Goal: Task Accomplishment & Management: Manage account settings

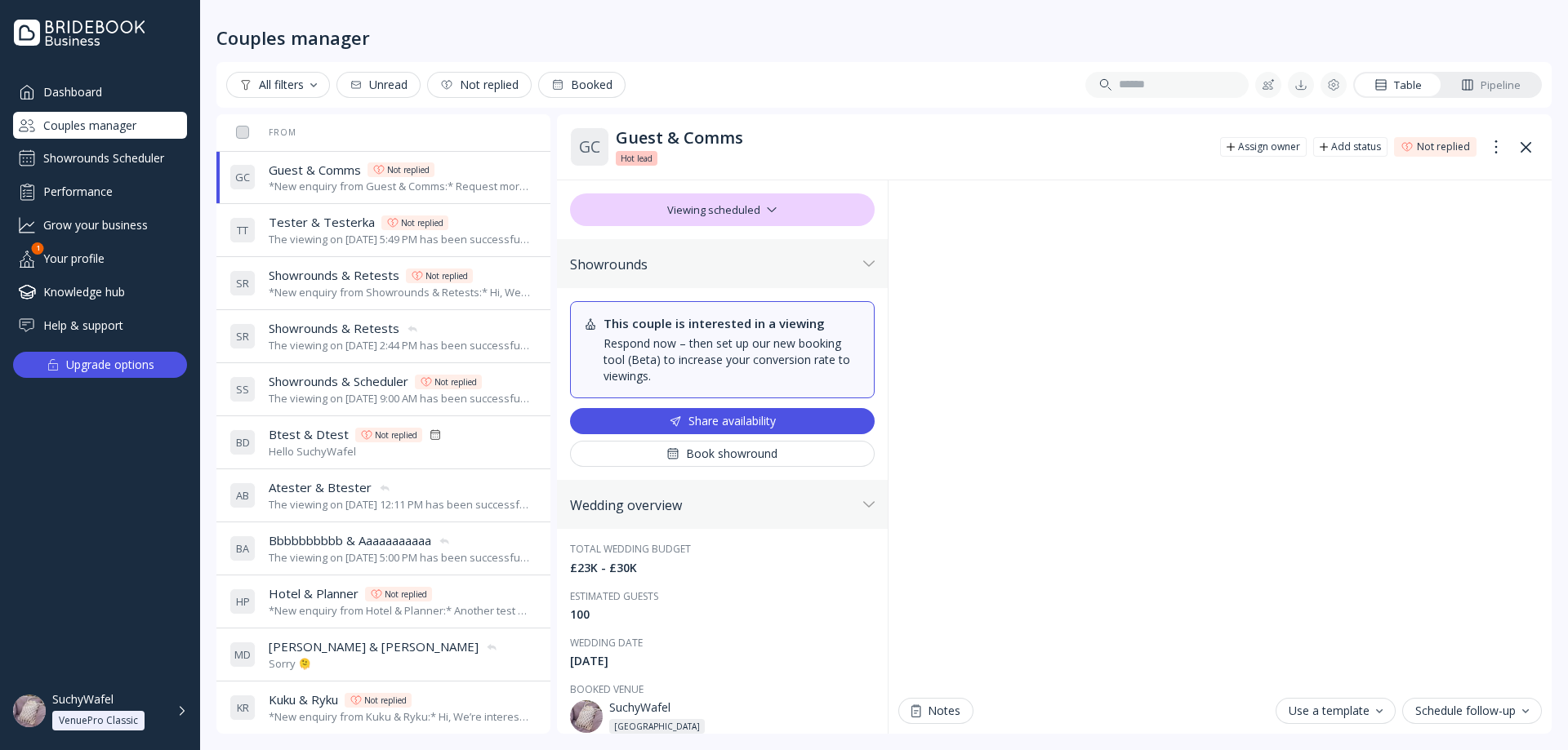
click at [336, 229] on span "Tester & Testerka" at bounding box center [322, 221] width 106 height 17
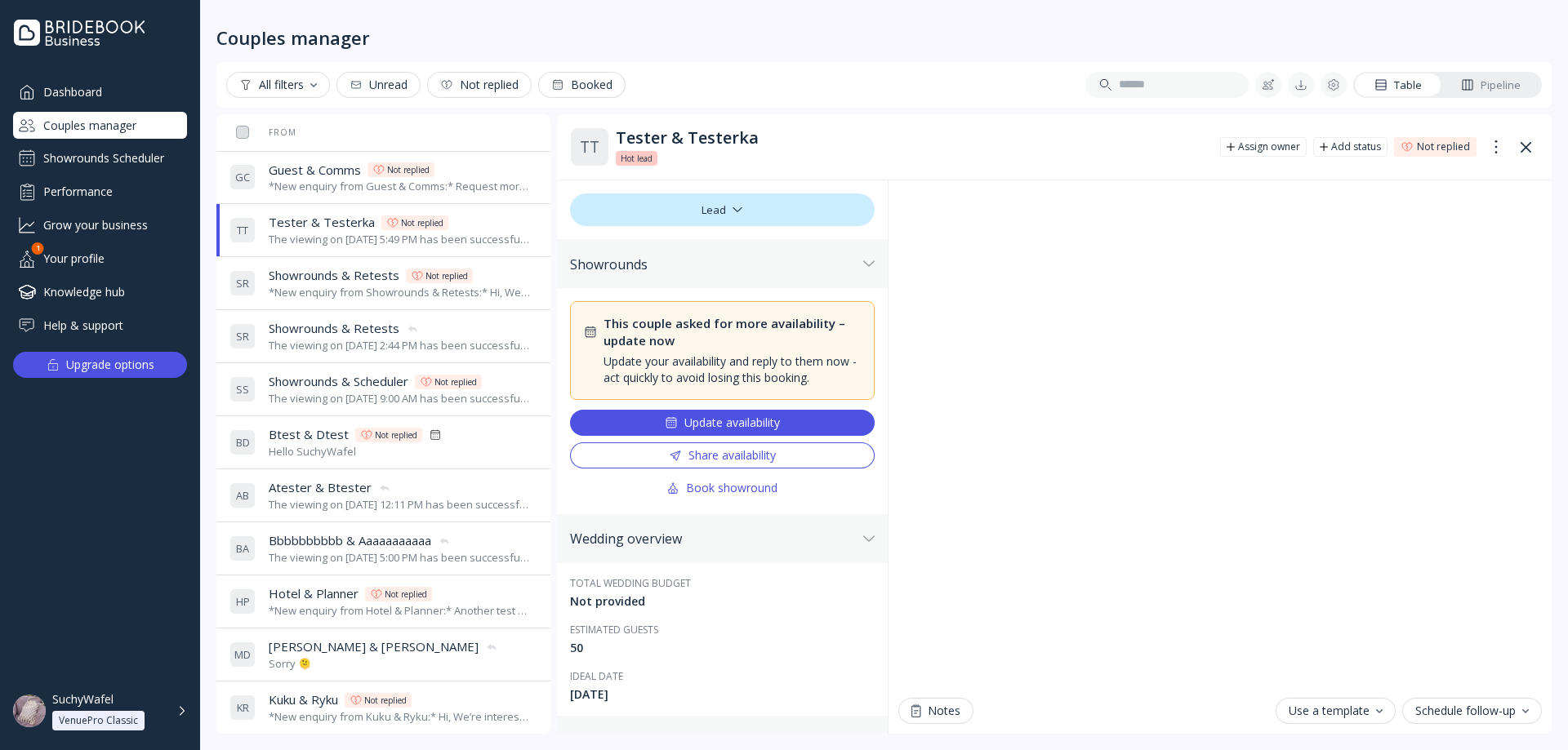
click at [332, 281] on span "Showrounds & Retests" at bounding box center [334, 275] width 131 height 17
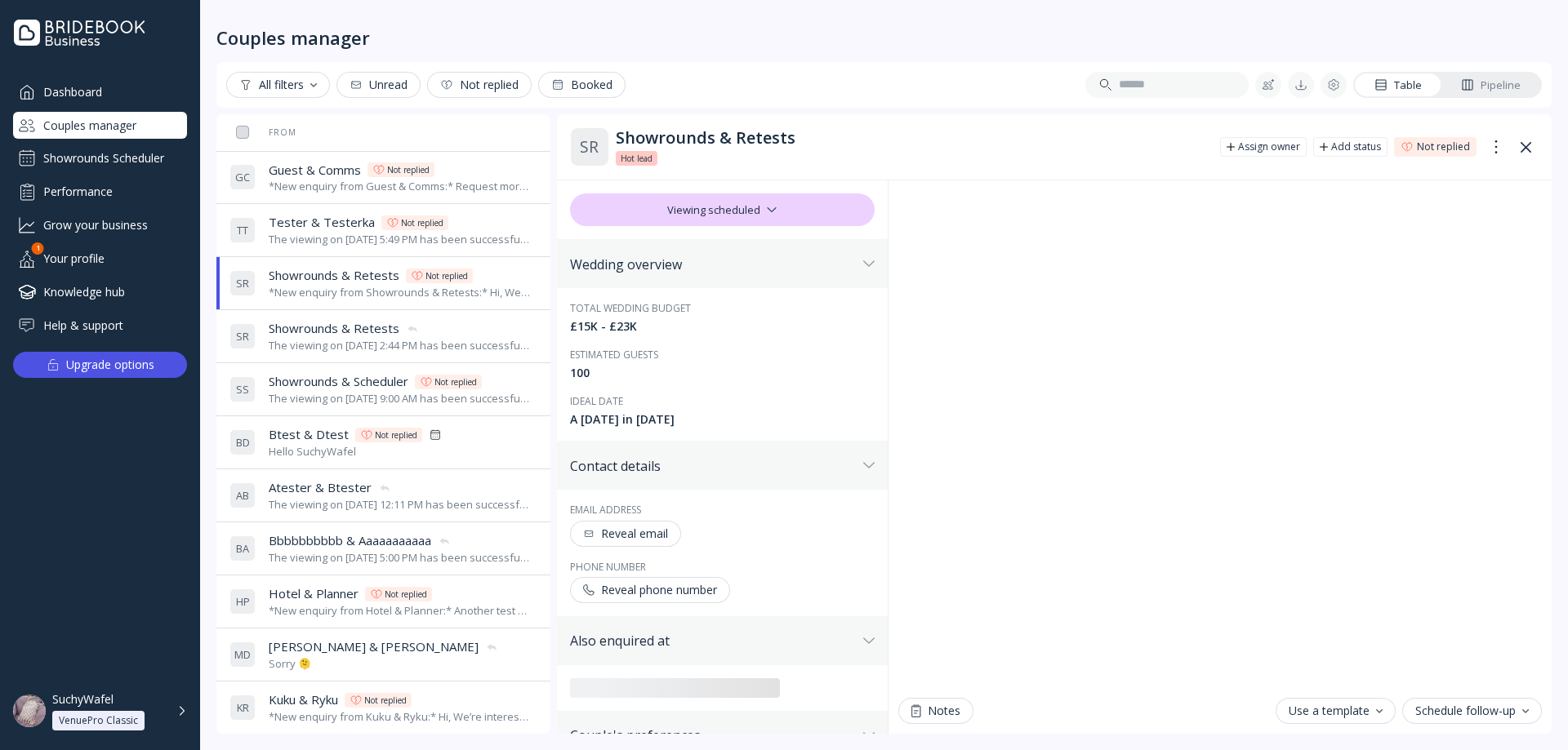
click at [343, 235] on div "The viewing on [DATE] 5:49 PM has been successfully cancelled by SuchyWafel." at bounding box center [400, 240] width 262 height 16
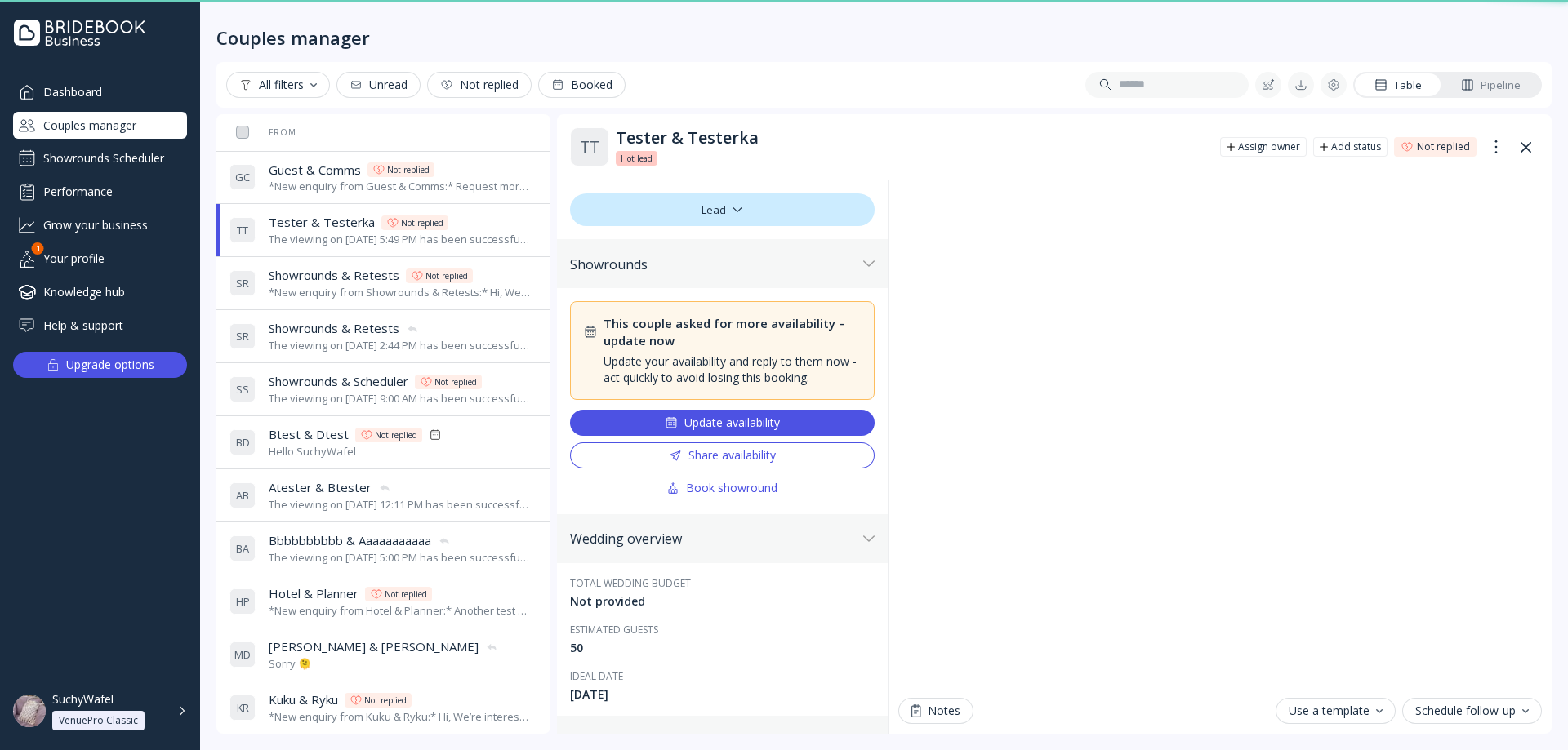
click at [348, 145] on th "From" at bounding box center [412, 132] width 380 height 36
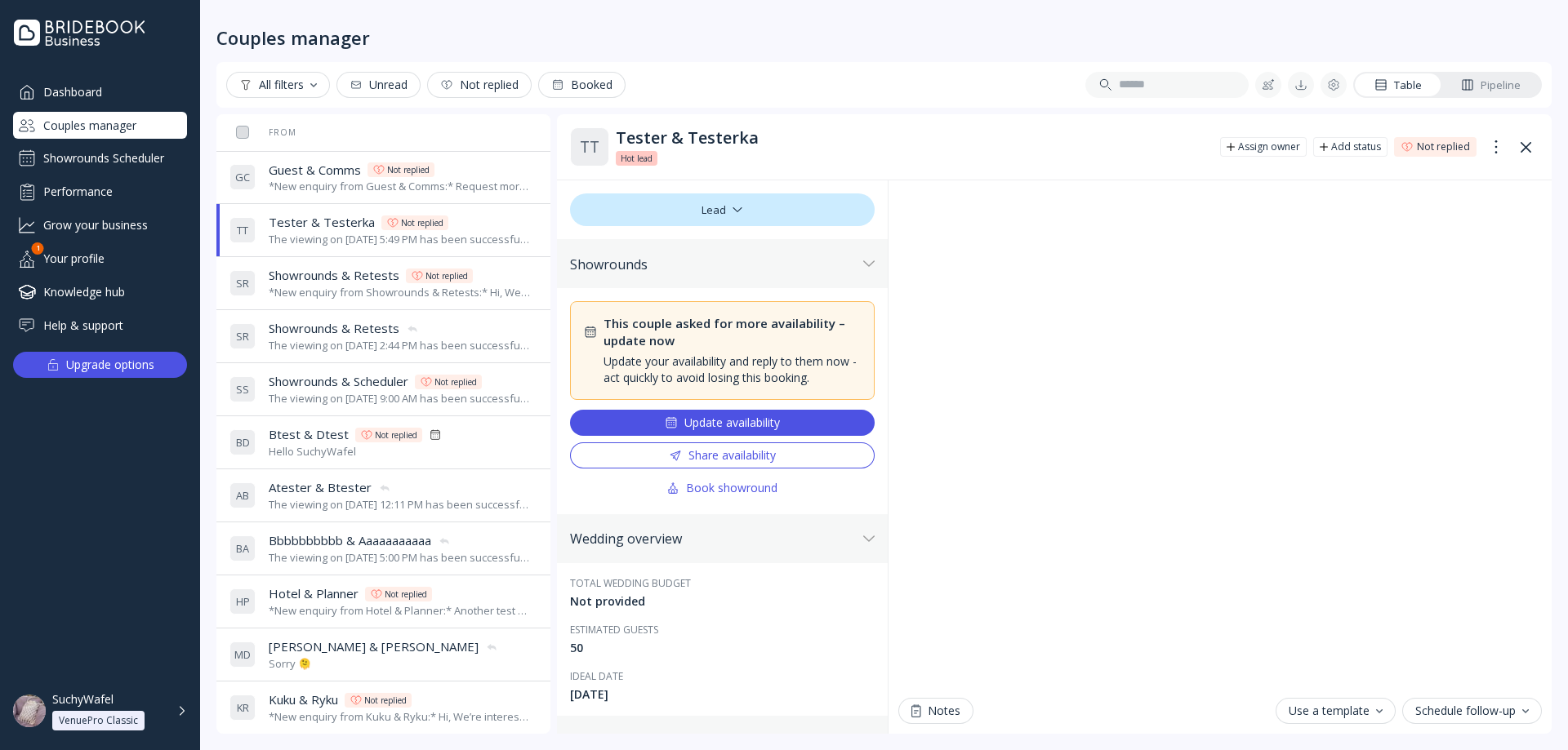
click at [354, 180] on div "*New enquiry from Guest & Comms:* Request more availability test message. *They…" at bounding box center [400, 187] width 262 height 16
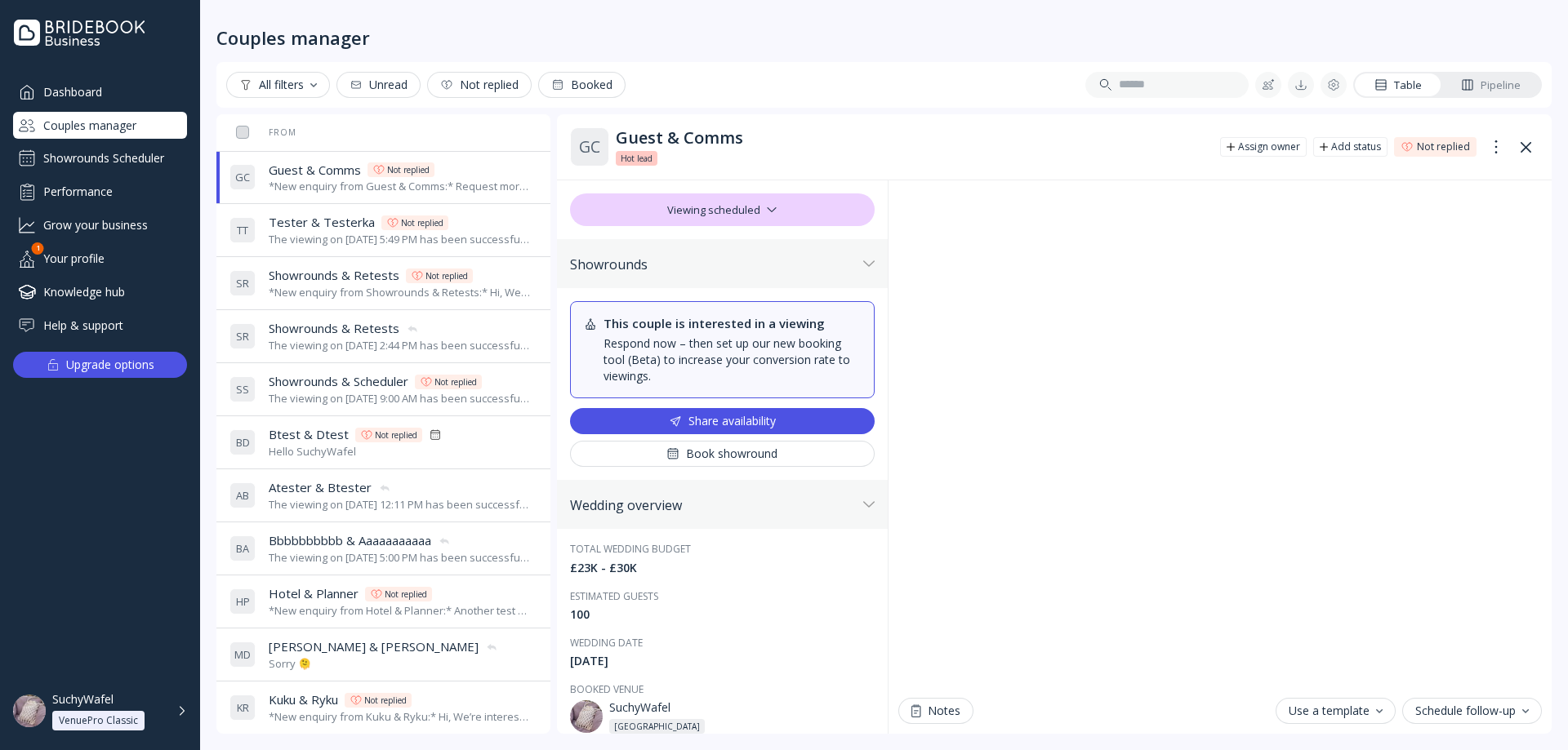
click at [338, 232] on div "The viewing on [DATE] 5:49 PM has been successfully cancelled by SuchyWafel." at bounding box center [400, 240] width 262 height 16
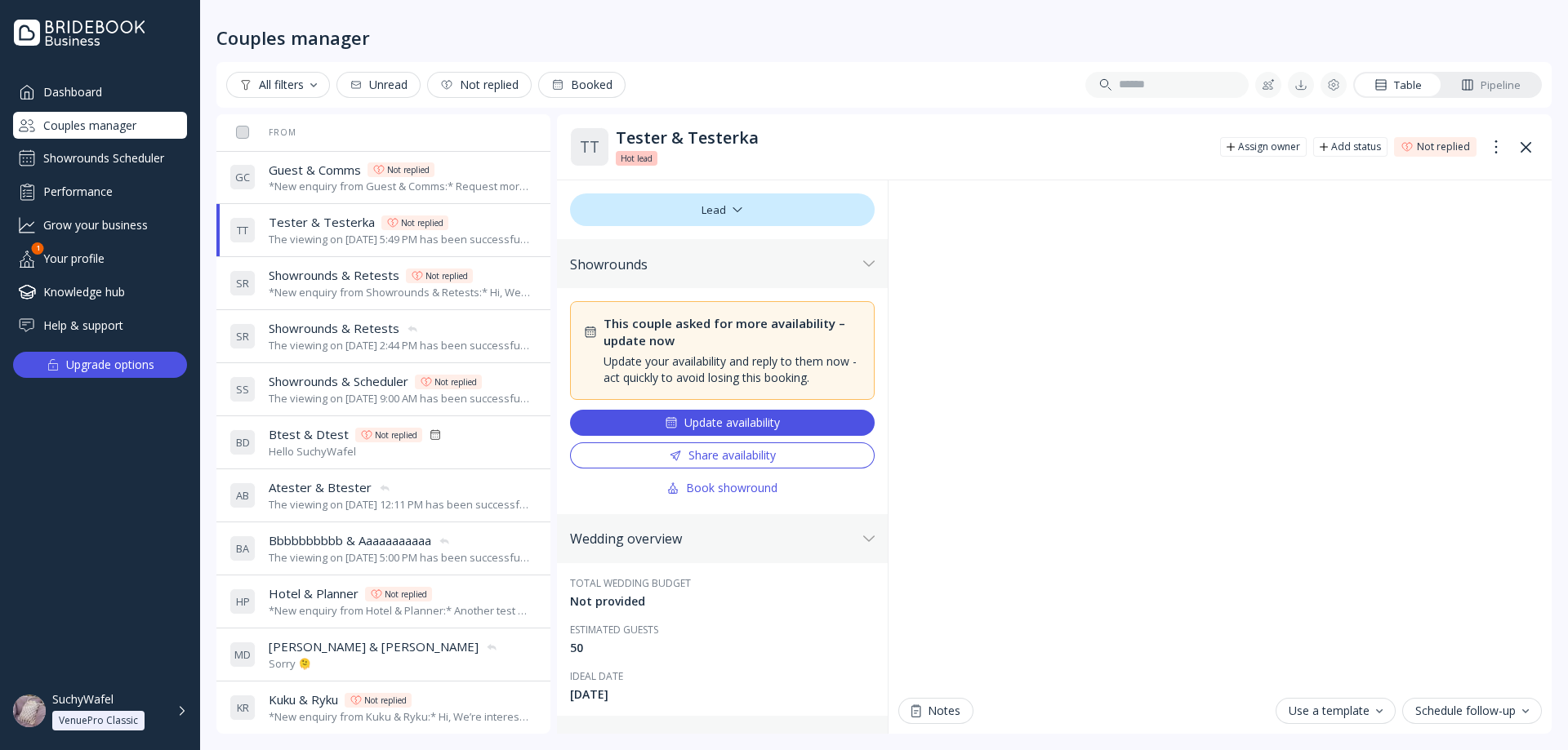
click at [337, 173] on span "Guest & Comms" at bounding box center [315, 169] width 93 height 17
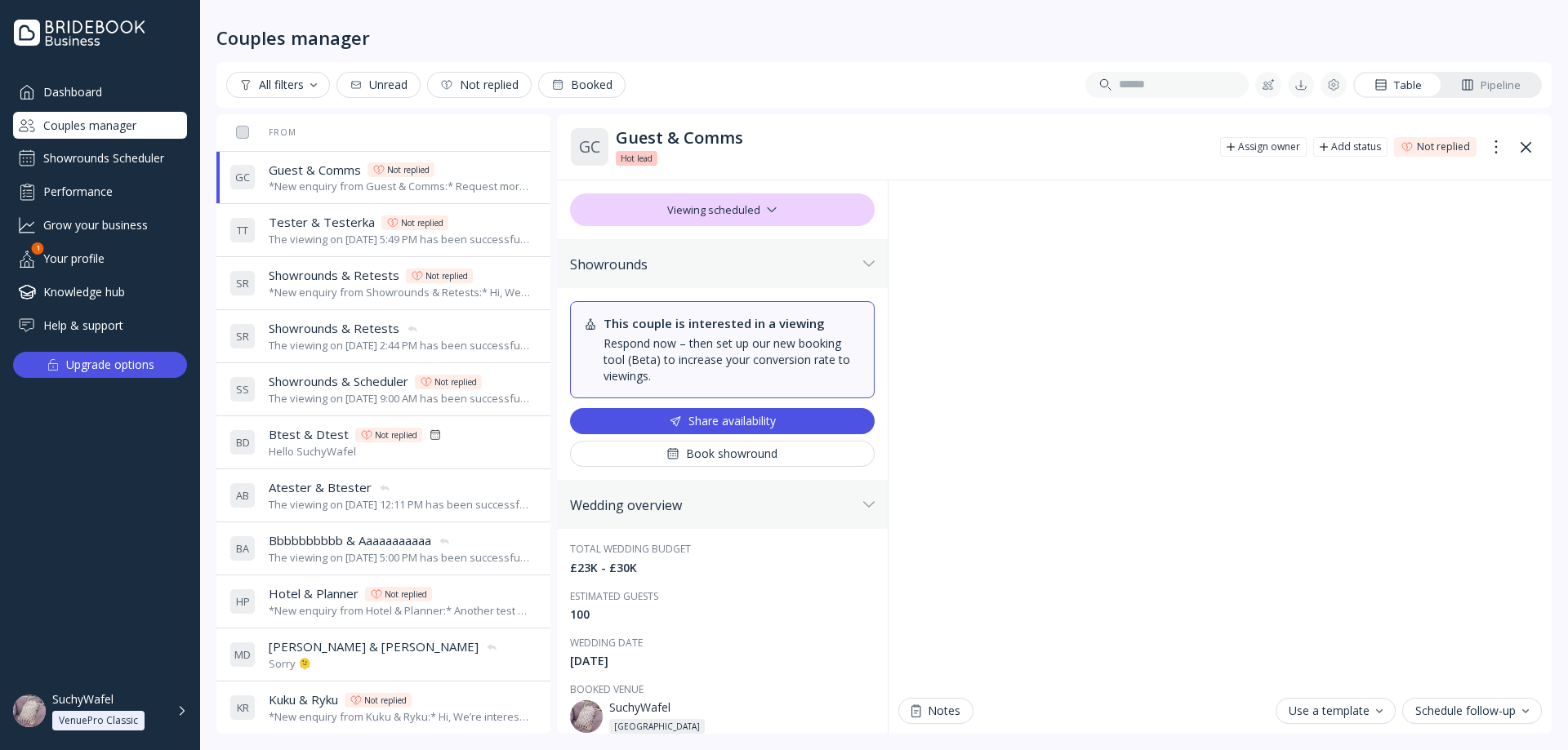
click at [340, 232] on div "The viewing on [DATE] 5:49 PM has been successfully cancelled by SuchyWafel." at bounding box center [400, 240] width 262 height 16
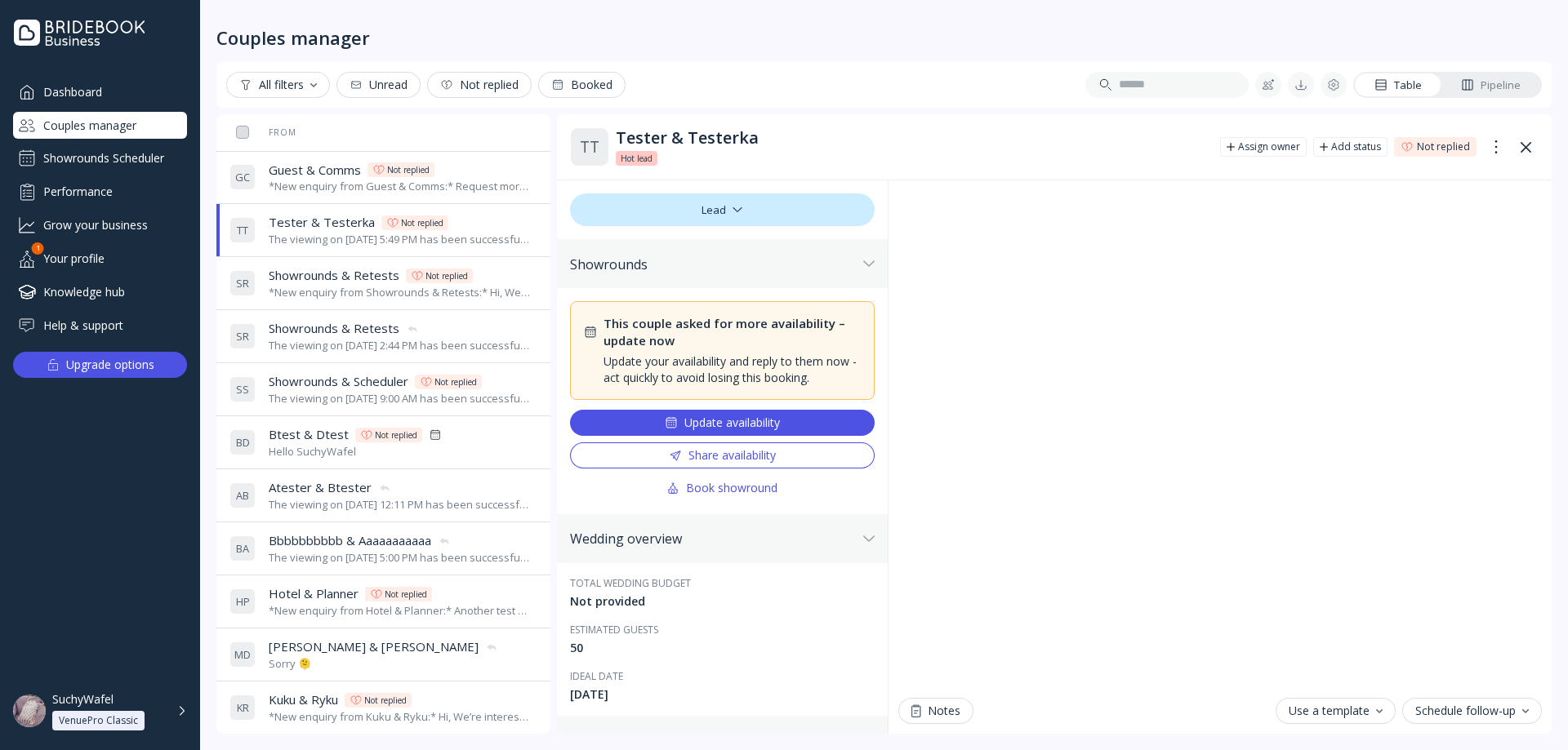
click at [332, 171] on span "Guest & Comms" at bounding box center [315, 169] width 93 height 17
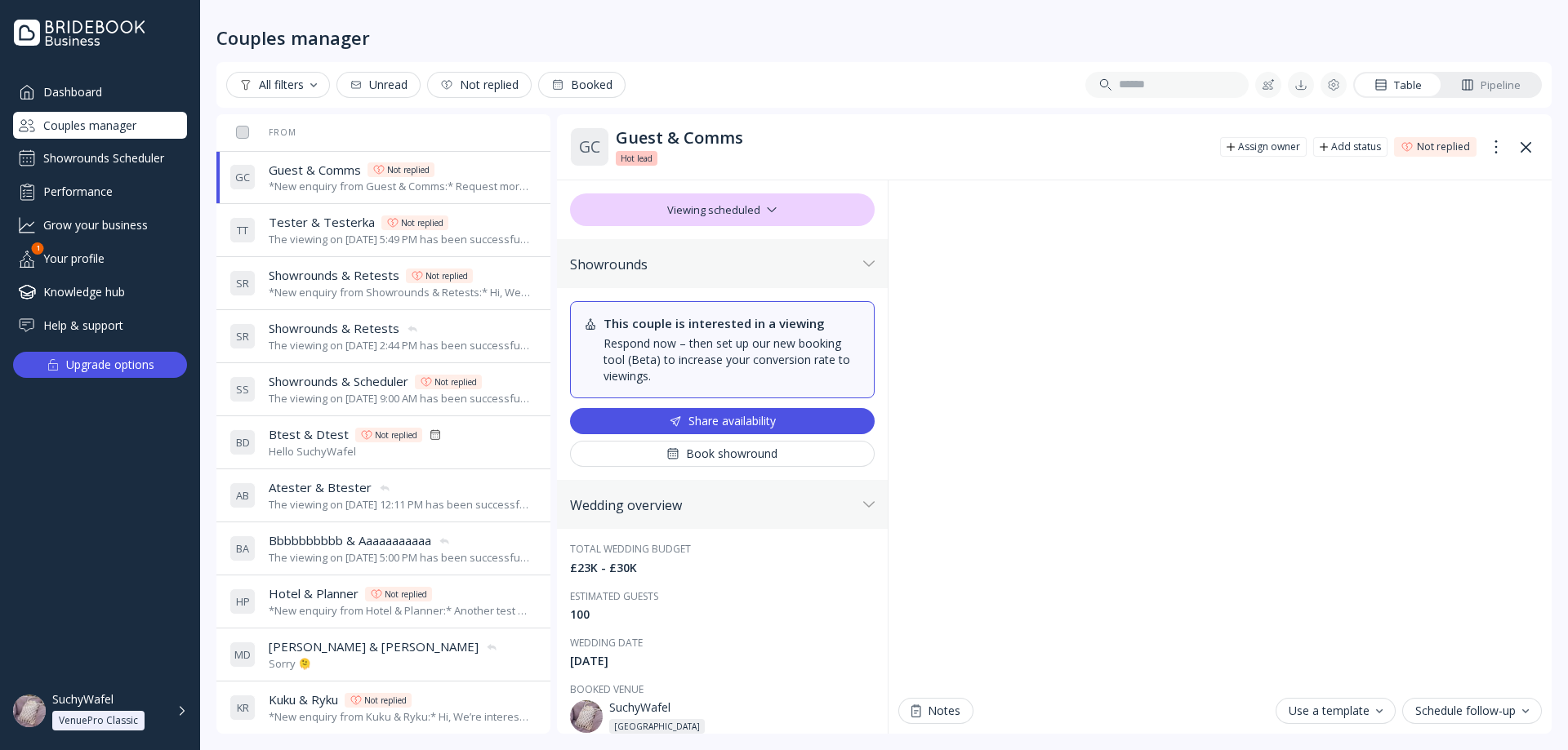
click at [311, 236] on div "The viewing on [DATE] 5:49 PM has been successfully cancelled by SuchyWafel." at bounding box center [400, 240] width 262 height 16
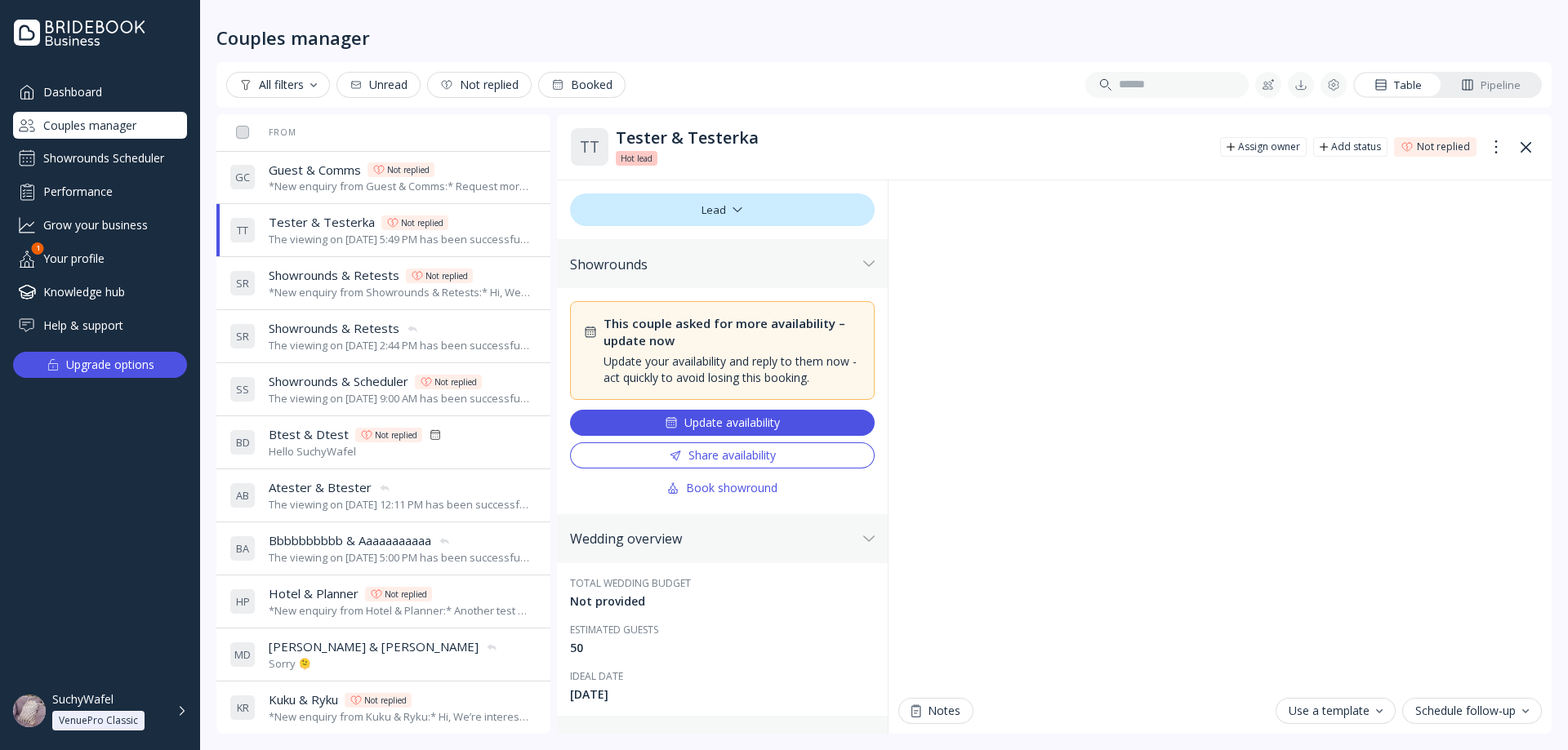
click at [347, 184] on div "*New enquiry from Guest & Comms:* Request more availability test message. *They…" at bounding box center [400, 187] width 262 height 16
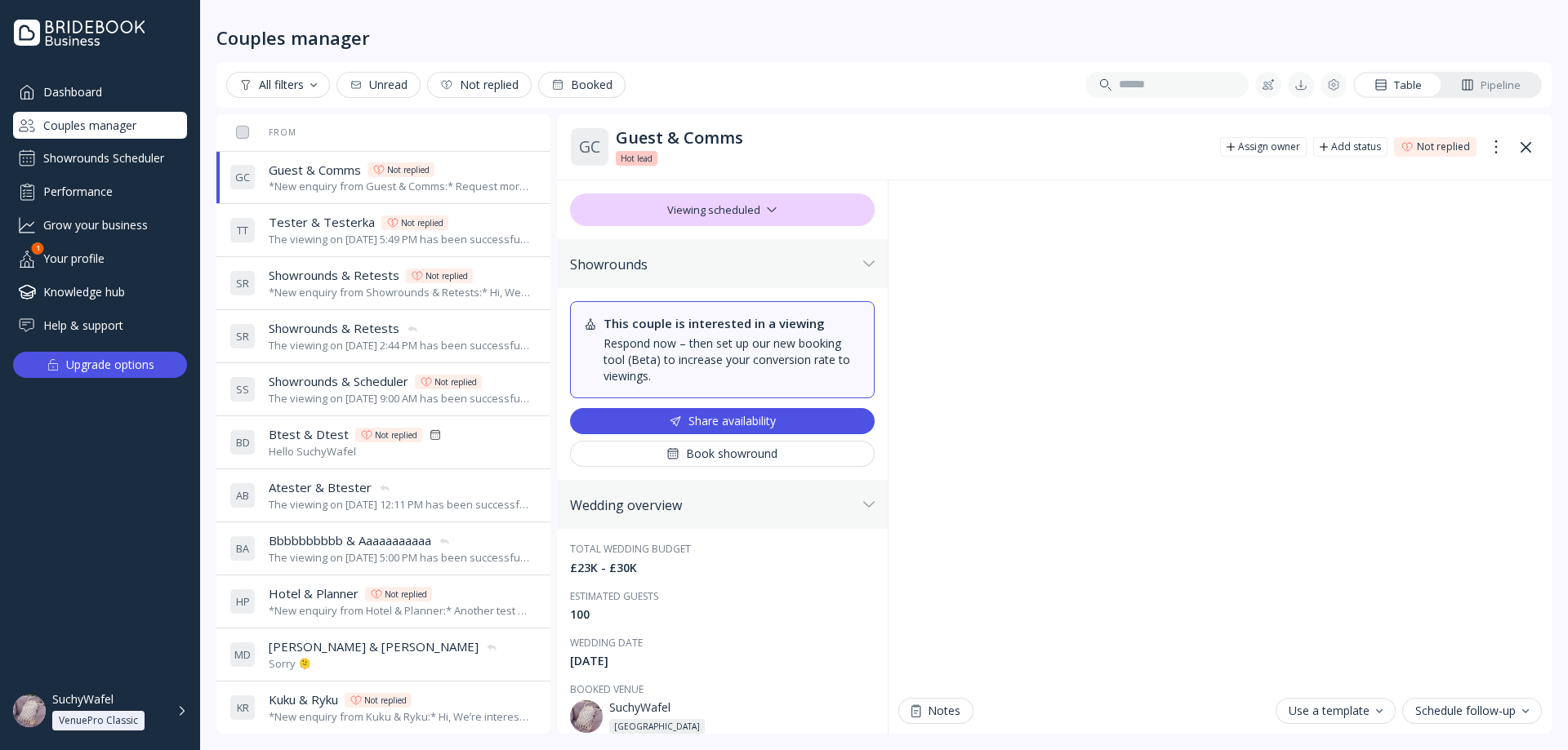
click at [309, 281] on span "Showrounds & Retests" at bounding box center [334, 275] width 131 height 17
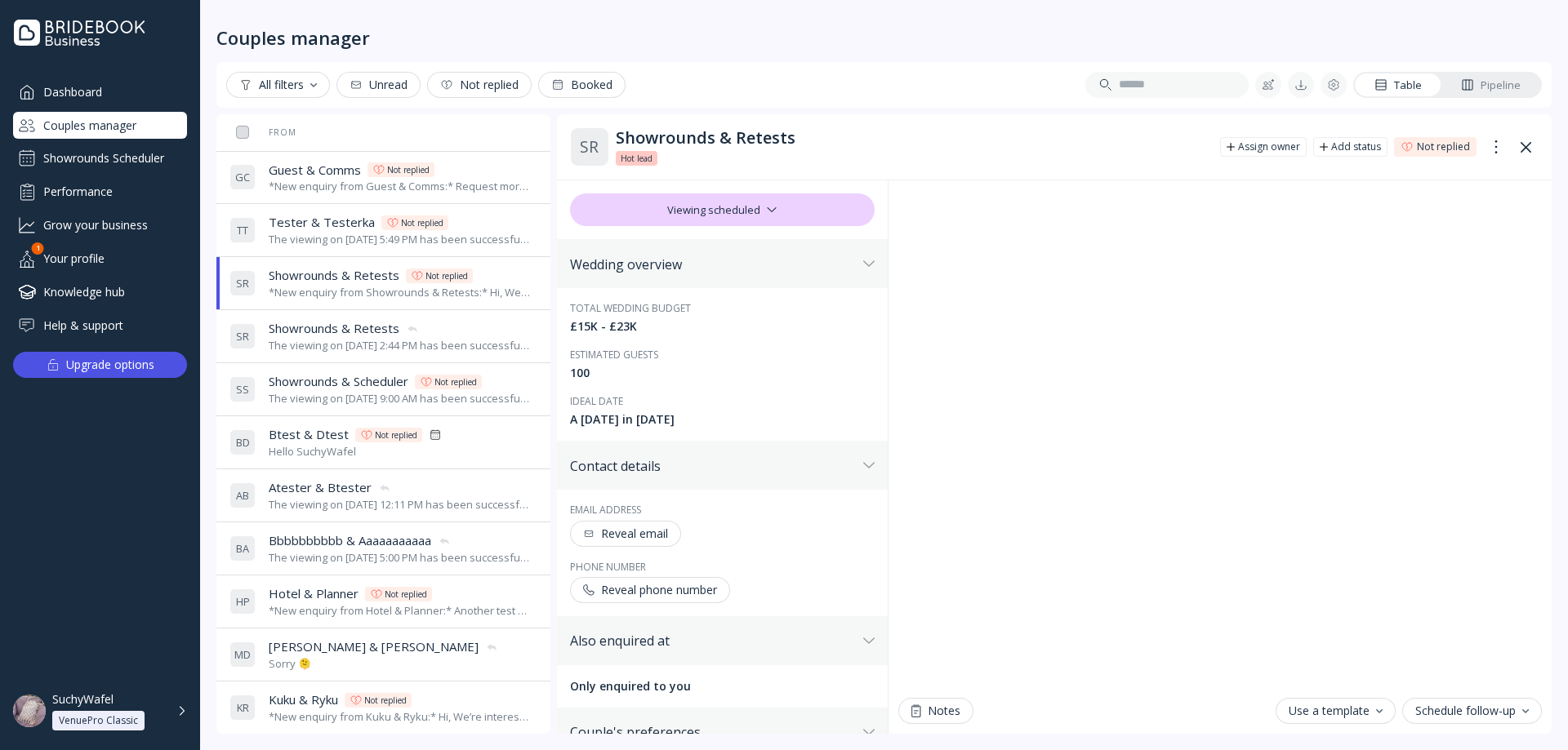
click at [314, 241] on div "The viewing on [DATE] 5:49 PM has been successfully cancelled by SuchyWafel." at bounding box center [400, 240] width 262 height 16
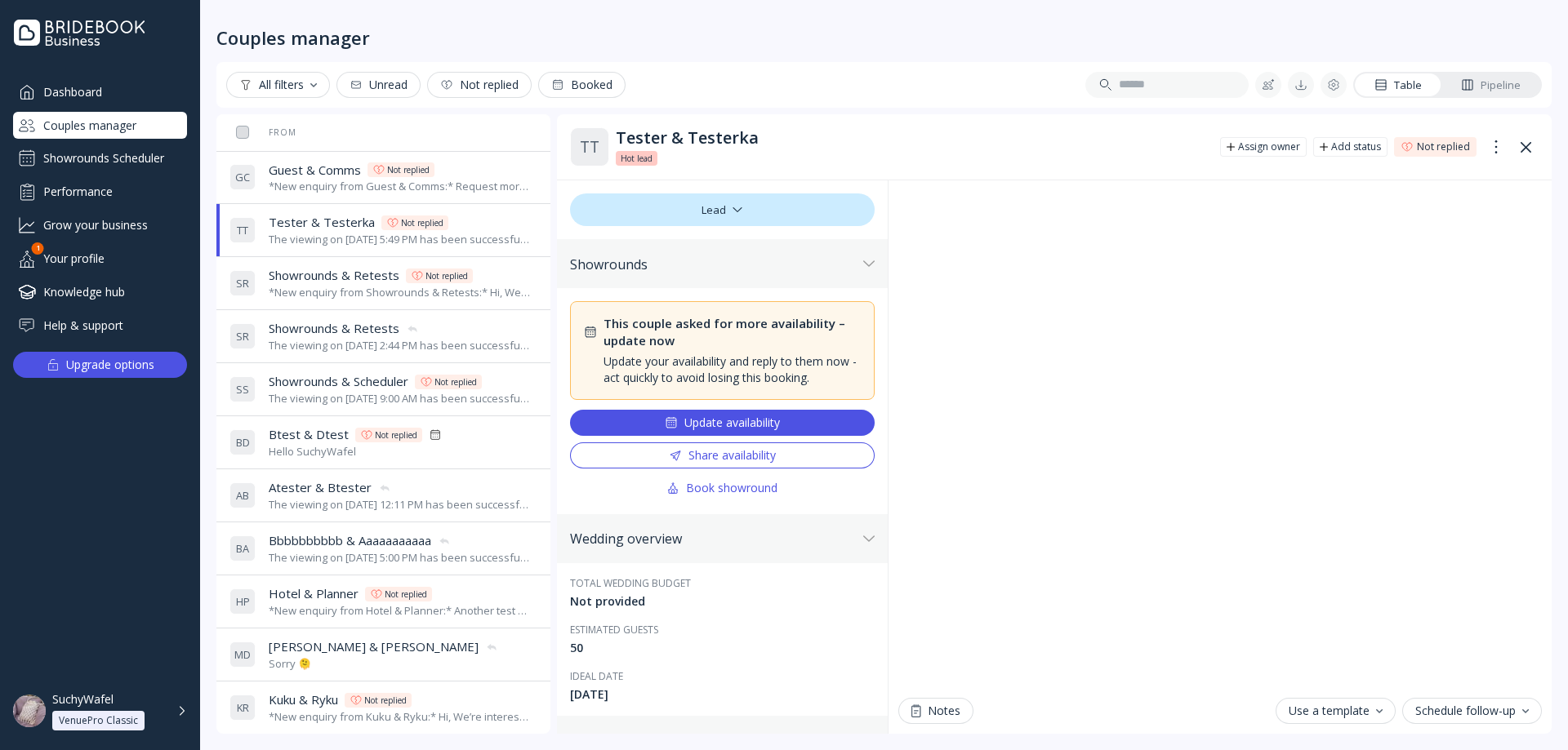
click at [338, 341] on div "The viewing on [DATE] 2:44 PM has been successfully cancelled by SuchyWafel." at bounding box center [400, 345] width 262 height 16
click at [346, 177] on span "Guest & Comms" at bounding box center [315, 169] width 93 height 17
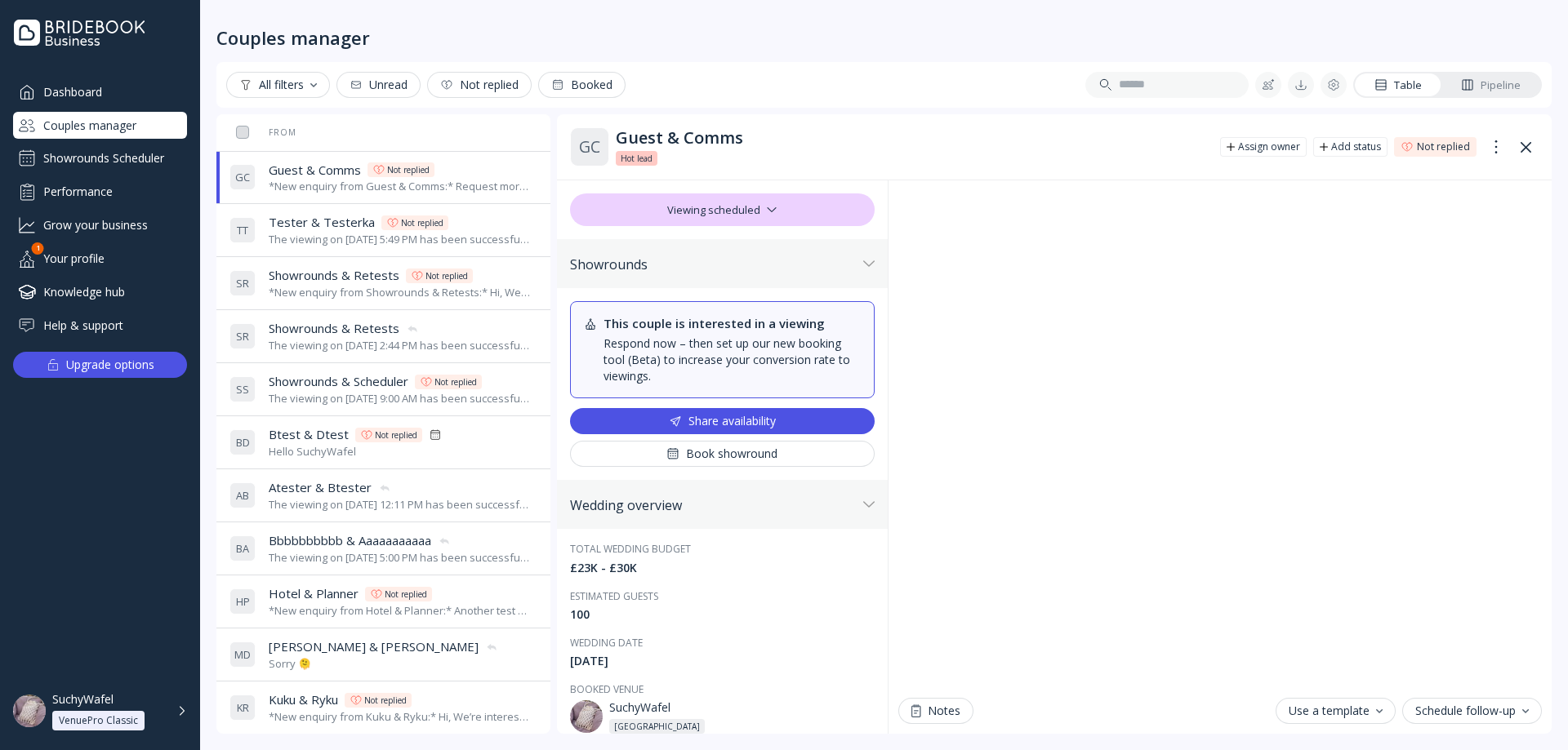
click at [346, 338] on div "The viewing on [DATE] 2:44 PM has been successfully cancelled by SuchyWafel." at bounding box center [400, 345] width 262 height 16
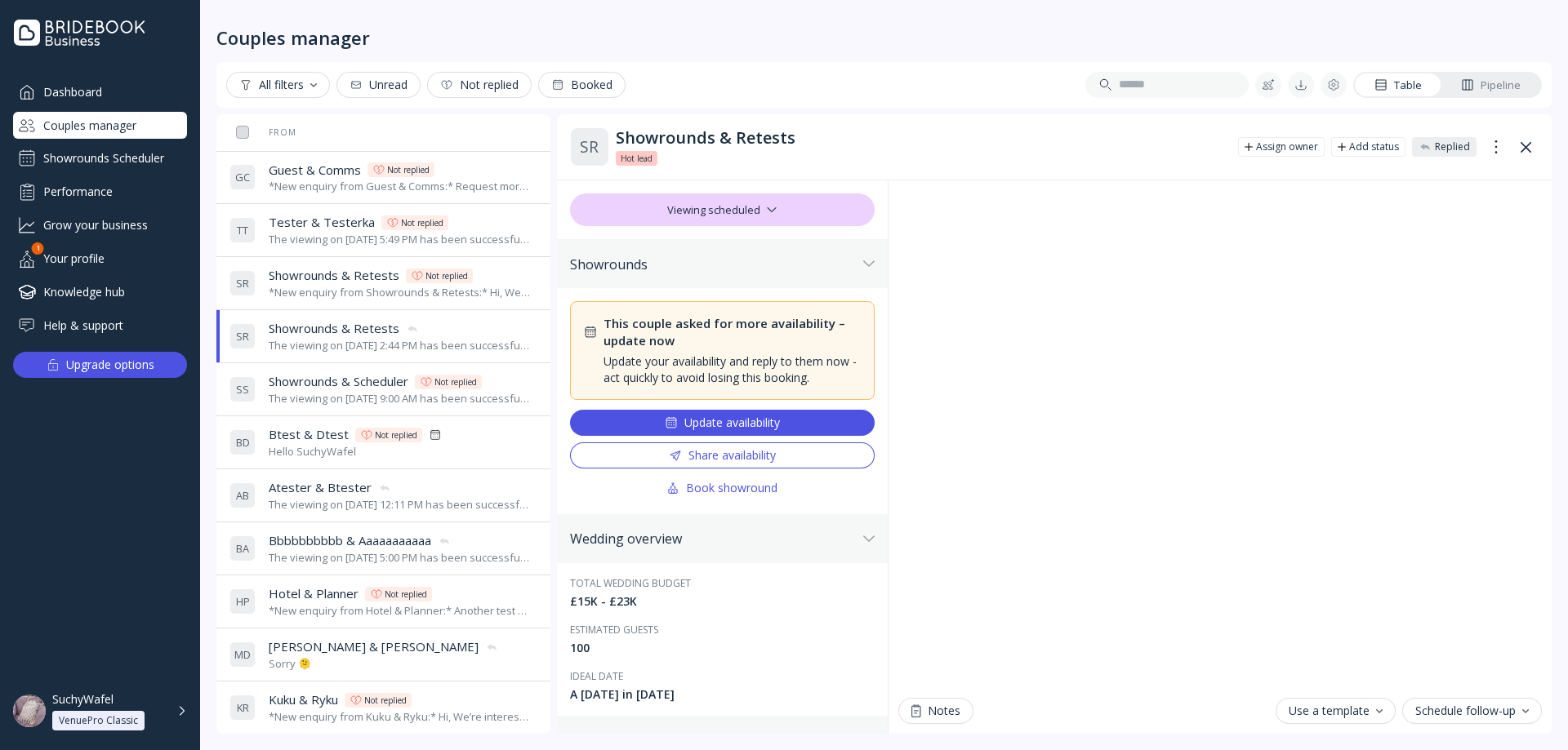
click at [348, 194] on div "*New enquiry from Guest & Comms:* Request more availability test message. *They…" at bounding box center [400, 187] width 262 height 16
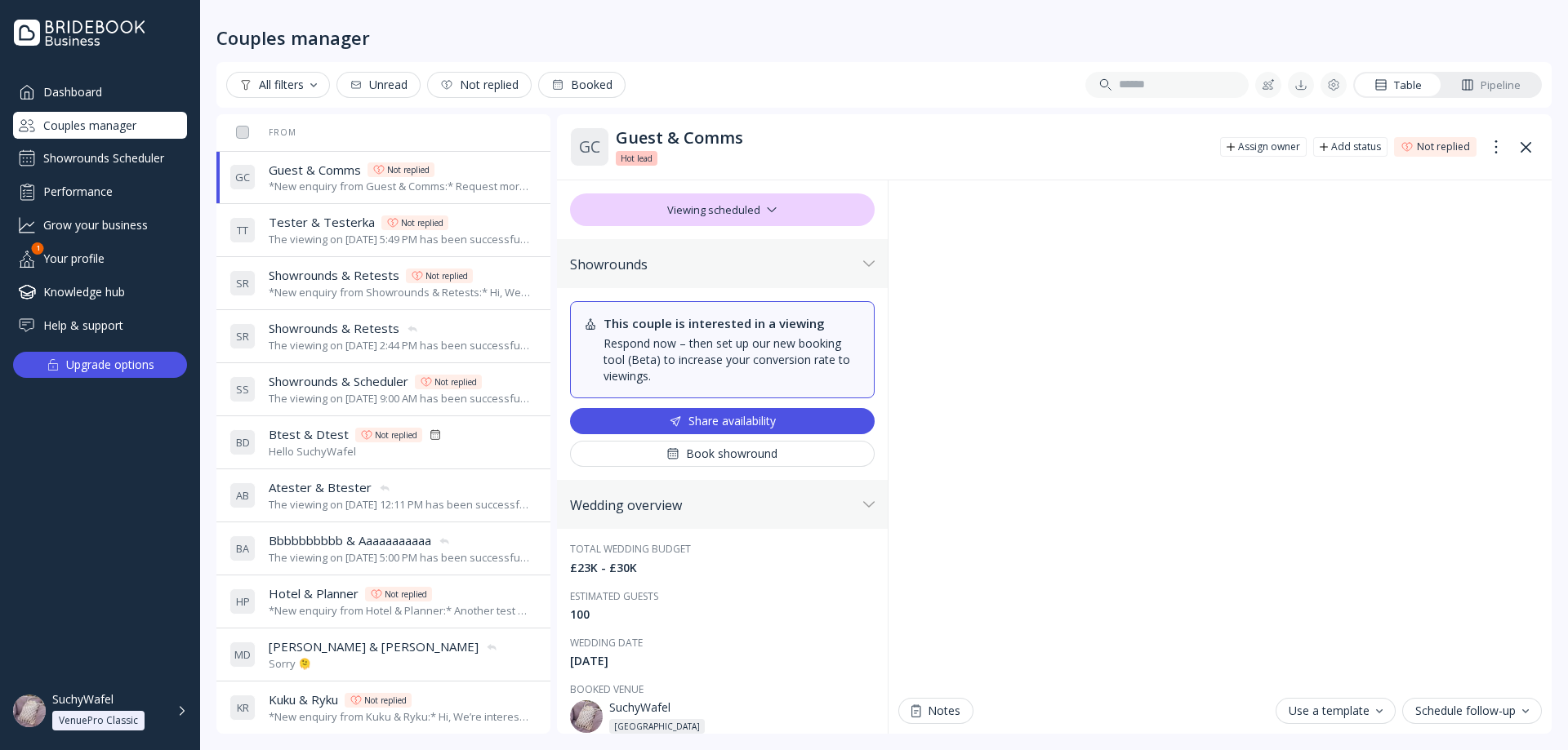
click at [340, 340] on div "The viewing on [DATE] 2:44 PM has been successfully cancelled by SuchyWafel." at bounding box center [400, 345] width 262 height 16
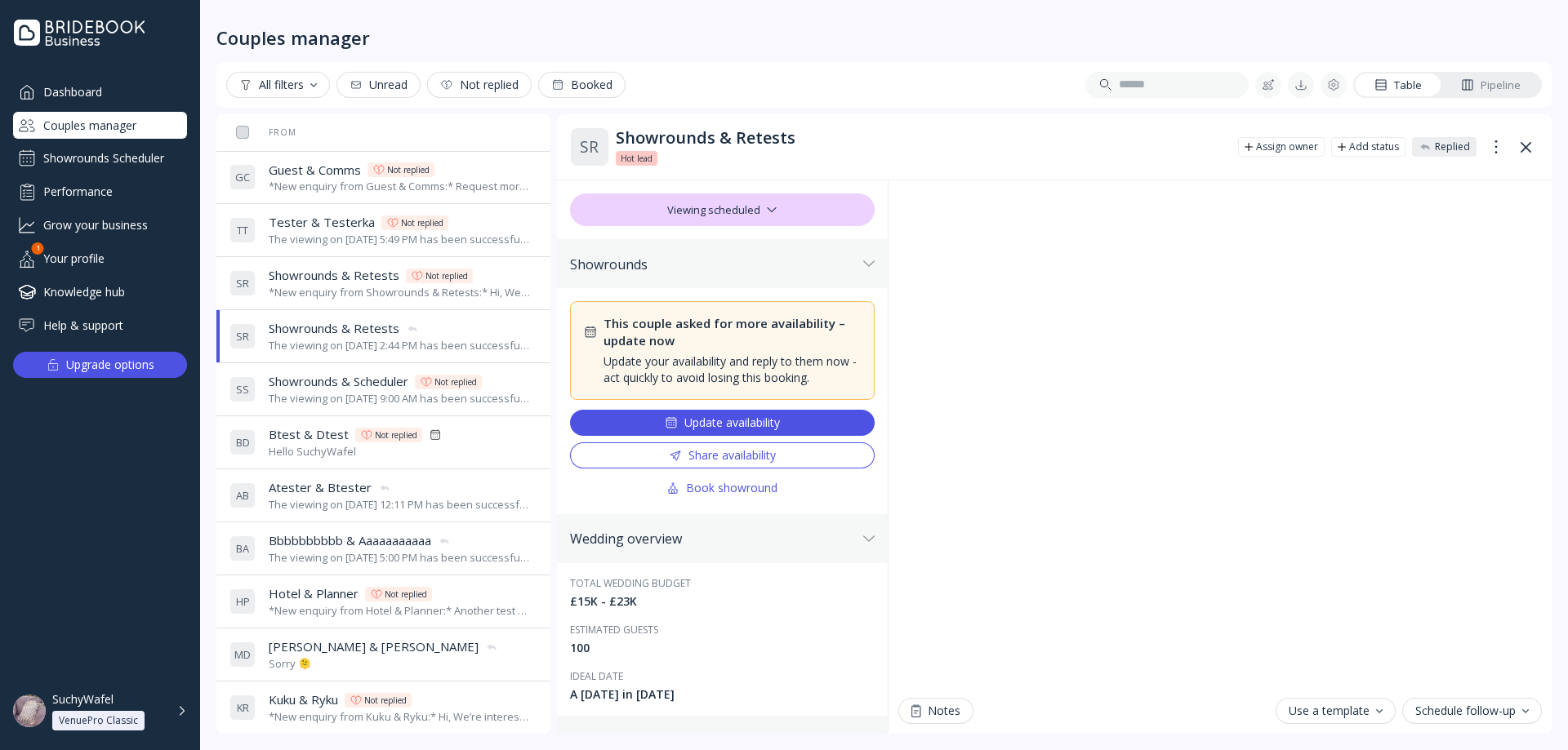
click at [345, 185] on div "*New enquiry from Guest & Comms:* Request more availability test message. *They…" at bounding box center [400, 187] width 262 height 16
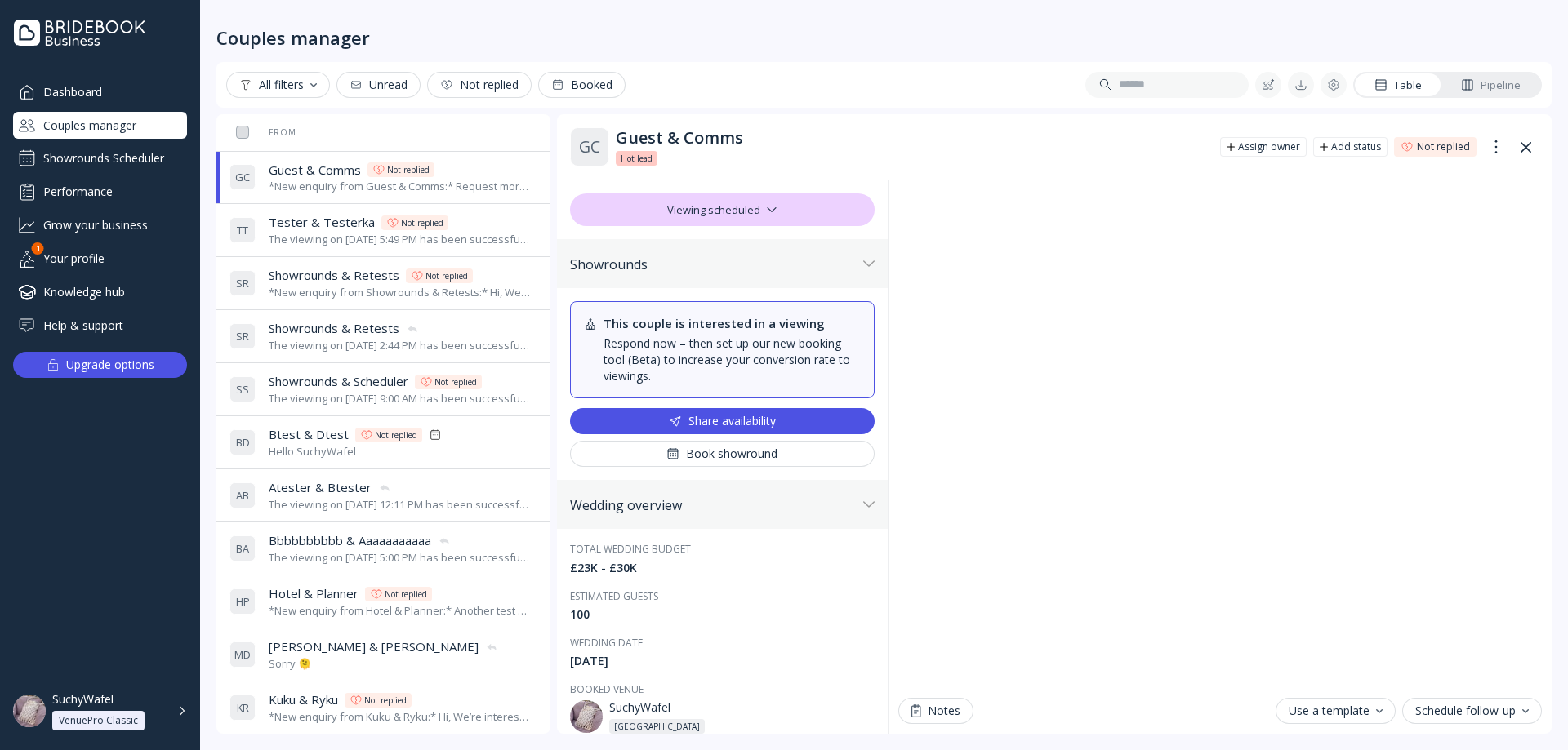
click at [360, 333] on span "Showrounds & Retests" at bounding box center [334, 328] width 131 height 17
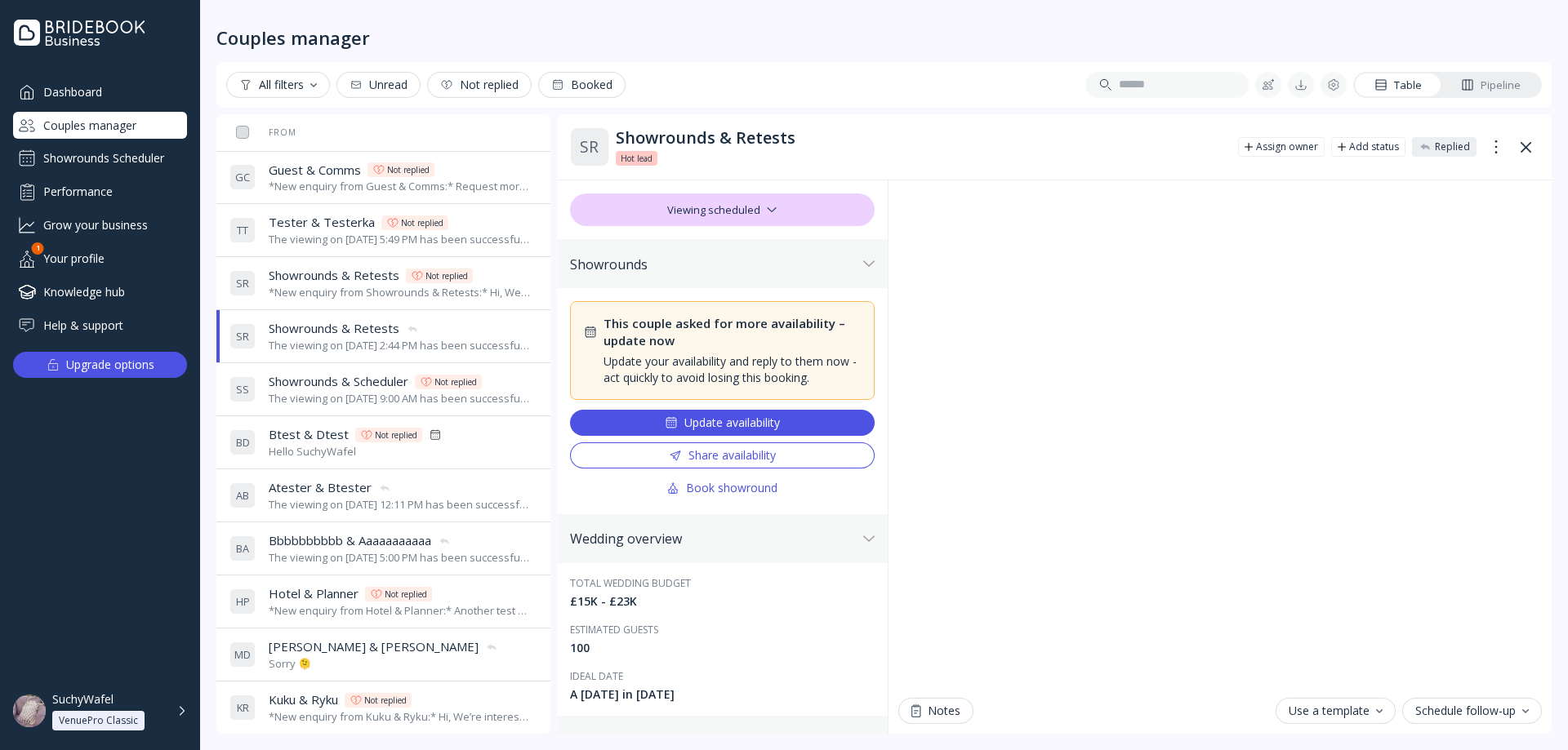
click at [368, 186] on div "*New enquiry from Guest & Comms:* Request more availability test message. *They…" at bounding box center [400, 187] width 262 height 16
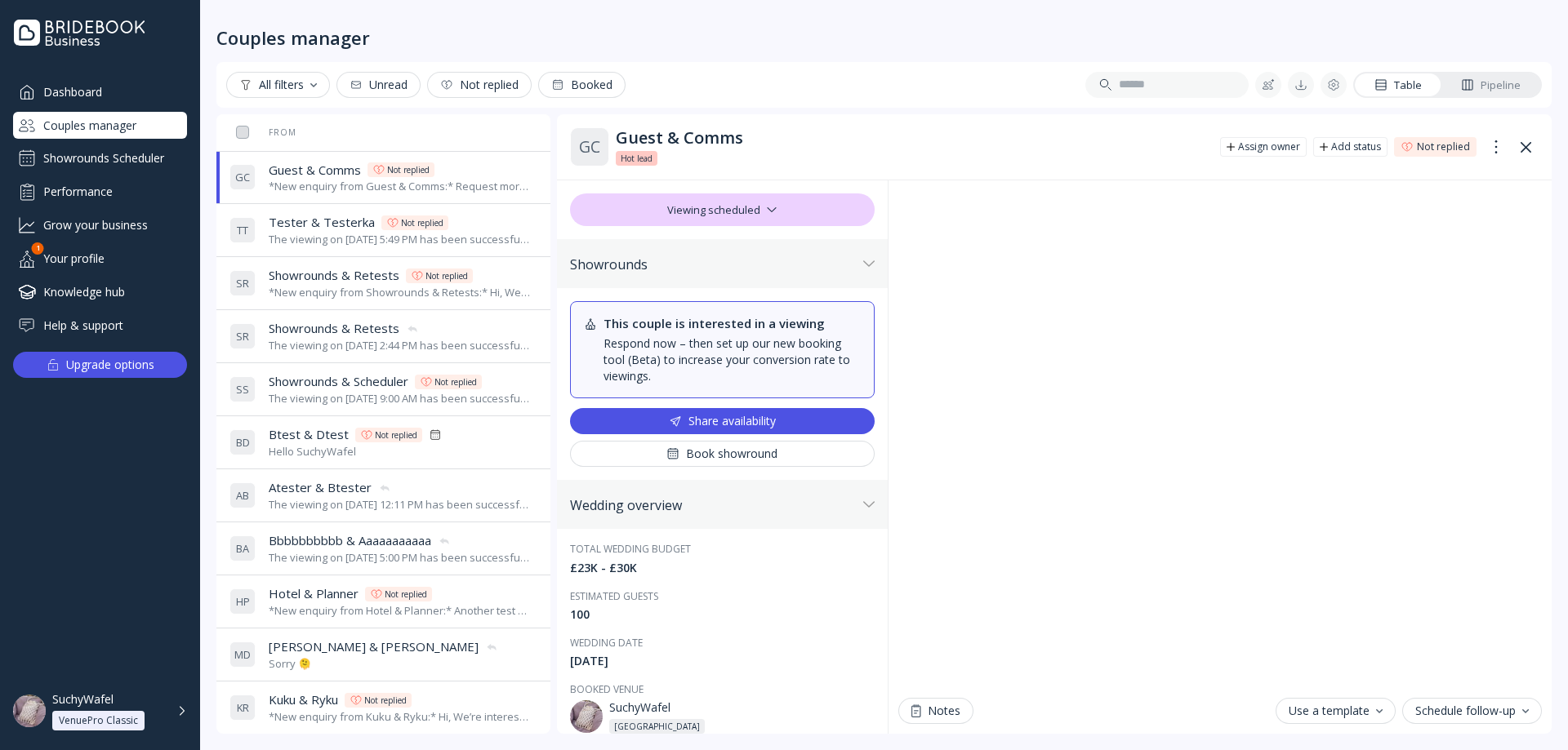
click at [337, 347] on div "The viewing on [DATE] 2:44 PM has been successfully cancelled by SuchyWafel." at bounding box center [400, 345] width 262 height 16
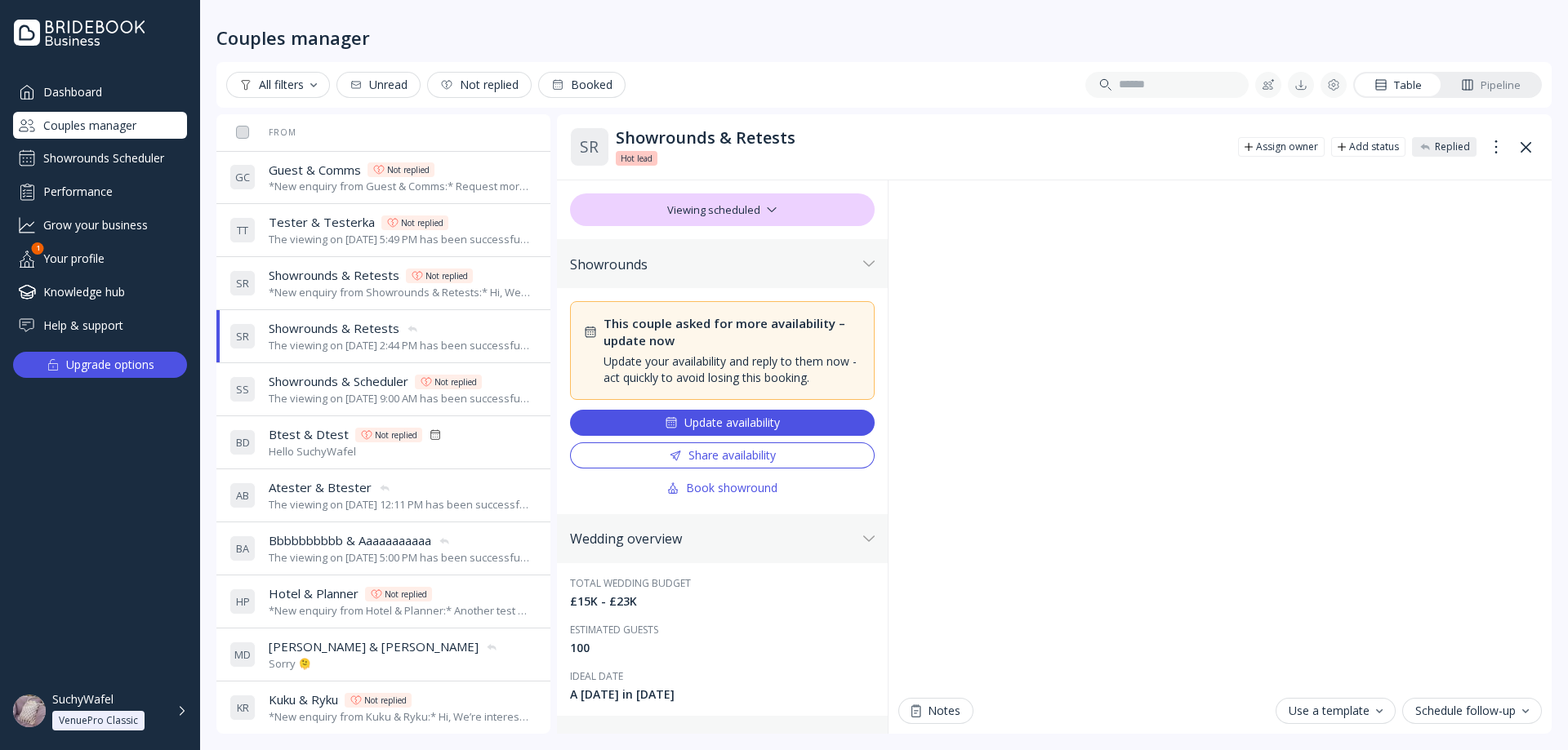
click at [324, 183] on div "*New enquiry from Guest & Comms:* Request more availability test message. *They…" at bounding box center [400, 187] width 262 height 16
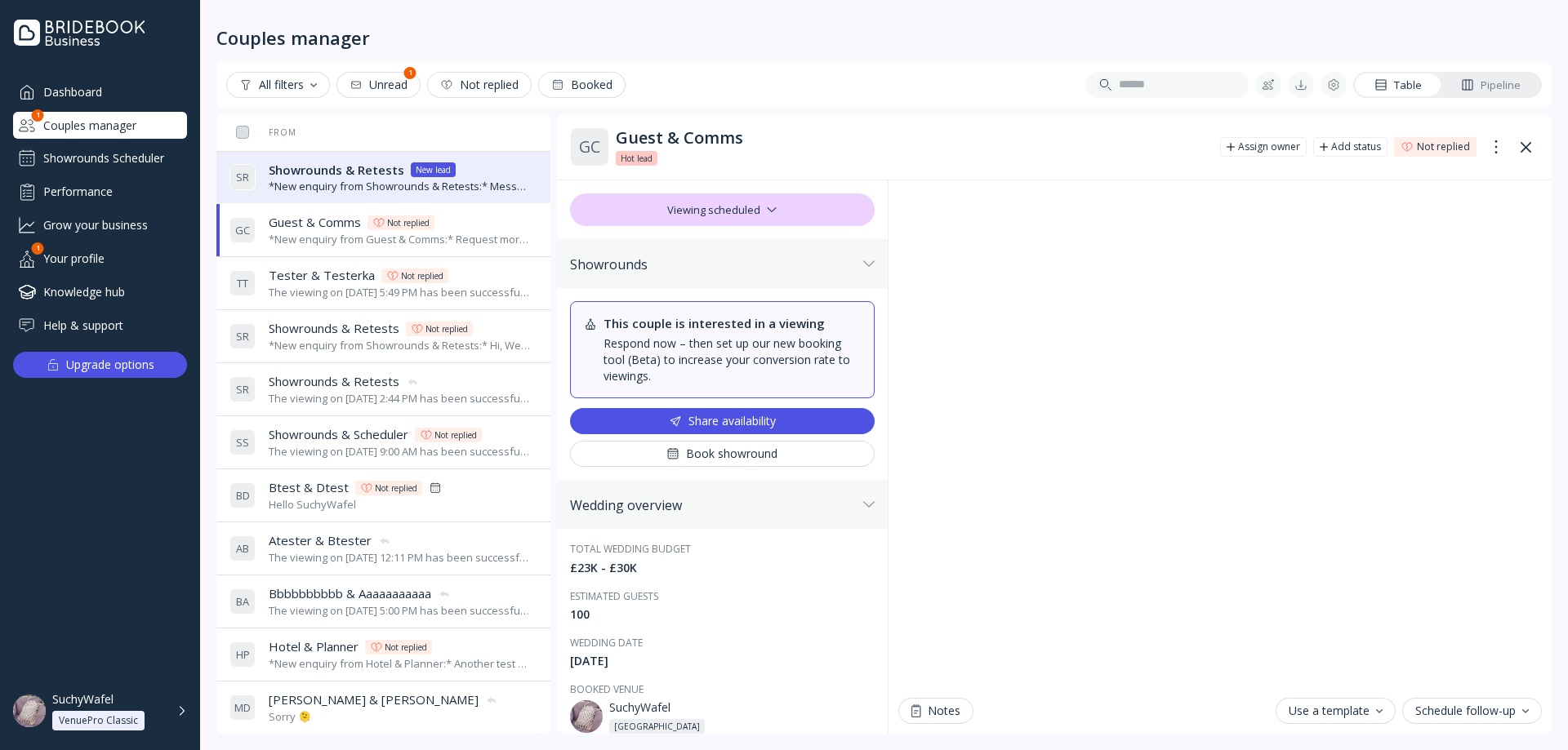
click at [328, 240] on div "*New enquiry from Guest & Comms:* Request more availability test message. *They…" at bounding box center [400, 240] width 262 height 16
click at [333, 188] on div "*New enquiry from Showrounds & Retests:* Message without 'viewing availability'…" at bounding box center [400, 187] width 262 height 16
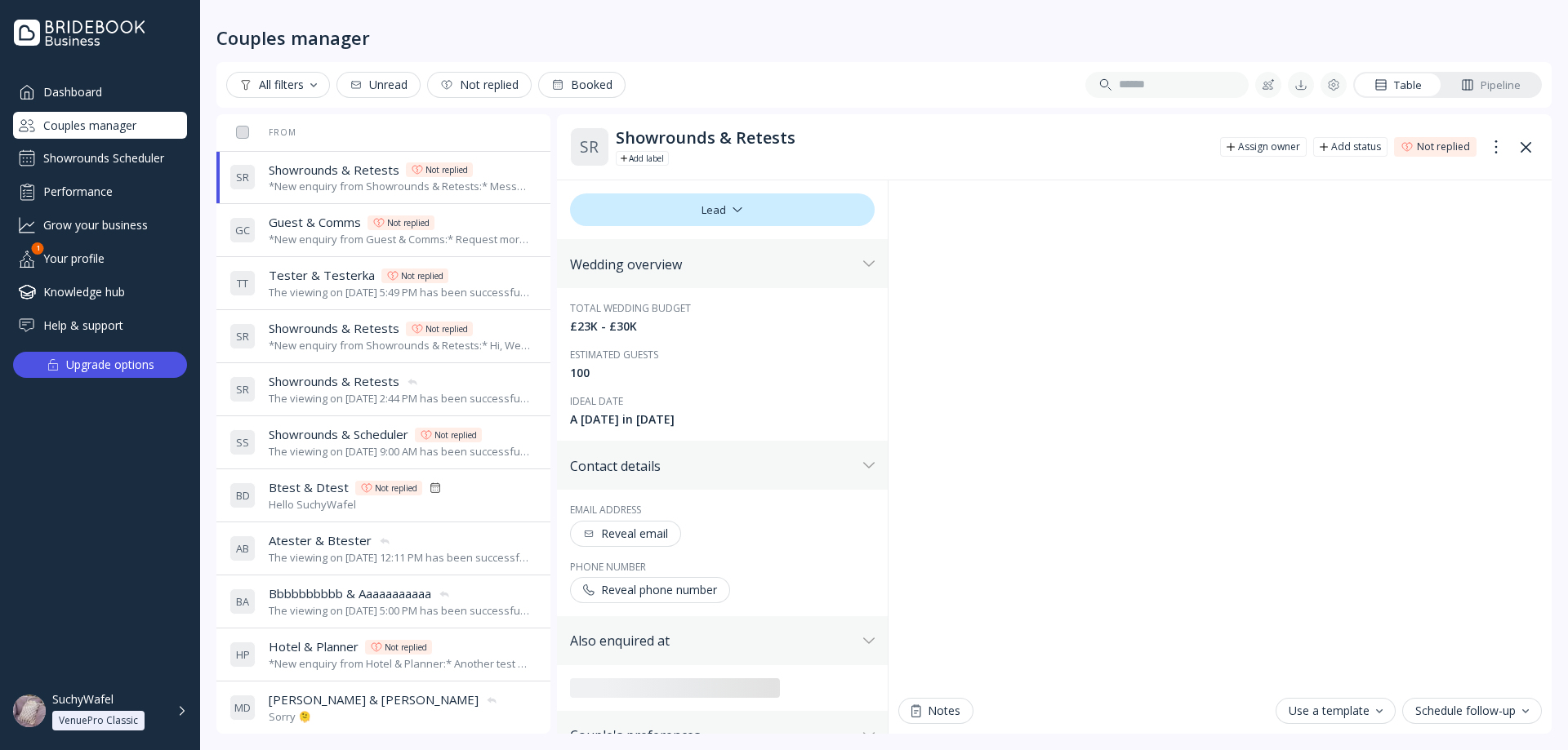
click at [323, 244] on div "*New enquiry from Guest & Comms:* Request more availability test message. *They…" at bounding box center [400, 240] width 262 height 16
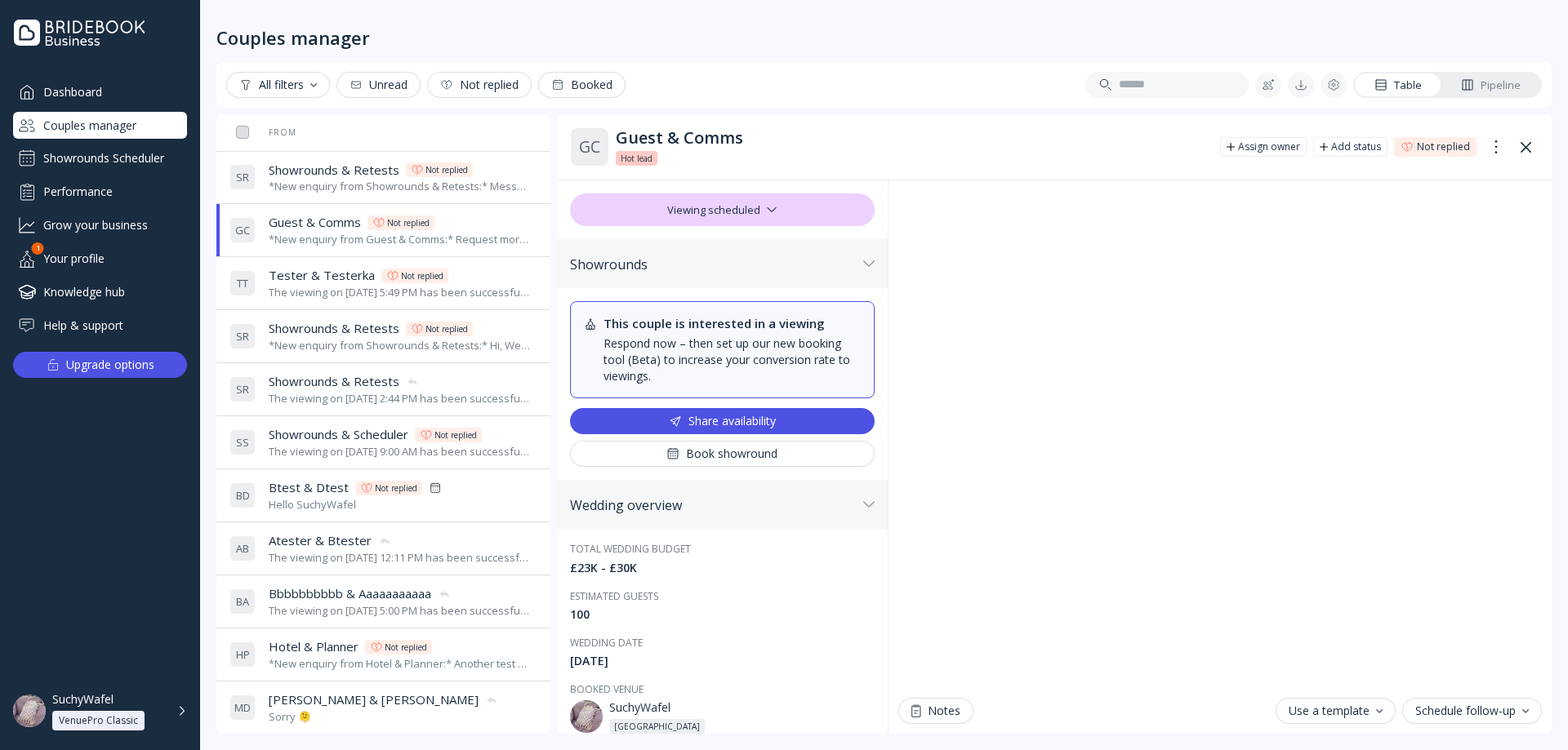
click at [340, 214] on div "G C Guest & Comms Guest & Comms Not replied *New enquiry from Guest & Comms:* R…" at bounding box center [380, 230] width 301 height 45
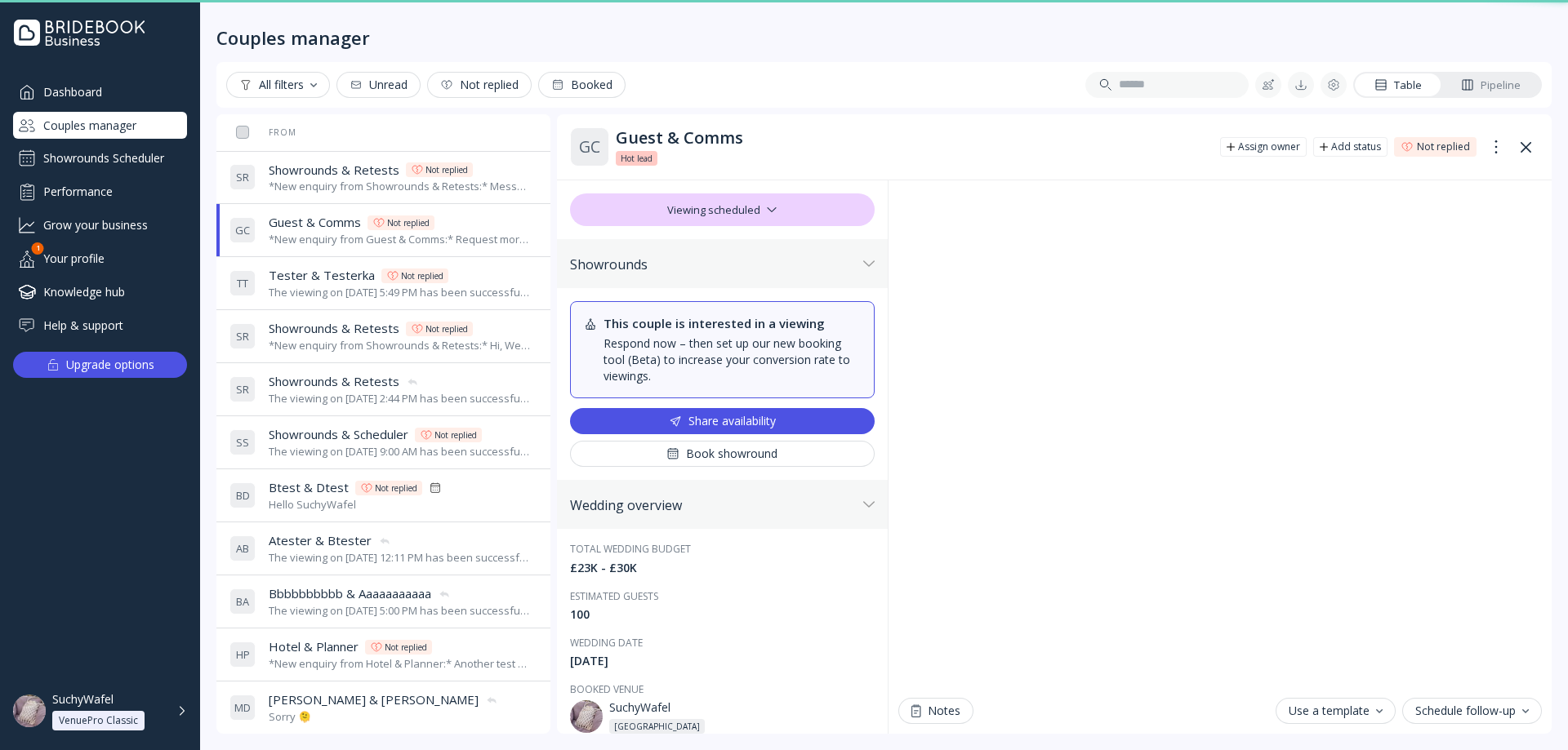
click at [340, 188] on div "*New enquiry from Showrounds & Retests:* Message without 'viewing availability'…" at bounding box center [400, 187] width 262 height 16
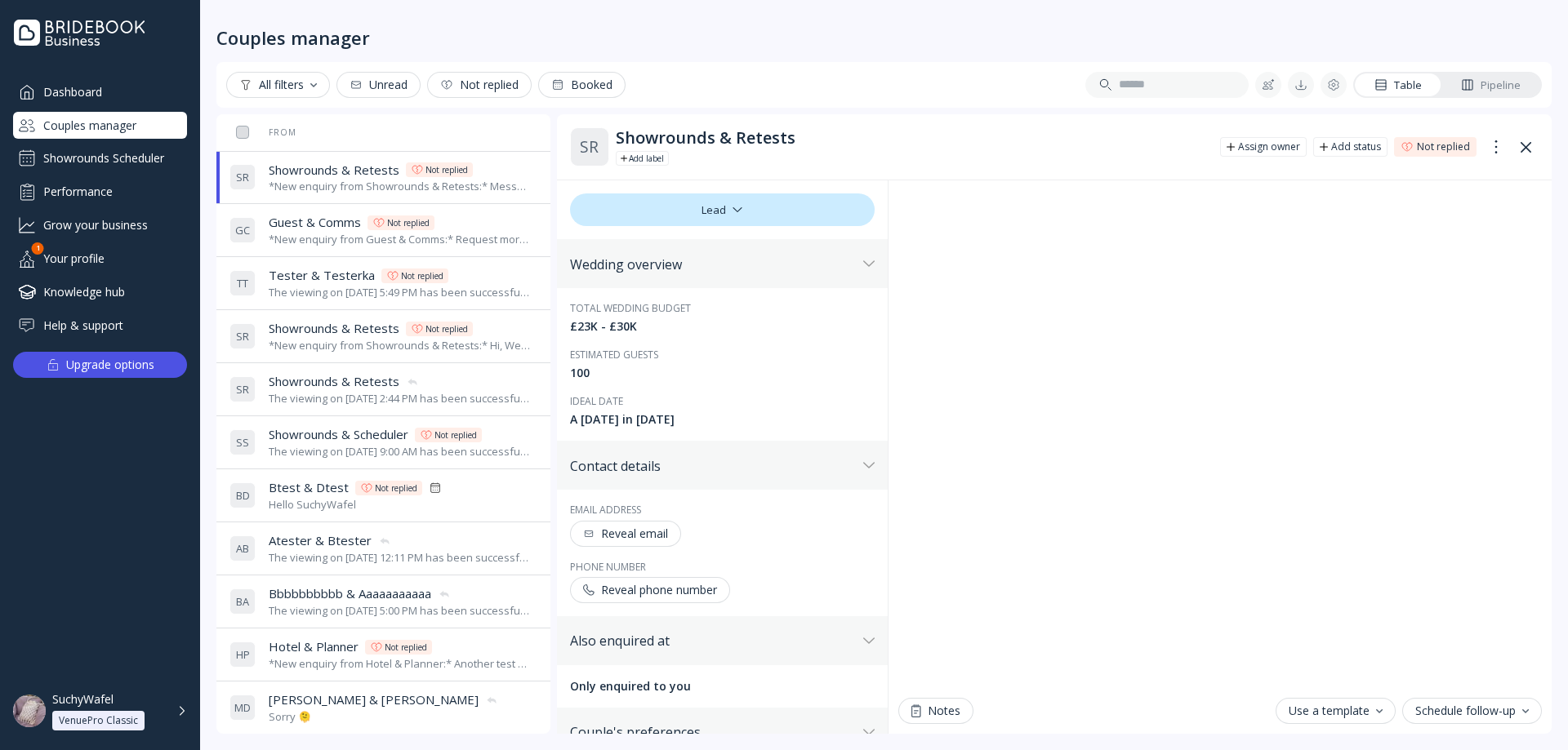
click at [342, 219] on span "Guest & Comms" at bounding box center [315, 221] width 93 height 17
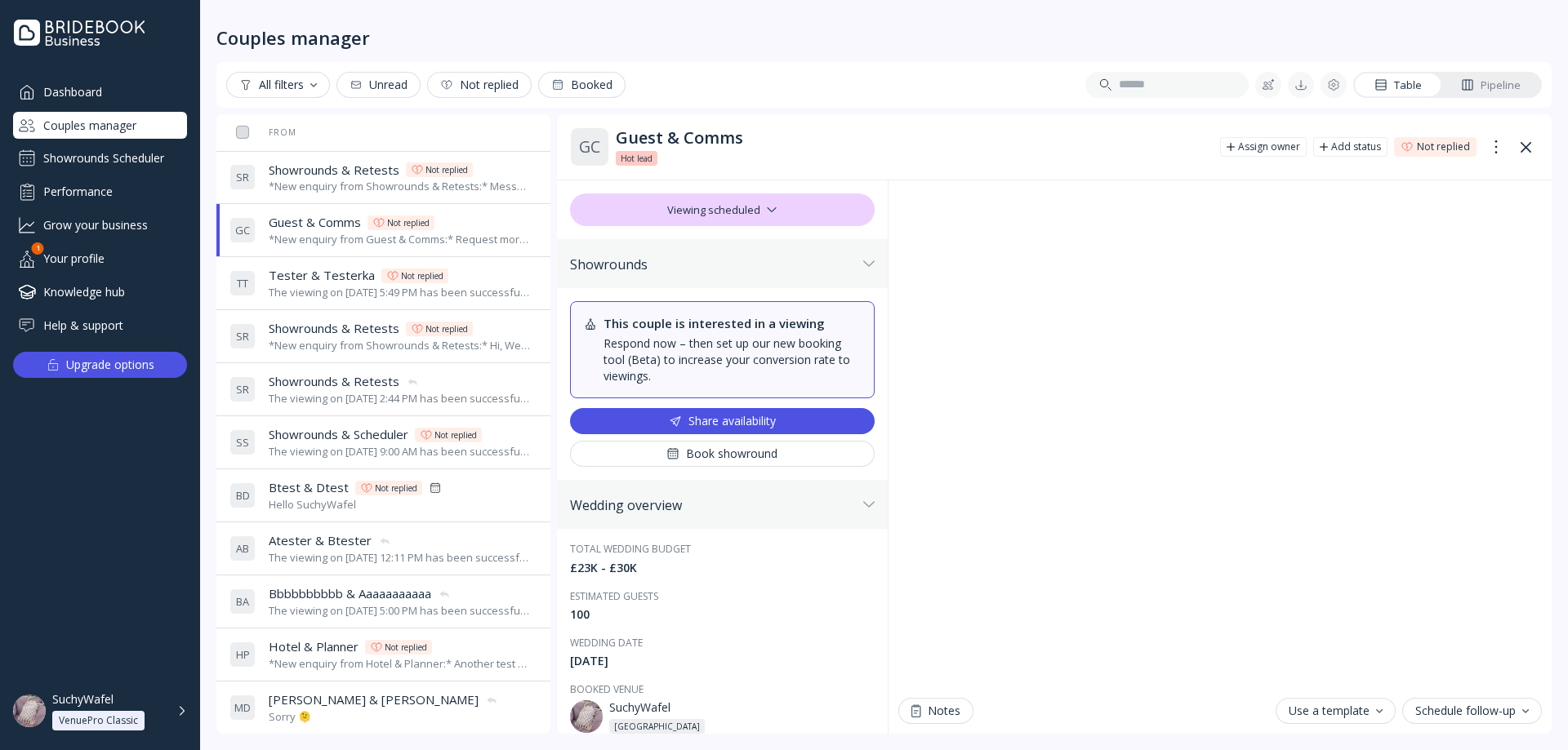
click at [333, 179] on div "*New enquiry from Showrounds & Retests:* Message without 'viewing availability'…" at bounding box center [400, 187] width 262 height 16
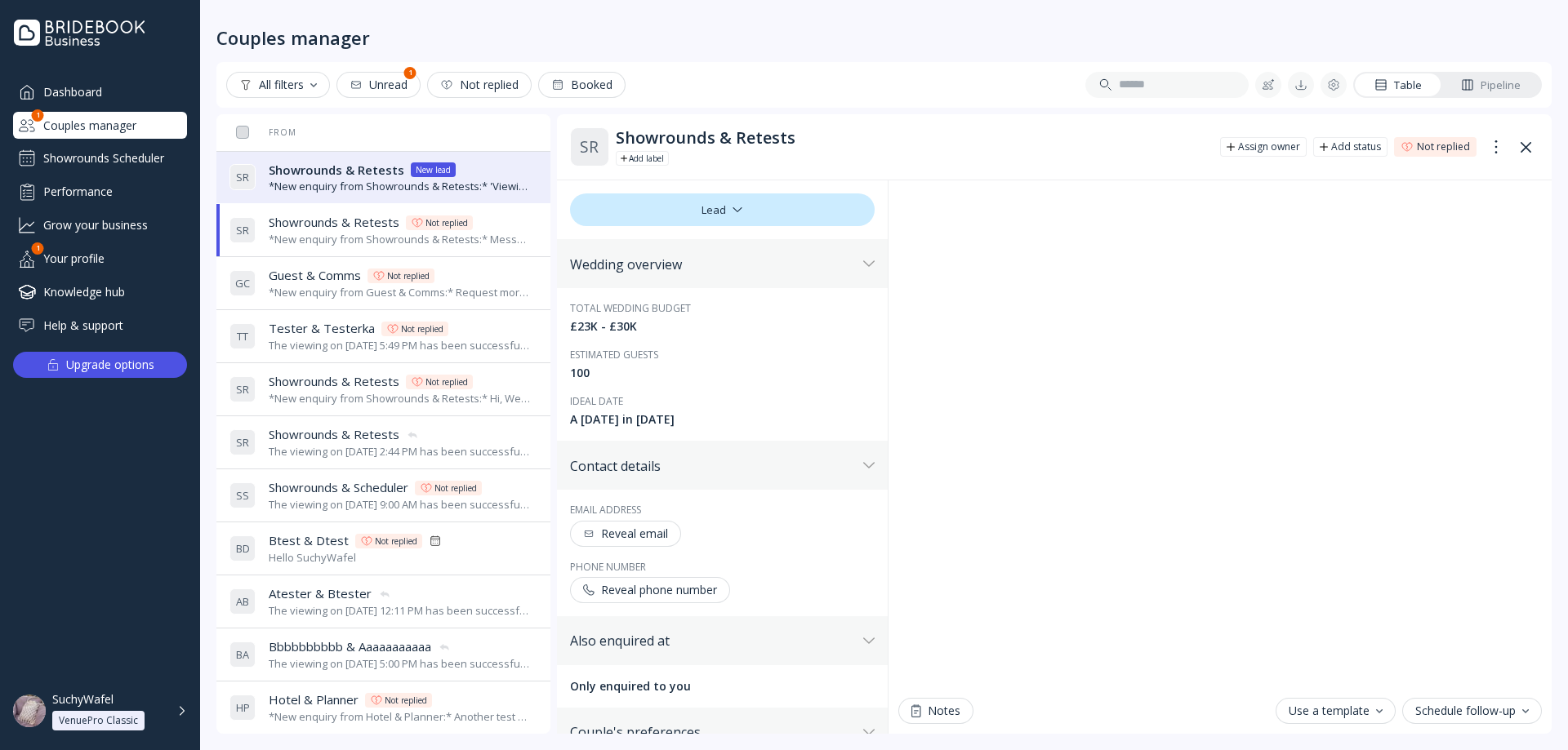
click at [342, 193] on div "*New enquiry from Showrounds & Retests:* 'Viewing availability' ticked test *Th…" at bounding box center [400, 187] width 262 height 16
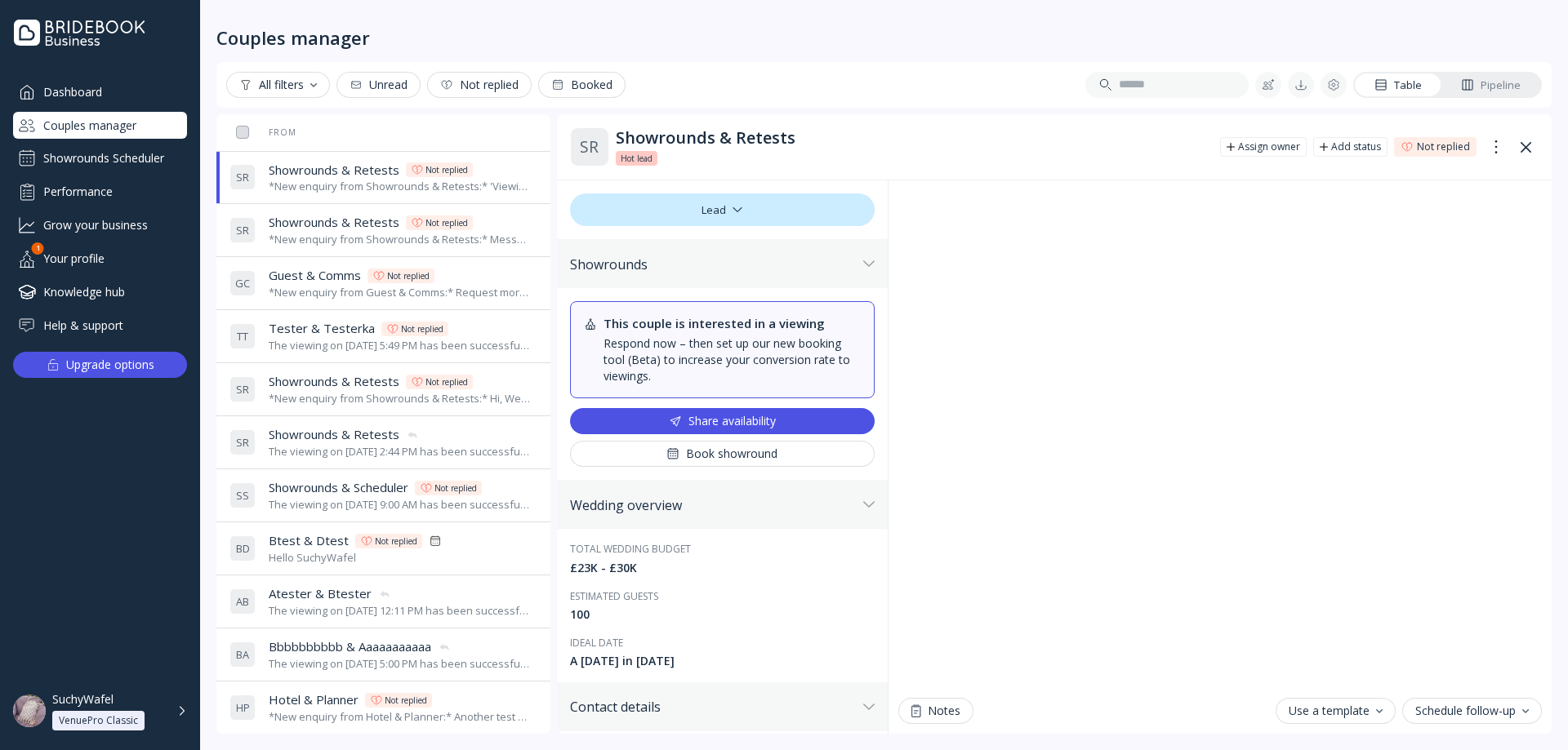
click at [340, 286] on div "*New enquiry from Guest & Comms:* Request more availability test message. *They…" at bounding box center [400, 293] width 262 height 16
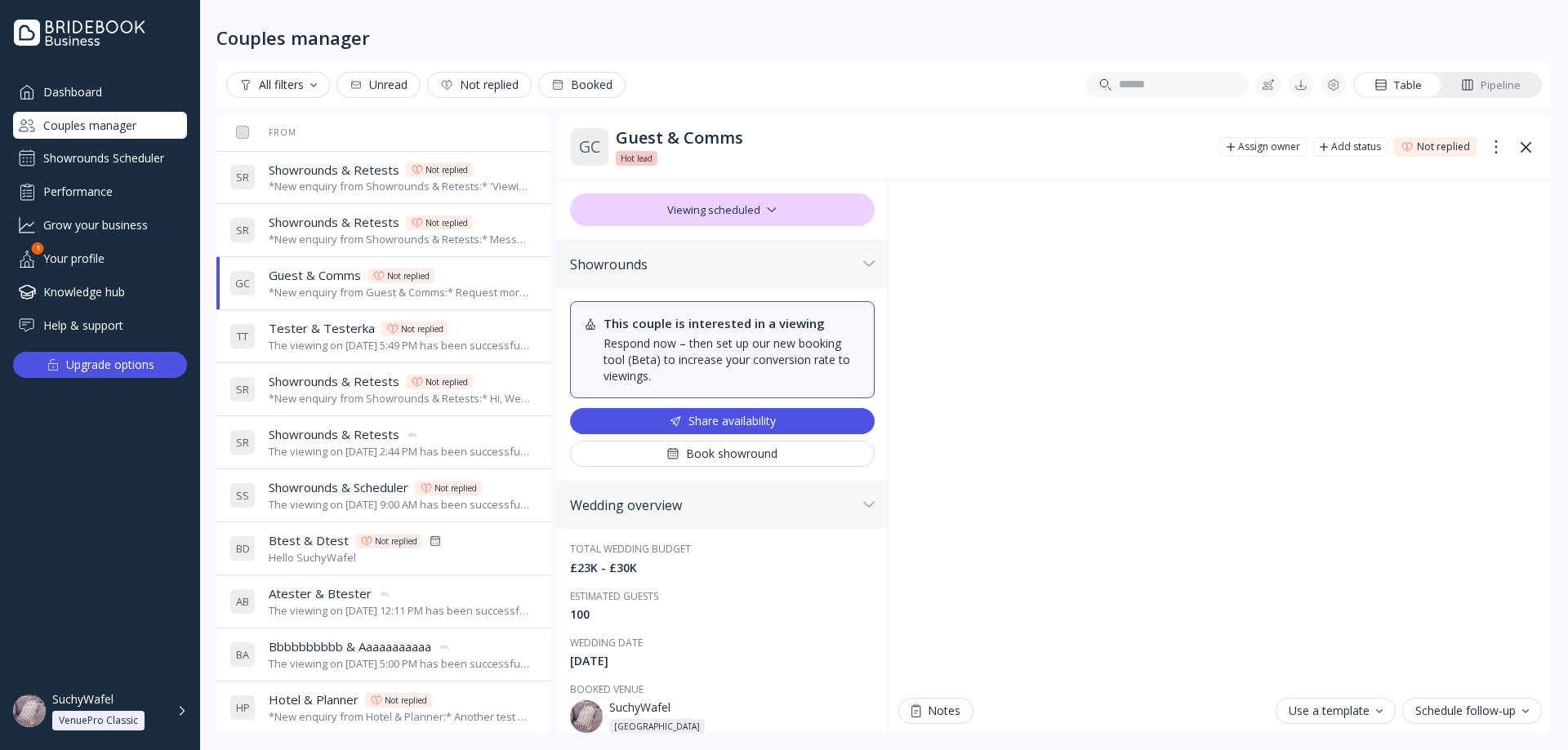
click at [353, 176] on span "Showrounds & Retests" at bounding box center [334, 169] width 131 height 17
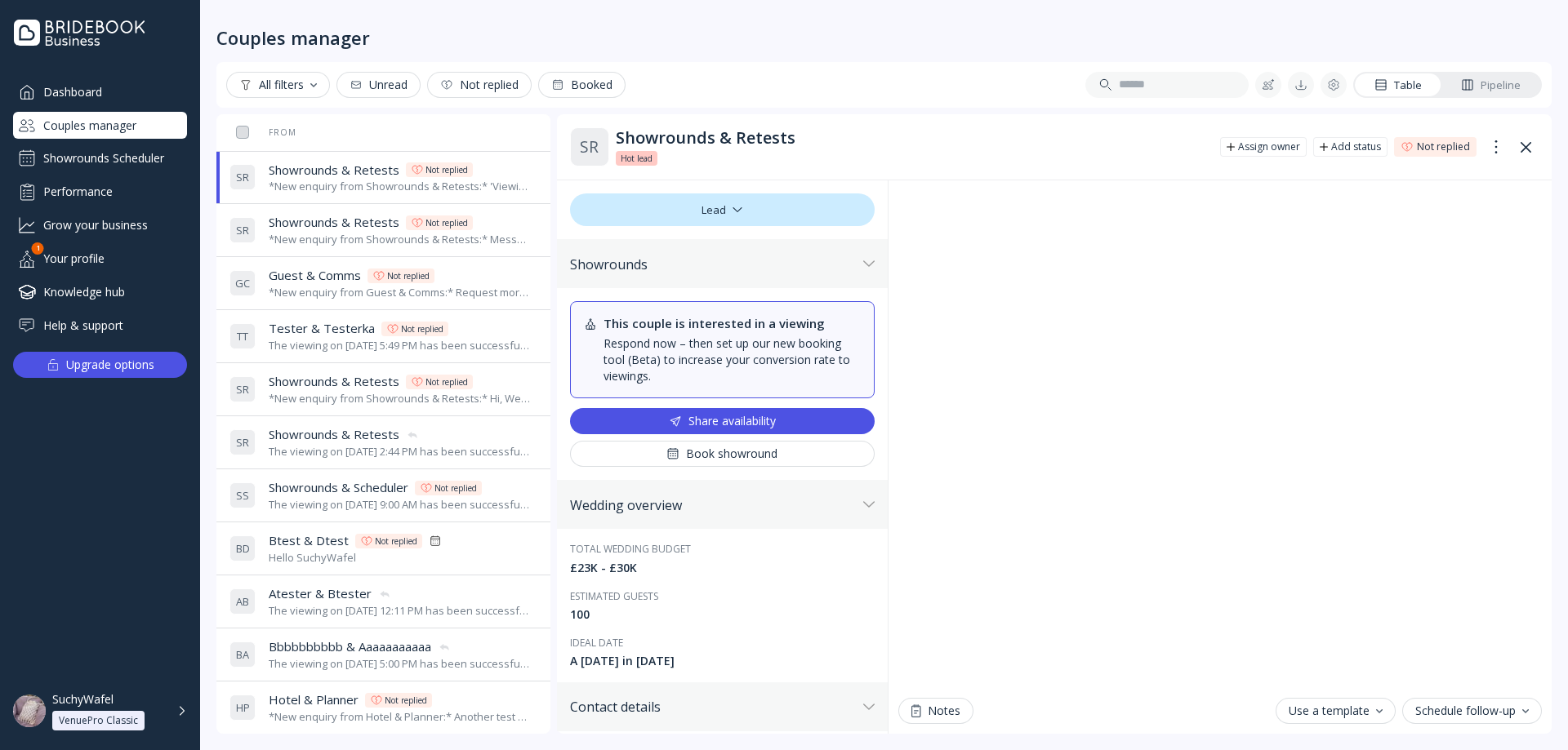
click at [343, 376] on span "Showrounds & Retests" at bounding box center [334, 381] width 131 height 17
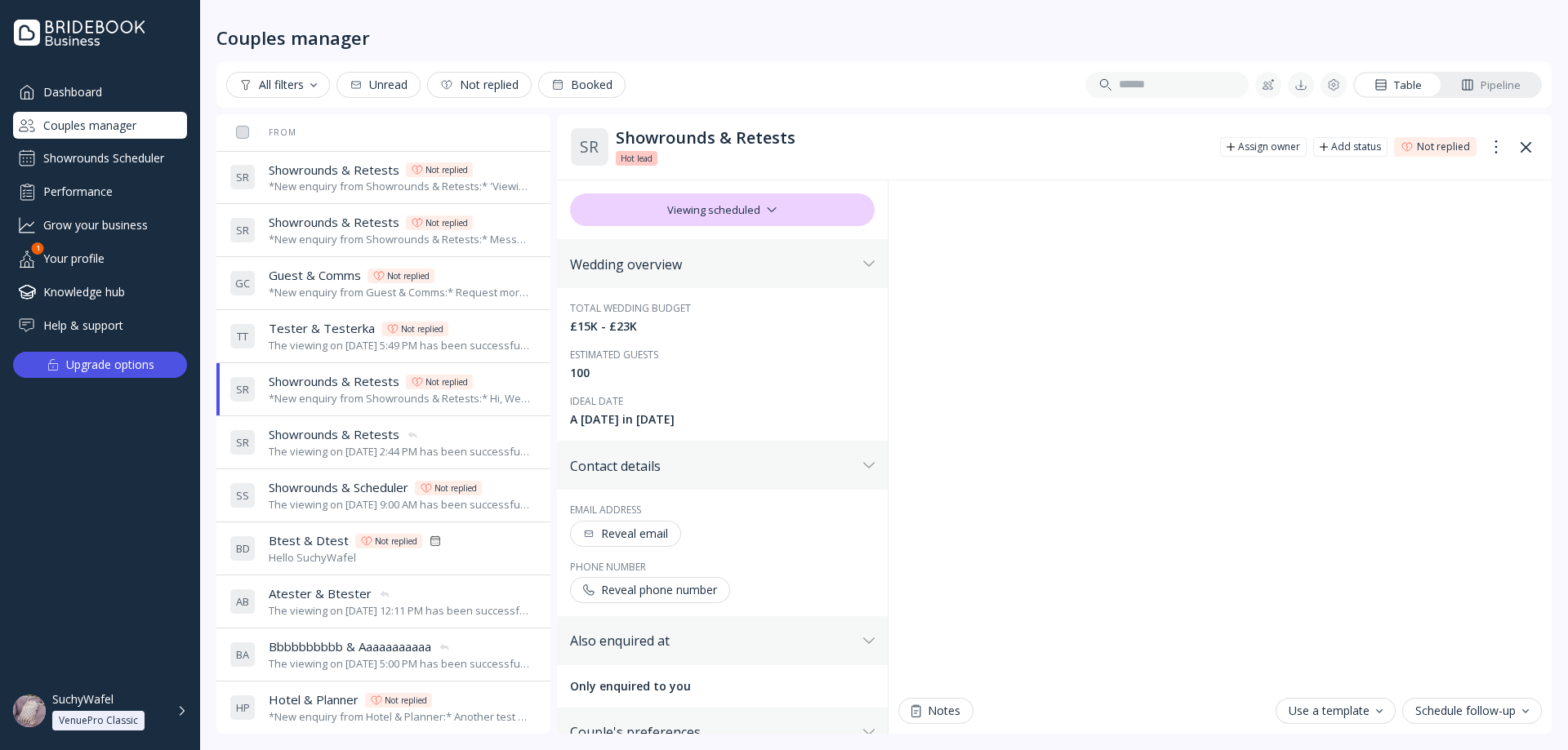
click at [370, 343] on div "The viewing on [DATE] 5:49 PM has been successfully cancelled by SuchyWafel." at bounding box center [400, 345] width 262 height 16
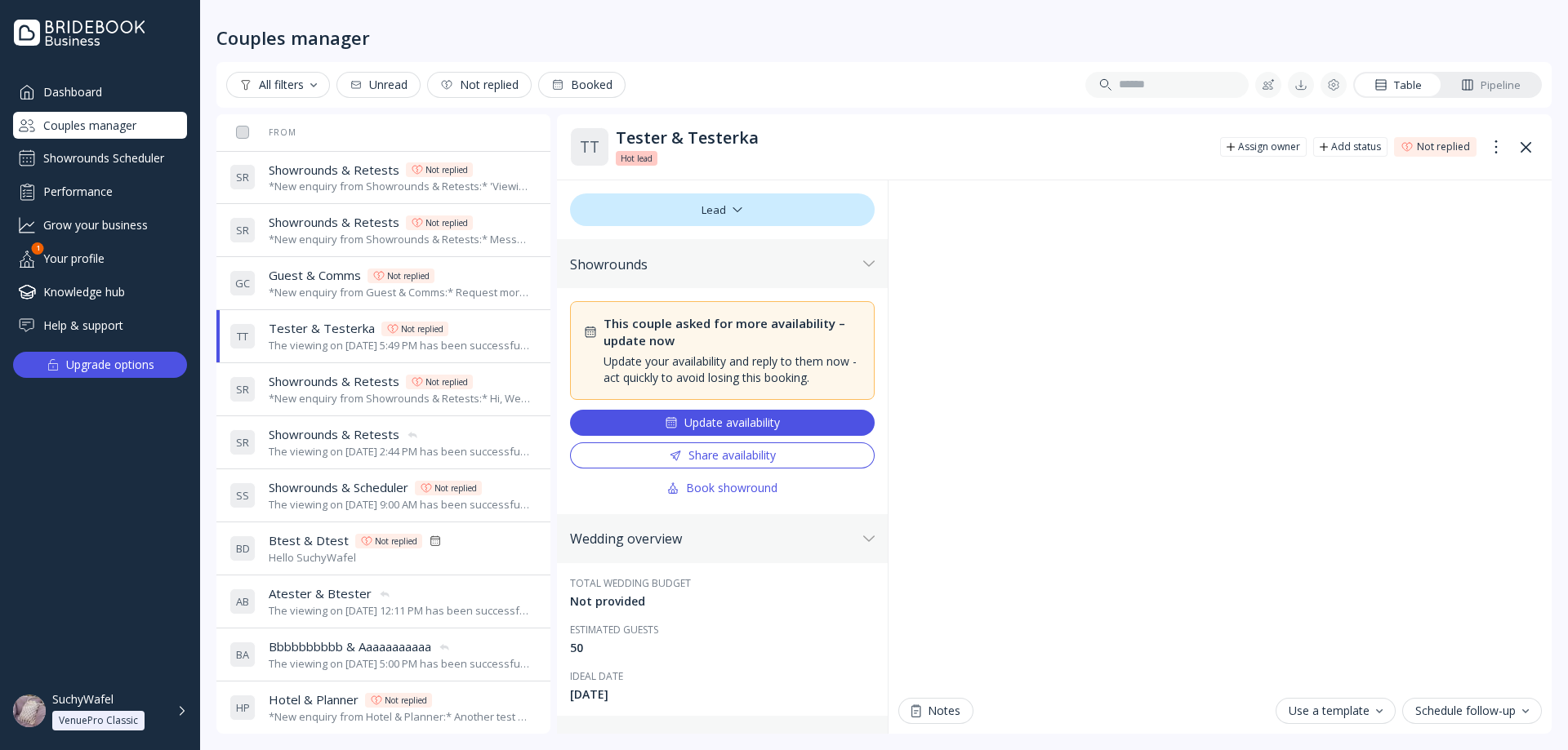
click at [377, 175] on span "Showrounds & Retests" at bounding box center [334, 169] width 131 height 17
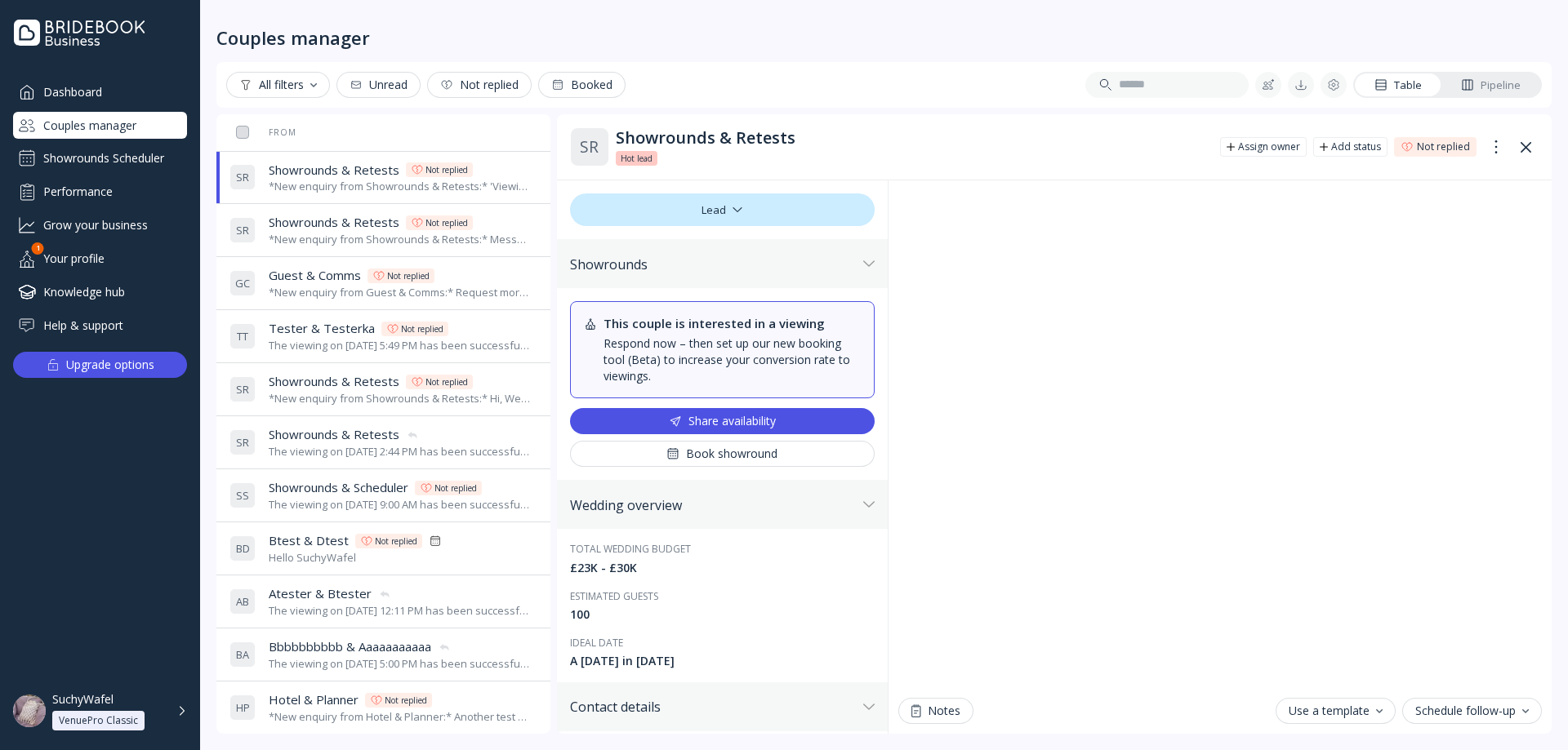
click at [305, 322] on span "Tester & Testerka" at bounding box center [322, 328] width 106 height 17
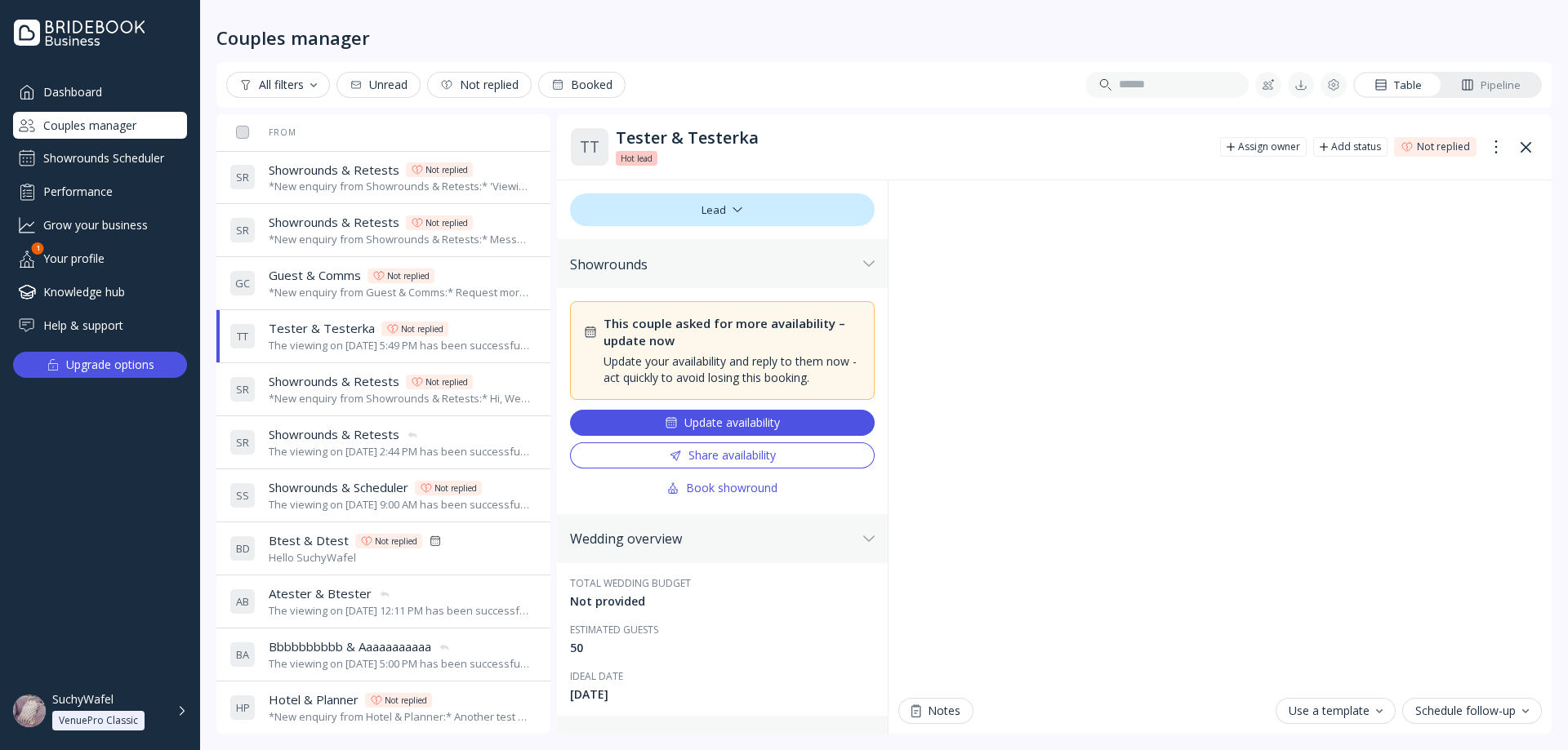
click at [343, 187] on div "*New enquiry from Showrounds & Retests:* 'Viewing availability' ticked test *Th…" at bounding box center [400, 187] width 262 height 16
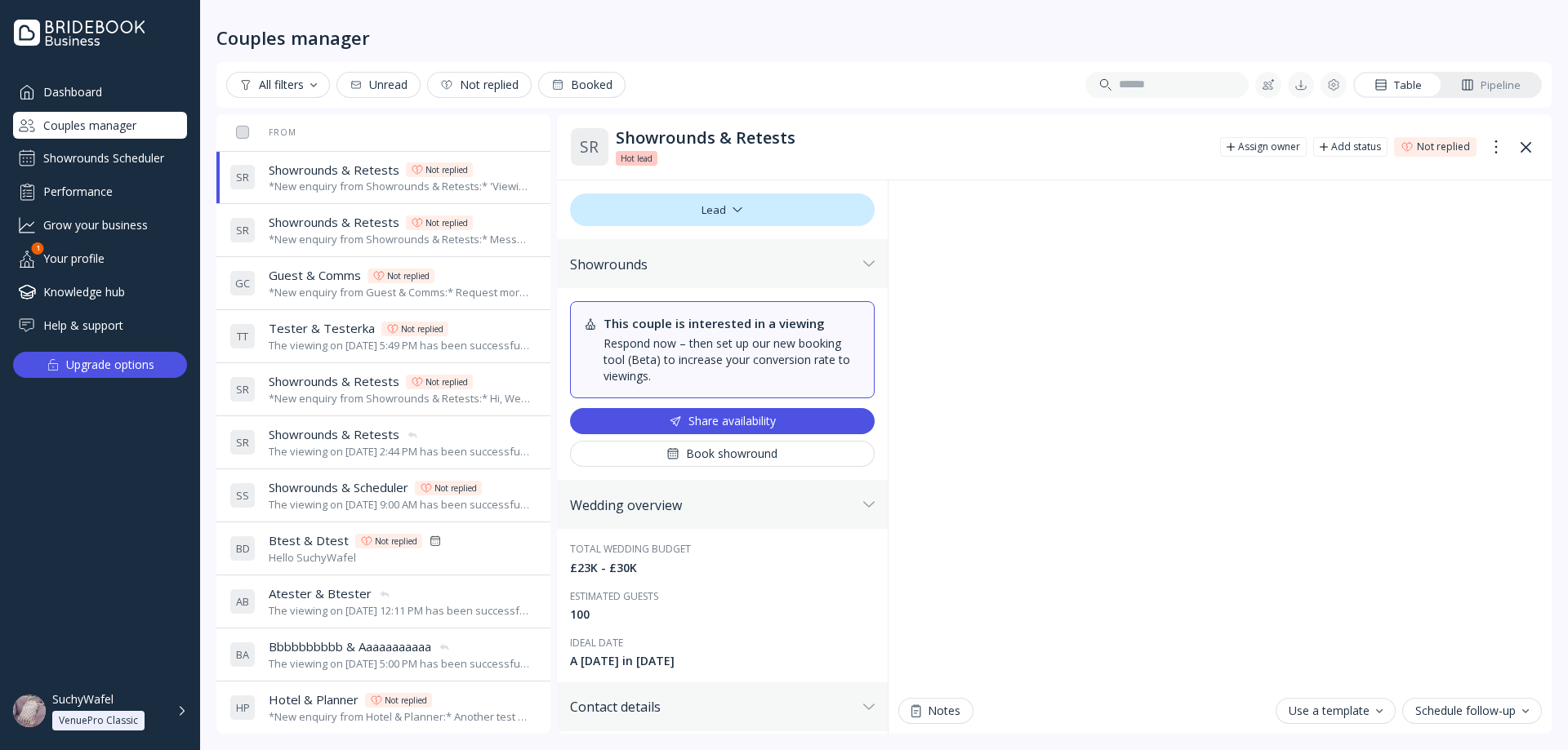
click at [303, 232] on div "*New enquiry from Showrounds & Retests:* Message without 'viewing availability'…" at bounding box center [400, 240] width 262 height 16
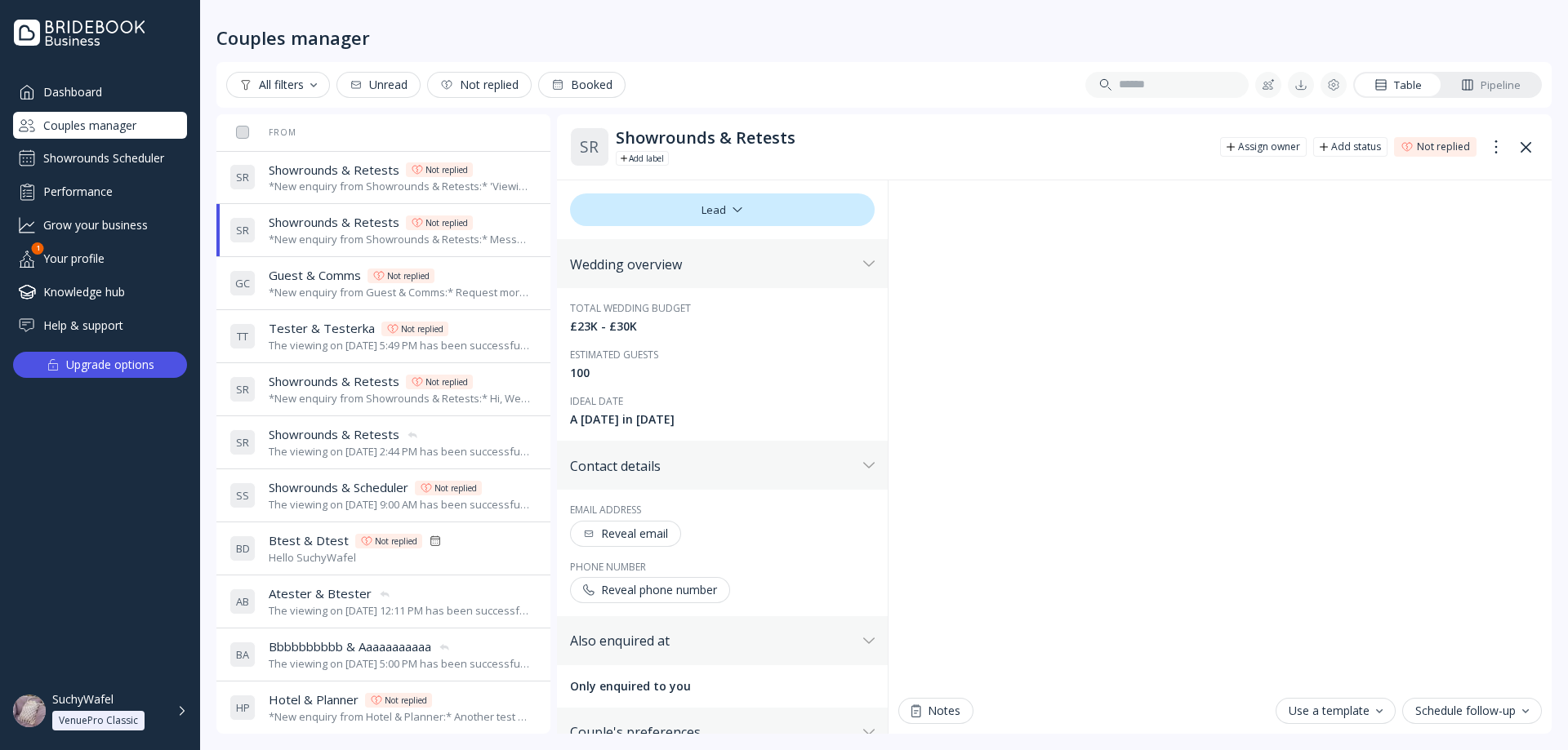
click at [315, 278] on span "Guest & Comms" at bounding box center [315, 275] width 93 height 17
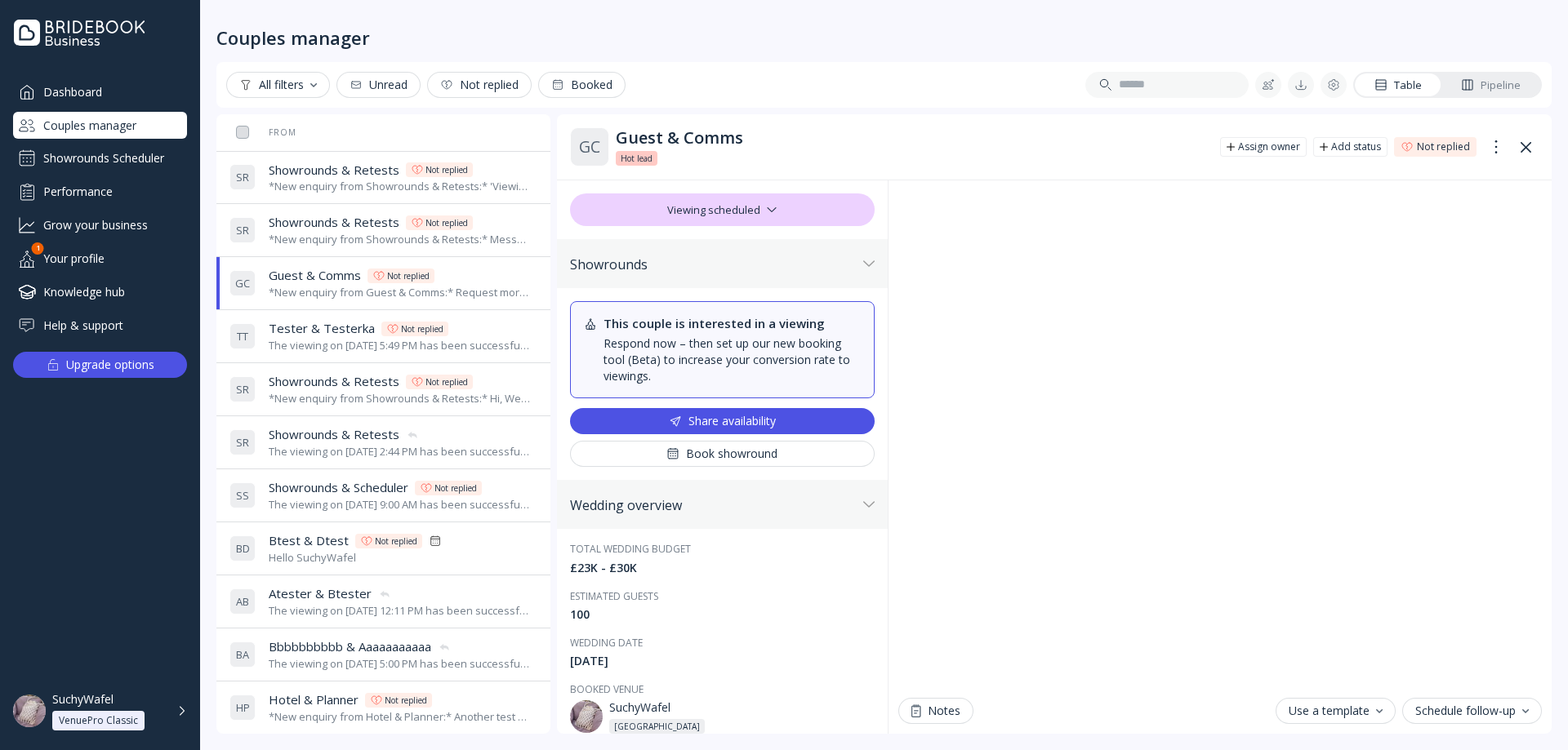
click at [338, 362] on td "T T Tester & Testerka Tester & Testerka Not replied The viewing on [DATE] 5:49 …" at bounding box center [412, 337] width 380 height 53
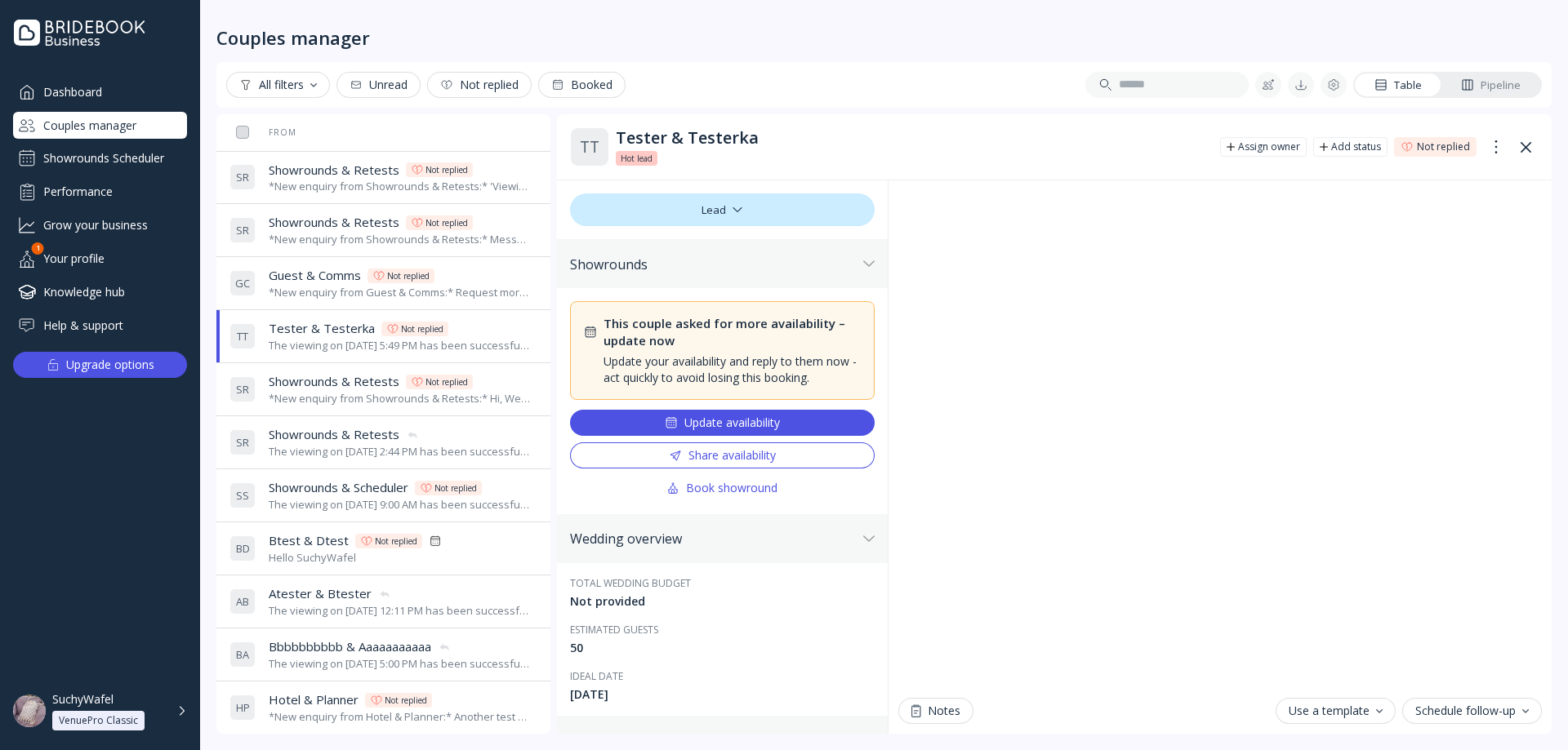
click at [386, 193] on div "*New enquiry from Showrounds & Retests:* 'Viewing availability' ticked test *Th…" at bounding box center [400, 187] width 262 height 16
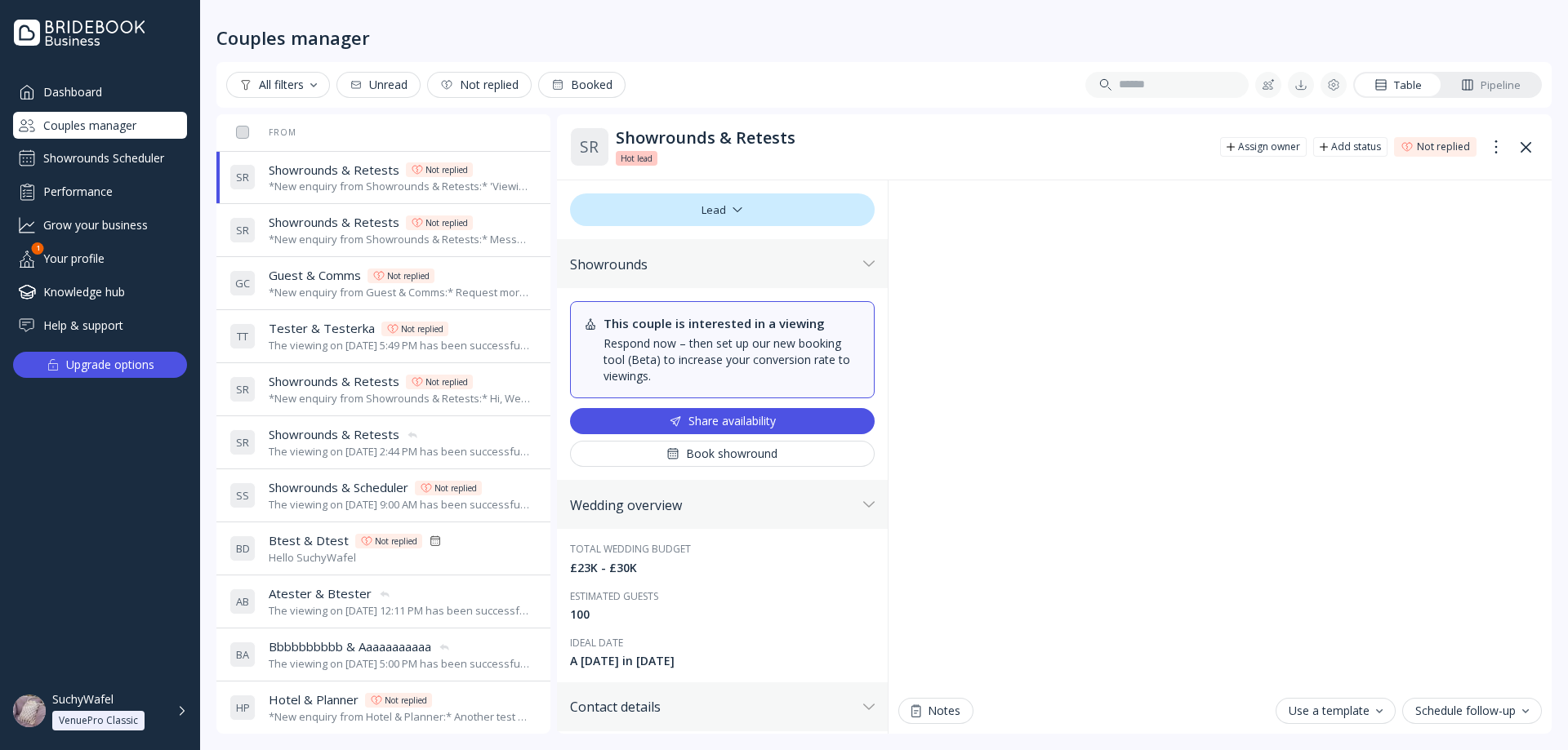
click at [355, 234] on div "*New enquiry from Showrounds & Retests:* Message without 'viewing availability'…" at bounding box center [400, 240] width 262 height 16
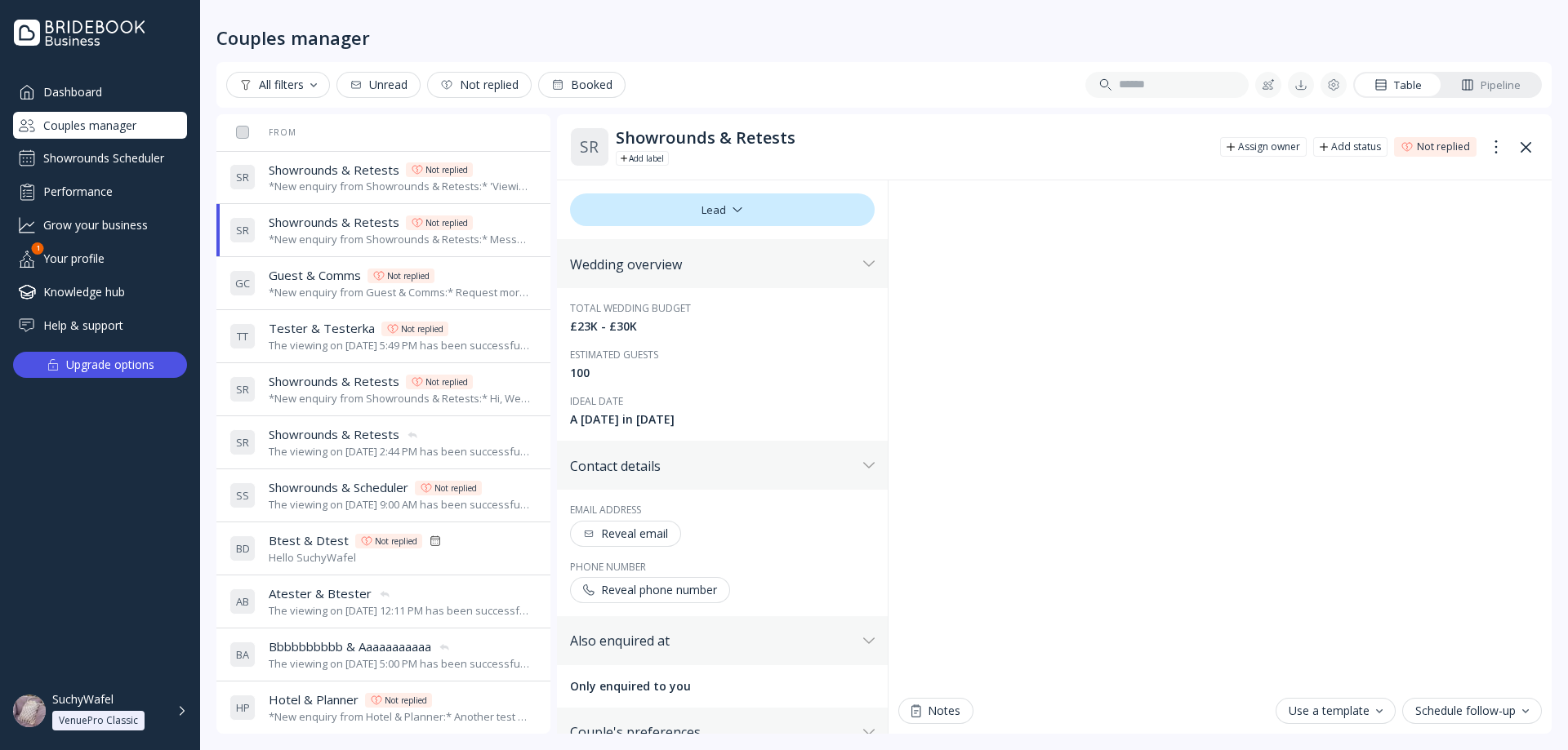
click at [337, 299] on div "*New enquiry from Guest & Comms:* Request more availability test message. *They…" at bounding box center [400, 293] width 262 height 16
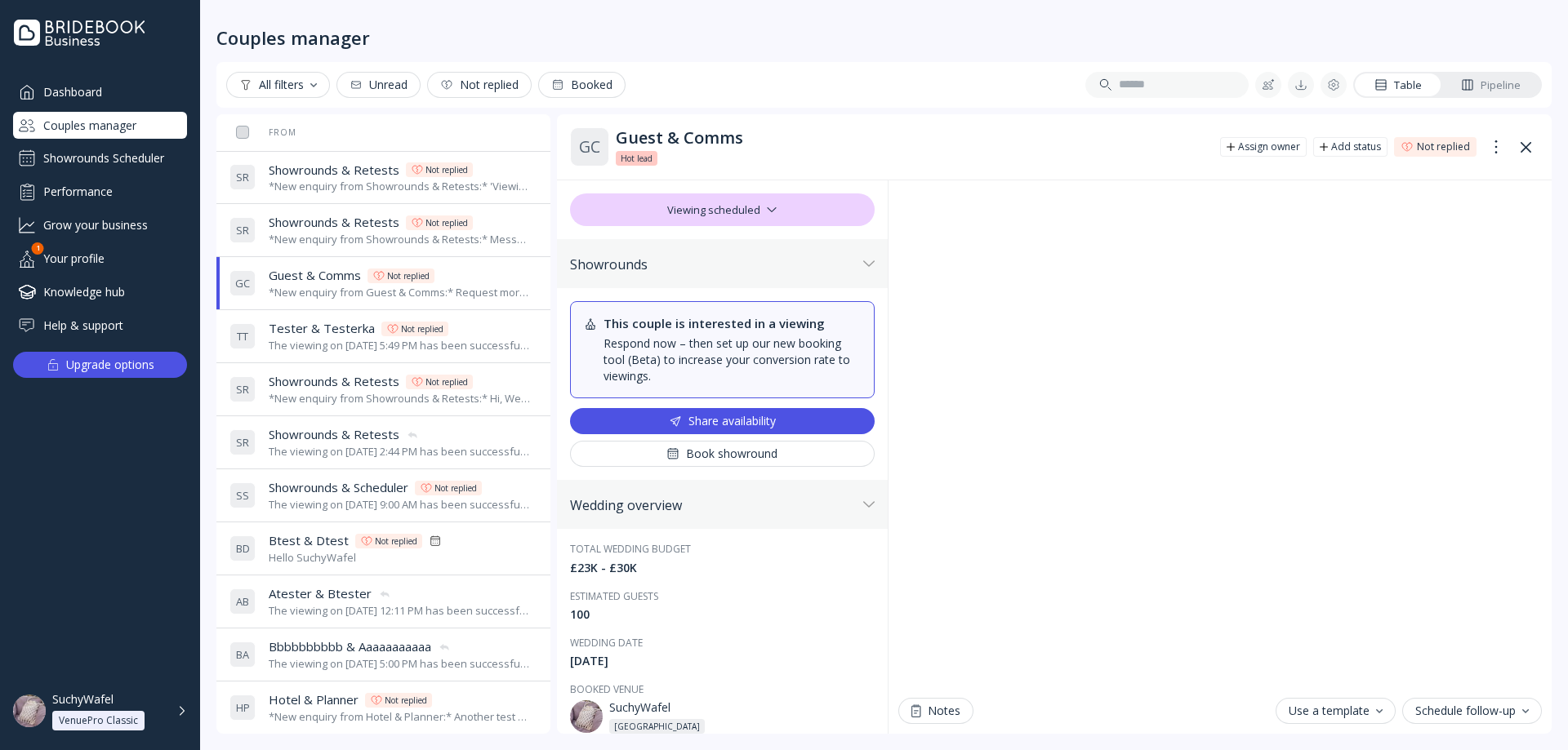
click at [324, 348] on div "The viewing on [DATE] 5:49 PM has been successfully cancelled by SuchyWafel." at bounding box center [400, 345] width 262 height 16
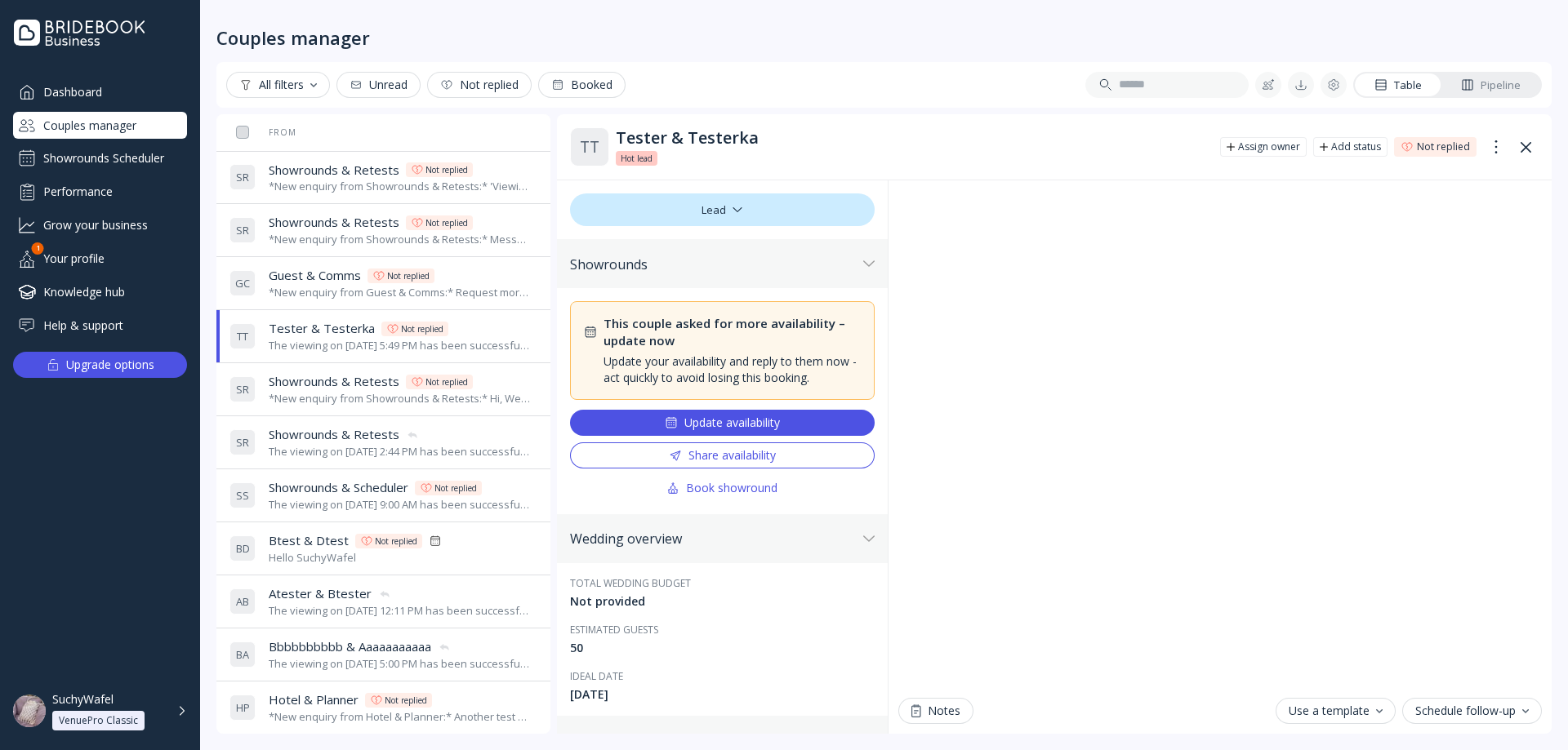
click at [338, 406] on div "*New enquiry from Showrounds & Retests:* Hi, We're interested in your venue! Ca…" at bounding box center [400, 399] width 262 height 16
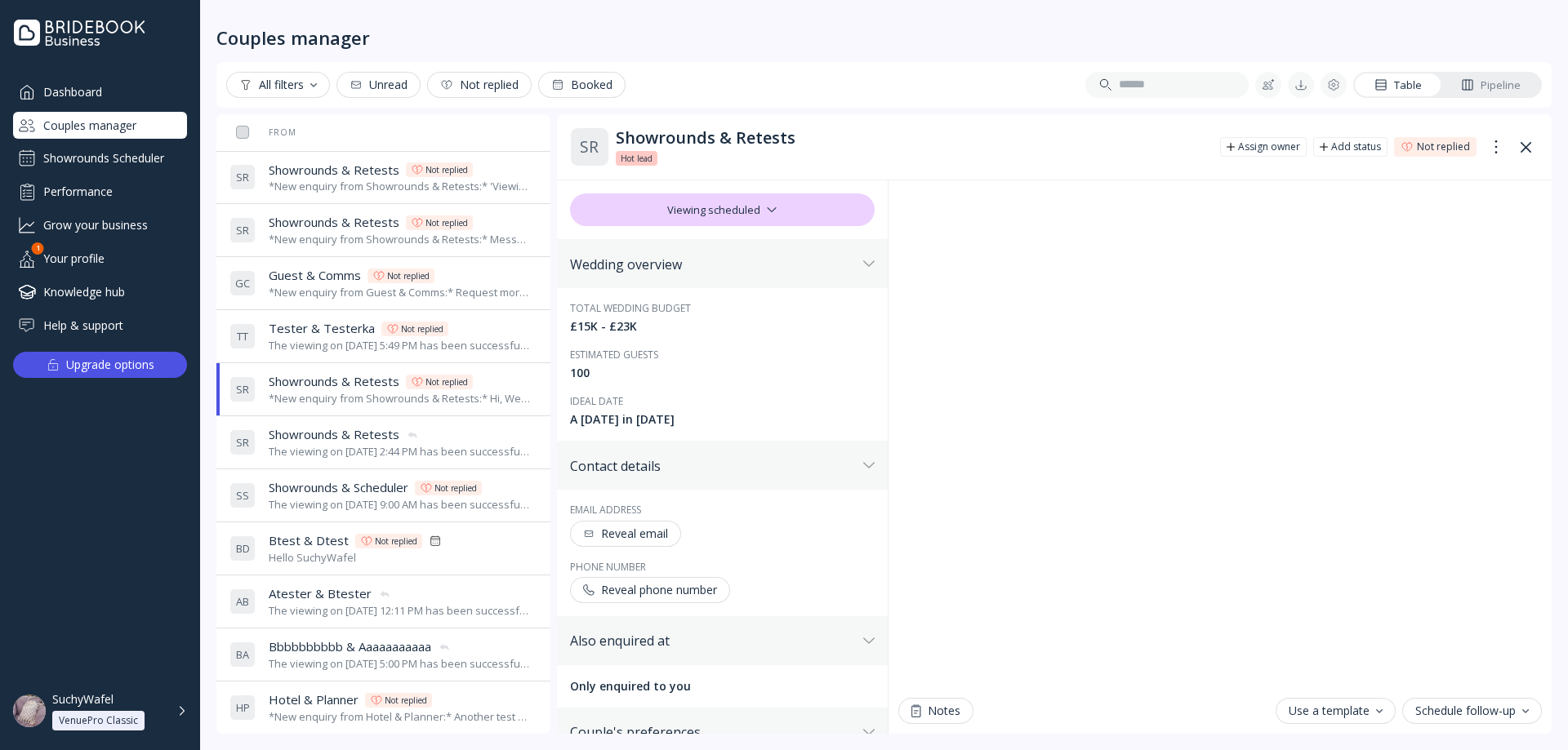
click at [339, 353] on div "T T Tester & Testerka Tester & Testerka Not replied The viewing on [DATE] 5:49 …" at bounding box center [380, 337] width 301 height 45
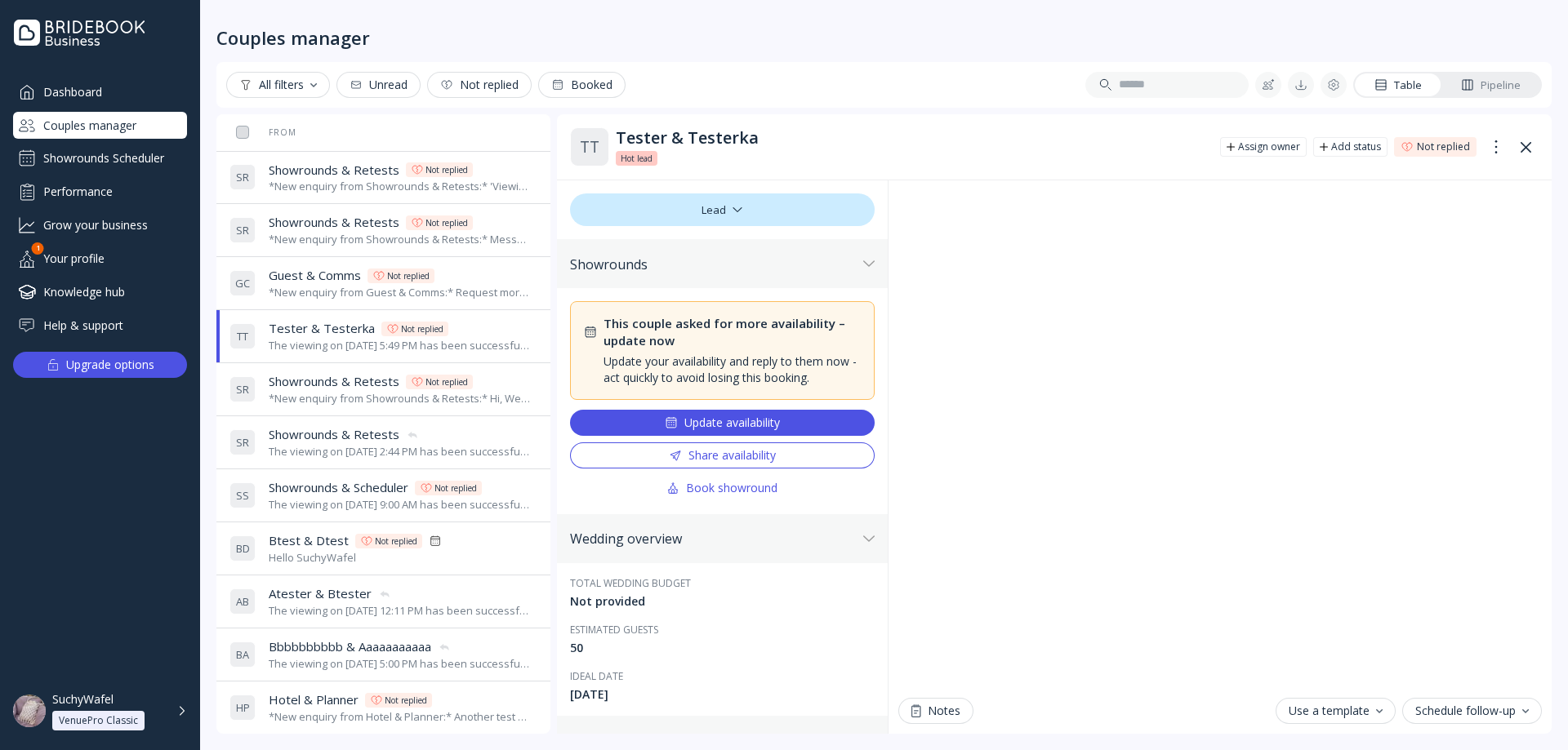
click at [350, 328] on span "Tester & Testerka" at bounding box center [322, 328] width 106 height 17
click at [339, 290] on div "*New enquiry from Guest & Comms:* Request more availability test message. *They…" at bounding box center [400, 293] width 262 height 16
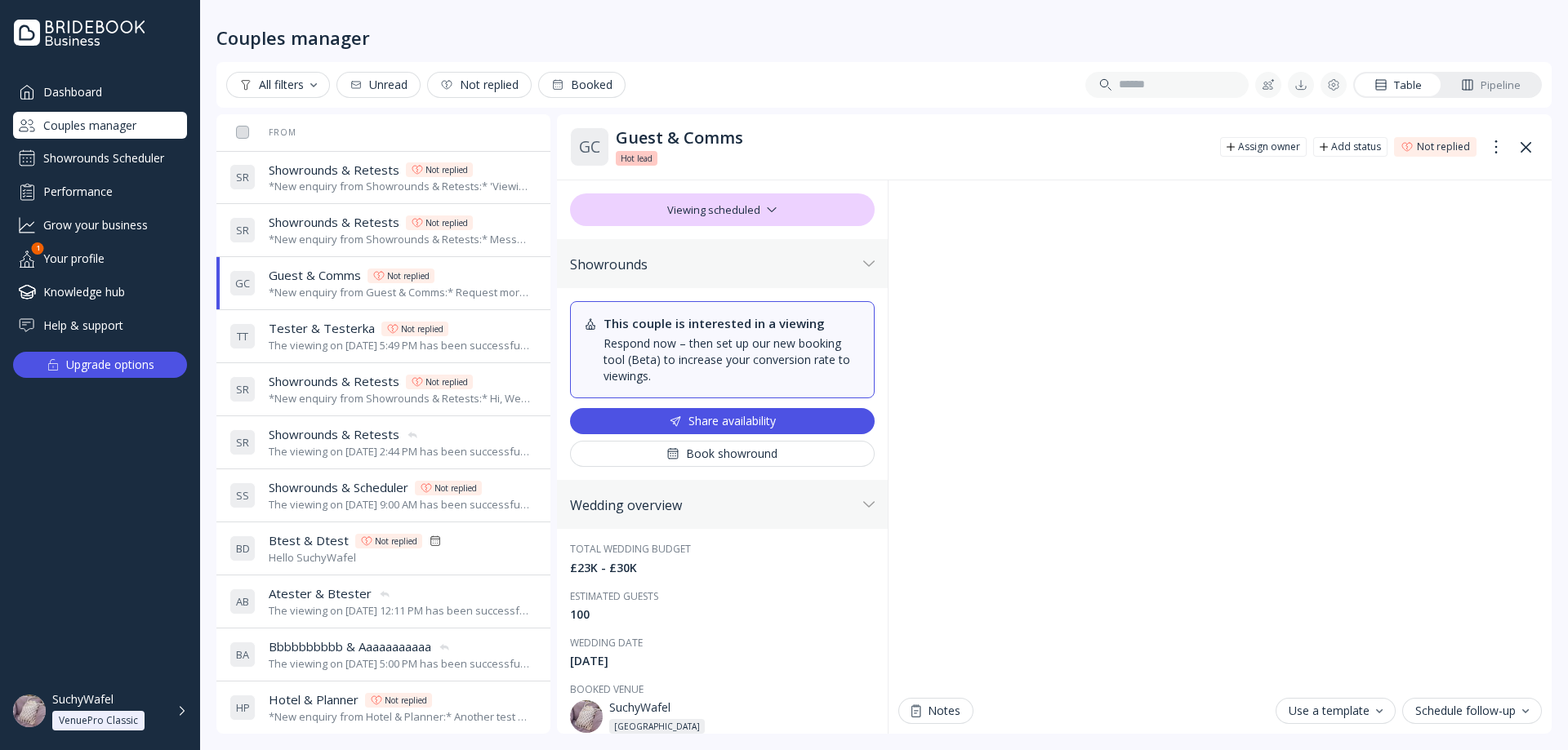
click at [337, 242] on div "*New enquiry from Showrounds & Retests:* Message without 'viewing availability'…" at bounding box center [400, 240] width 262 height 16
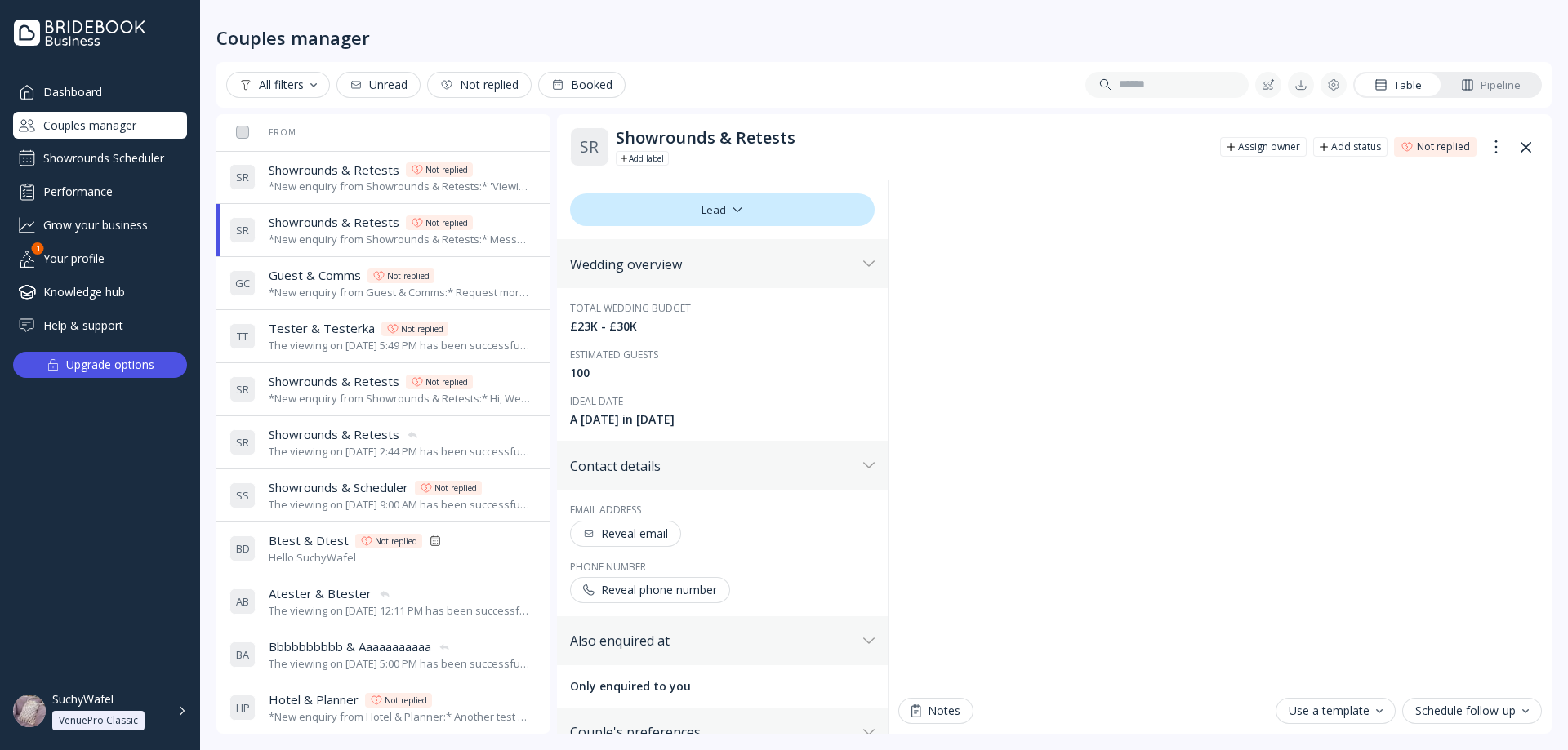
click at [340, 186] on div "*New enquiry from Showrounds & Retests:* 'Viewing availability' ticked test *Th…" at bounding box center [400, 187] width 262 height 16
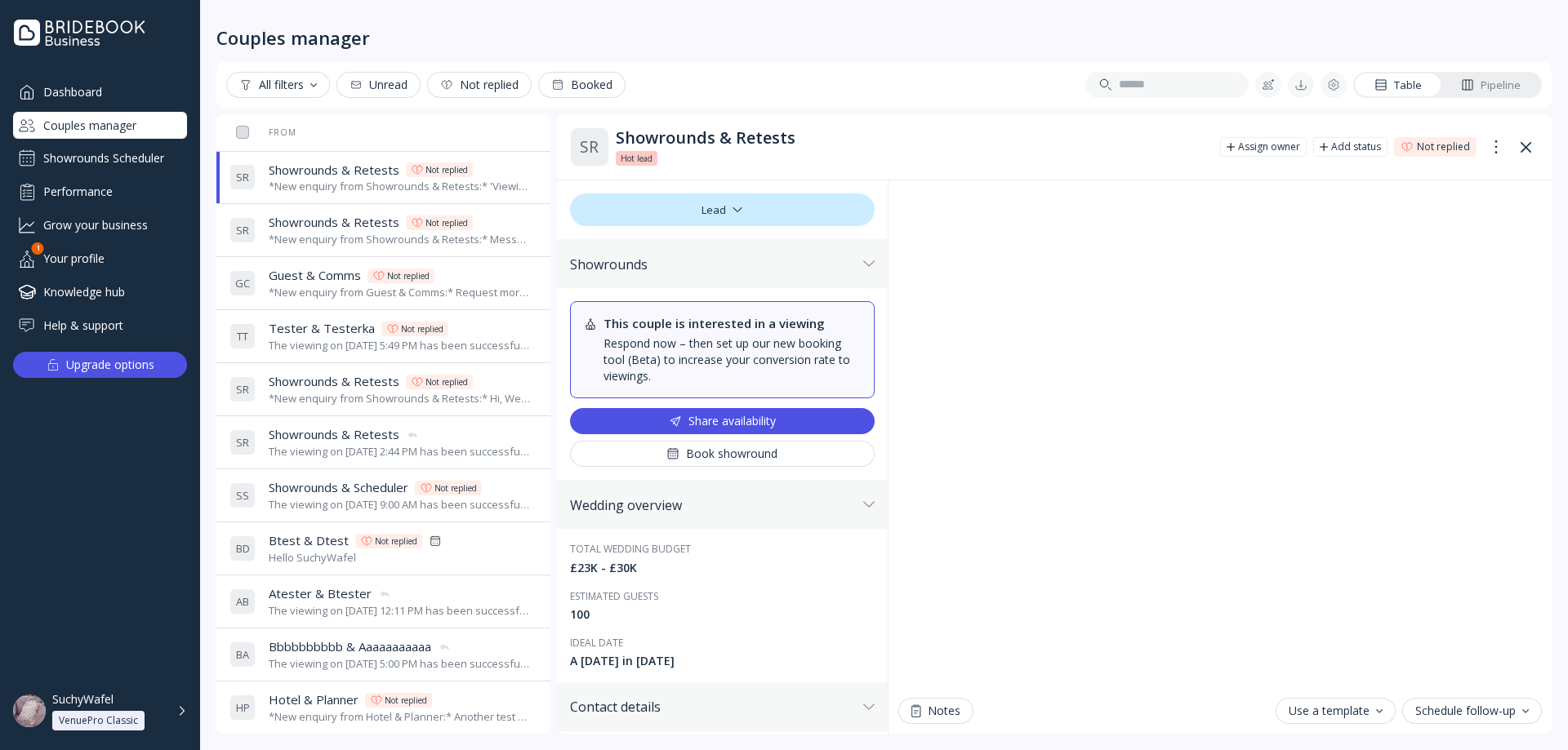
click at [363, 214] on div "S R Showrounds & Retests Showrounds & Retests Not replied *New enquiry from Sho…" at bounding box center [380, 230] width 301 height 45
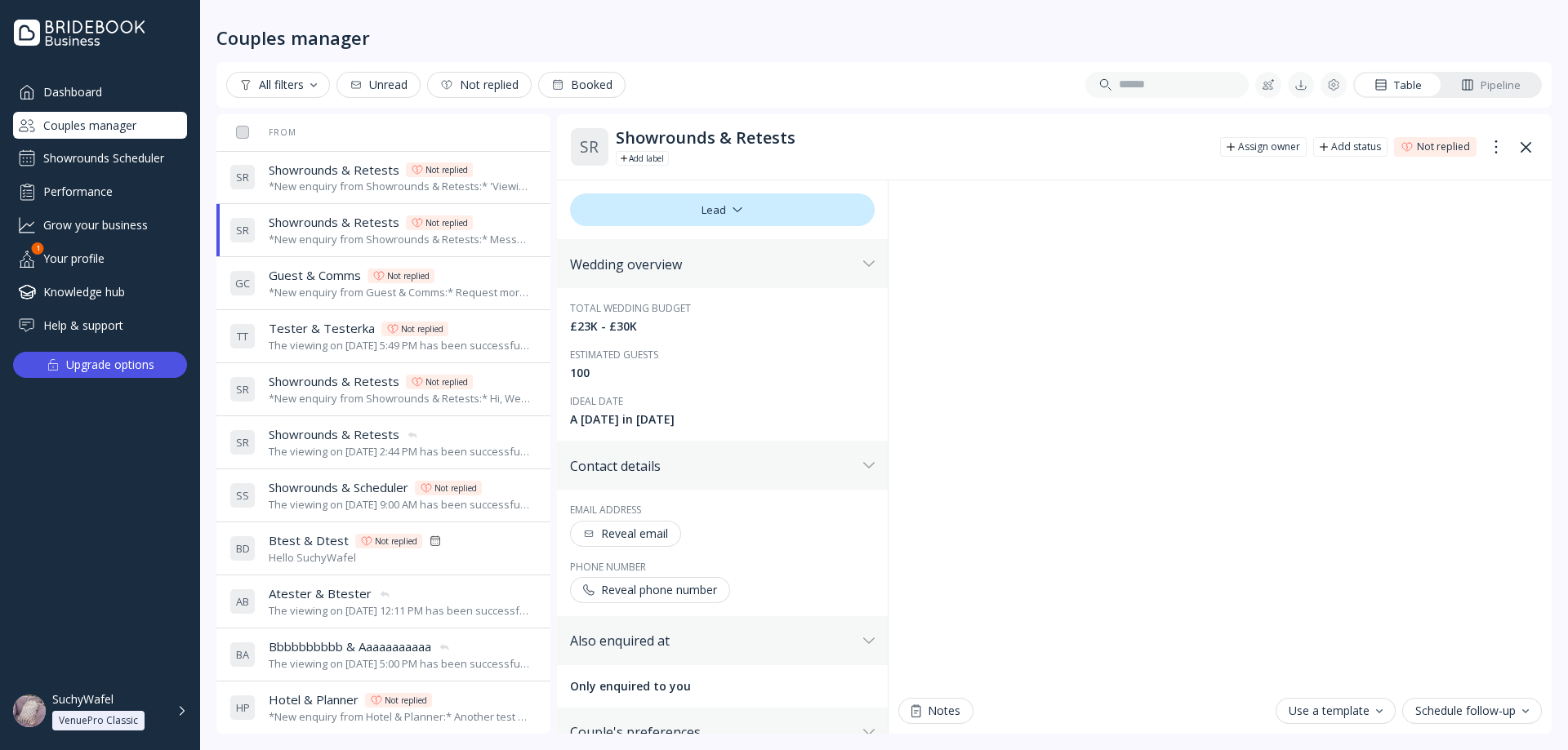
click at [299, 272] on span "Guest & Comms" at bounding box center [315, 275] width 93 height 17
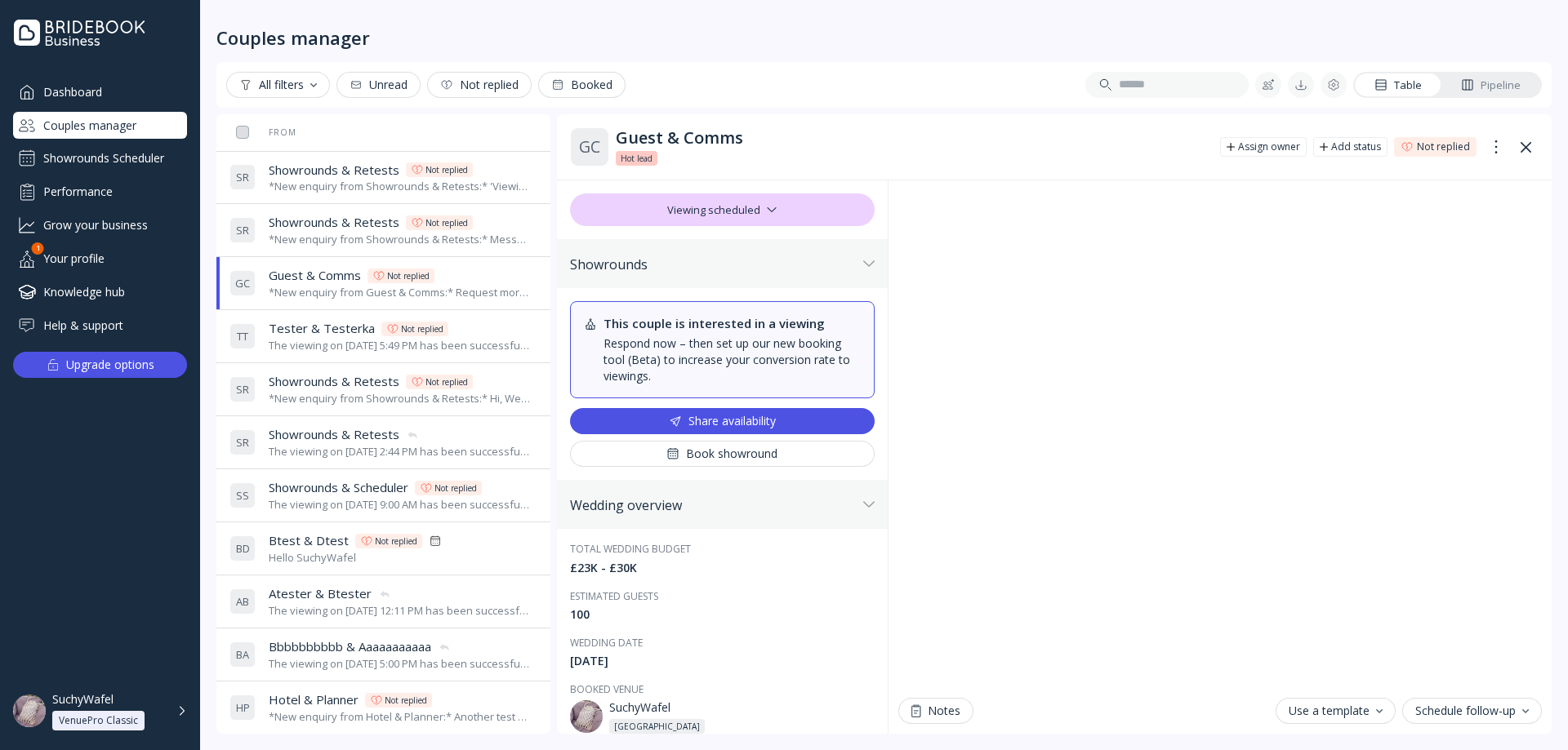
click at [324, 348] on div "The viewing on [DATE] 5:49 PM has been successfully cancelled by SuchyWafel." at bounding box center [400, 345] width 262 height 16
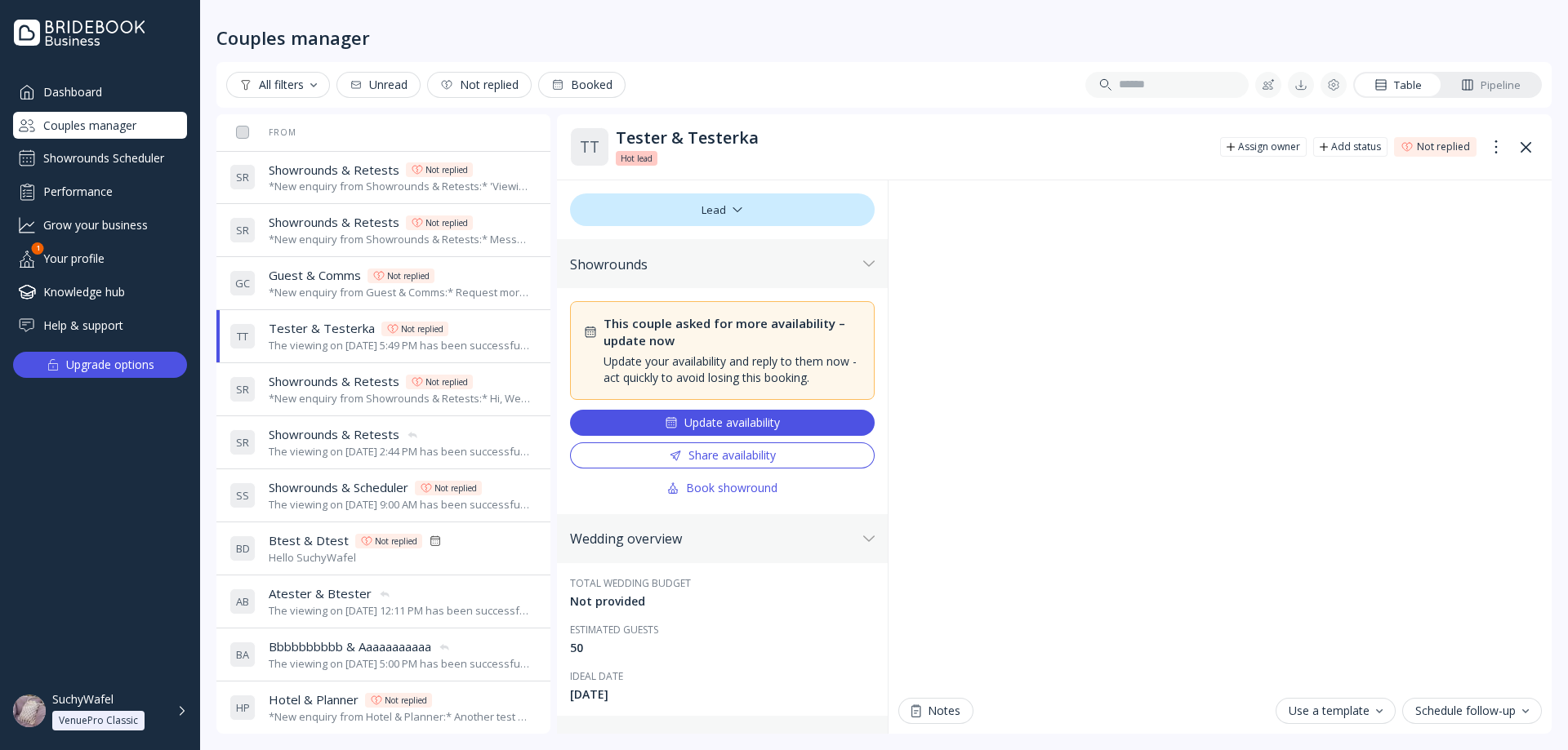
click at [323, 385] on span "Showrounds & Retests" at bounding box center [334, 381] width 131 height 17
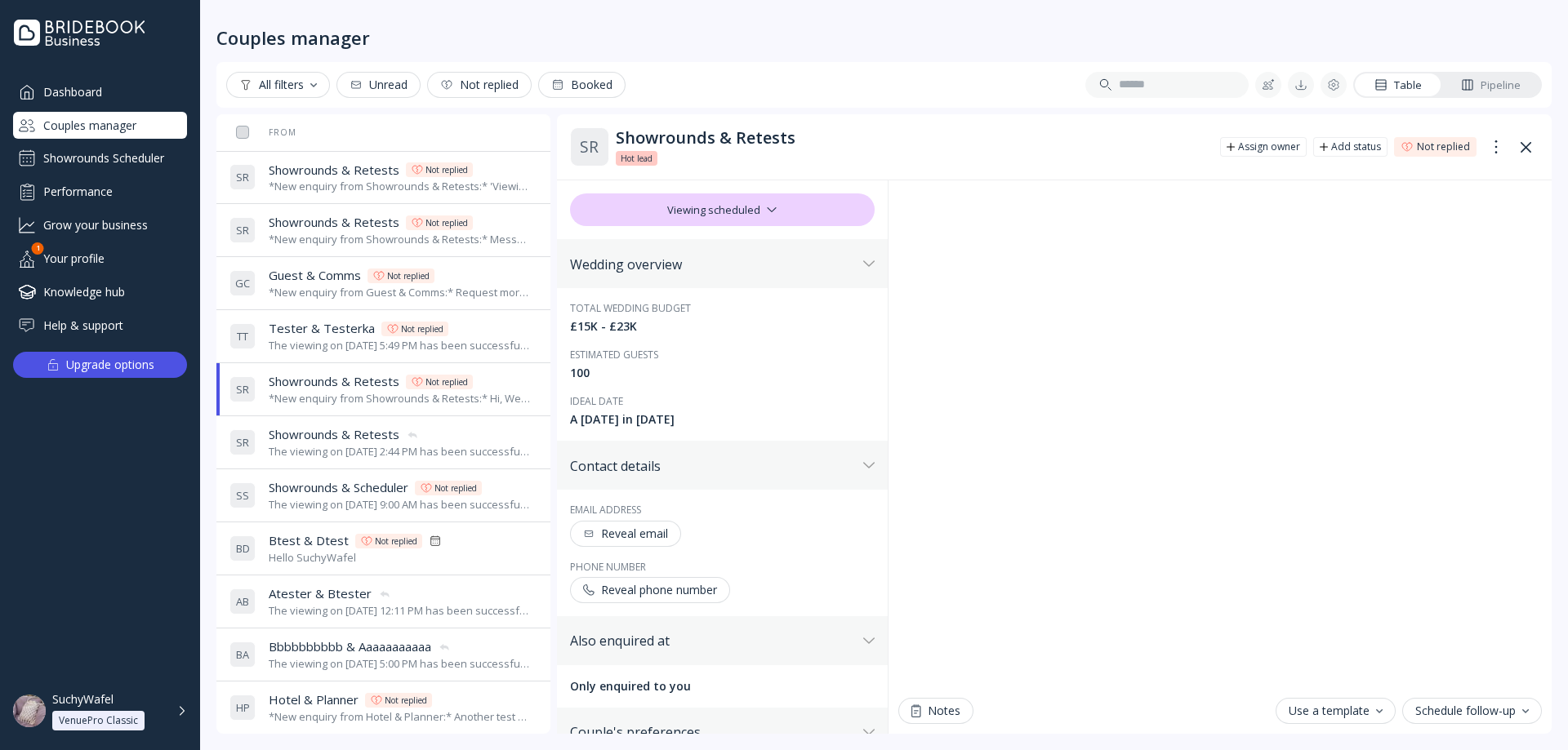
click at [348, 436] on span "Showrounds & Retests" at bounding box center [334, 434] width 131 height 17
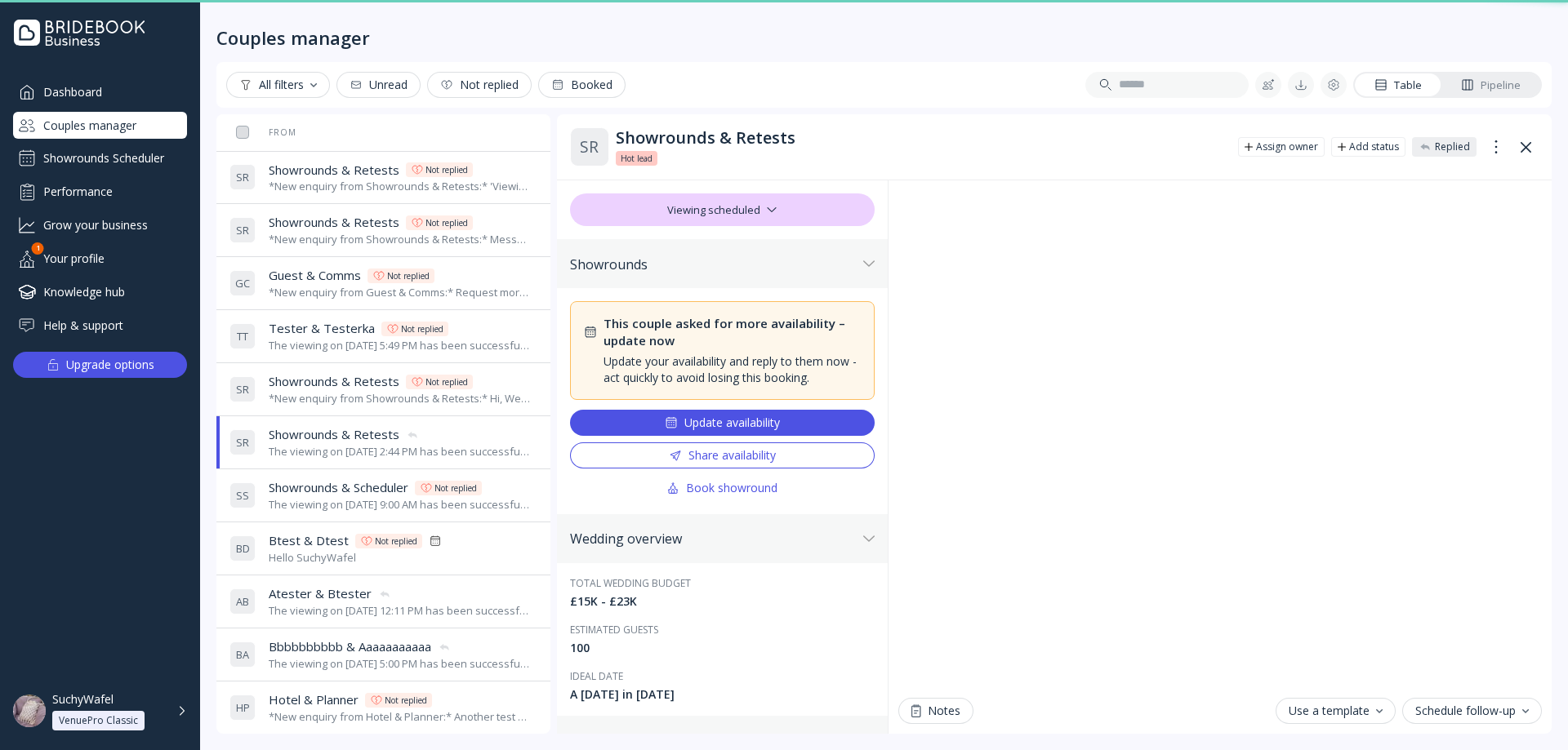
click at [343, 505] on div "The viewing on [DATE] 9:00 AM has been successfully cancelled by SuchyWafel." at bounding box center [400, 505] width 262 height 16
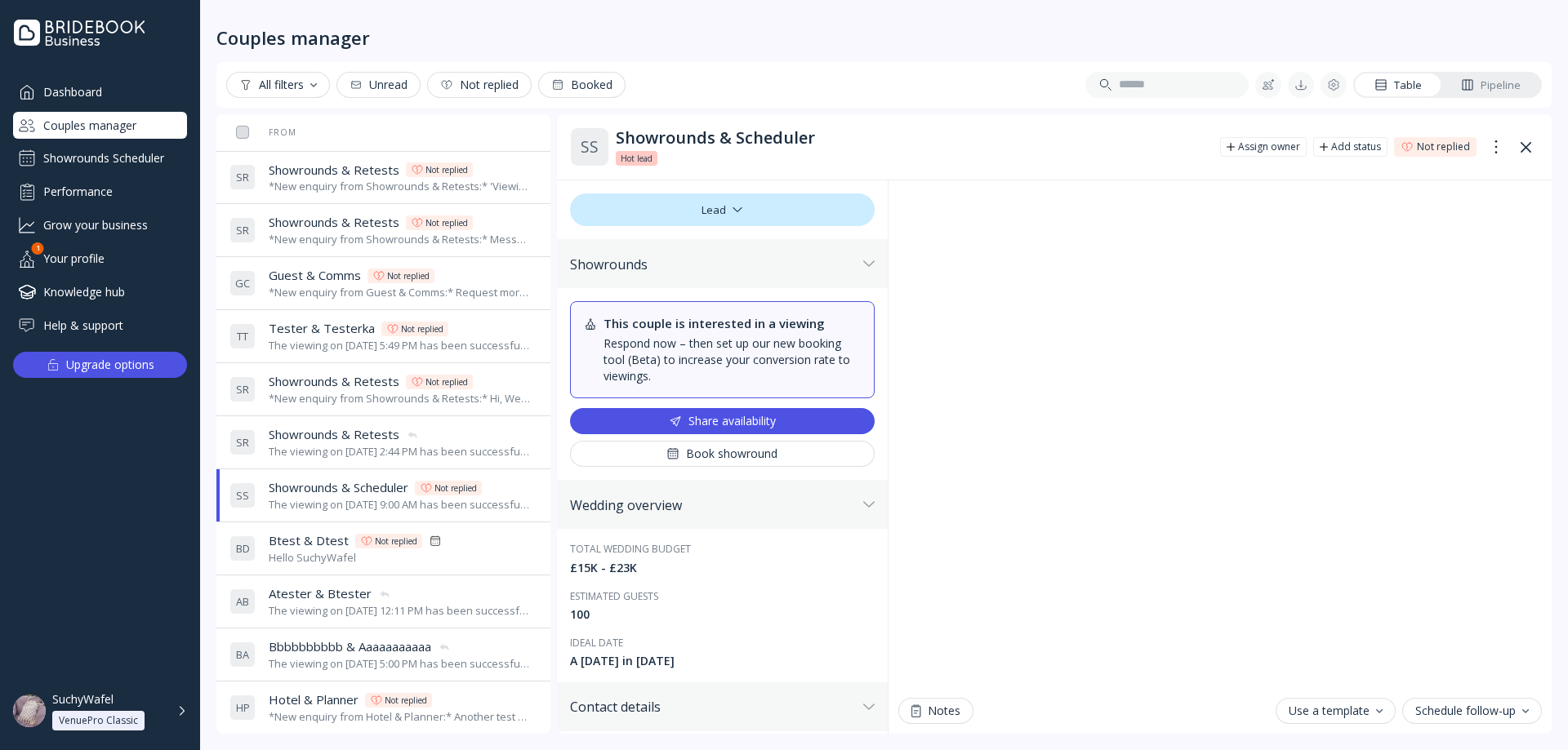
click at [338, 464] on div "S R Showrounds & Retests Showrounds & Retests The viewing on [DATE] 2:44 PM has…" at bounding box center [380, 442] width 301 height 45
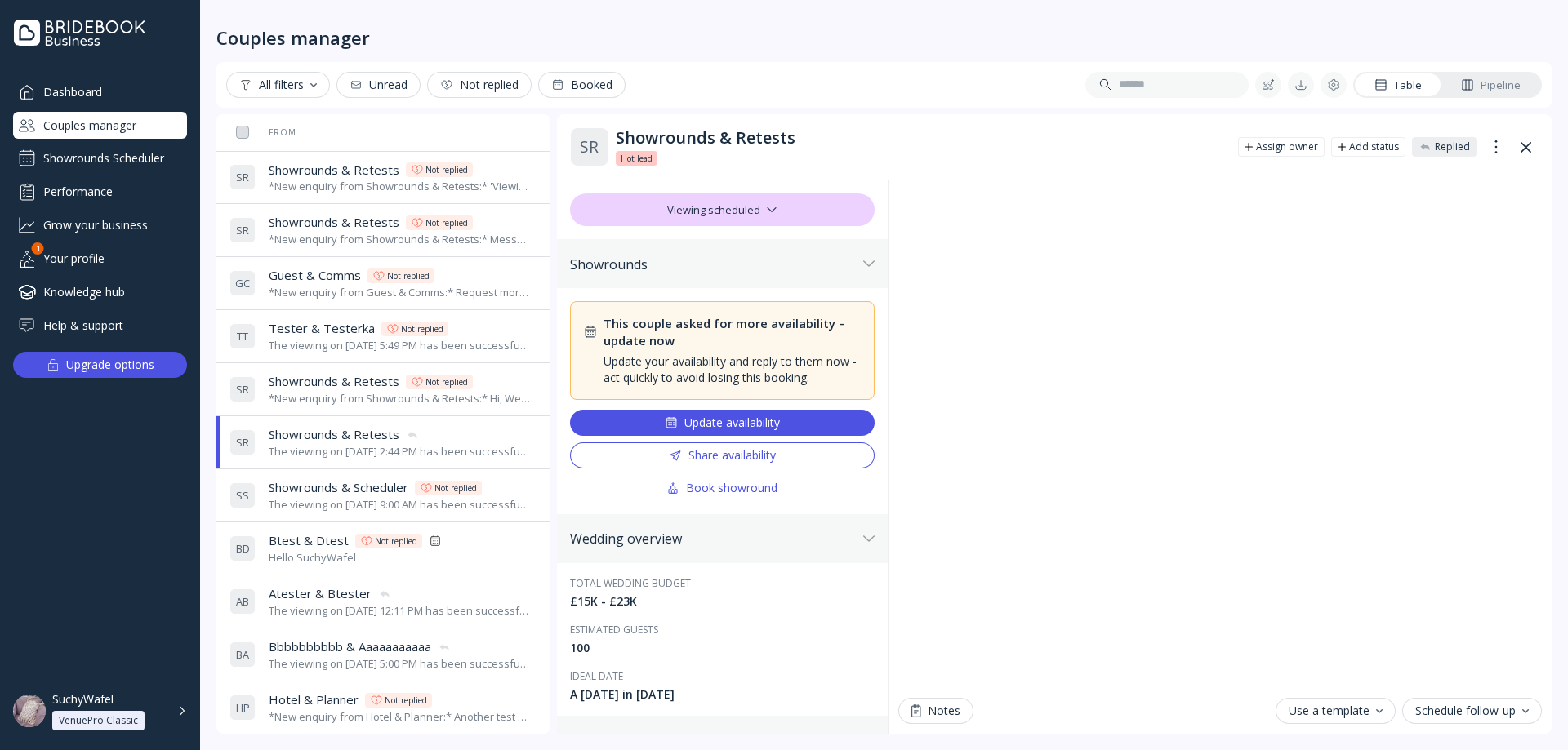
click at [347, 190] on div "*New enquiry from Showrounds & Retests:* 'Viewing availability' ticked test *Th…" at bounding box center [400, 187] width 262 height 16
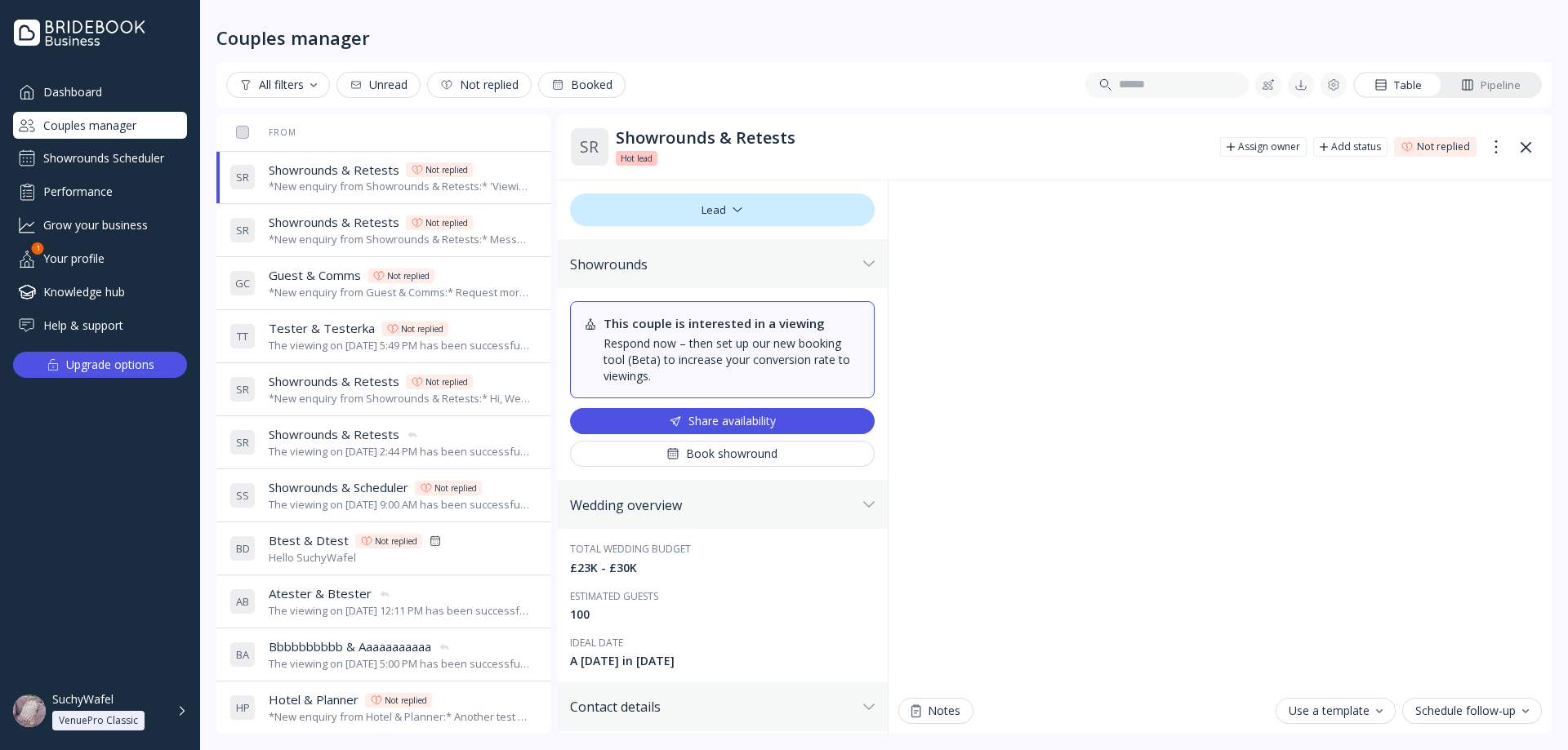
click at [366, 180] on div "*New enquiry from Showrounds & Retests:* 'Viewing availability' ticked test *Th…" at bounding box center [400, 187] width 262 height 16
click at [359, 184] on div "*New enquiry from Showrounds & Retests:* 'Viewing availability' ticked test *Th…" at bounding box center [400, 187] width 262 height 16
click at [362, 244] on div "*New enquiry from Showrounds & Retests:* Message without 'viewing availability'…" at bounding box center [400, 240] width 262 height 16
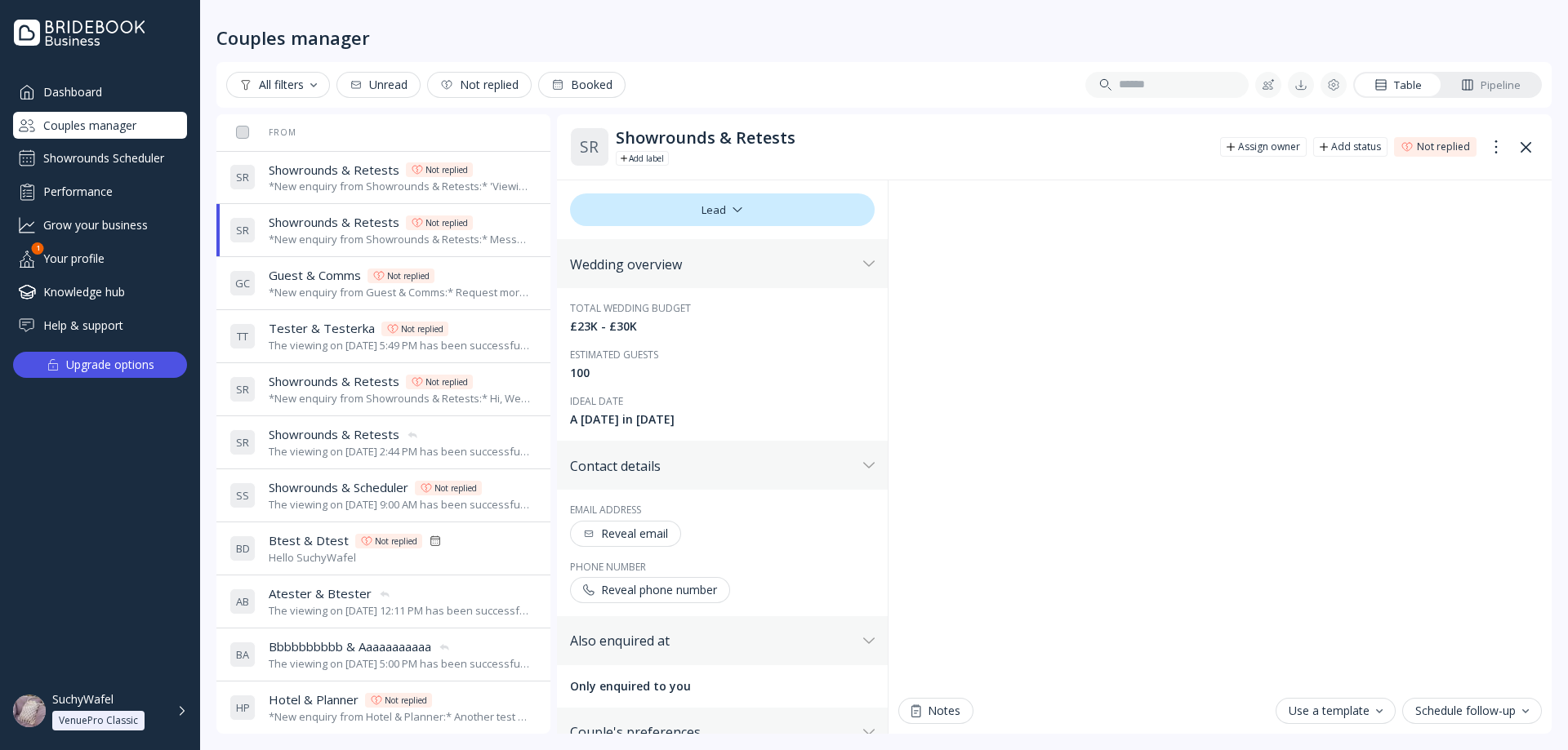
click at [362, 175] on span "Showrounds & Retests" at bounding box center [334, 169] width 131 height 17
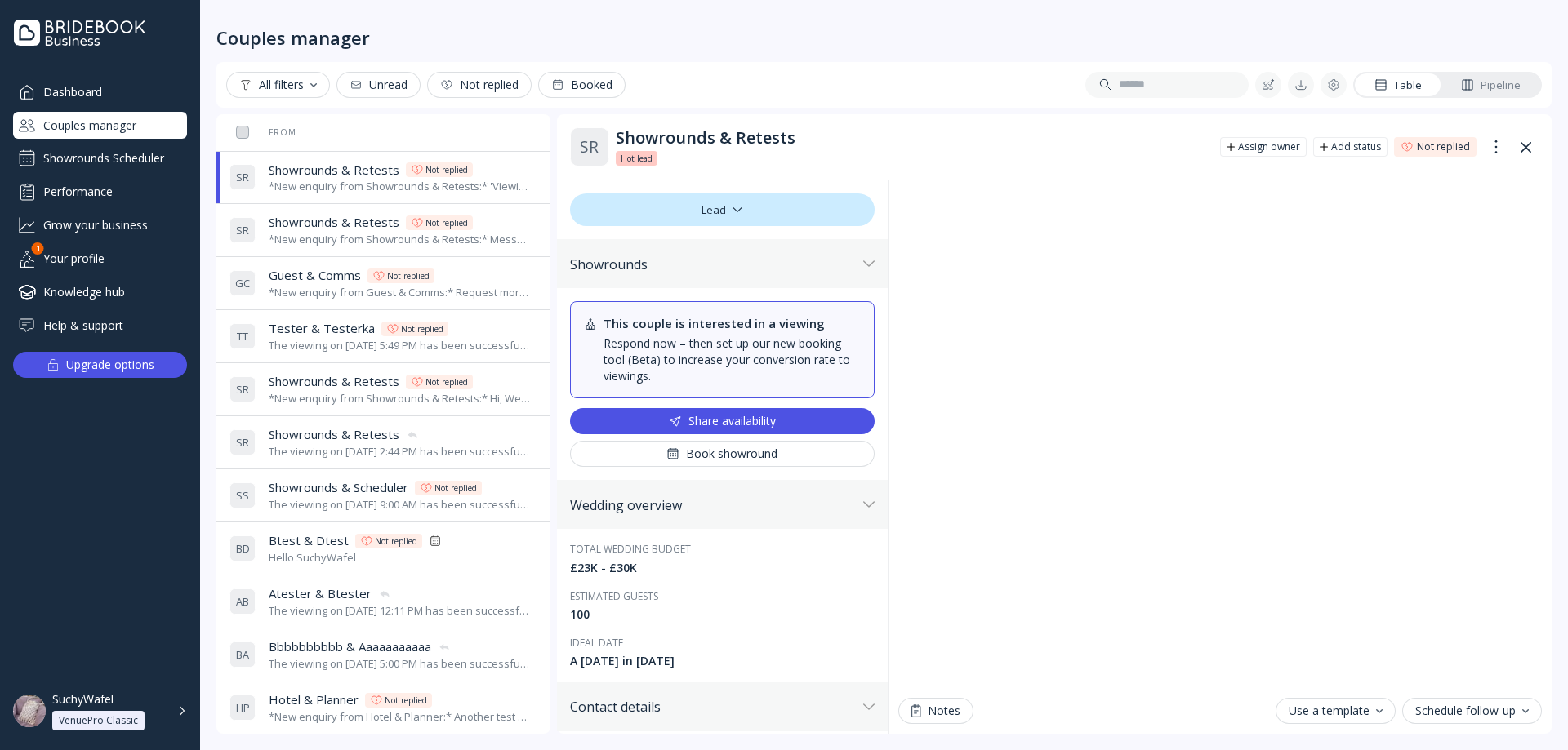
click at [347, 225] on span "Showrounds & Retests" at bounding box center [334, 221] width 131 height 17
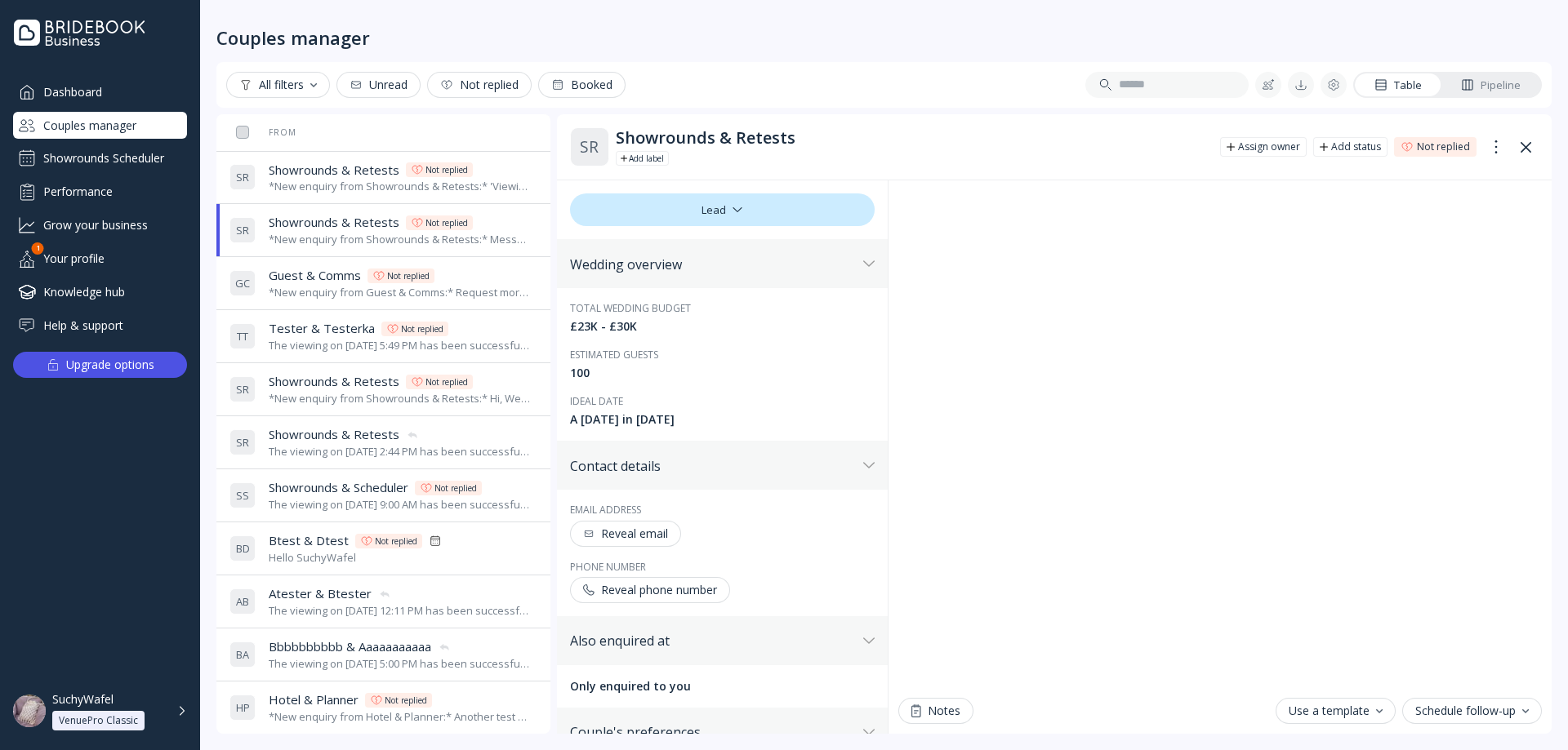
click at [351, 281] on span "Guest & Comms" at bounding box center [315, 275] width 93 height 17
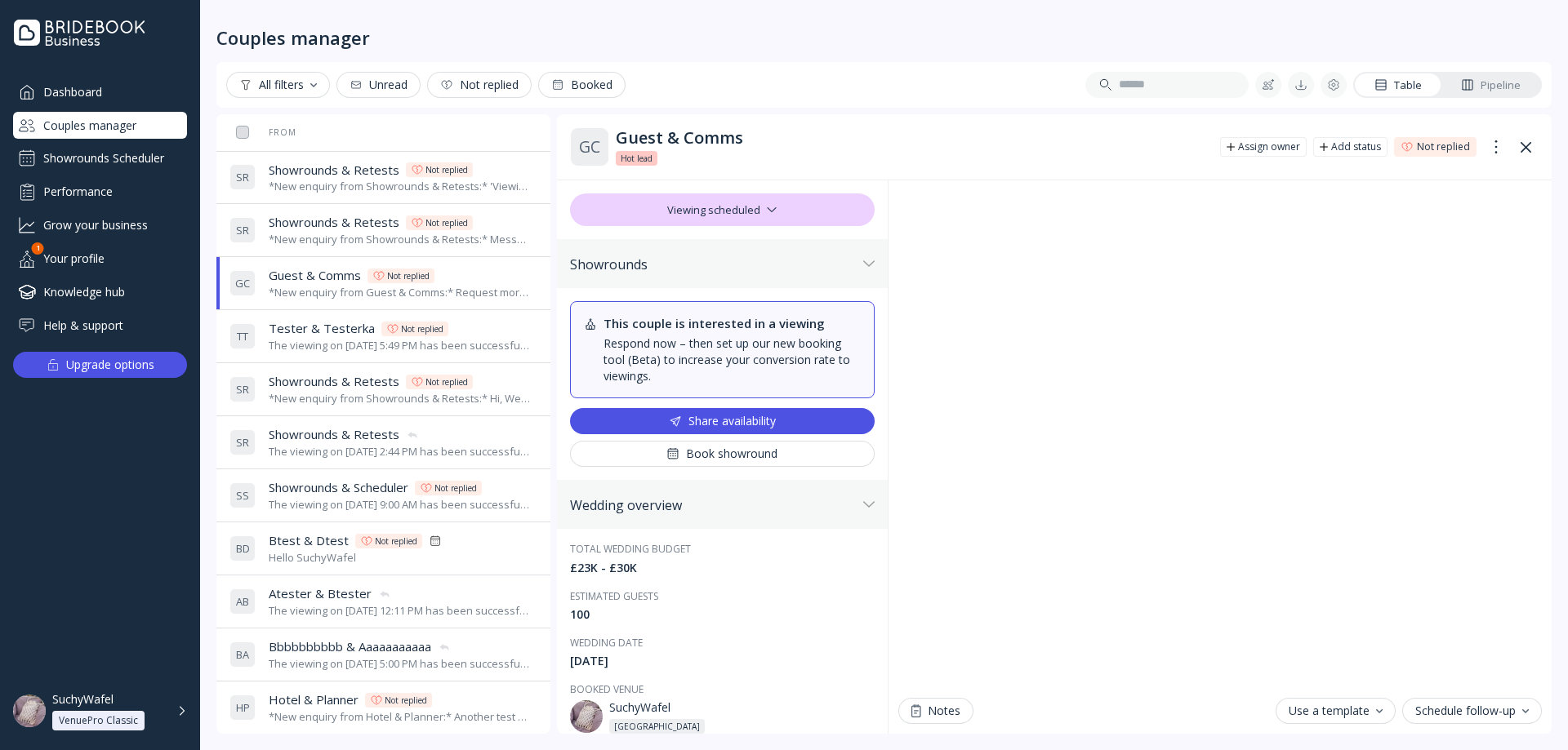
click at [333, 344] on div "The viewing on [DATE] 5:49 PM has been successfully cancelled by SuchyWafel." at bounding box center [400, 345] width 262 height 16
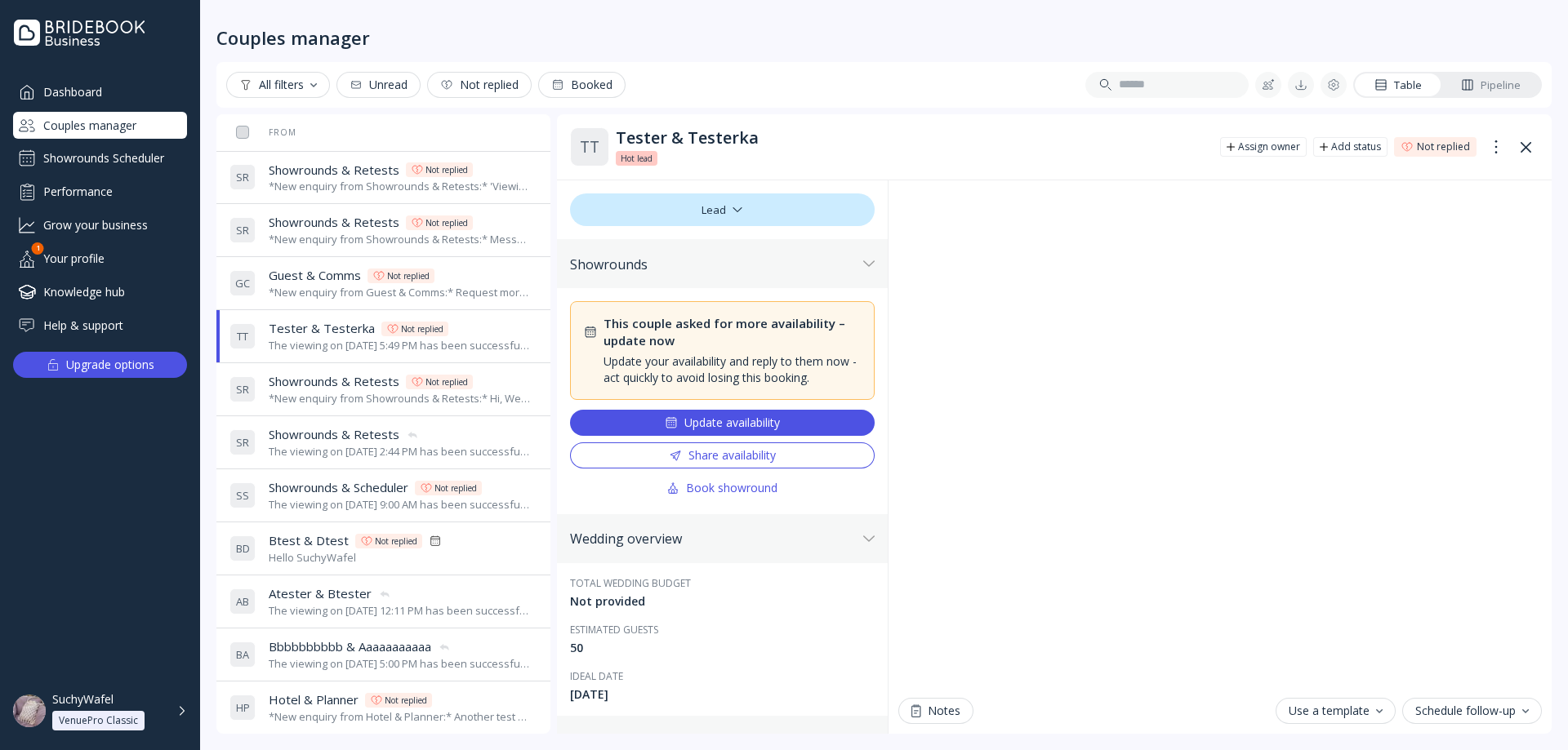
click at [341, 391] on div "*New enquiry from Showrounds & Retests:* Hi, We're interested in your venue! Ca…" at bounding box center [400, 399] width 262 height 16
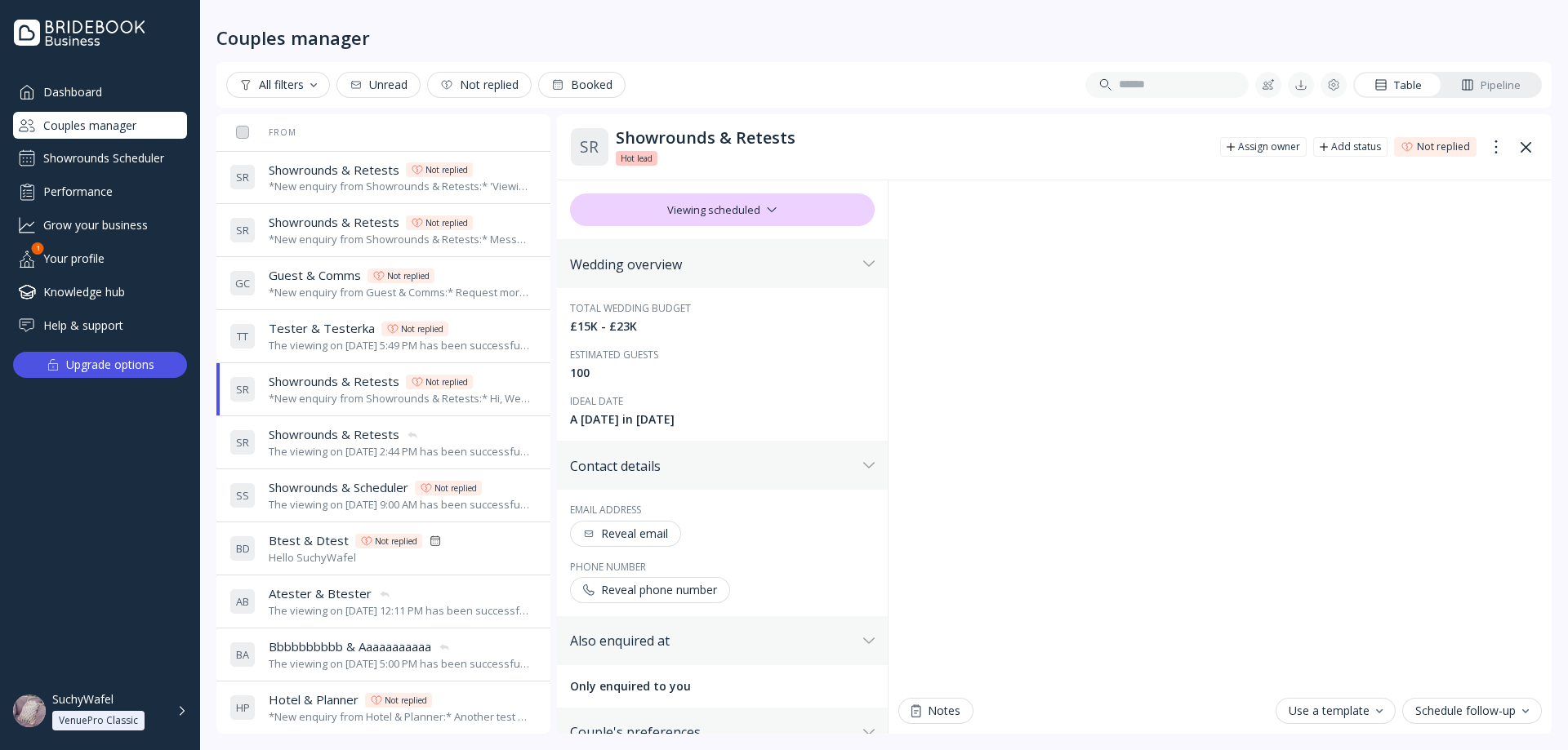
click at [334, 338] on div "The viewing on [DATE] 5:49 PM has been successfully cancelled by SuchyWafel." at bounding box center [400, 345] width 262 height 16
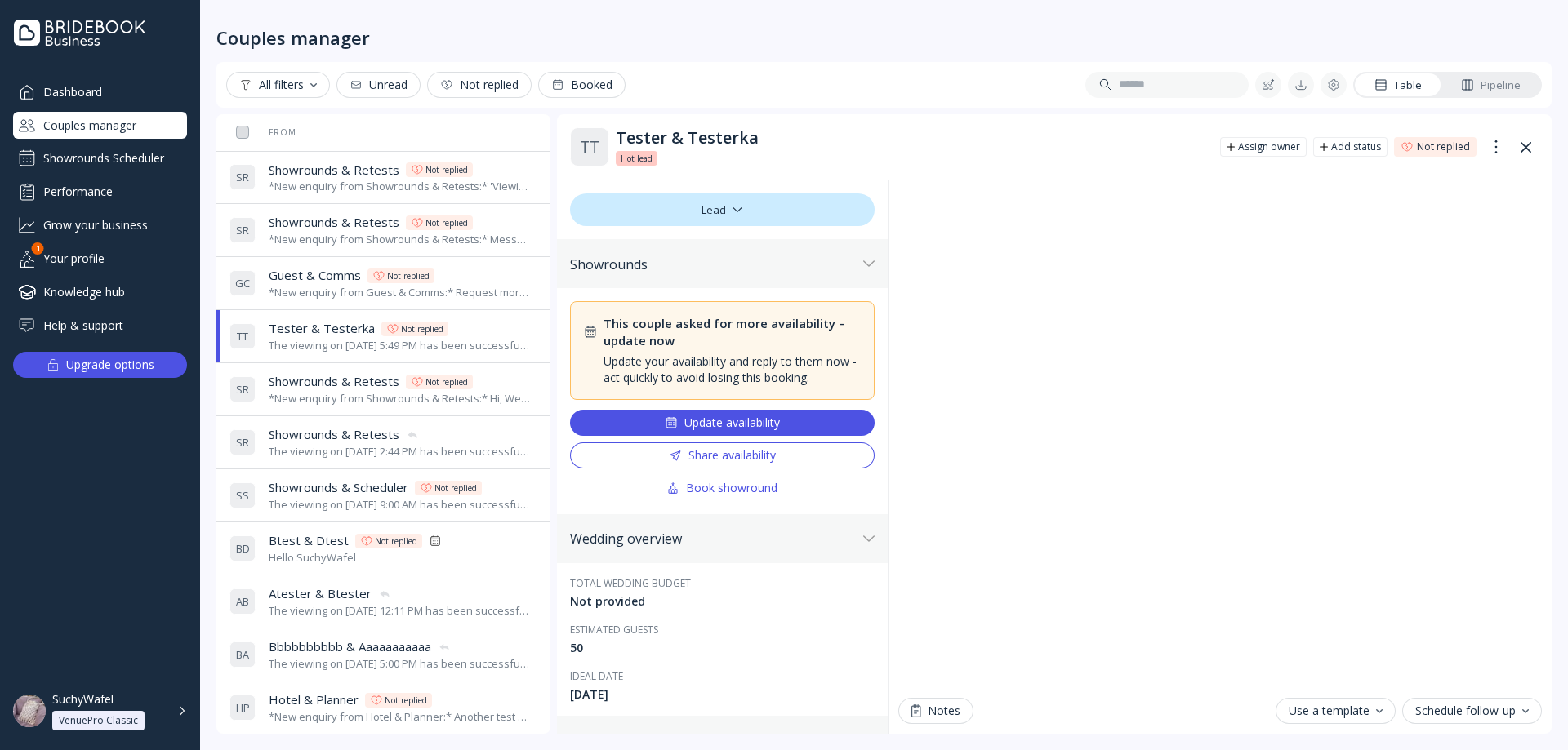
click at [334, 392] on div "*New enquiry from Showrounds & Retests:* Hi, We're interested in your venue! Ca…" at bounding box center [400, 399] width 262 height 16
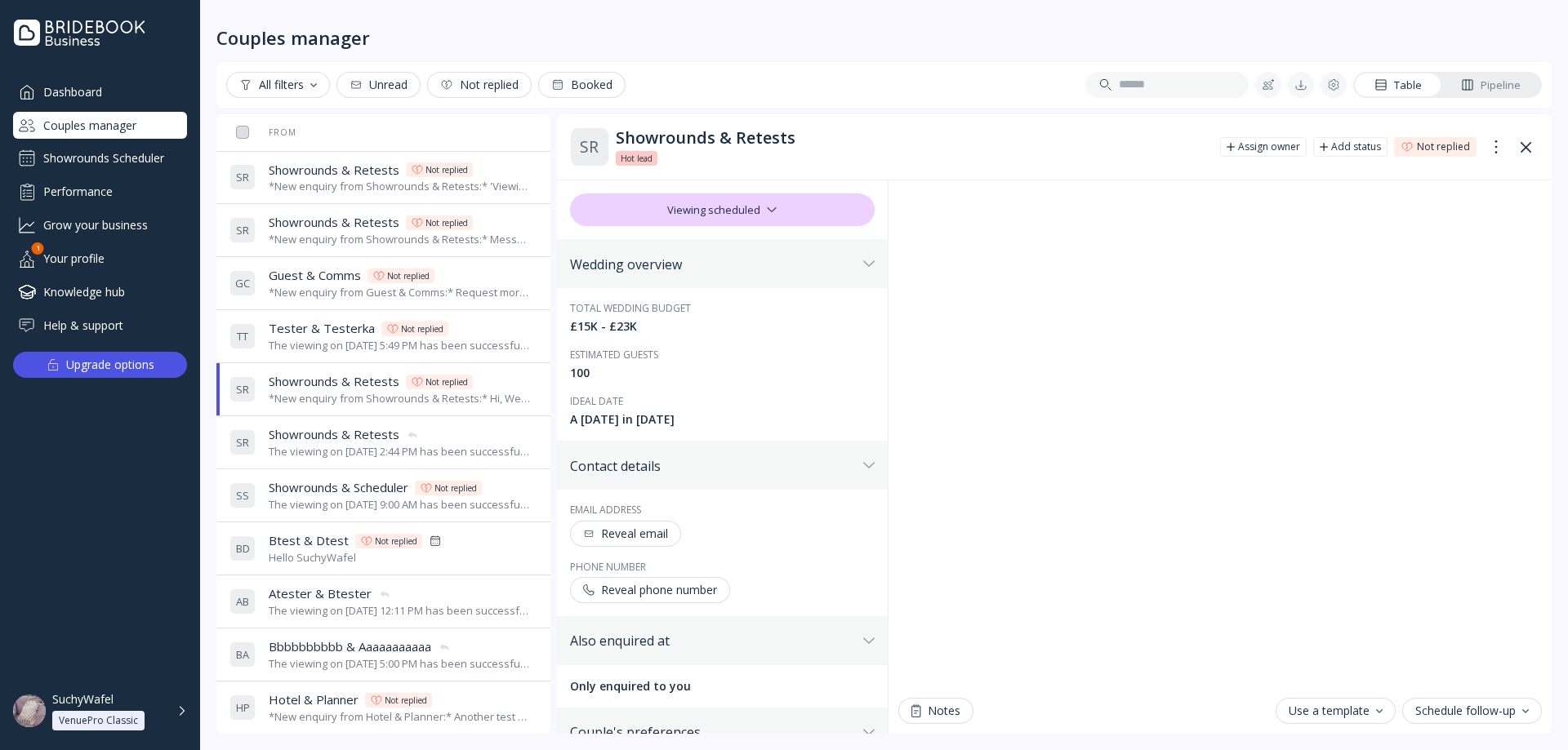
click at [342, 453] on div "The viewing on [DATE] 2:44 PM has been successfully cancelled by SuchyWafel." at bounding box center [400, 452] width 262 height 16
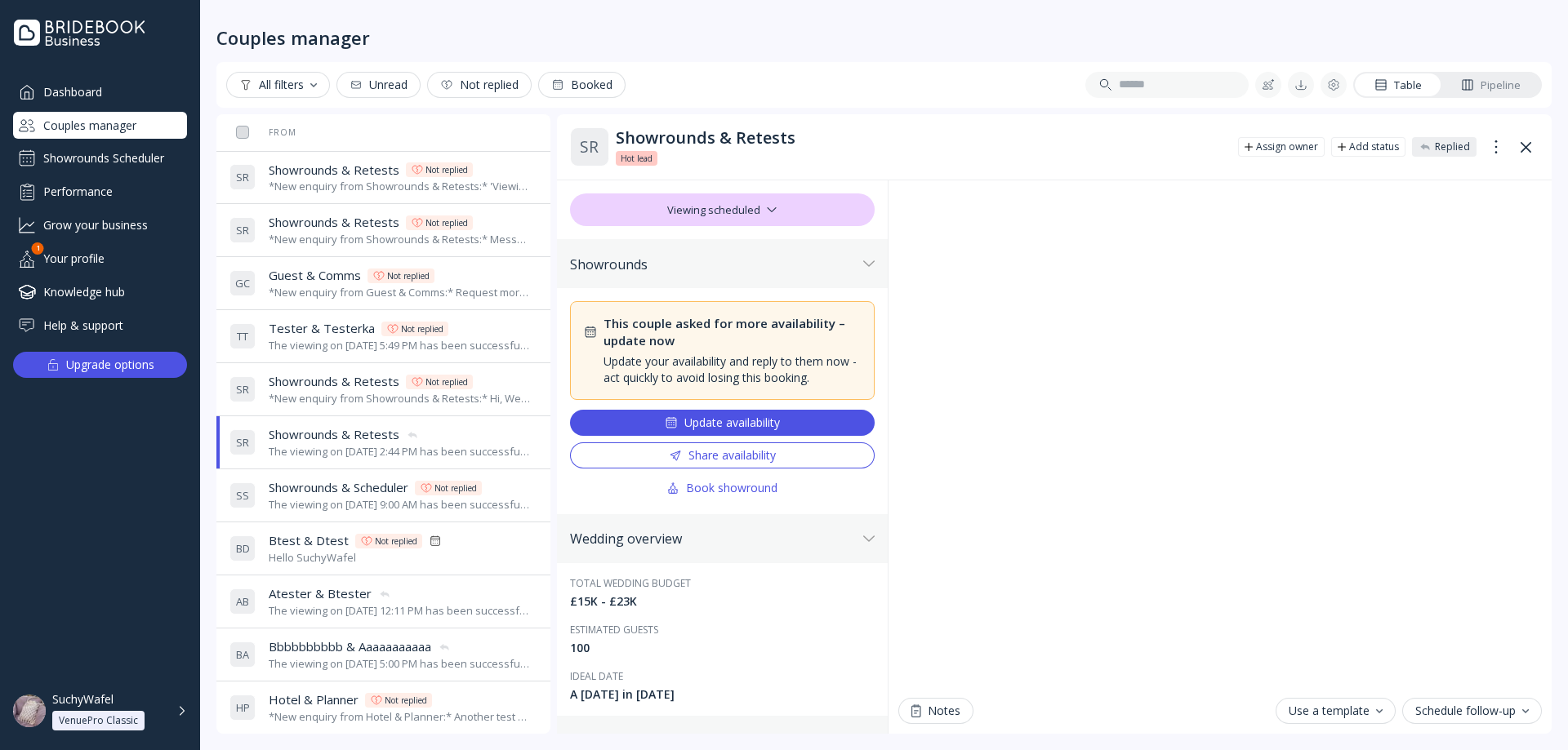
click at [342, 501] on div "The viewing on [DATE] 9:00 AM has been successfully cancelled by SuchyWafel." at bounding box center [400, 505] width 262 height 16
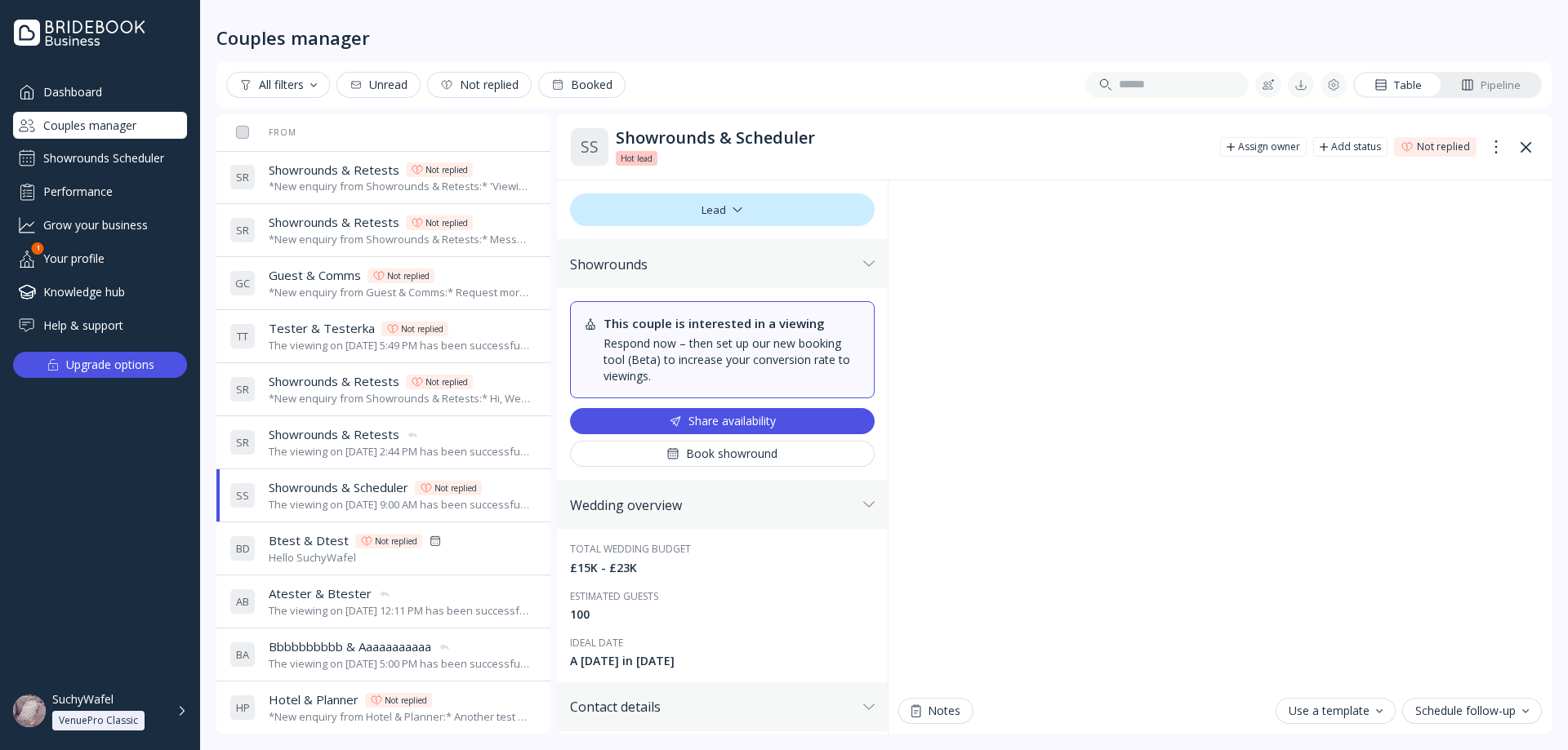
click at [343, 227] on span "Showrounds & Retests" at bounding box center [334, 221] width 131 height 17
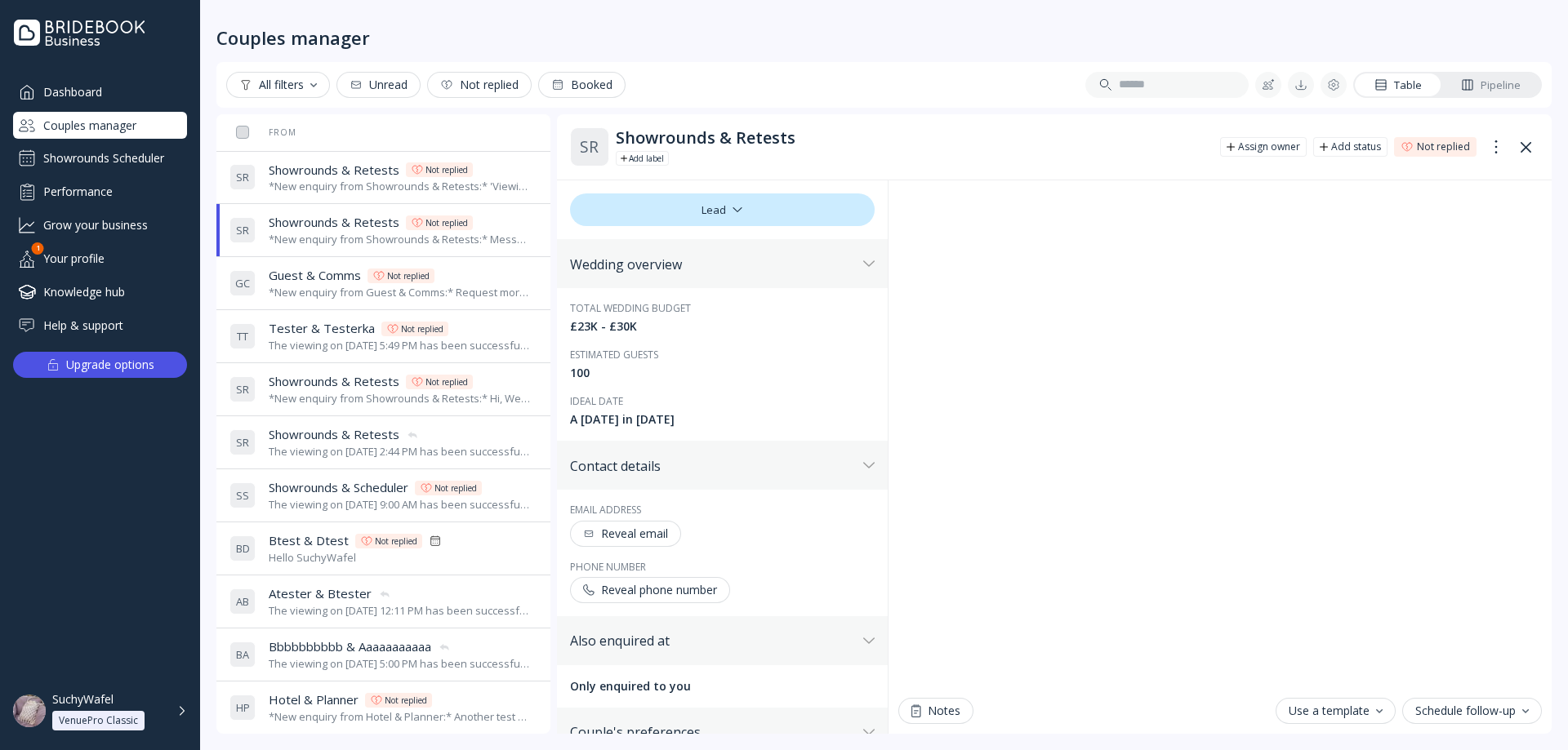
click at [352, 170] on span "Showrounds & Retests" at bounding box center [334, 169] width 131 height 17
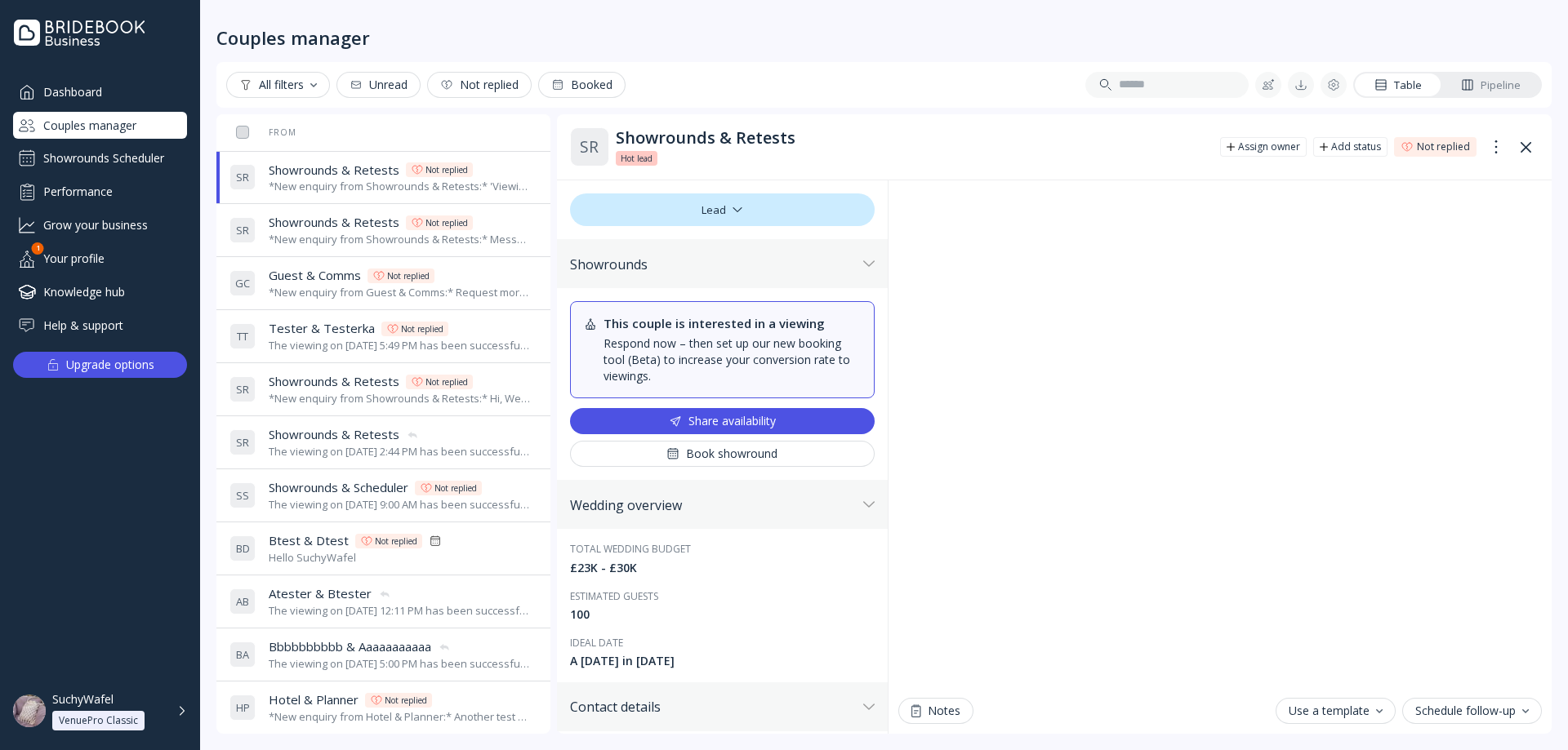
click at [333, 409] on div "S R Showrounds & Retests Showrounds & Retests Not replied *New enquiry from Sho…" at bounding box center [380, 389] width 301 height 45
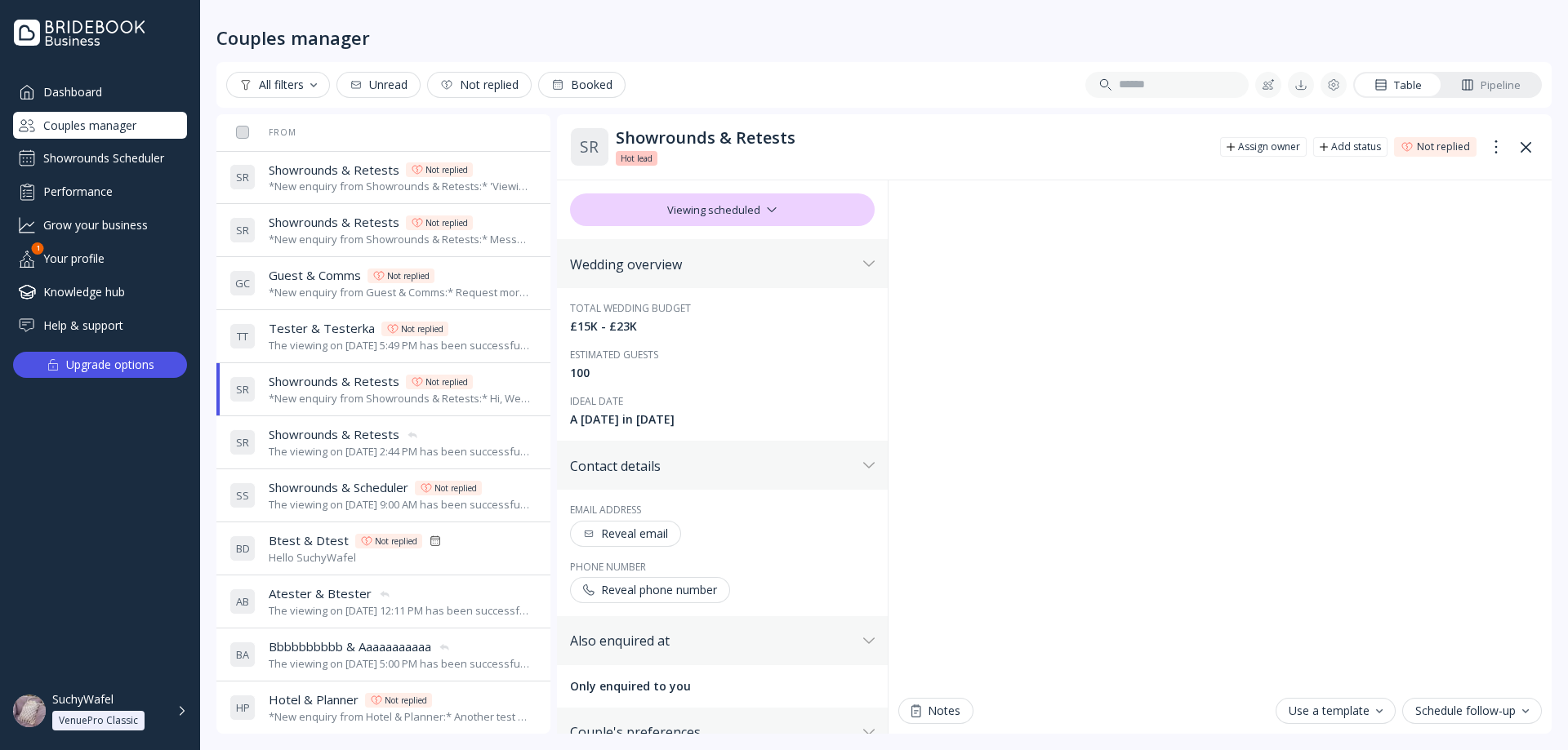
click at [336, 450] on div "The viewing on [DATE] 2:44 PM has been successfully cancelled by SuchyWafel." at bounding box center [400, 452] width 262 height 16
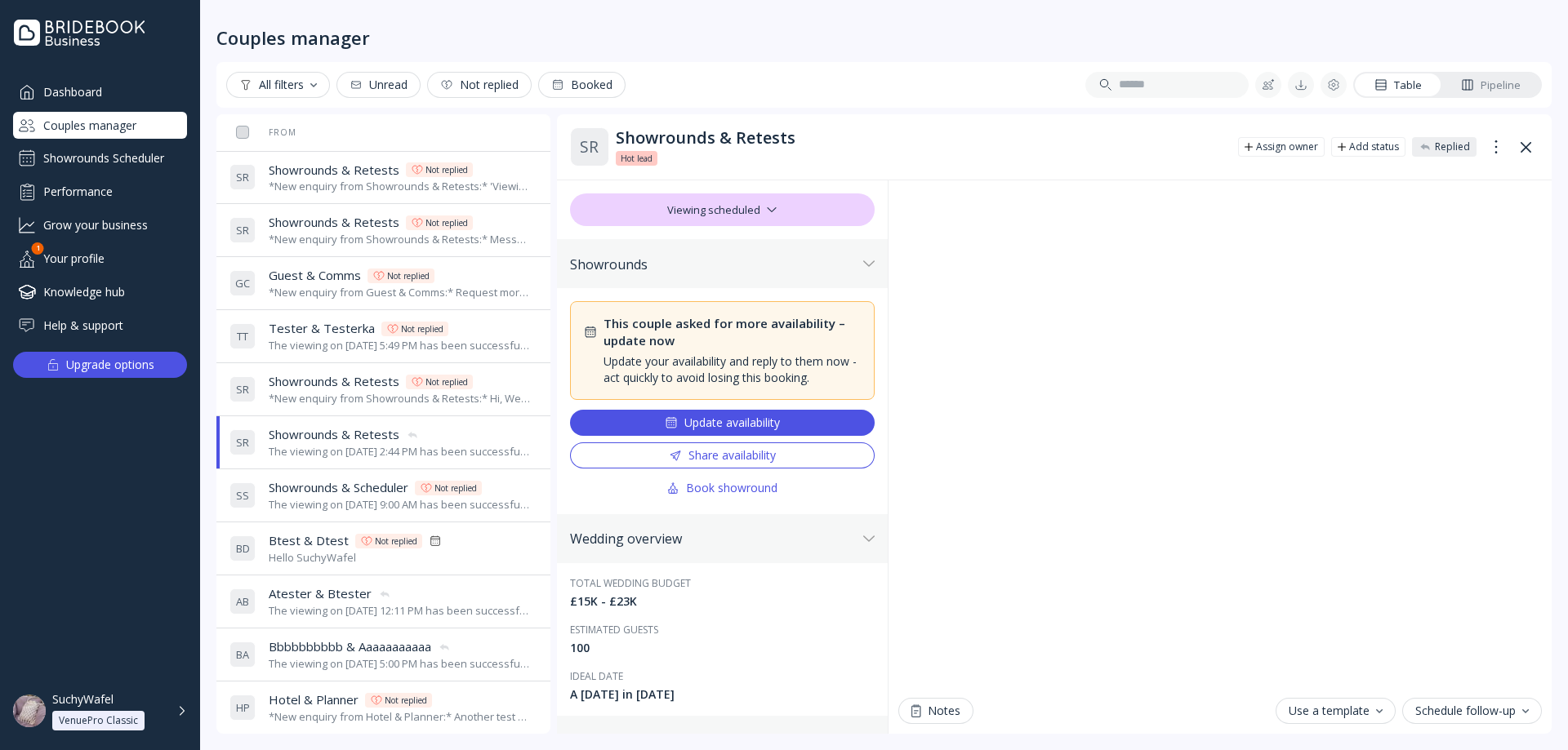
click at [338, 397] on div "*New enquiry from Showrounds & Retests:* Hi, We're interested in your venue! Ca…" at bounding box center [400, 399] width 262 height 16
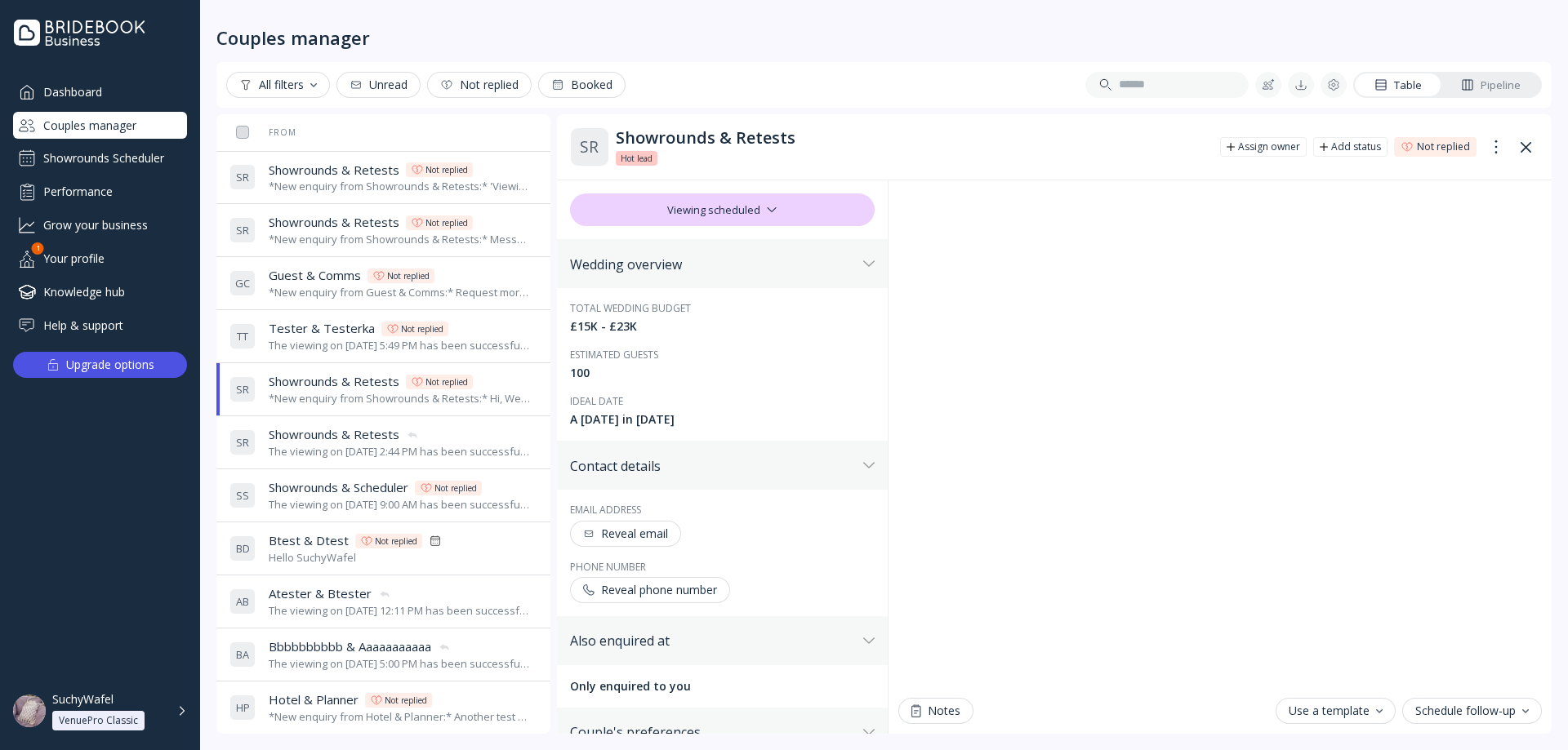
click at [328, 454] on div "The viewing on [DATE] 2:44 PM has been successfully cancelled by SuchyWafel." at bounding box center [400, 452] width 262 height 16
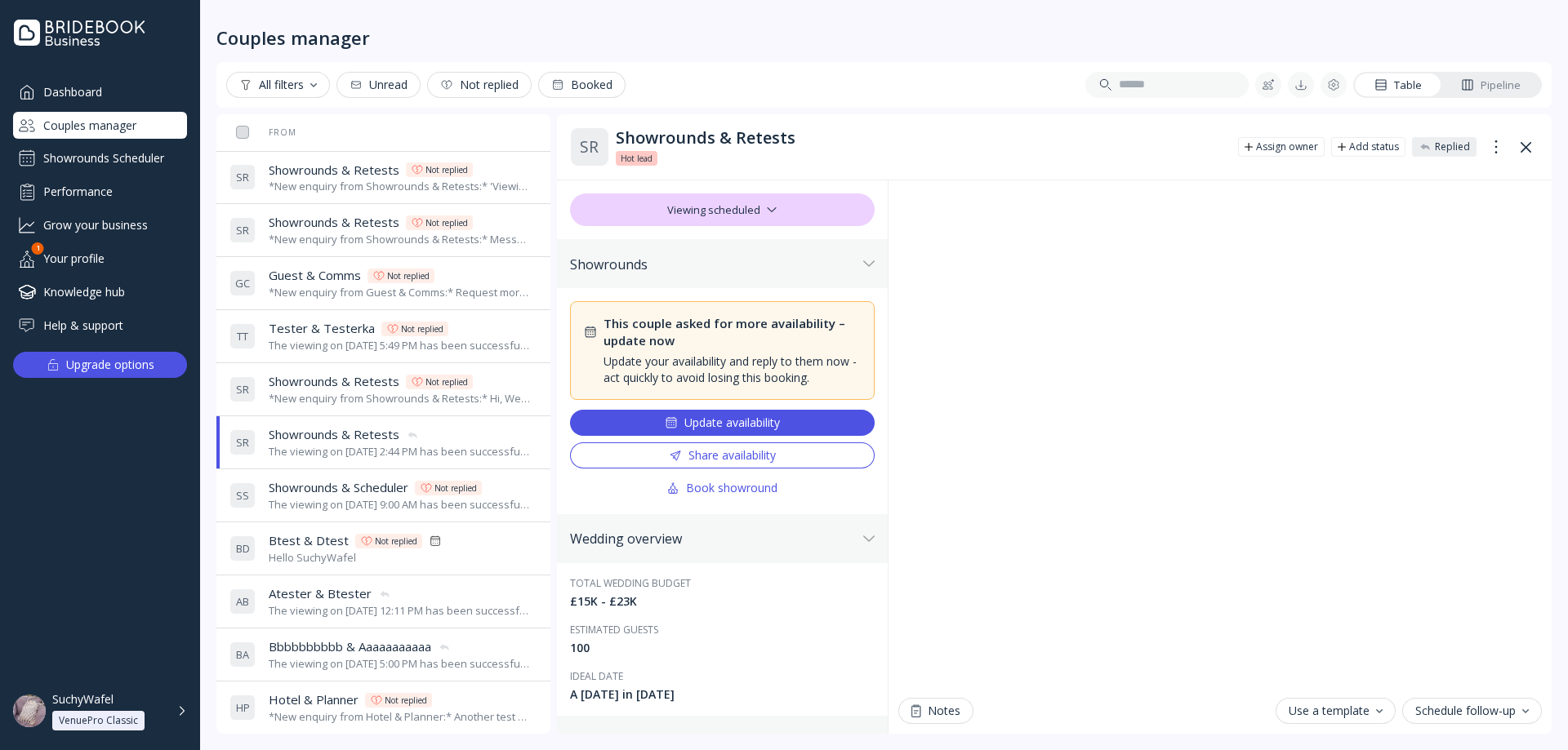
click at [334, 237] on div "*New enquiry from Showrounds & Retests:* Message without 'viewing availability'…" at bounding box center [400, 240] width 262 height 16
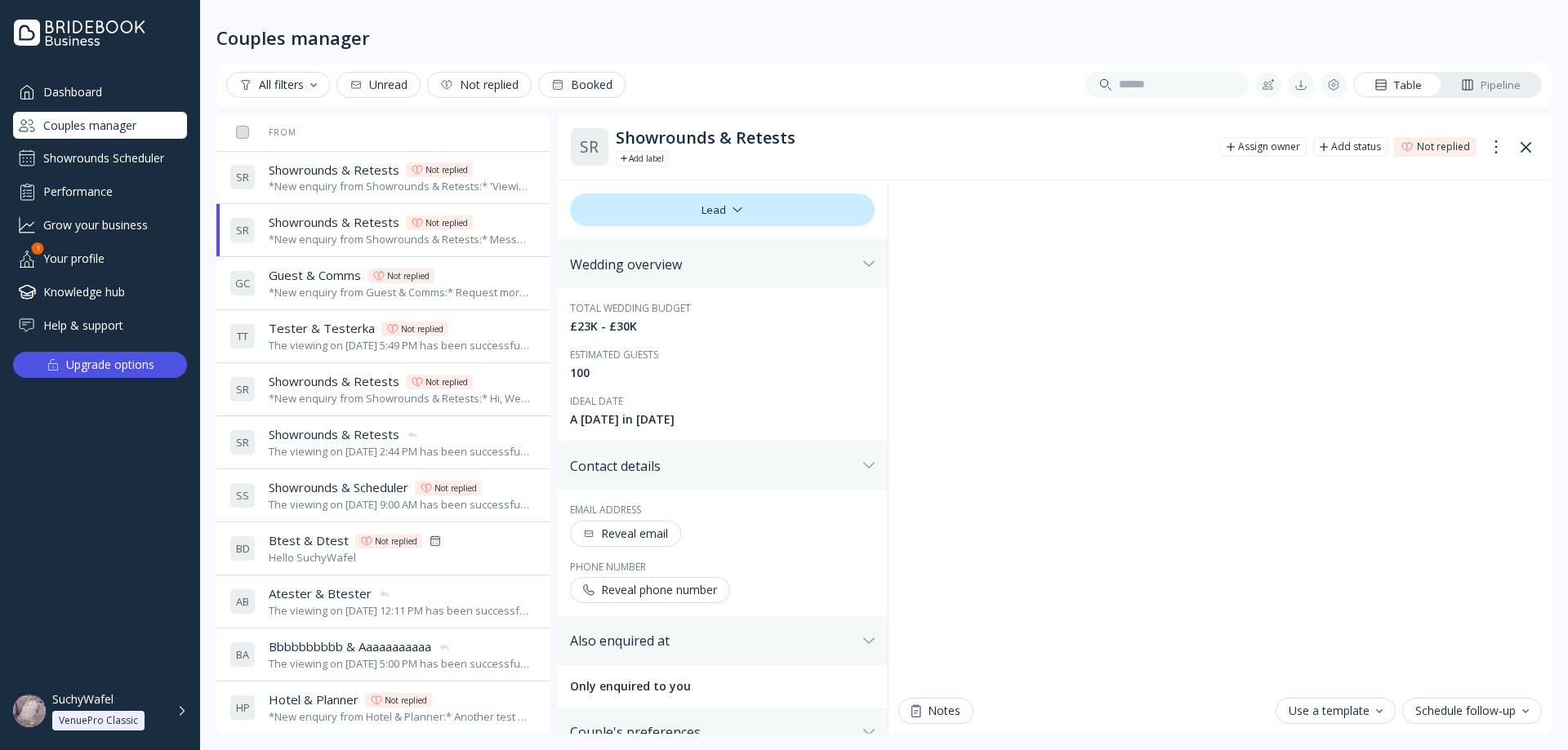
click at [353, 161] on span "Showrounds & Retests" at bounding box center [334, 169] width 131 height 17
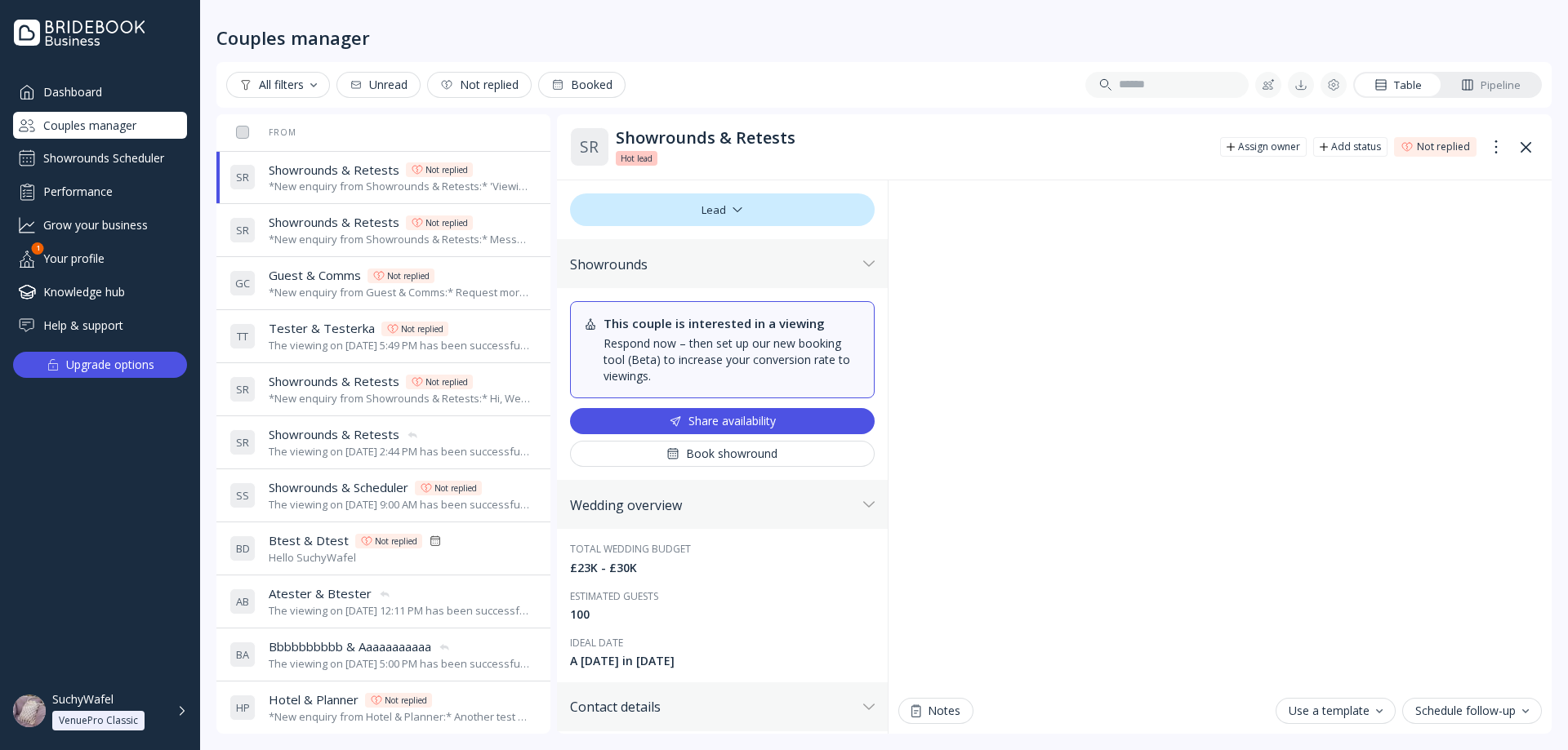
click at [113, 148] on div "Showrounds Scheduler" at bounding box center [99, 158] width 174 height 27
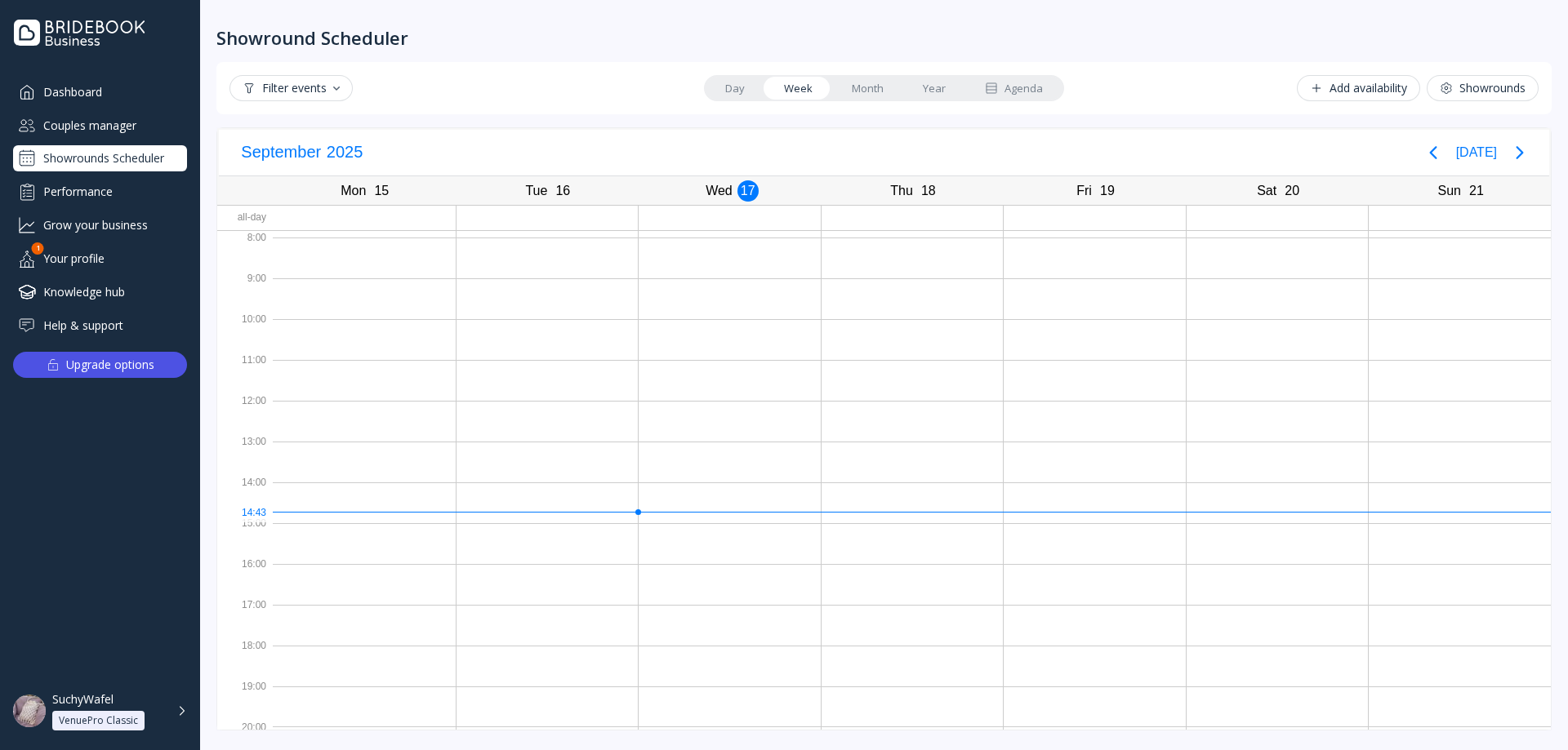
click at [134, 131] on div "Couples manager" at bounding box center [99, 125] width 174 height 27
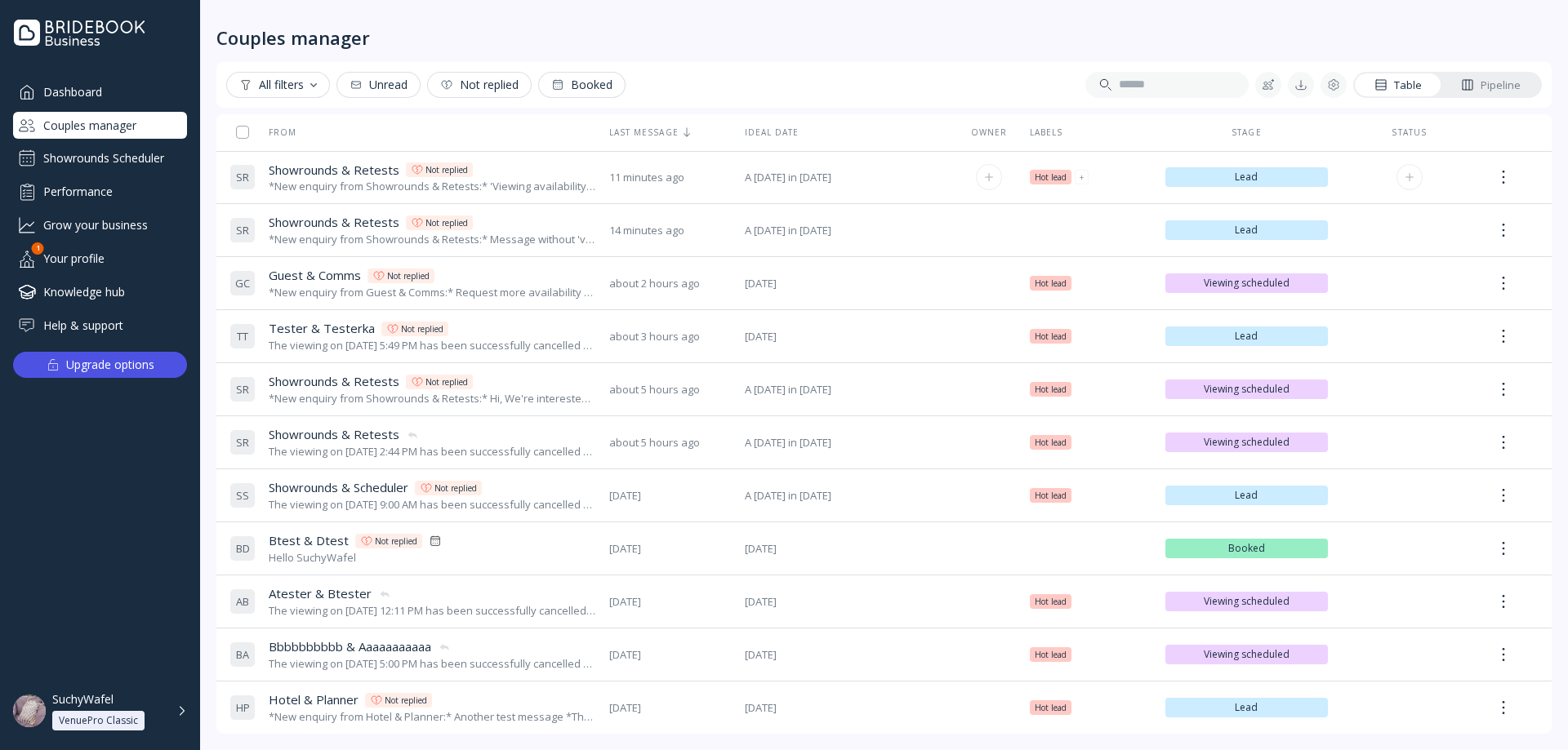
click at [557, 191] on div "*New enquiry from Showrounds & Retests:* 'Viewing availability' ticked test *Th…" at bounding box center [432, 187] width 328 height 16
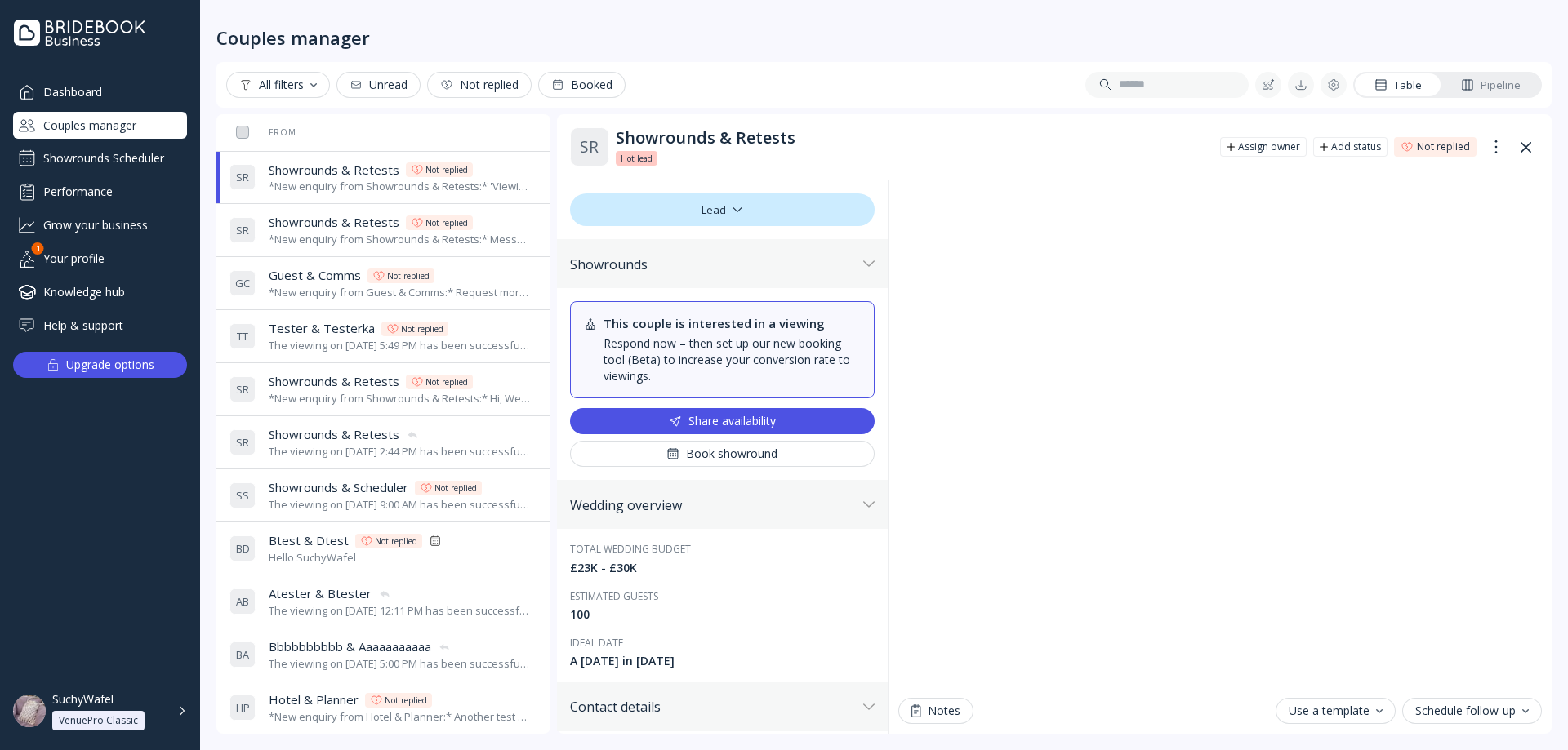
click at [398, 232] on div "*New enquiry from Showrounds & Retests:* Message without 'viewing availability'…" at bounding box center [400, 240] width 262 height 16
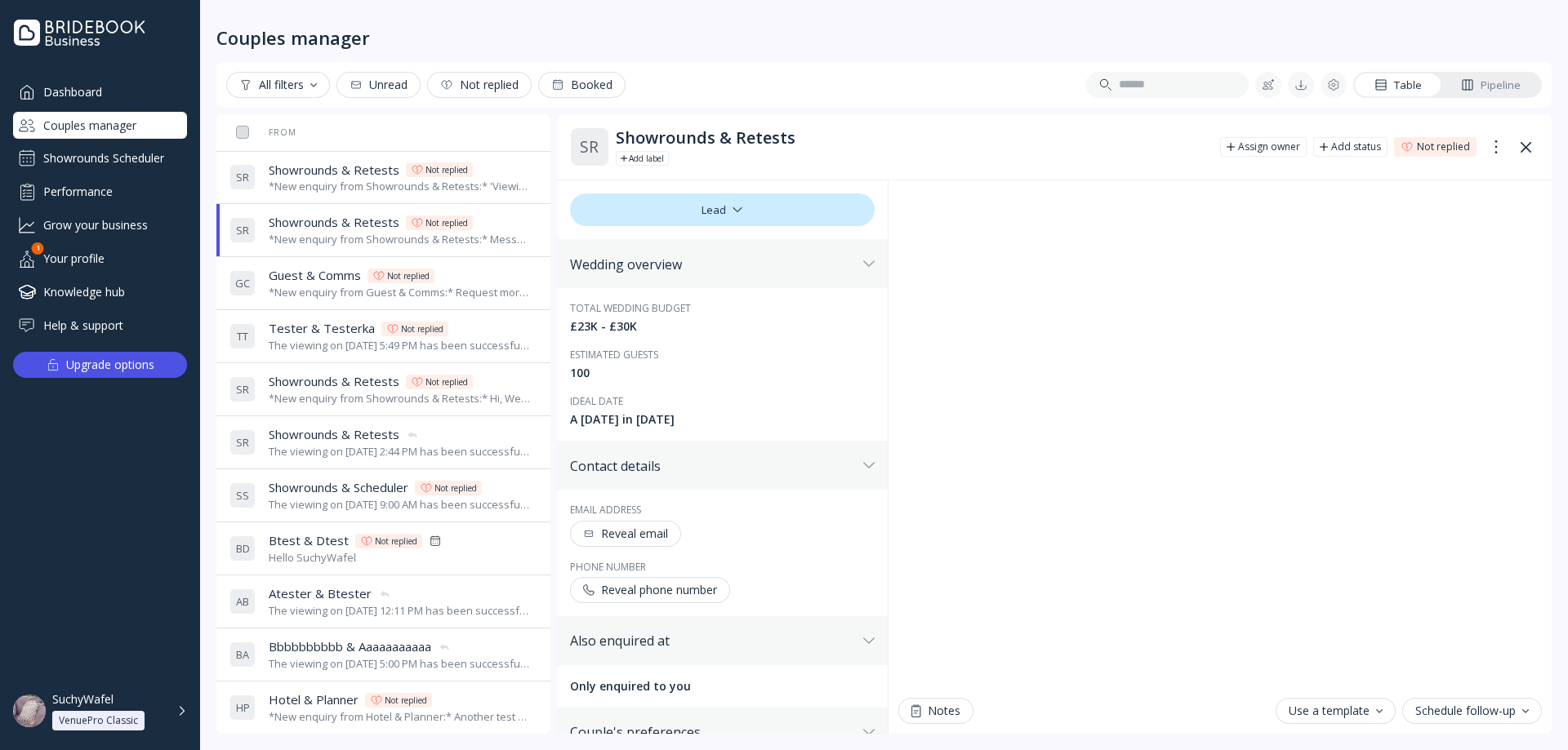
click at [398, 181] on div "*New enquiry from Showrounds & Retests:* 'Viewing availability' ticked test *Th…" at bounding box center [400, 187] width 262 height 16
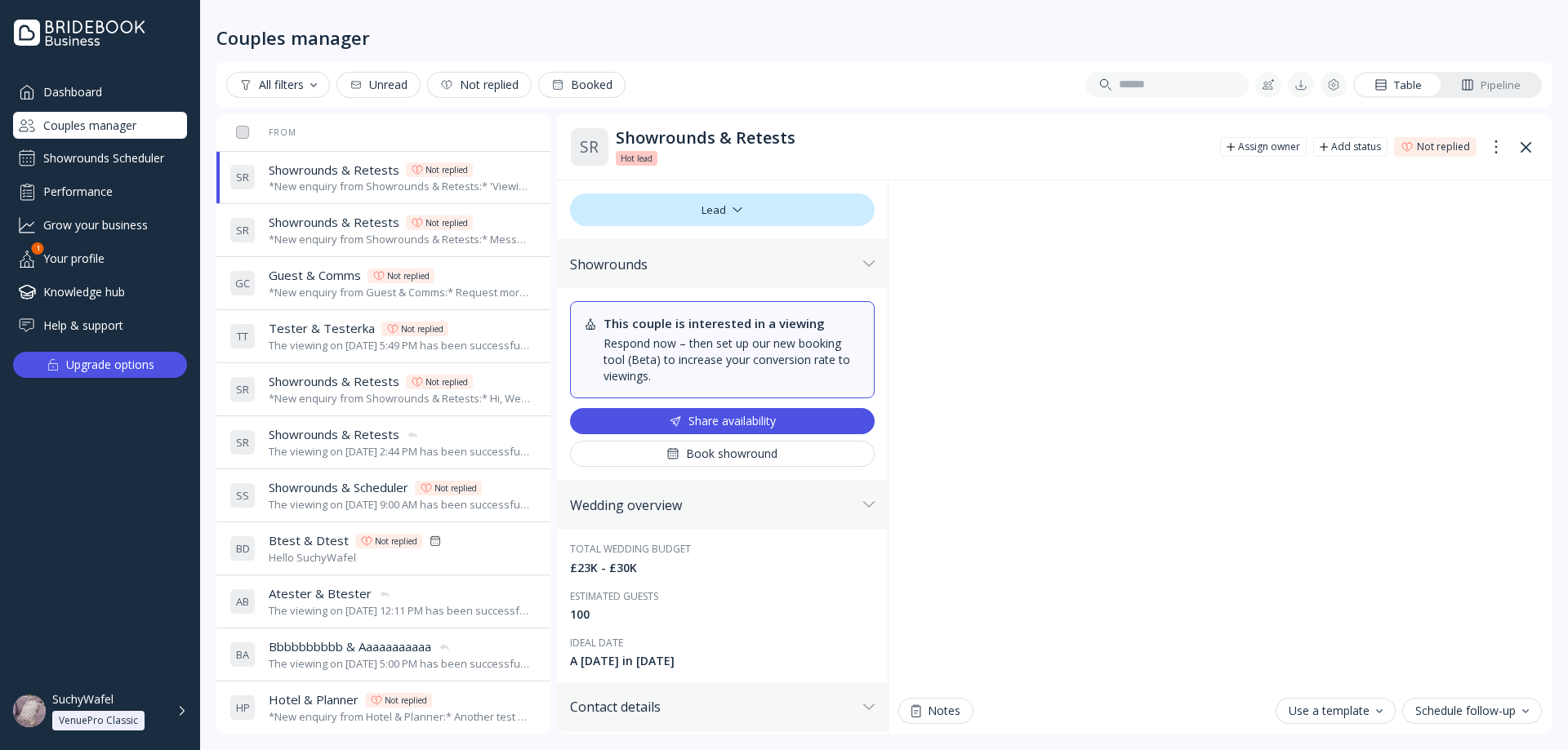
click at [310, 290] on div "*New enquiry from Guest & Comms:* Request more availability test message. *They…" at bounding box center [400, 293] width 262 height 16
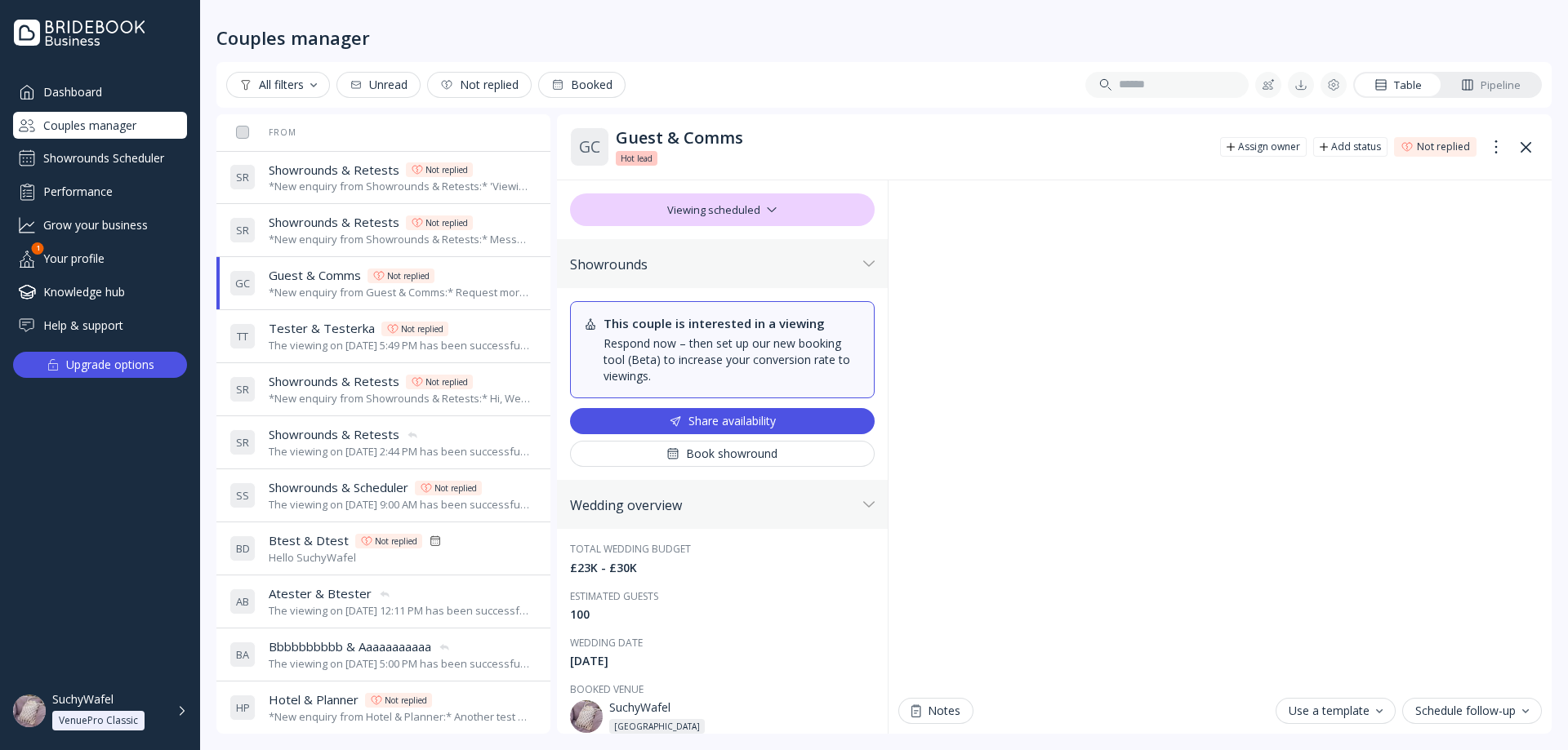
click at [372, 122] on th "From" at bounding box center [412, 132] width 380 height 36
click at [381, 199] on div "S R Showrounds & Retests Showrounds & Retests Not replied *New enquiry from Sho…" at bounding box center [380, 178] width 301 height 45
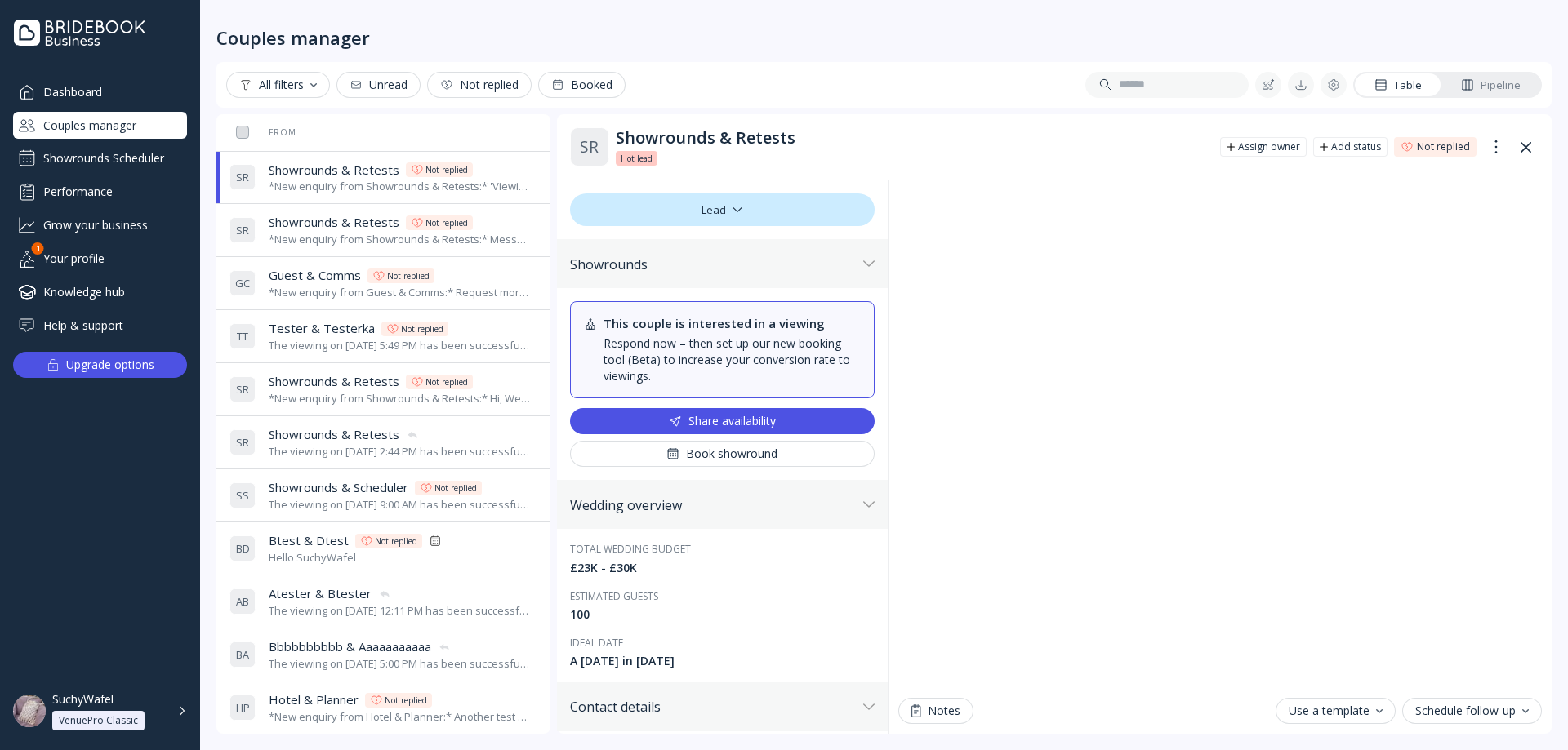
click at [335, 287] on div "*New enquiry from Guest & Comms:* Request more availability test message. *They…" at bounding box center [400, 293] width 262 height 16
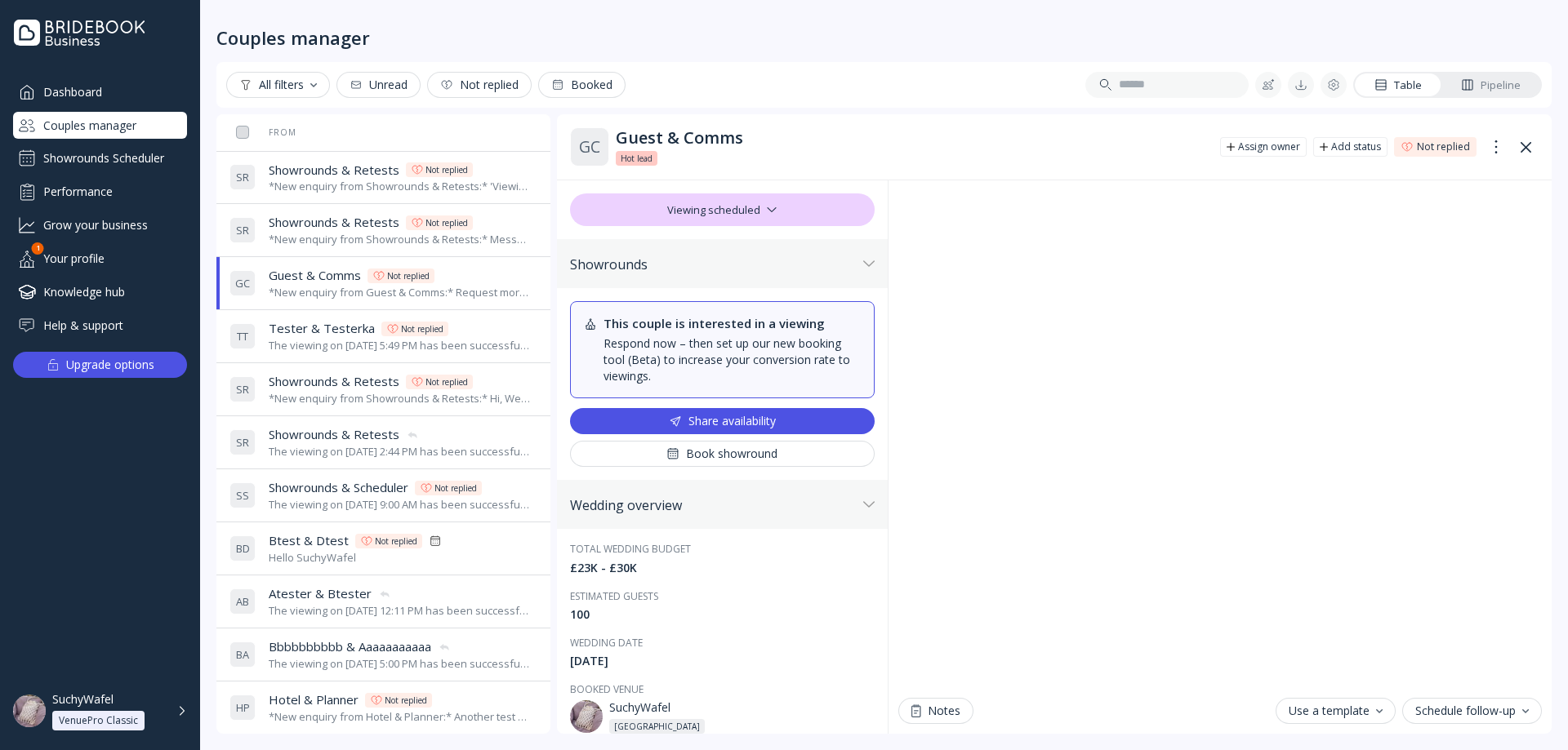
click at [353, 187] on div "*New enquiry from Showrounds & Retests:* 'Viewing availability' ticked test *Th…" at bounding box center [400, 187] width 262 height 16
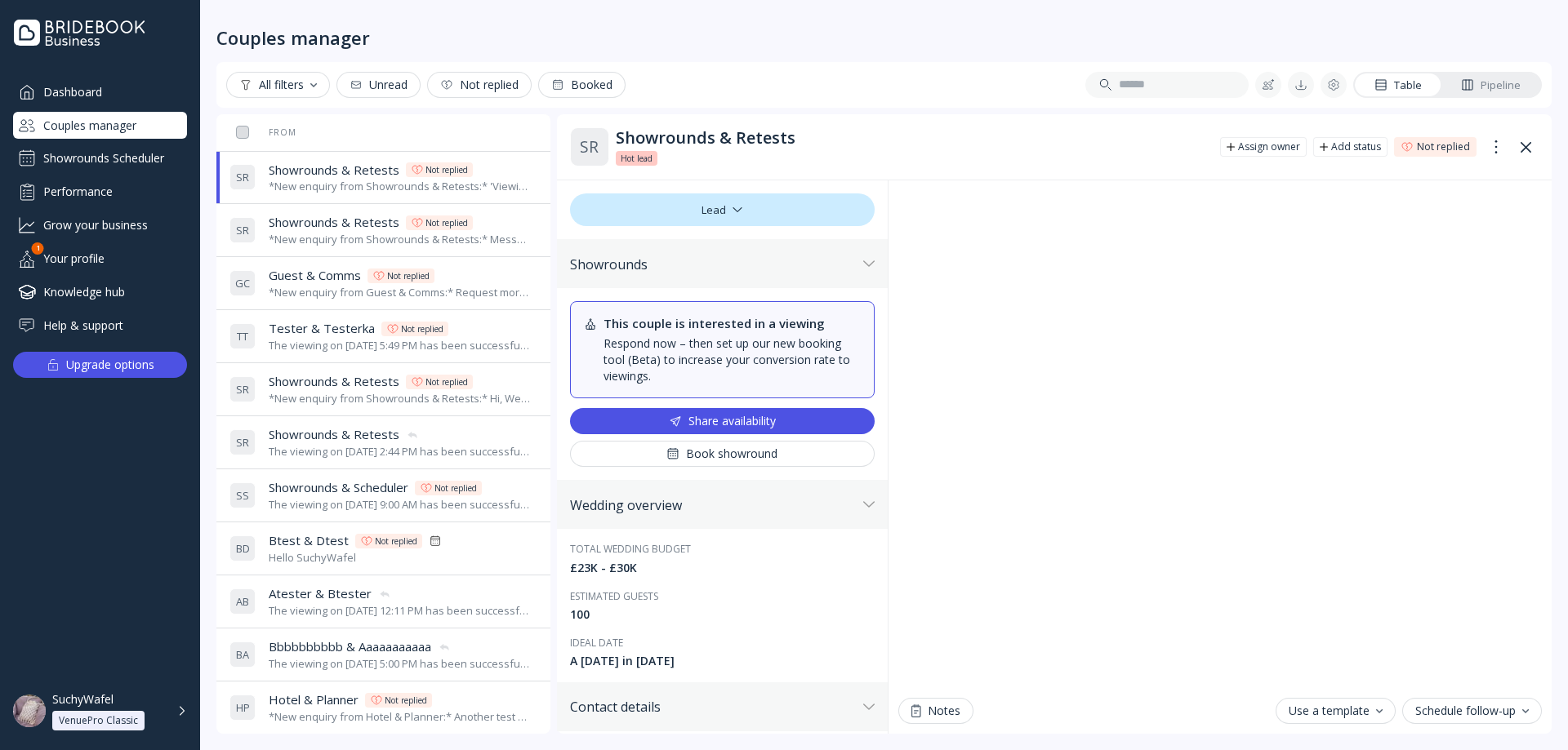
click at [369, 295] on div "*New enquiry from Guest & Comms:* Request more availability test message. *They…" at bounding box center [400, 293] width 262 height 16
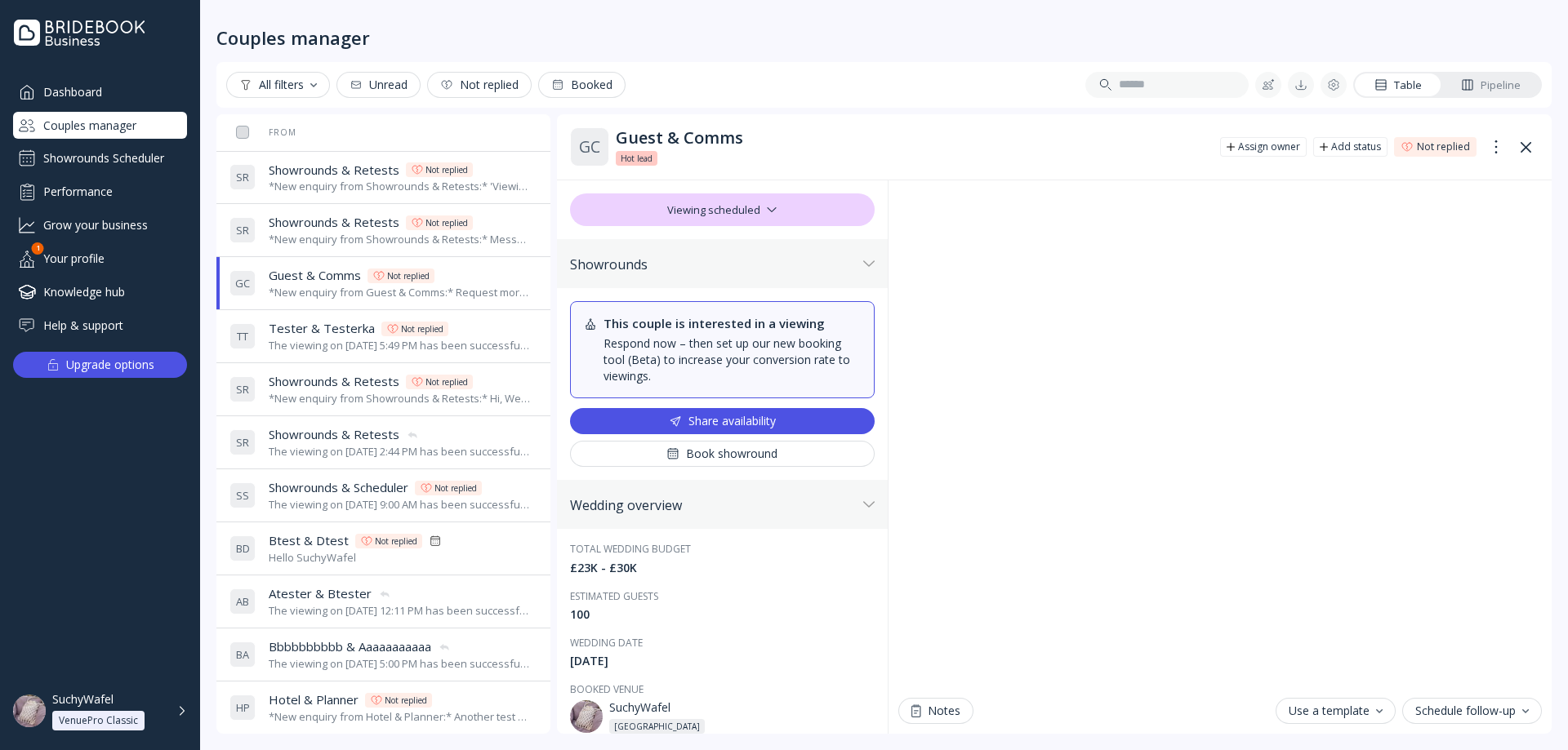
click at [761, 202] on div "Viewing scheduled" at bounding box center [721, 210] width 304 height 32
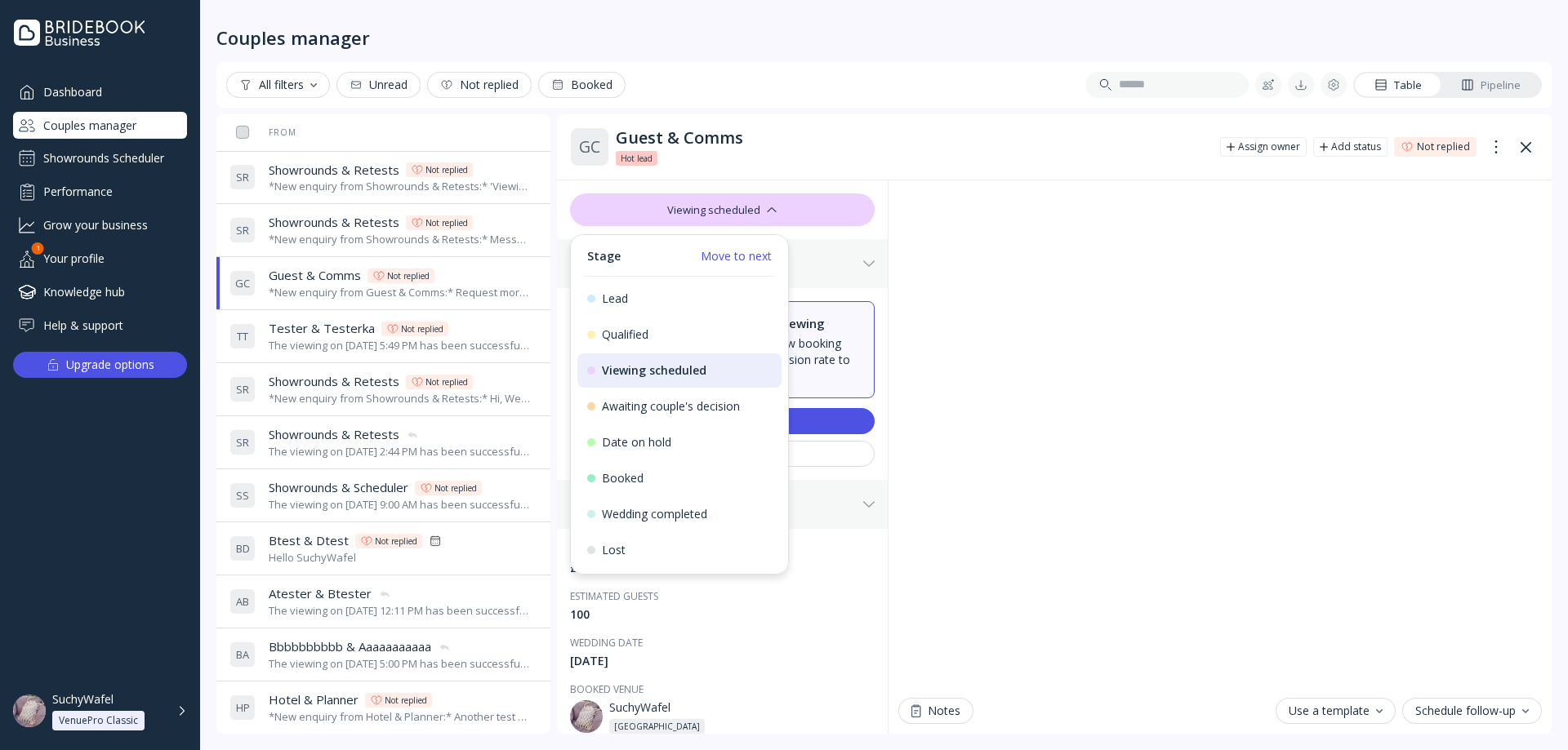
click at [282, 347] on div "The viewing on [DATE] 5:49 PM has been successfully cancelled by SuchyWafel." at bounding box center [400, 345] width 262 height 16
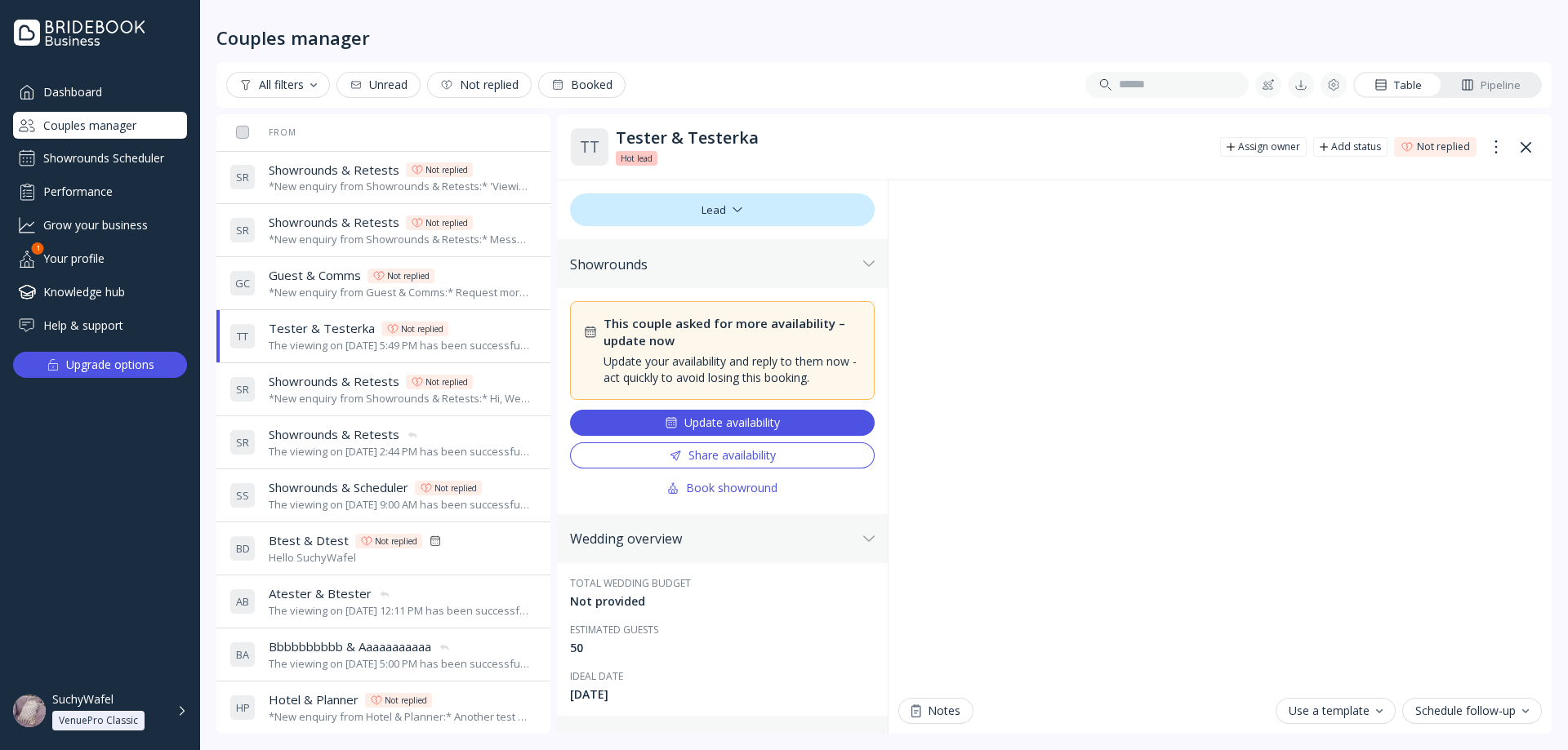
click at [333, 281] on span "Guest & Comms" at bounding box center [315, 275] width 93 height 17
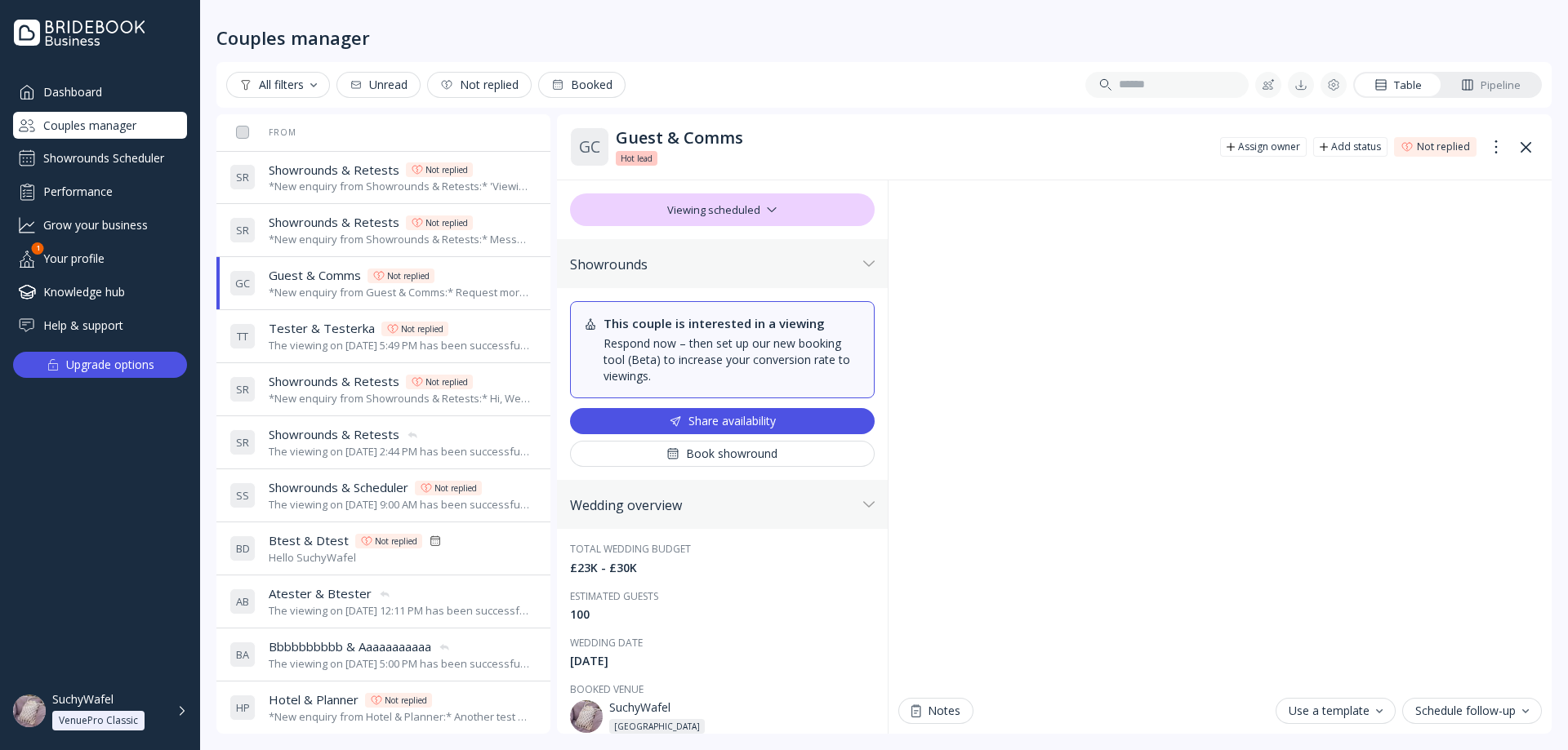
click at [303, 331] on span "Tester & Testerka" at bounding box center [322, 328] width 106 height 17
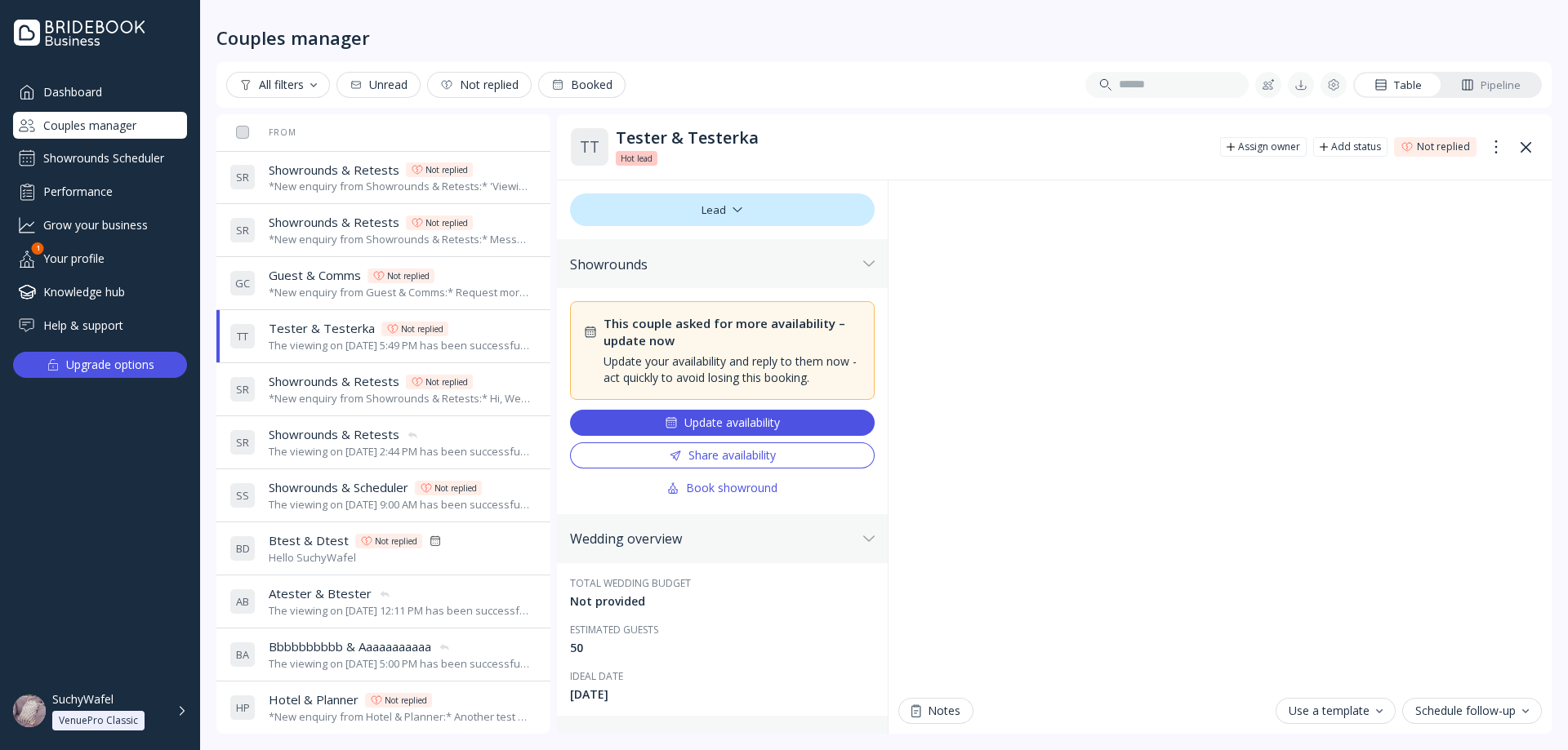
click at [381, 176] on span "Showrounds & Retests" at bounding box center [334, 169] width 131 height 17
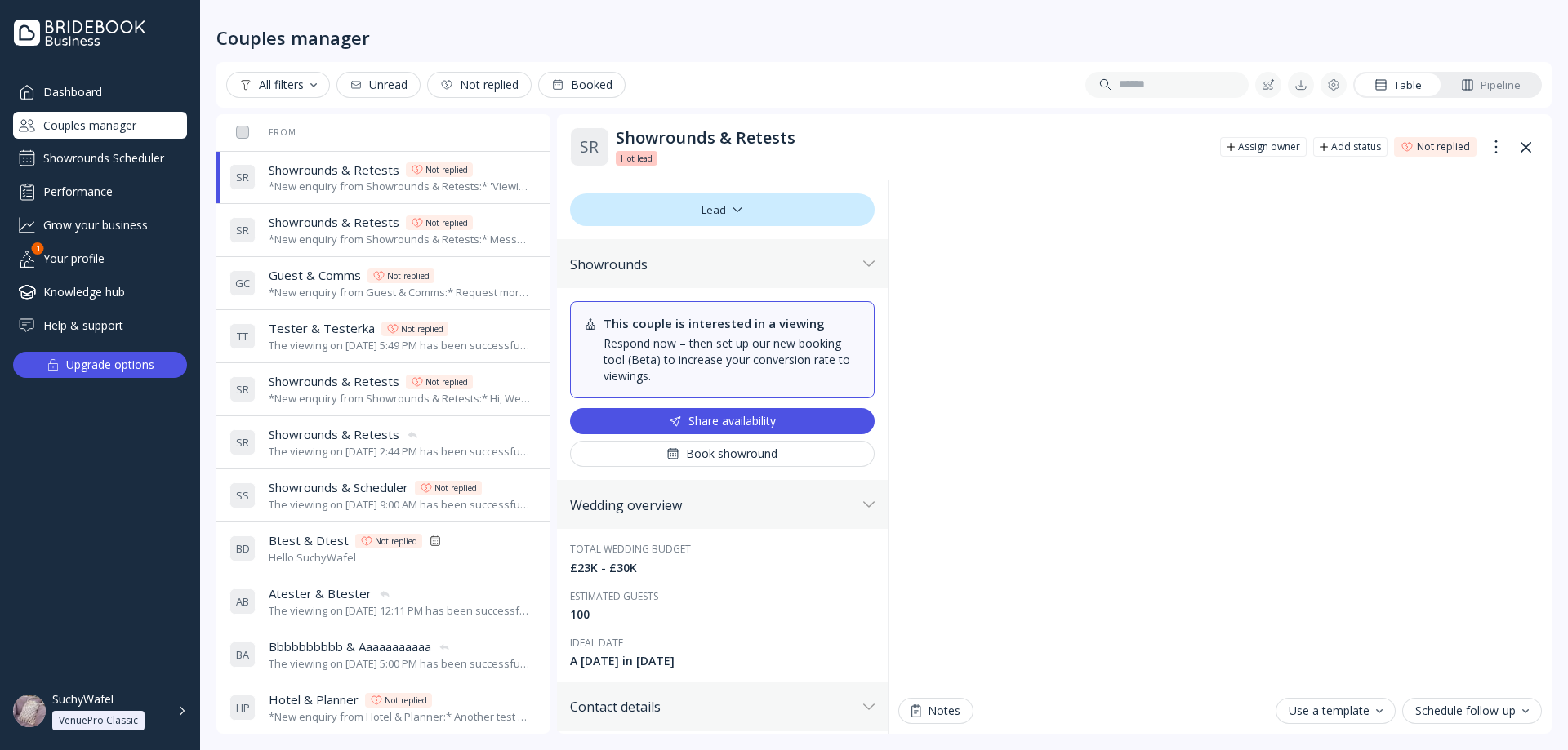
click at [366, 299] on div "*New enquiry from Guest & Comms:* Request more availability test message. *They…" at bounding box center [400, 293] width 262 height 16
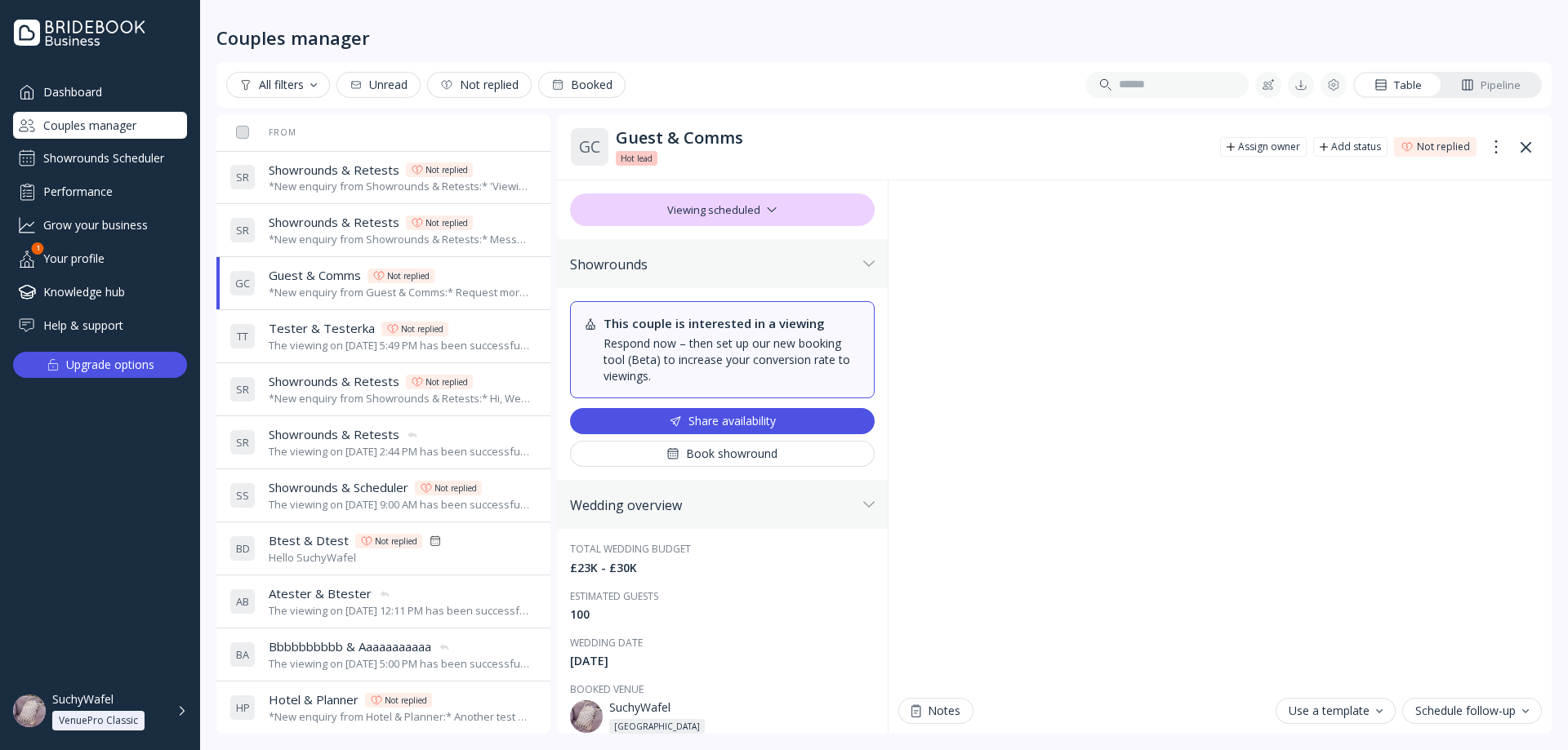
click at [362, 346] on div "The viewing on [DATE] 5:49 PM has been successfully cancelled by SuchyWafel." at bounding box center [400, 345] width 262 height 16
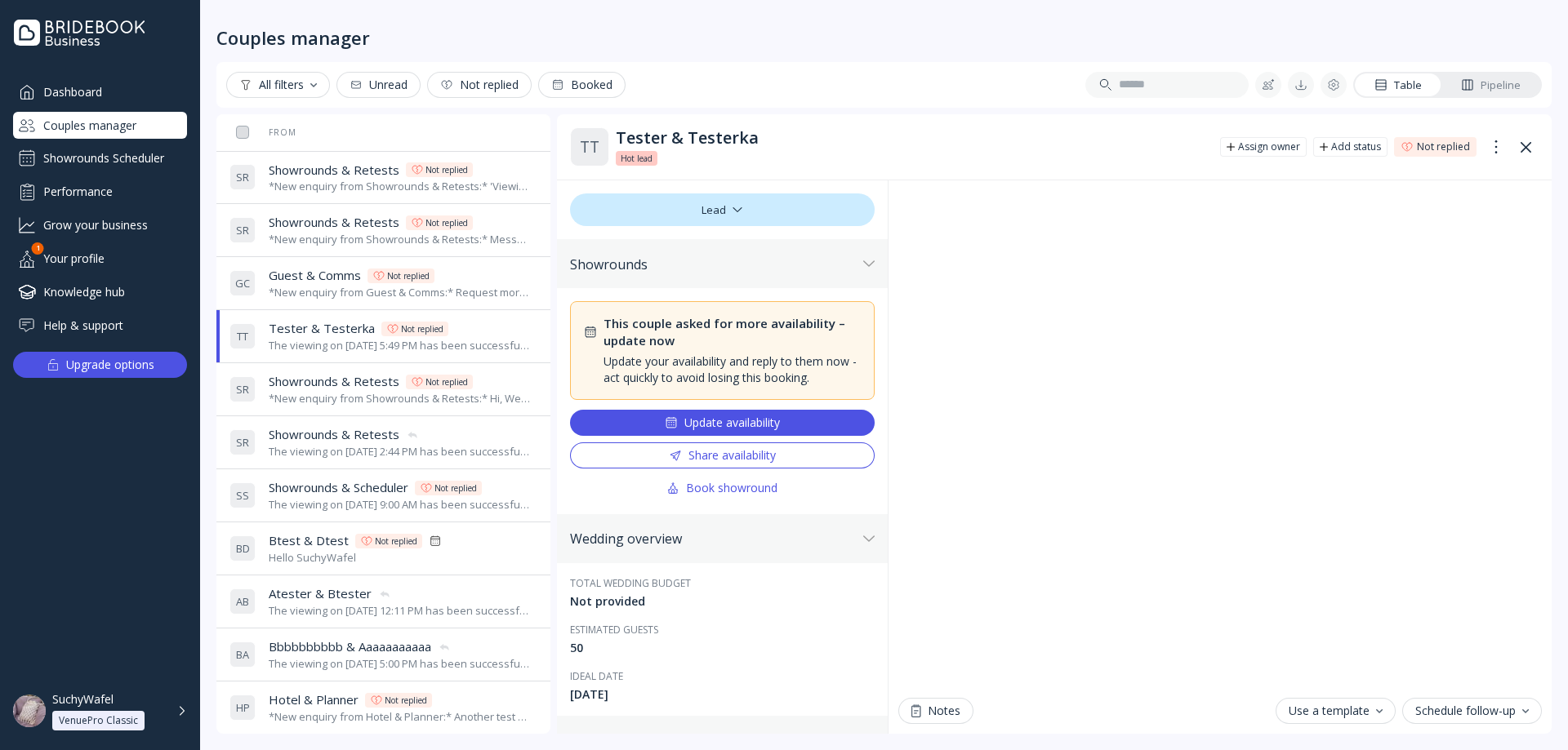
click at [365, 285] on div "*New enquiry from Guest & Comms:* Request more availability test message. *They…" at bounding box center [400, 293] width 262 height 16
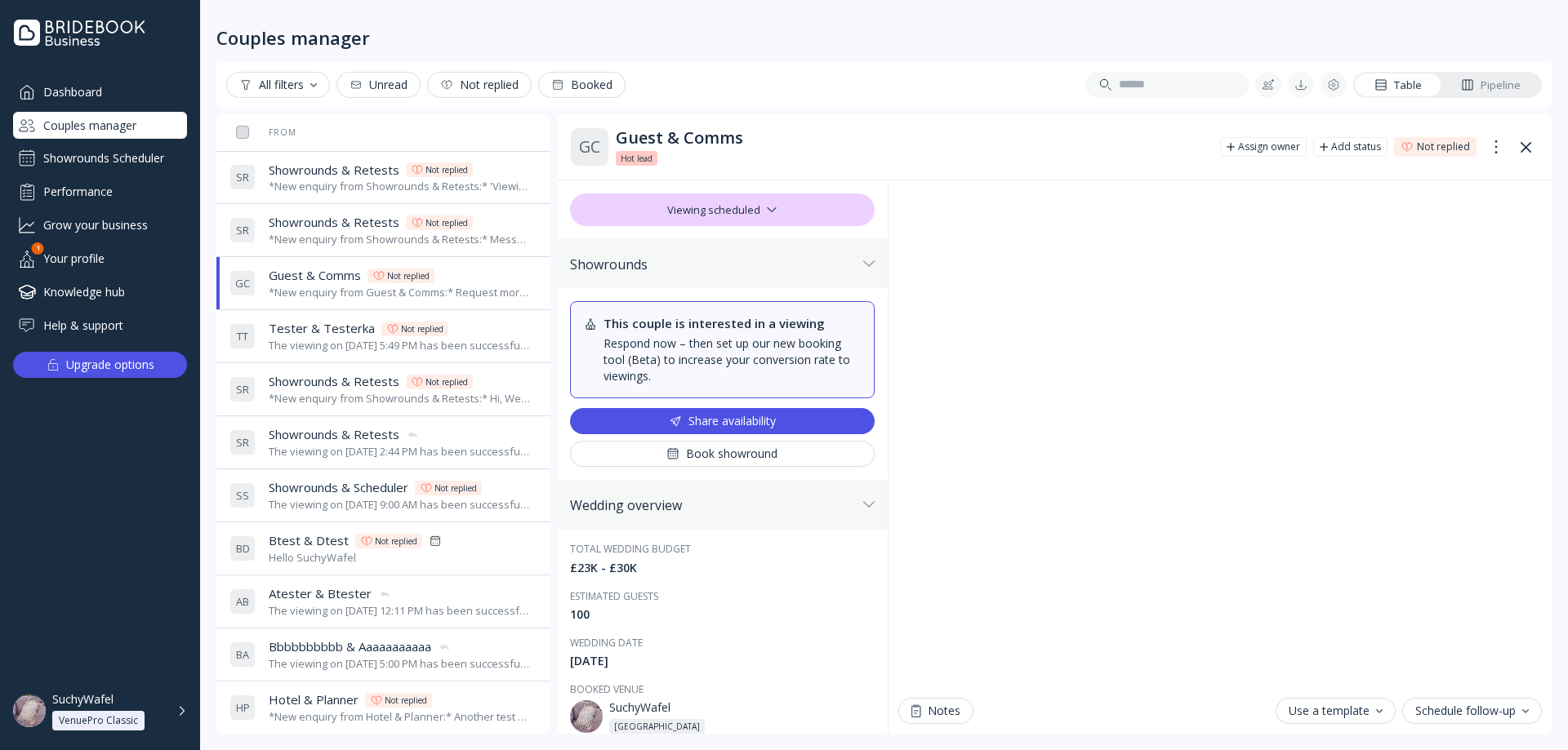
click at [746, 217] on div "Viewing scheduled" at bounding box center [721, 210] width 304 height 32
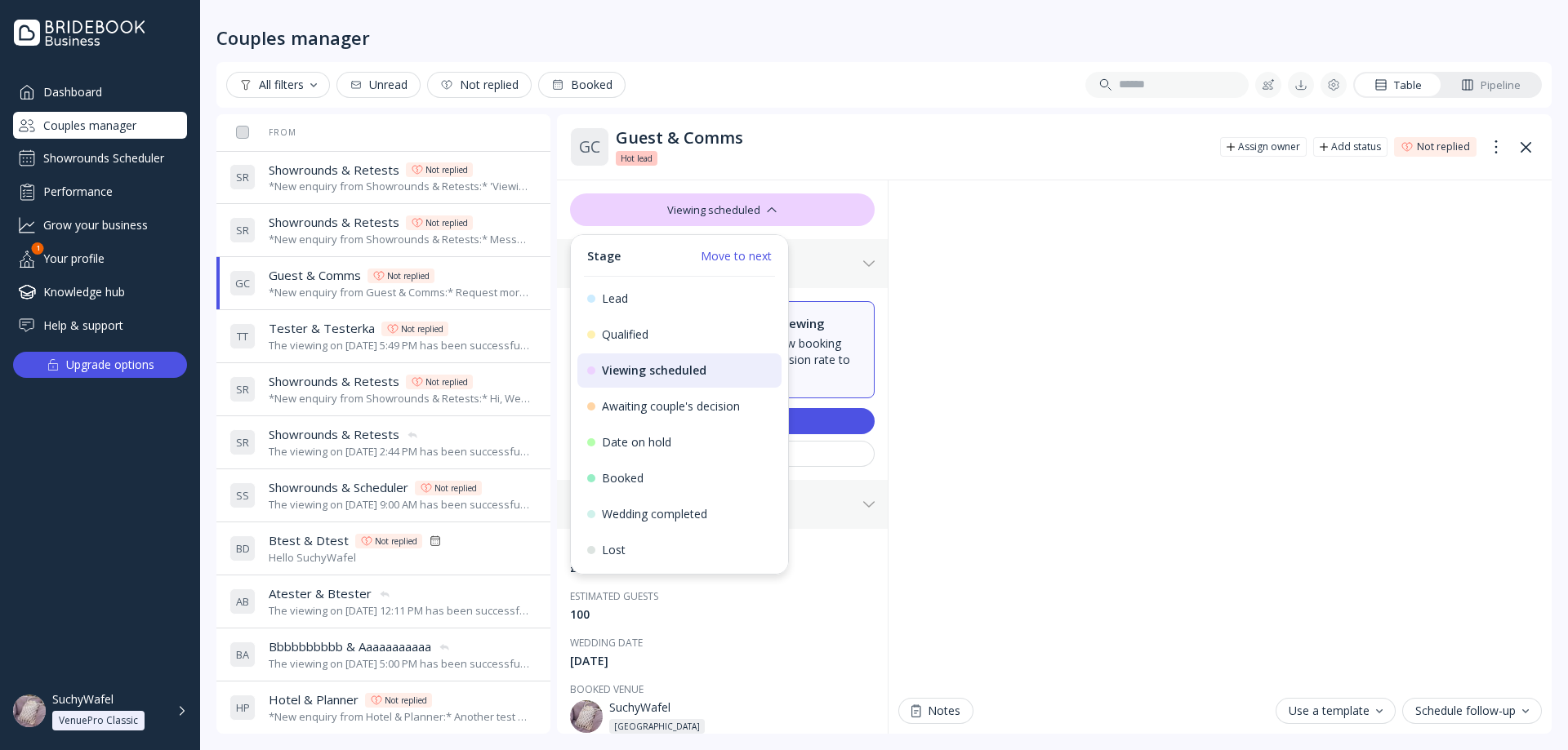
click at [761, 625] on div "Total wedding budget £23K - £30K Estimated guests 100 Wedding date 26th May 202…" at bounding box center [722, 638] width 331 height 218
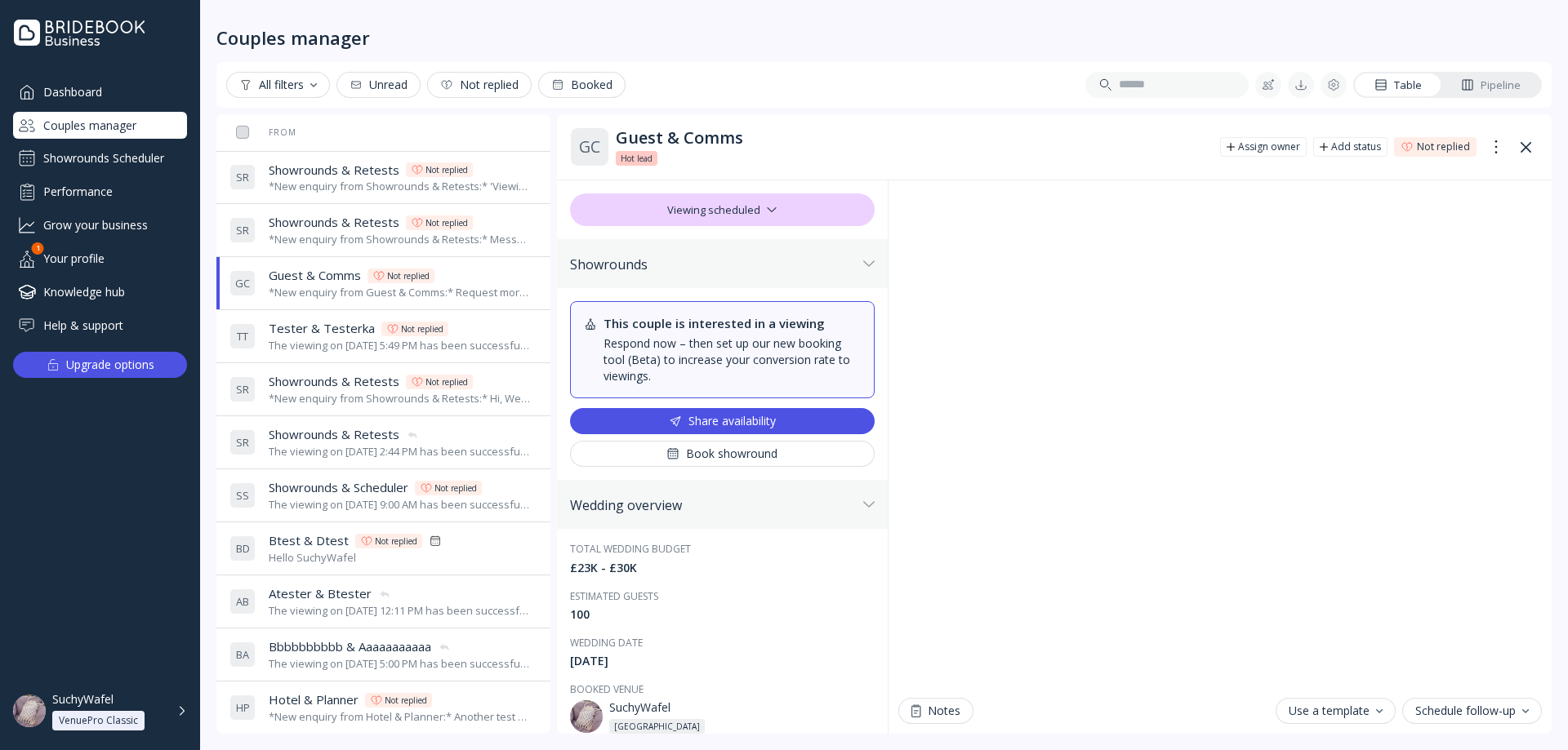
click at [332, 240] on div "*New enquiry from Showrounds & Retests:* Message without 'viewing availability'…" at bounding box center [400, 240] width 262 height 16
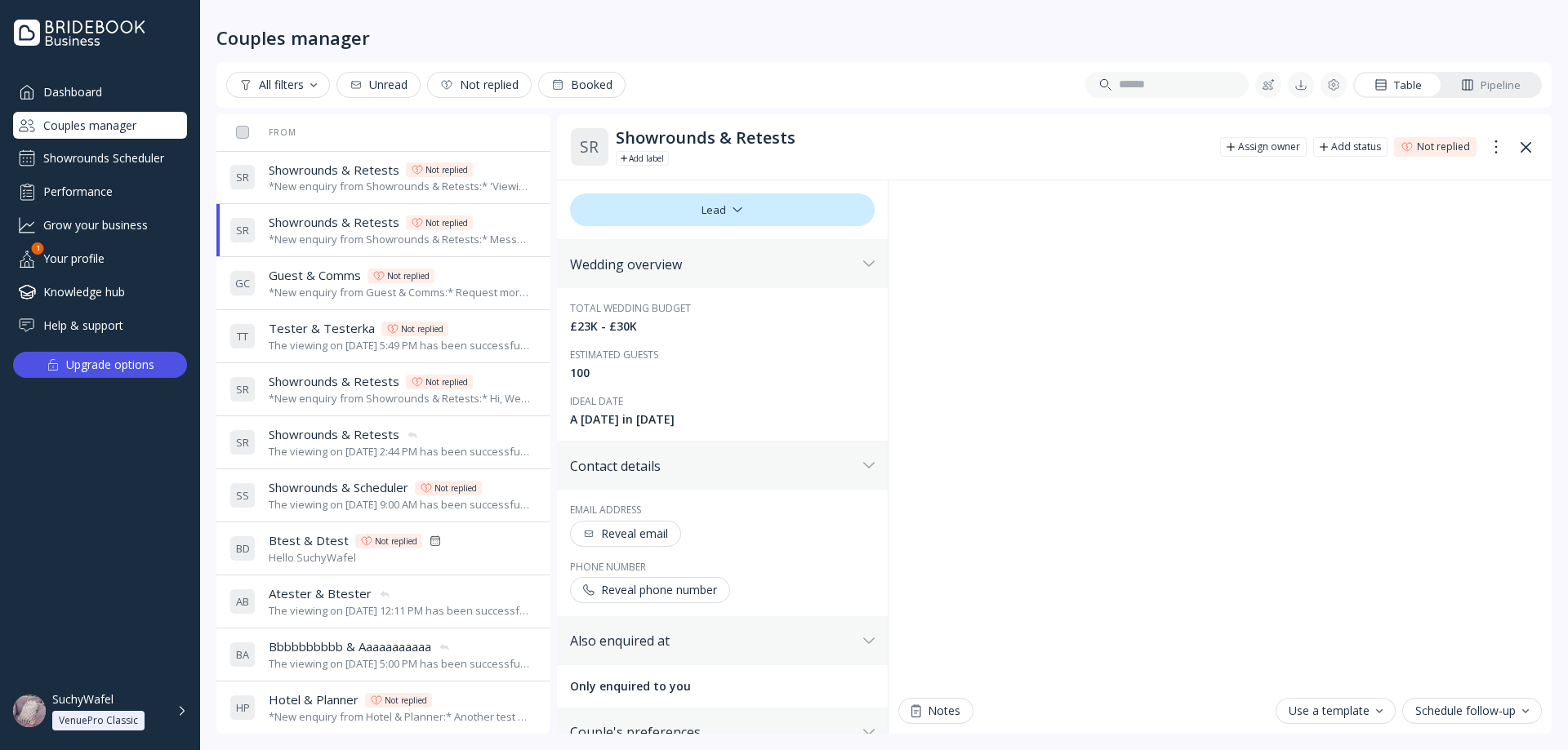
click at [345, 273] on span "Guest & Comms" at bounding box center [315, 275] width 93 height 17
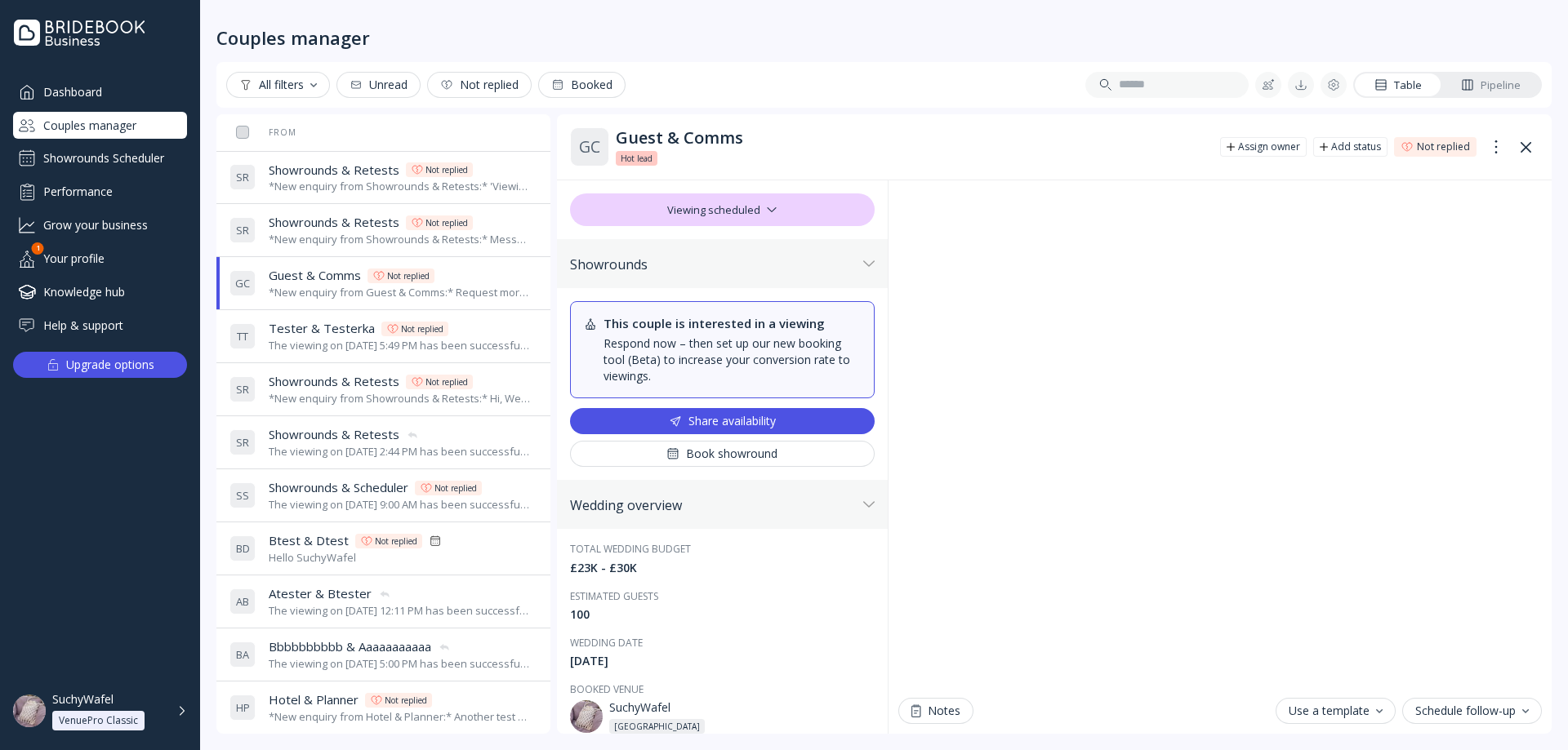
click at [345, 354] on div "T T Tester & Testerka Tester & Testerka Not replied The viewing on [DATE] 5:49 …" at bounding box center [380, 337] width 301 height 45
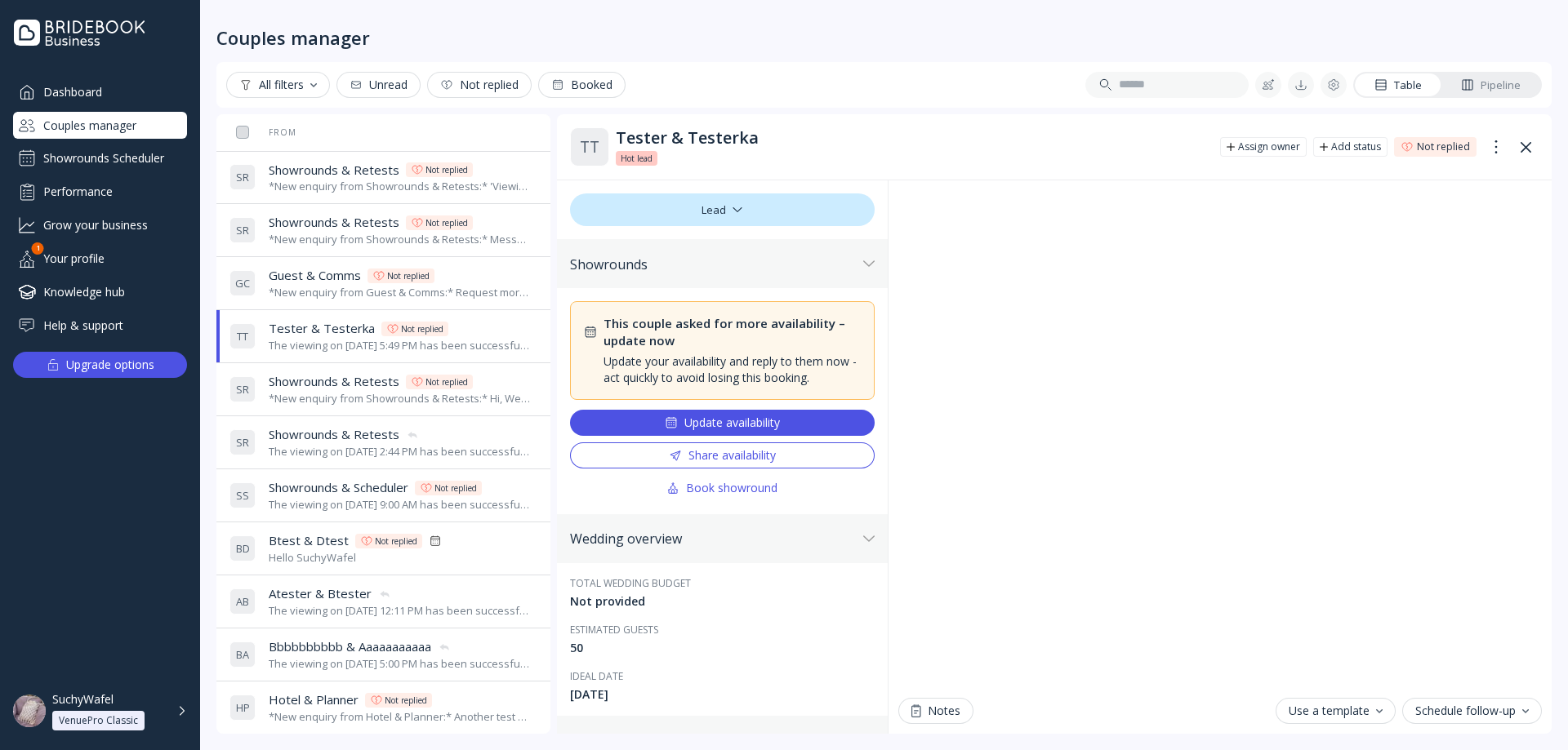
click at [359, 392] on div "*New enquiry from Showrounds & Retests:* Hi, We're interested in your venue! Ca…" at bounding box center [400, 399] width 262 height 16
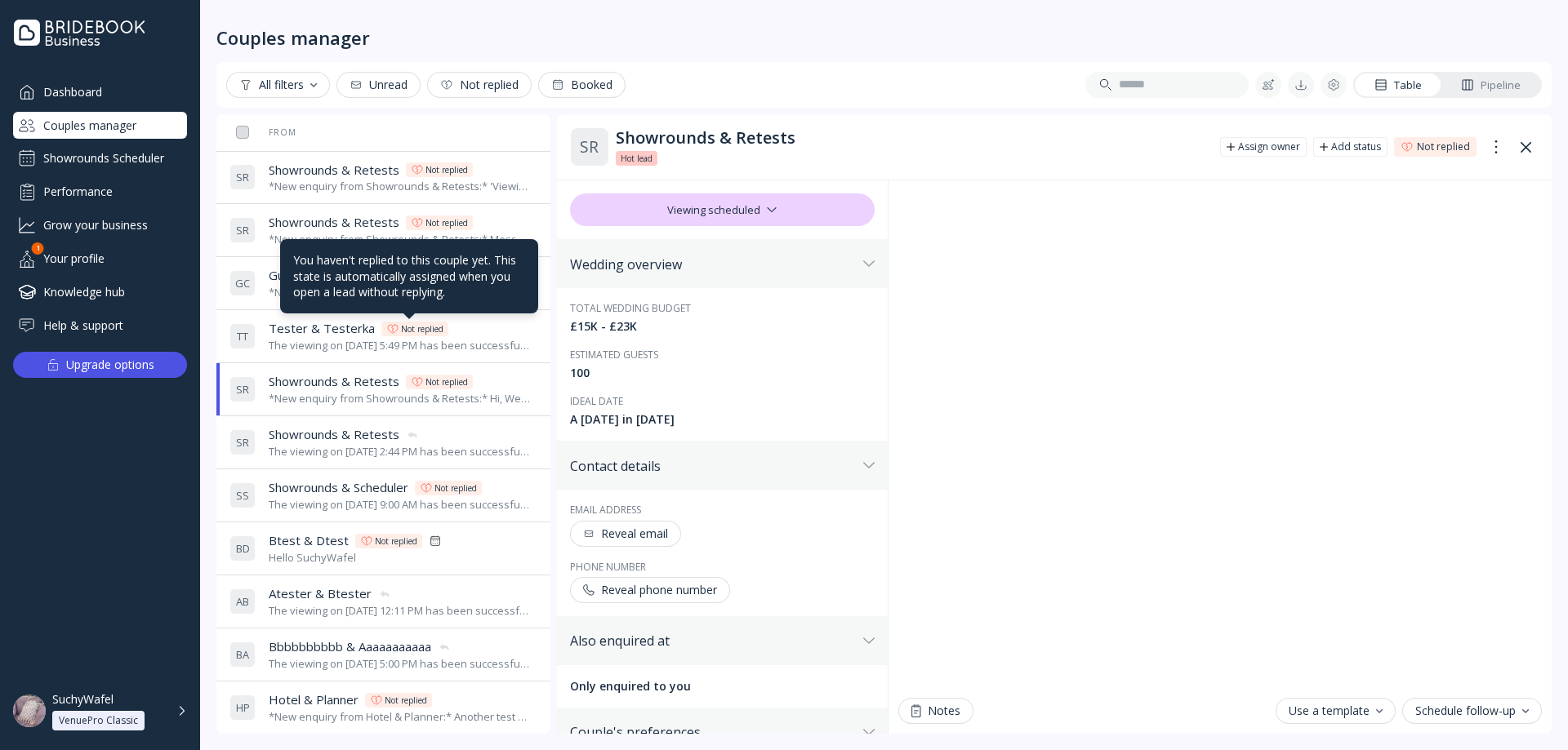
click at [386, 323] on div at bounding box center [392, 329] width 13 height 13
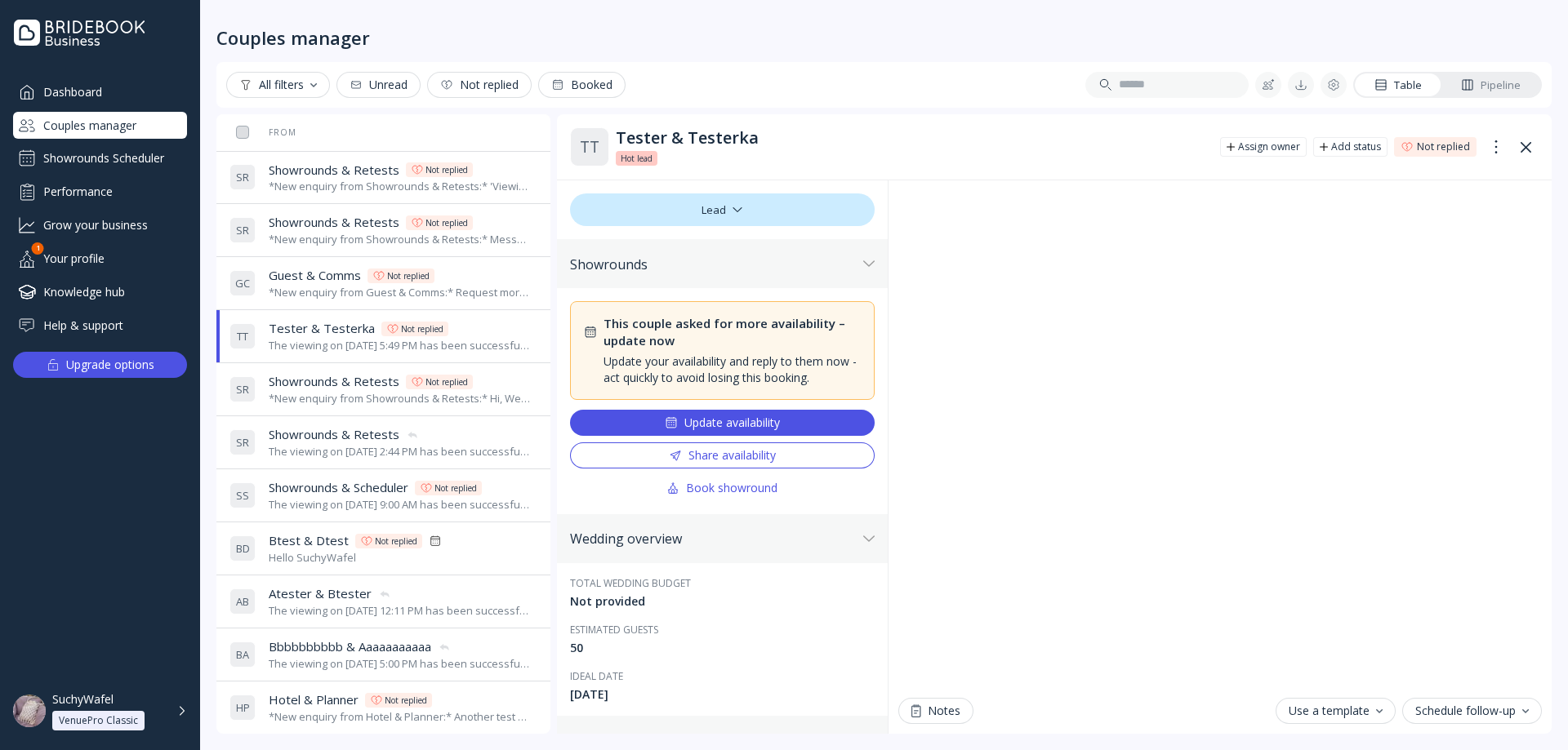
click at [351, 189] on div "*New enquiry from Showrounds & Retests:* 'Viewing availability' ticked test *Th…" at bounding box center [400, 187] width 262 height 16
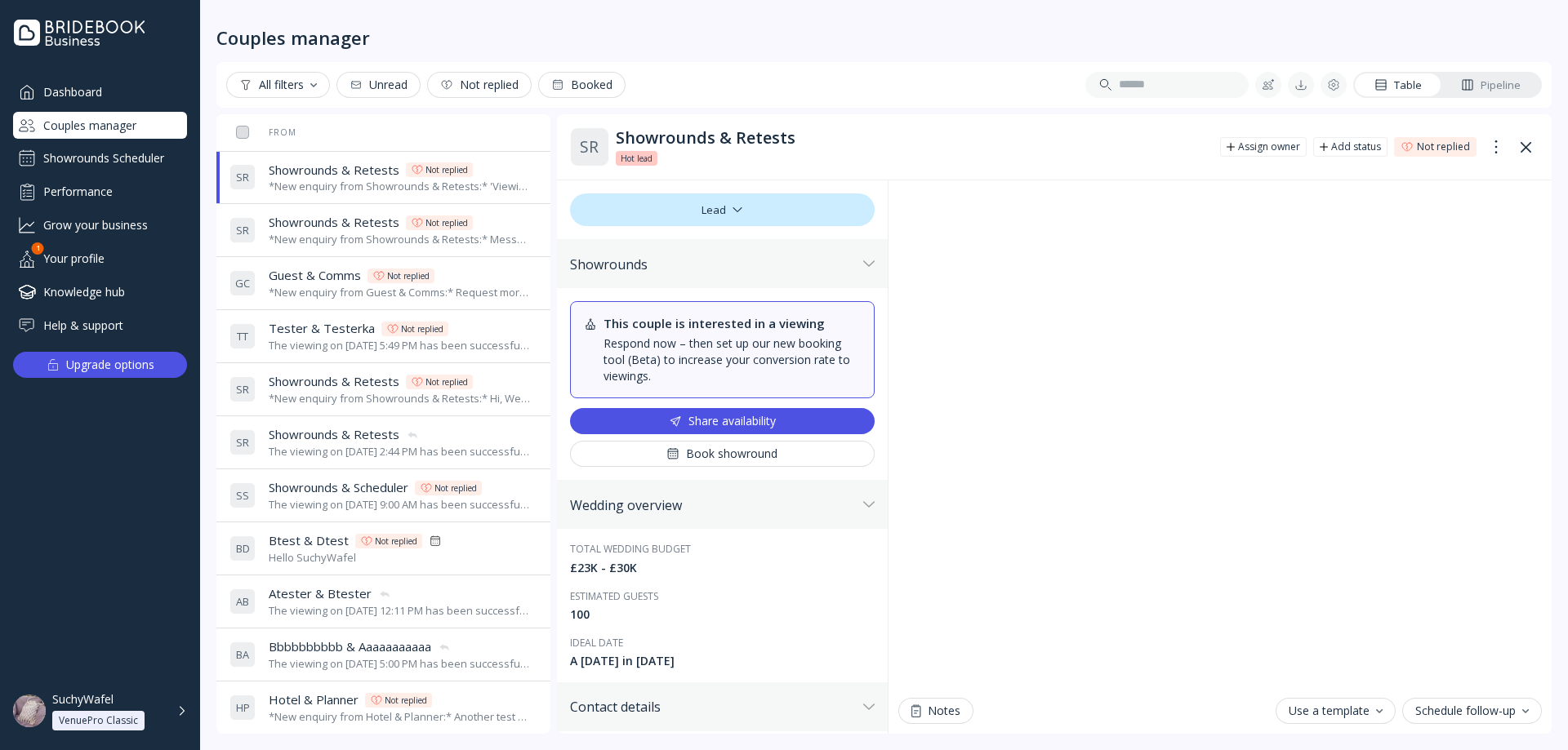
click at [362, 229] on span "Showrounds & Retests" at bounding box center [334, 221] width 131 height 17
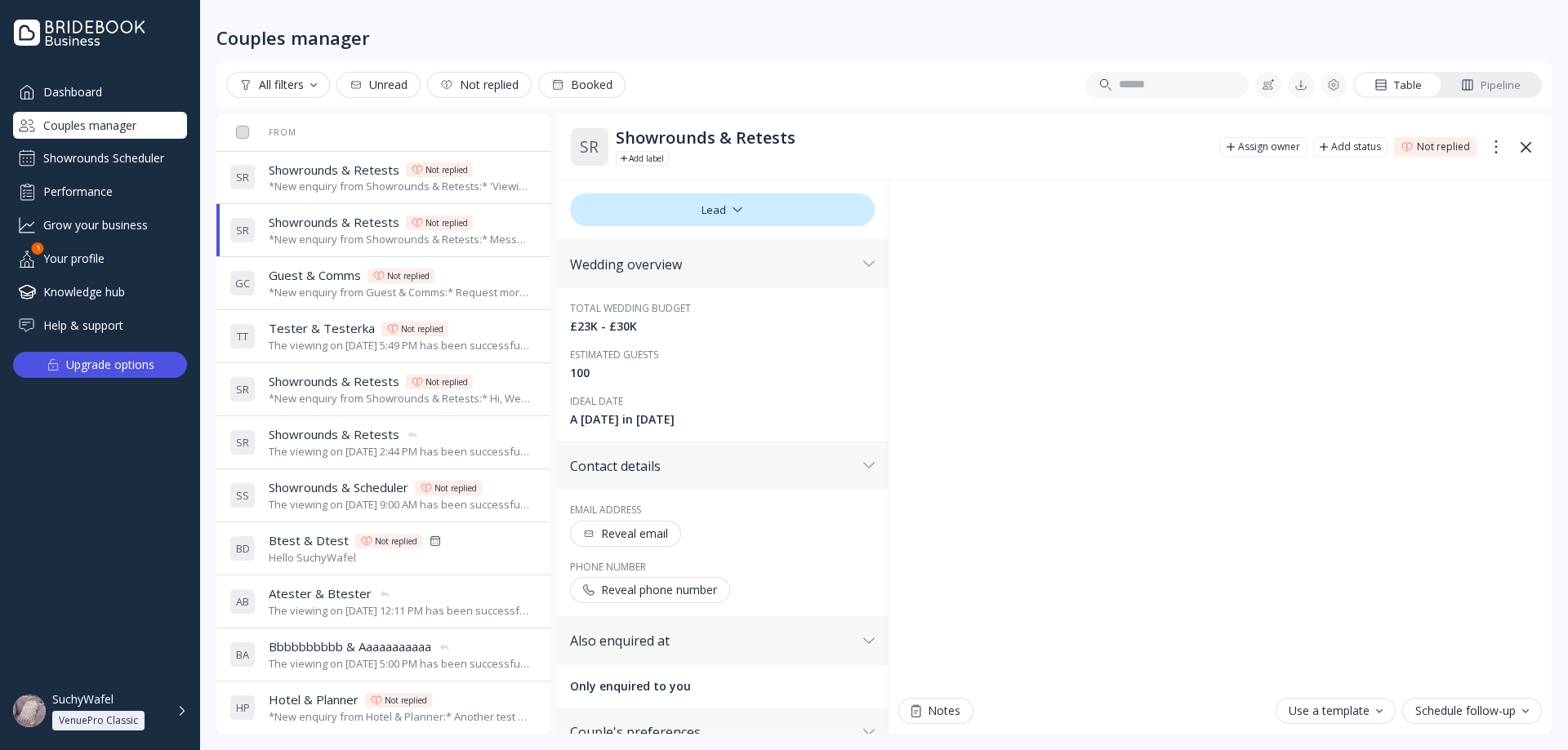
click at [346, 283] on span "Guest & Comms" at bounding box center [315, 275] width 93 height 17
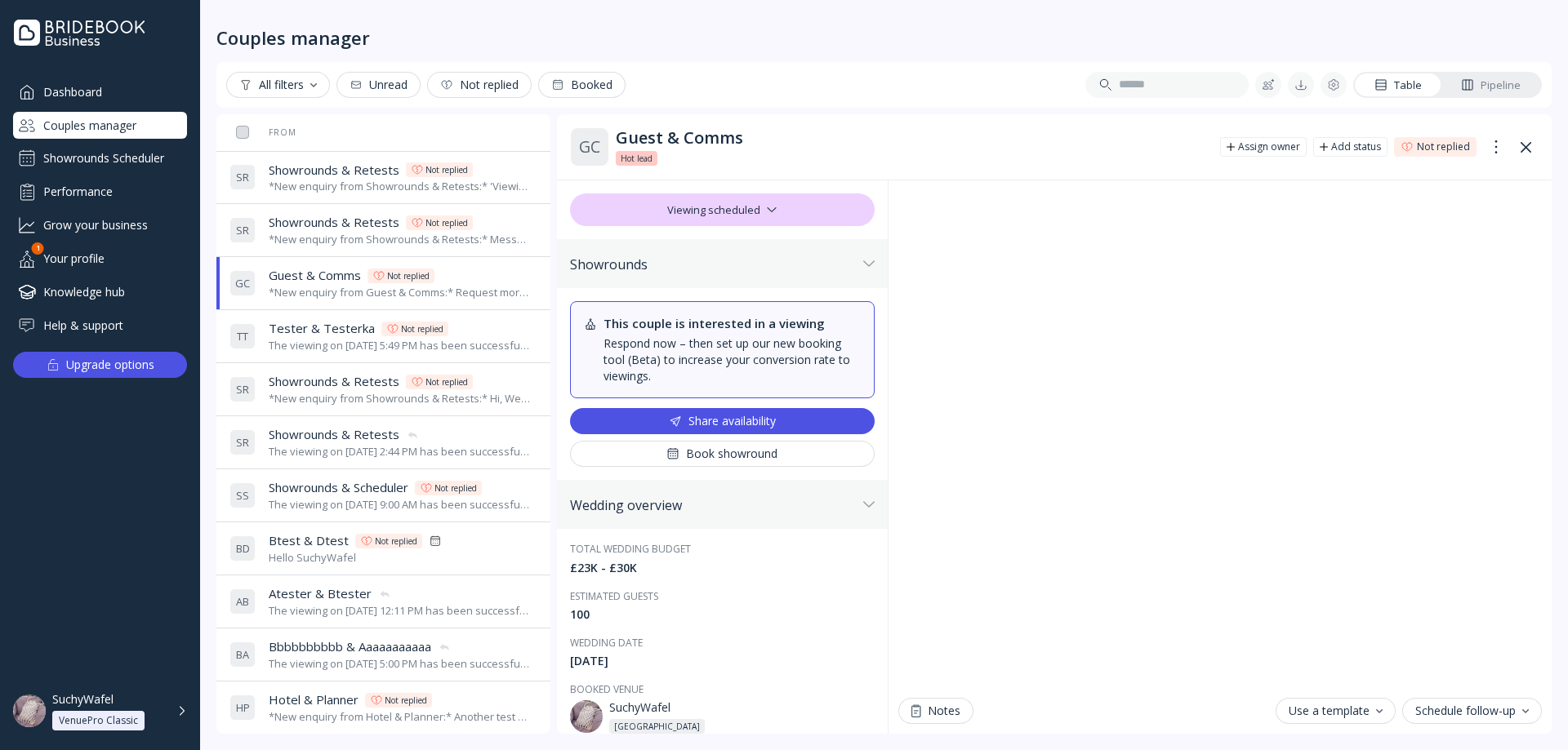
click at [331, 344] on div "The viewing on [DATE] 5:49 PM has been successfully cancelled by SuchyWafel." at bounding box center [400, 345] width 262 height 16
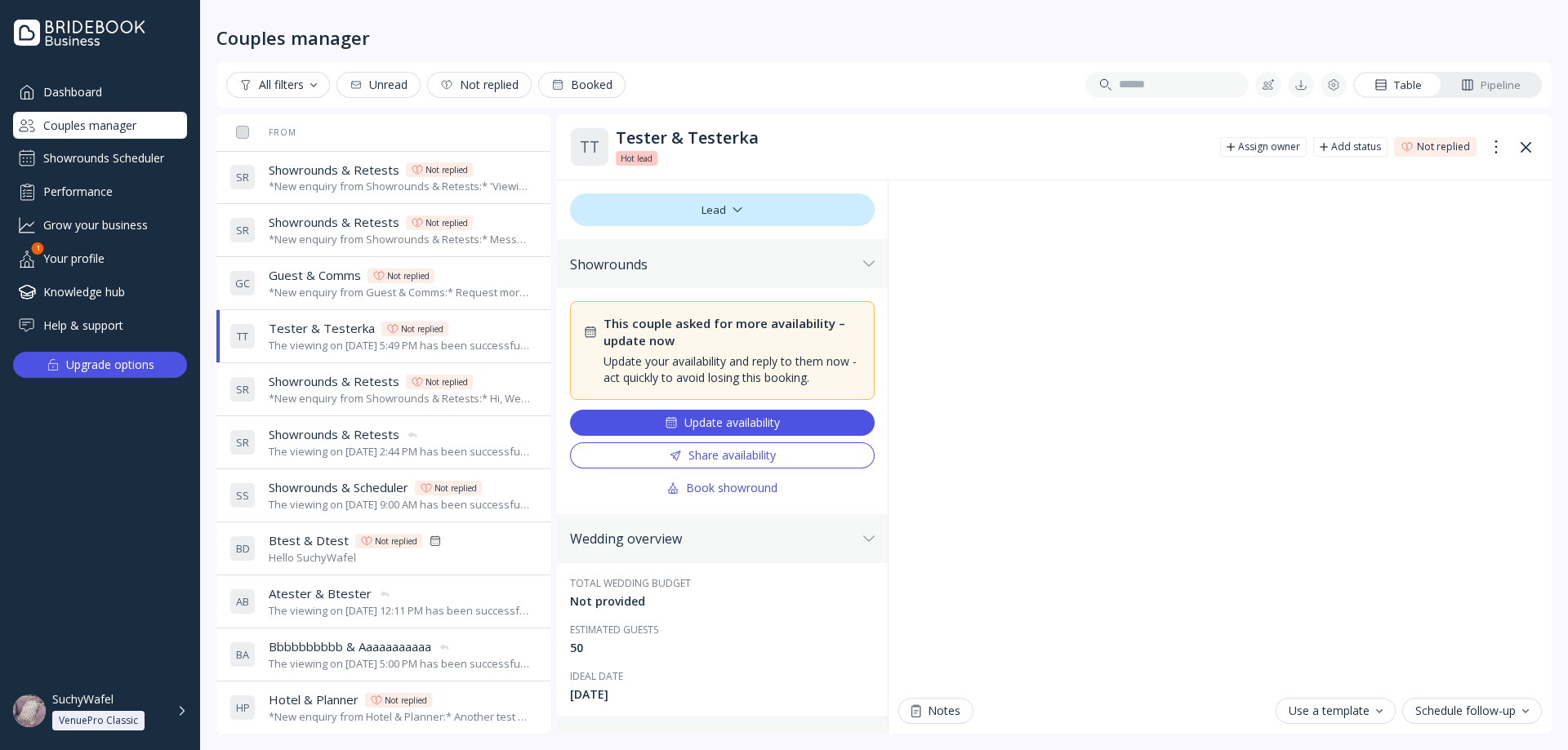
click at [322, 388] on span "Showrounds & Retests" at bounding box center [334, 381] width 131 height 17
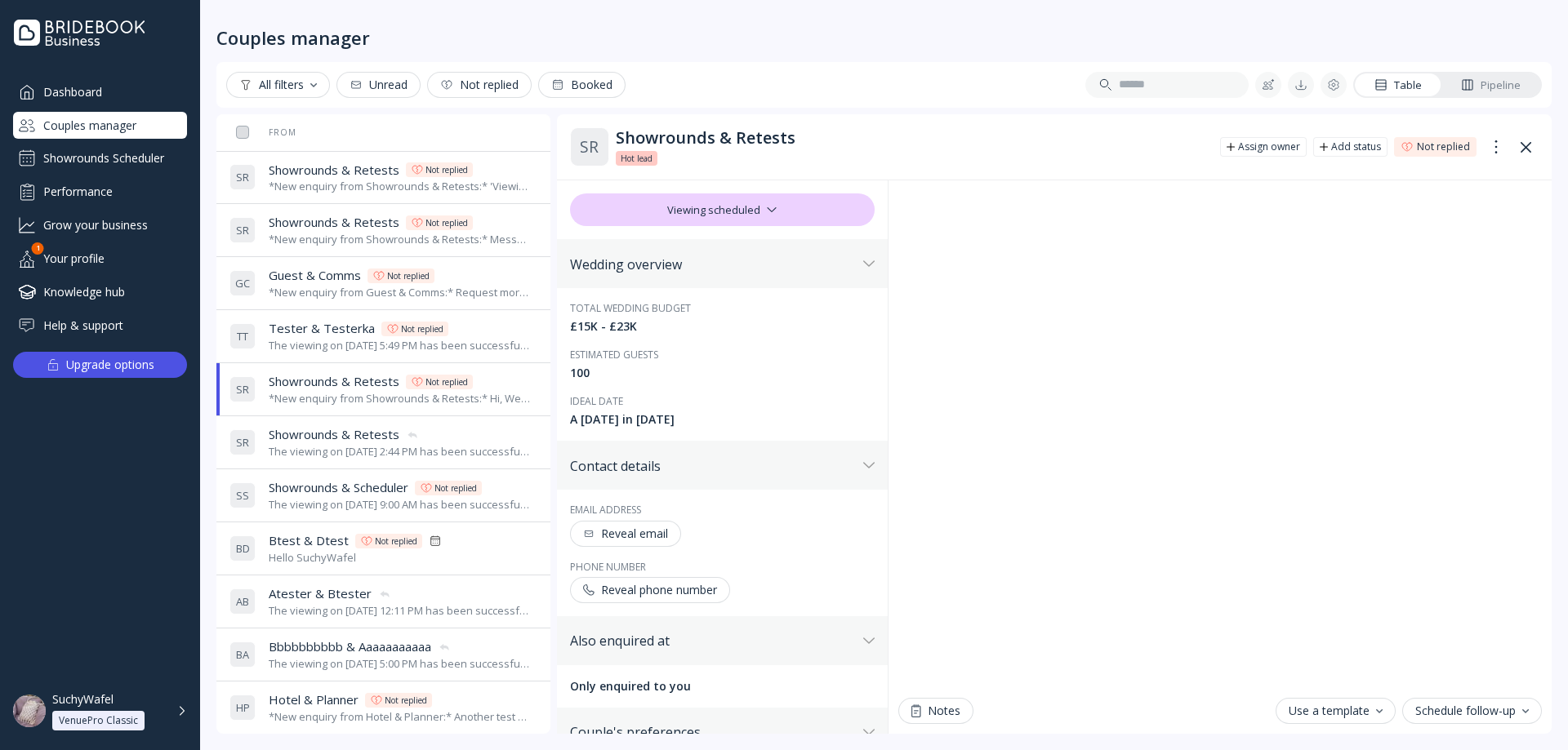
click at [321, 440] on span "Showrounds & Retests" at bounding box center [334, 434] width 131 height 17
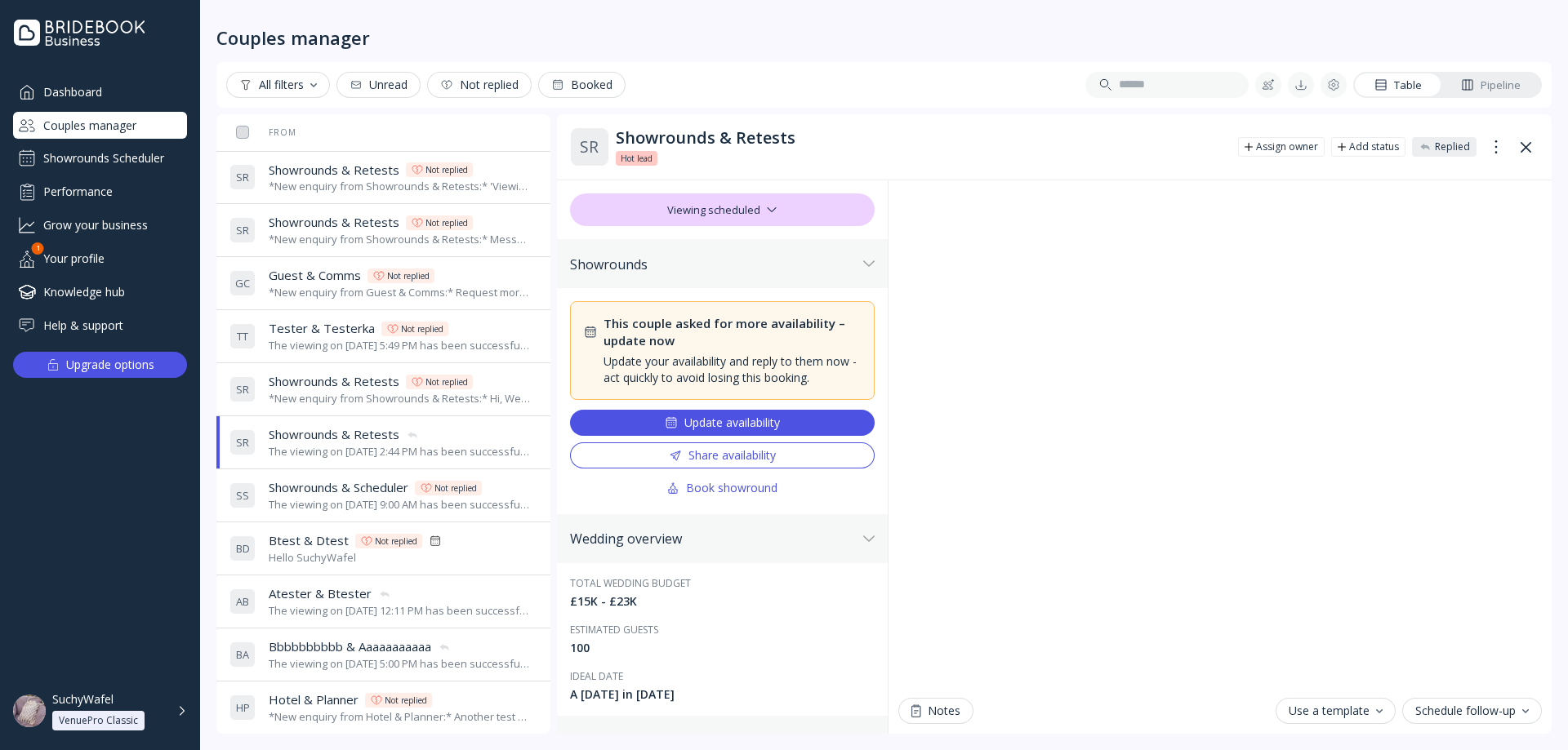
click at [324, 511] on div "The viewing on [DATE] 9:00 AM has been successfully cancelled by SuchyWafel." at bounding box center [400, 505] width 262 height 16
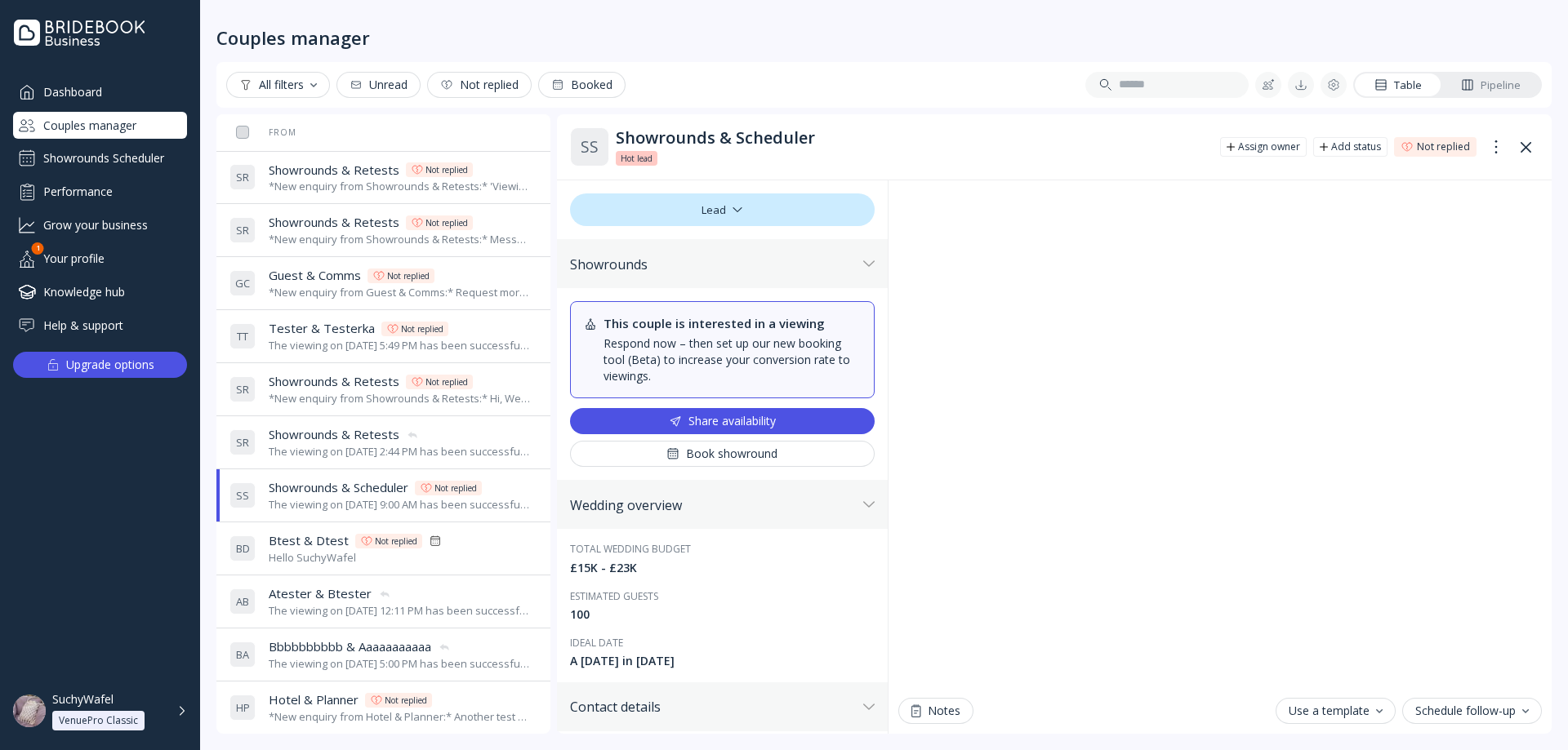
click at [314, 466] on div "S R Showrounds & Retests Showrounds & Retests The viewing on [DATE] 2:44 PM has…" at bounding box center [380, 442] width 301 height 45
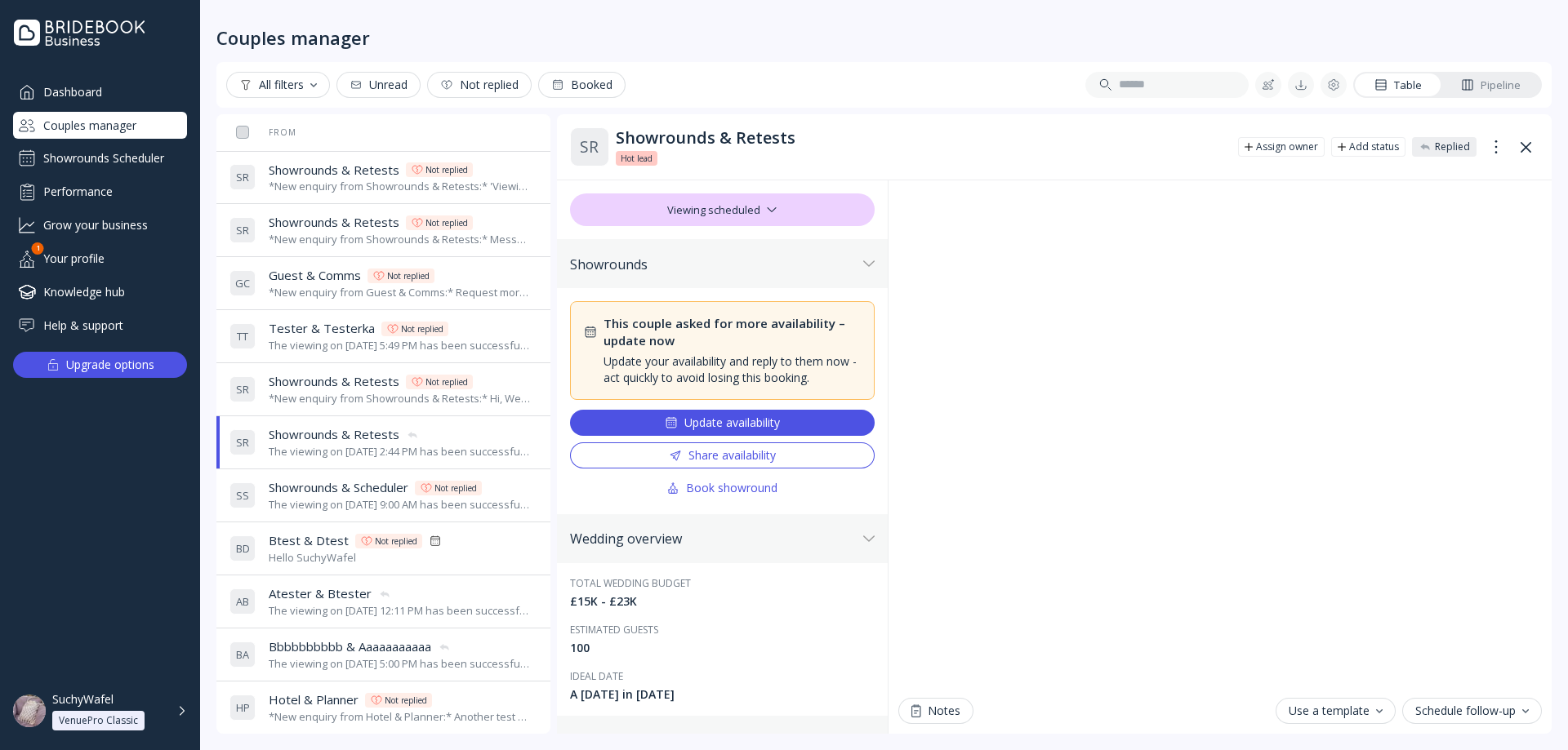
click at [340, 396] on div "*New enquiry from Showrounds & Retests:* Hi, We're interested in your venue! Ca…" at bounding box center [400, 399] width 262 height 16
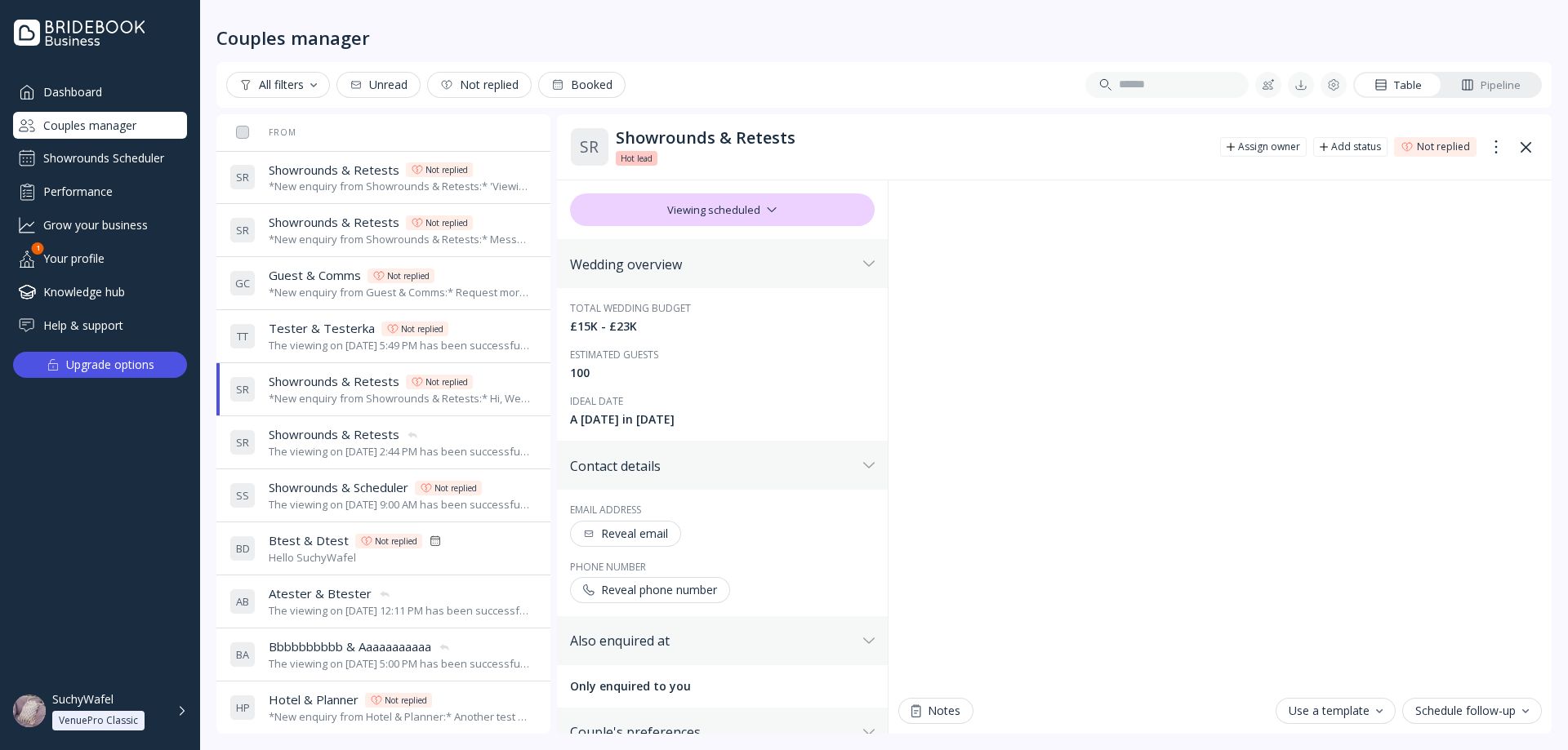
click at [345, 438] on span "Showrounds & Retests" at bounding box center [334, 434] width 131 height 17
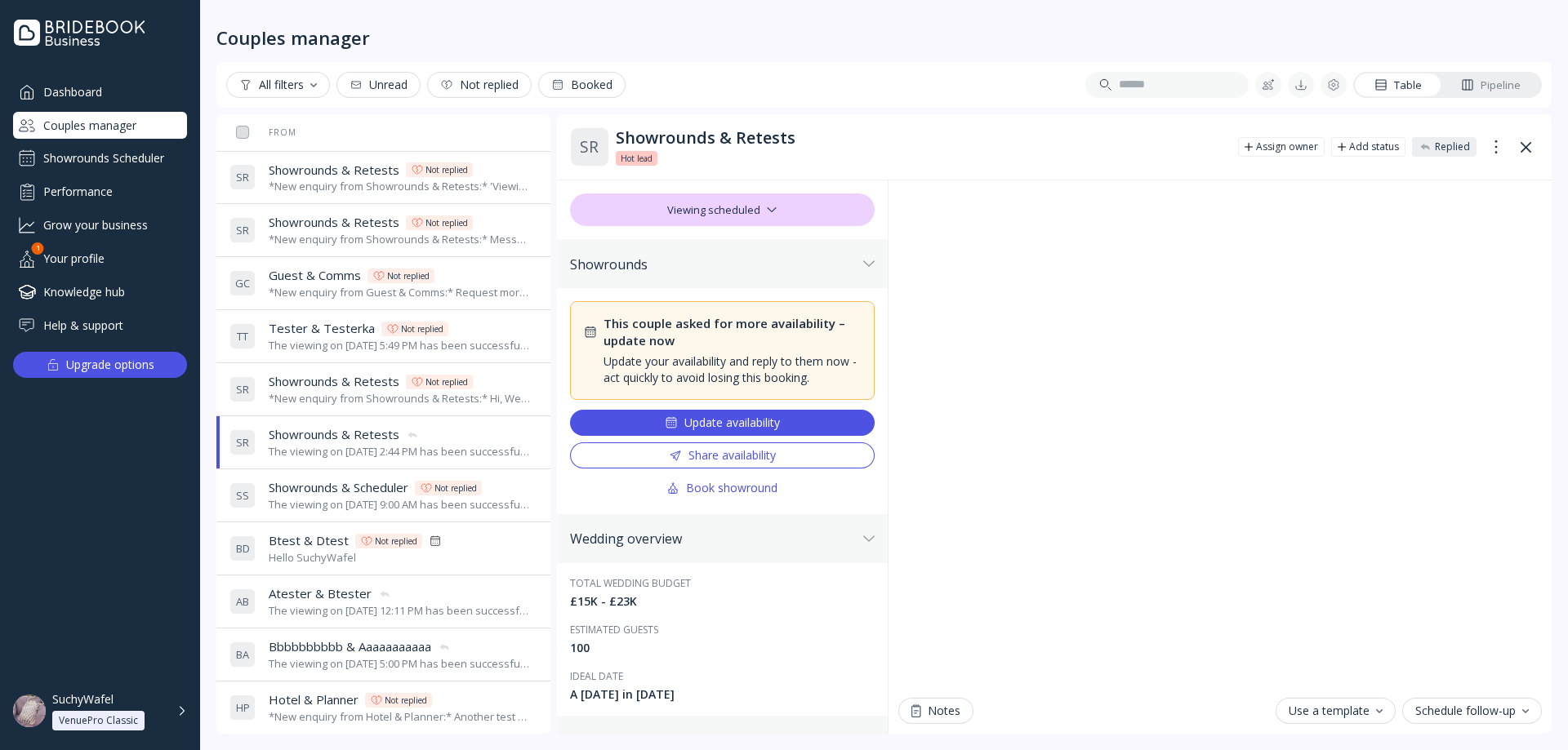
click at [294, 230] on span "Showrounds & Retests" at bounding box center [334, 221] width 131 height 17
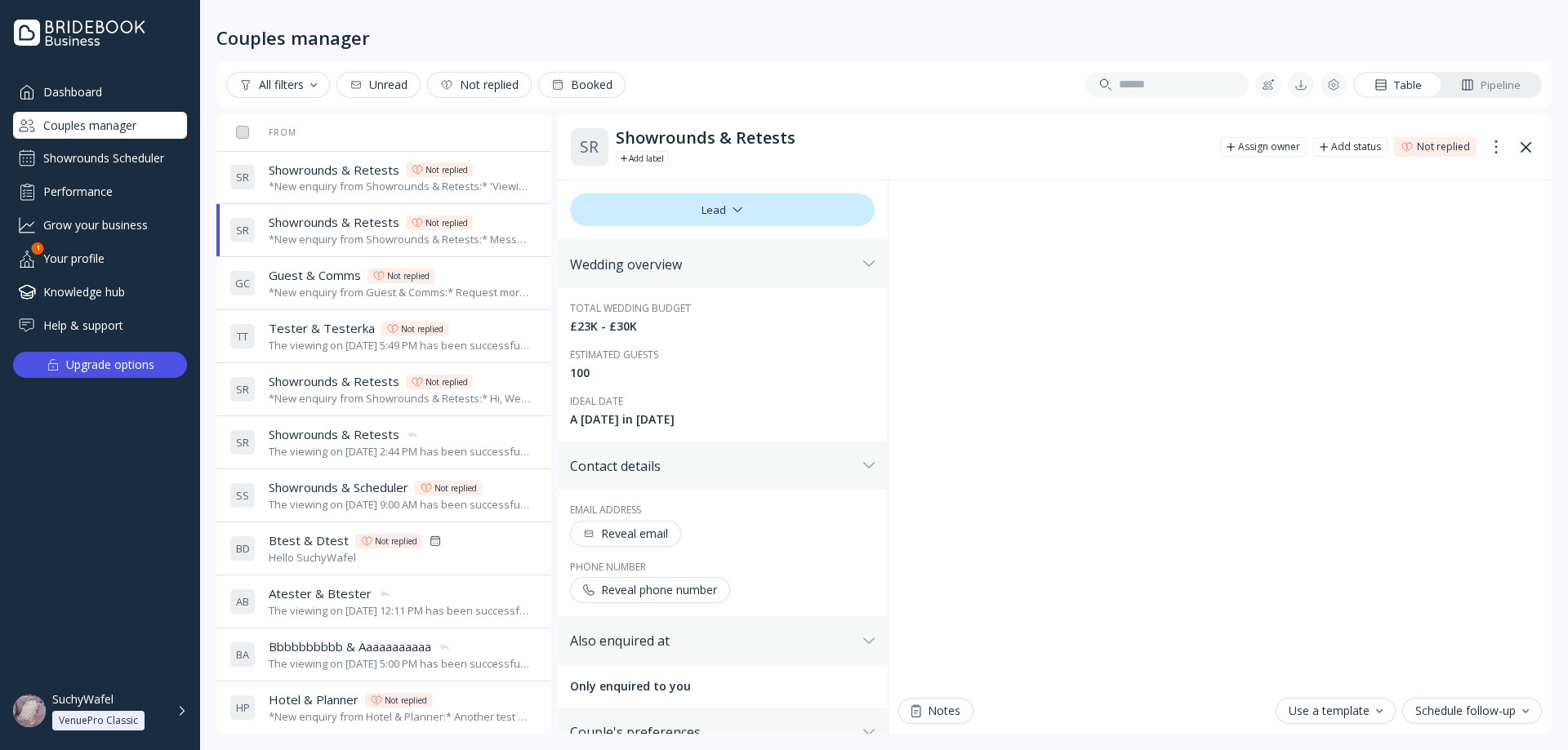
click at [309, 180] on div "*New enquiry from Showrounds & Retests:* 'Viewing availability' ticked test *Th…" at bounding box center [400, 187] width 262 height 16
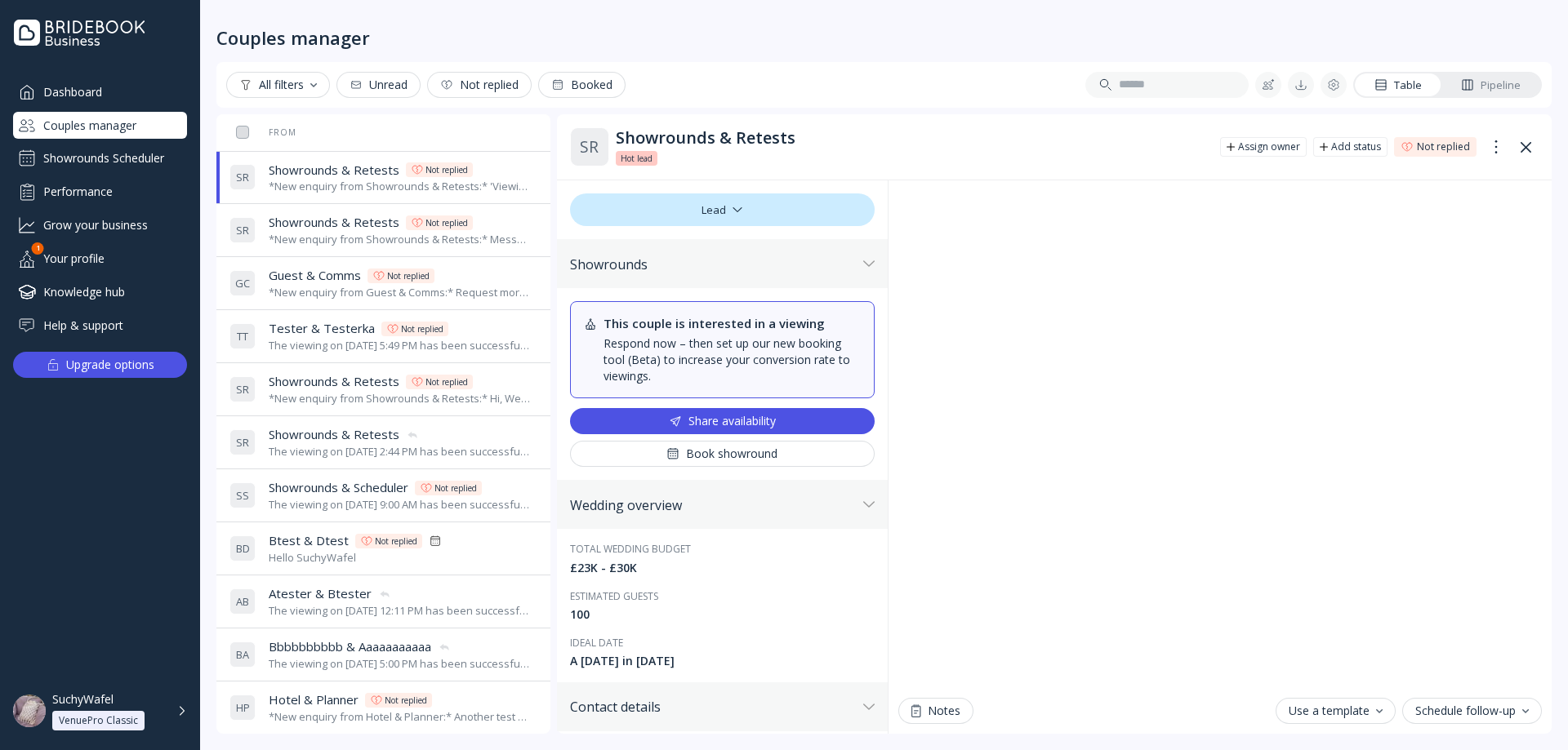
click at [344, 295] on div "*New enquiry from Guest & Comms:* Request more availability test message. *They…" at bounding box center [400, 293] width 262 height 16
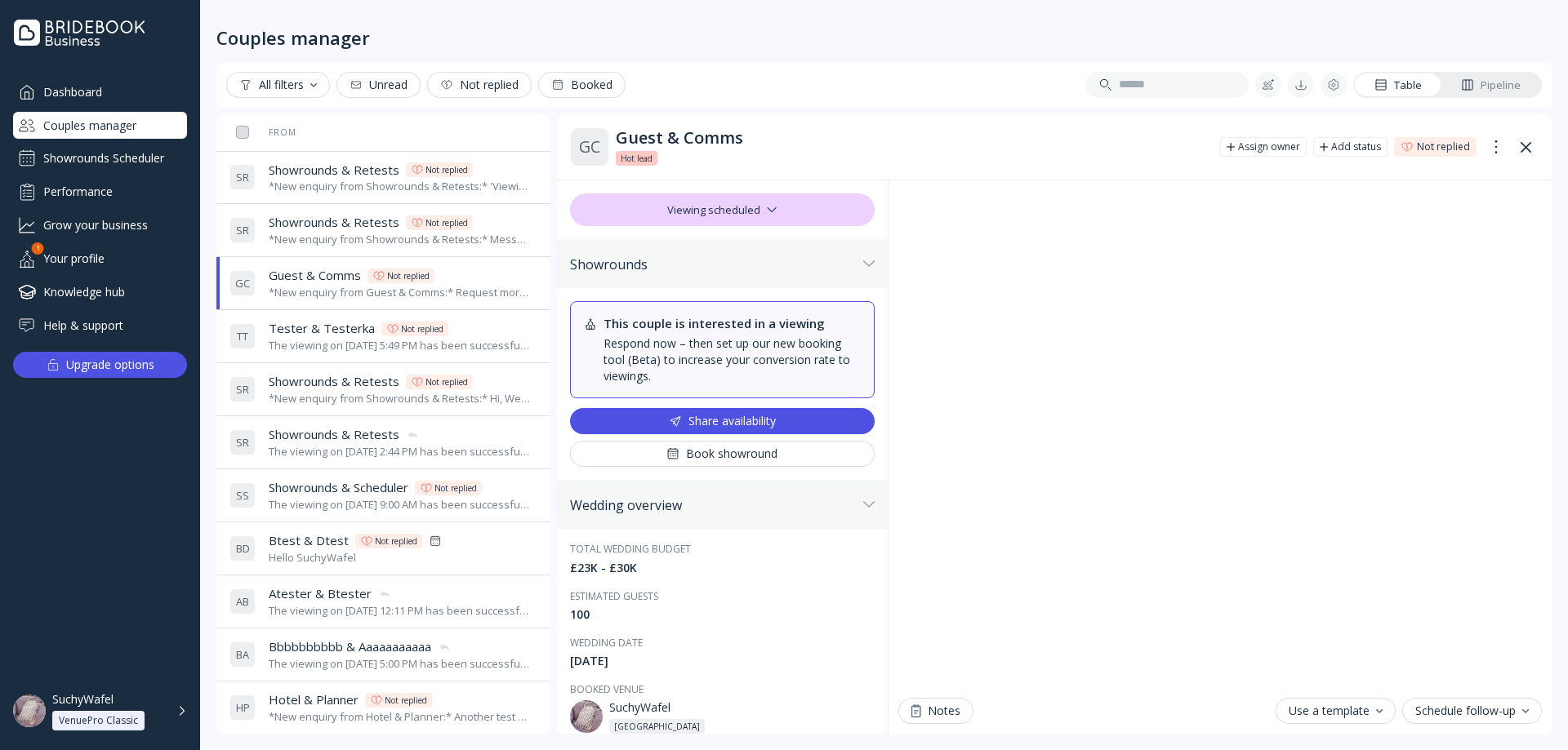
click at [328, 355] on div "T T Tester & Testerka Tester & Testerka Not replied The viewing on [DATE] 5:49 …" at bounding box center [380, 337] width 301 height 45
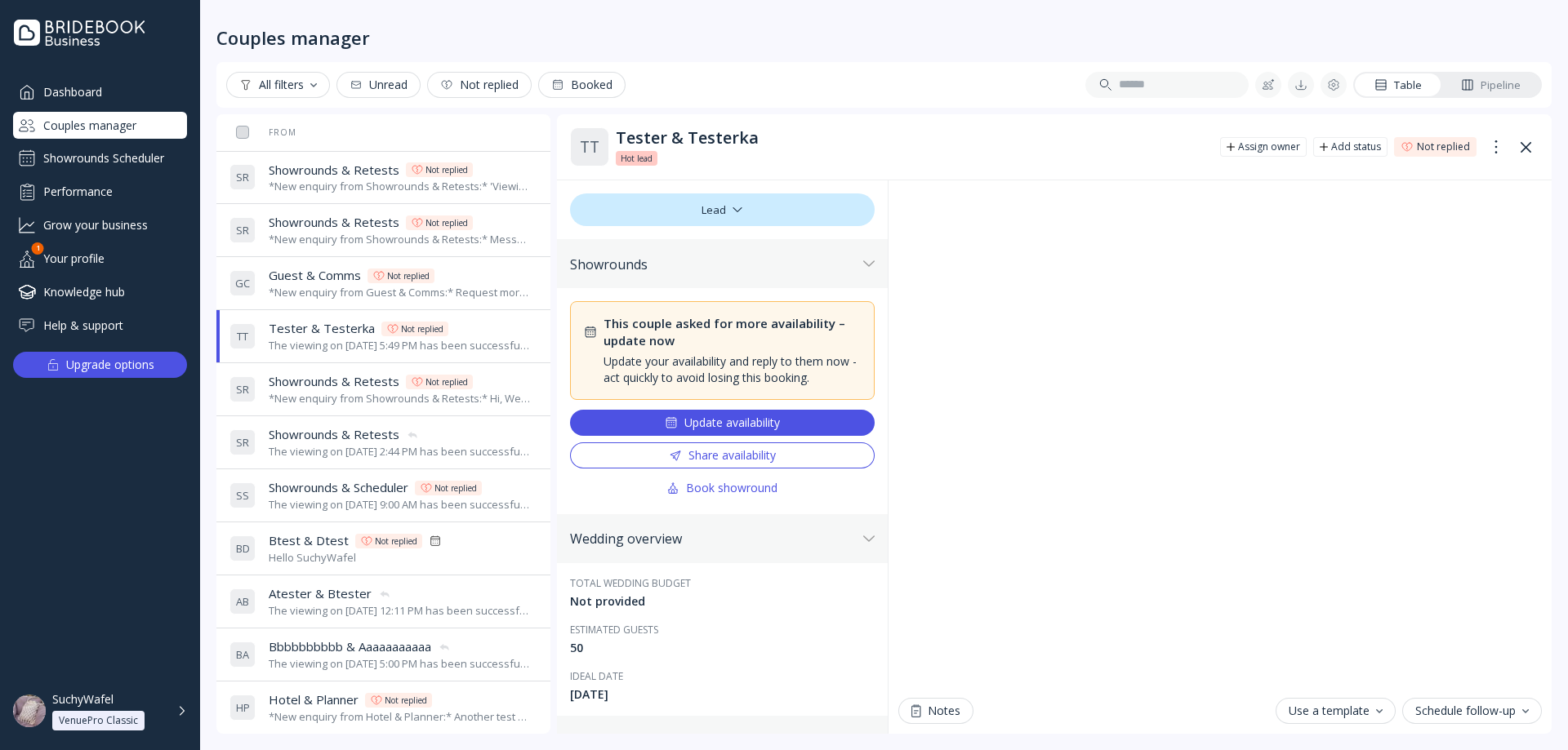
click at [320, 438] on span "Showrounds & Retests" at bounding box center [334, 434] width 131 height 17
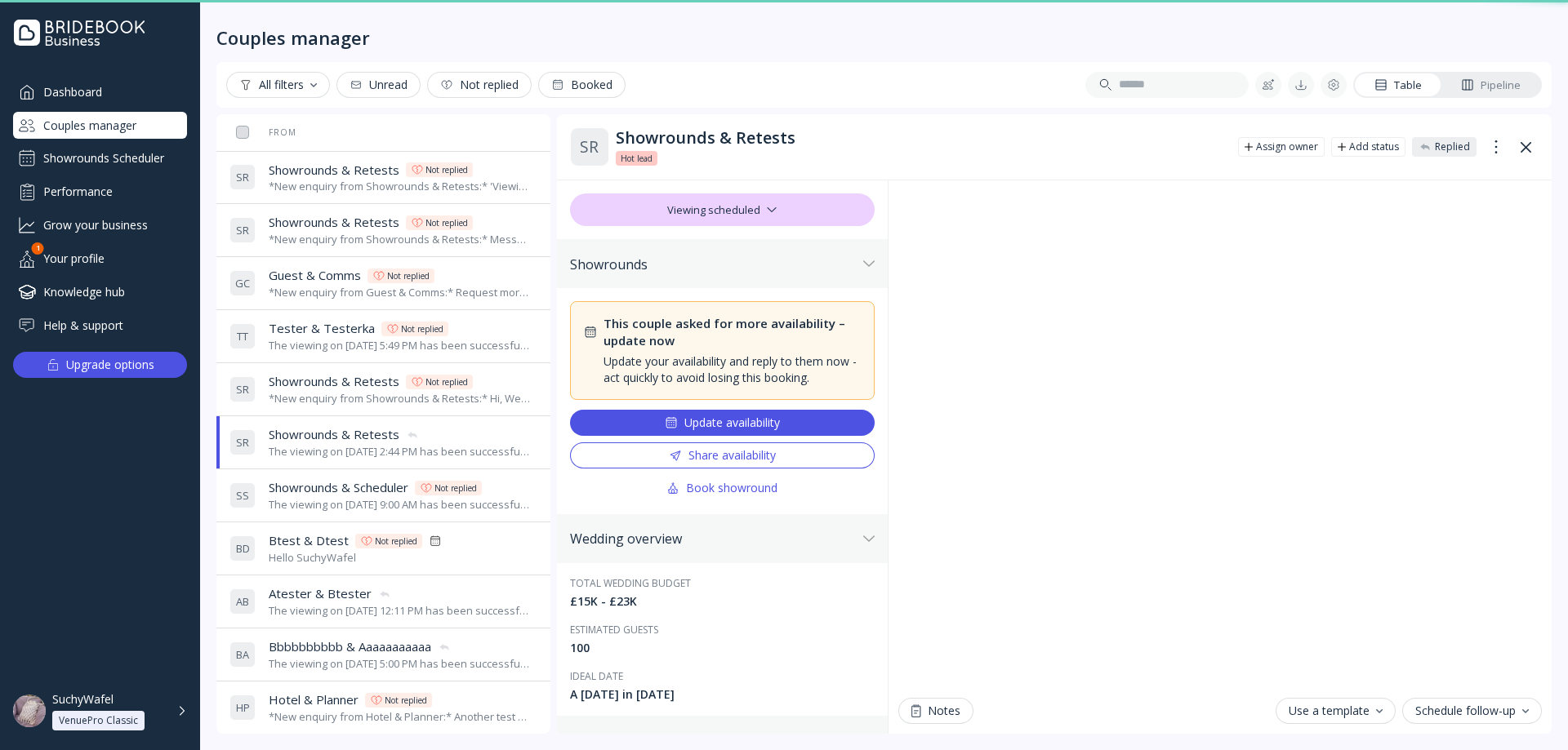
click at [304, 381] on span "Showrounds & Retests" at bounding box center [334, 381] width 131 height 17
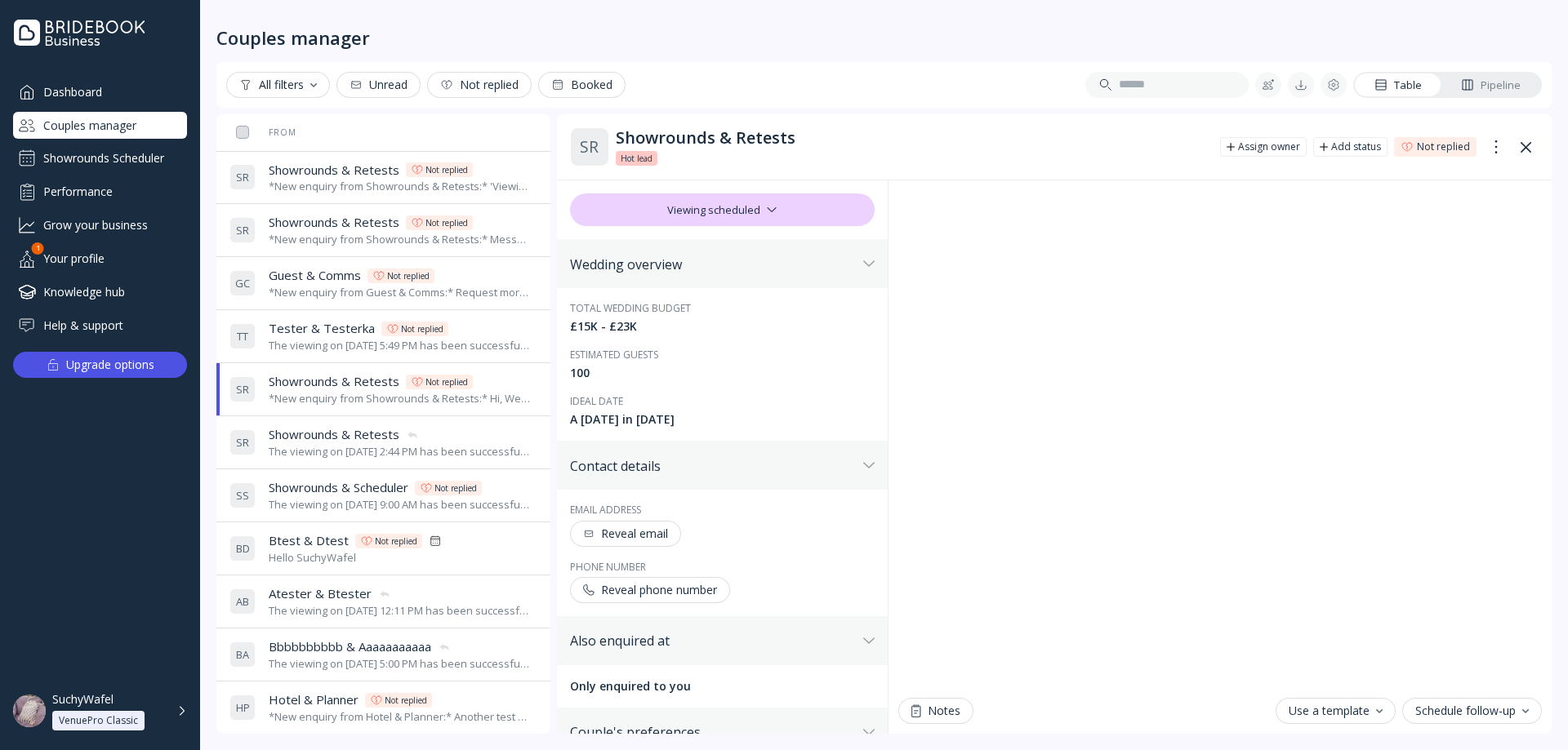
click at [330, 438] on span "Showrounds & Retests" at bounding box center [334, 434] width 131 height 17
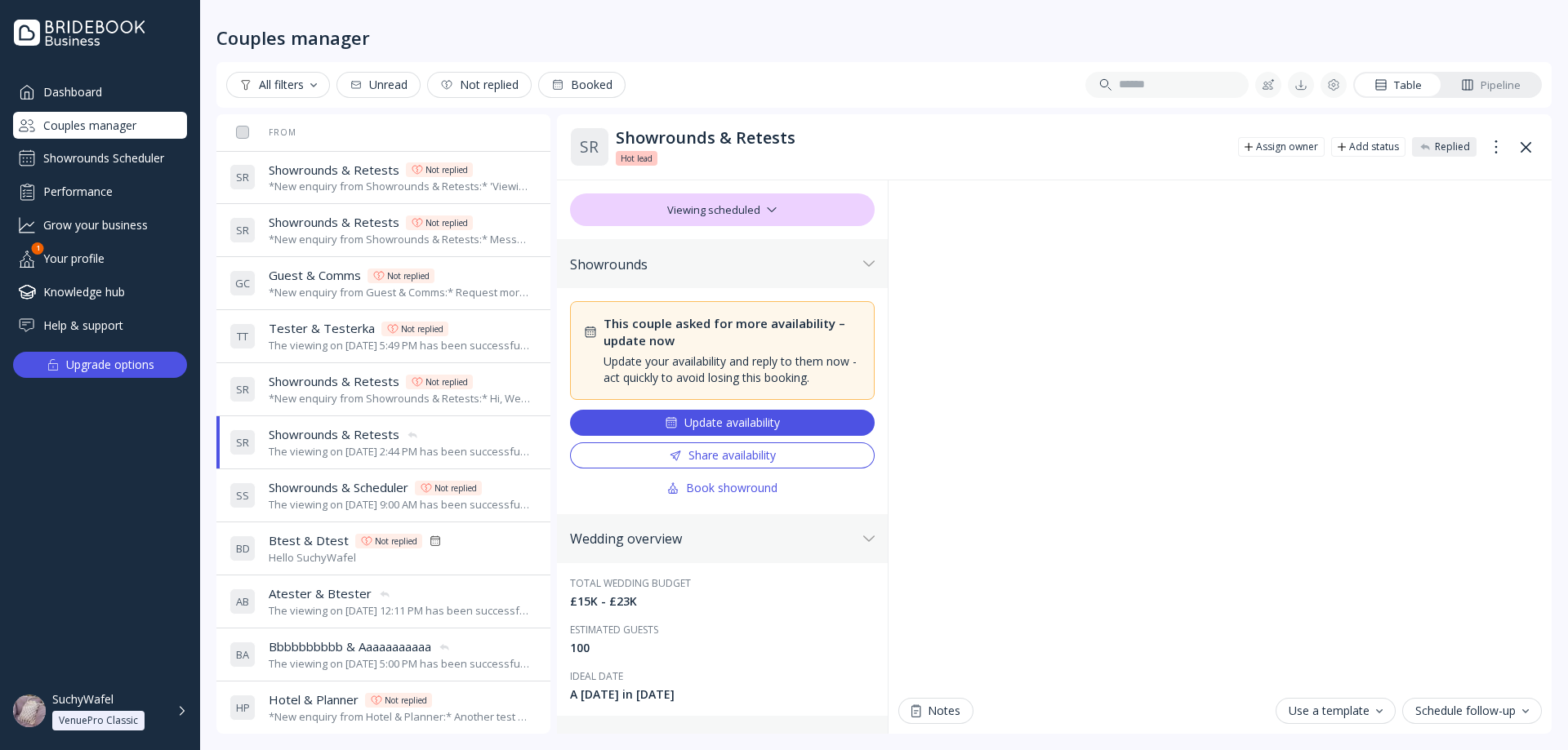
click at [326, 403] on div "*New enquiry from Showrounds & Retests:* Hi, We're interested in your venue! Ca…" at bounding box center [400, 399] width 262 height 16
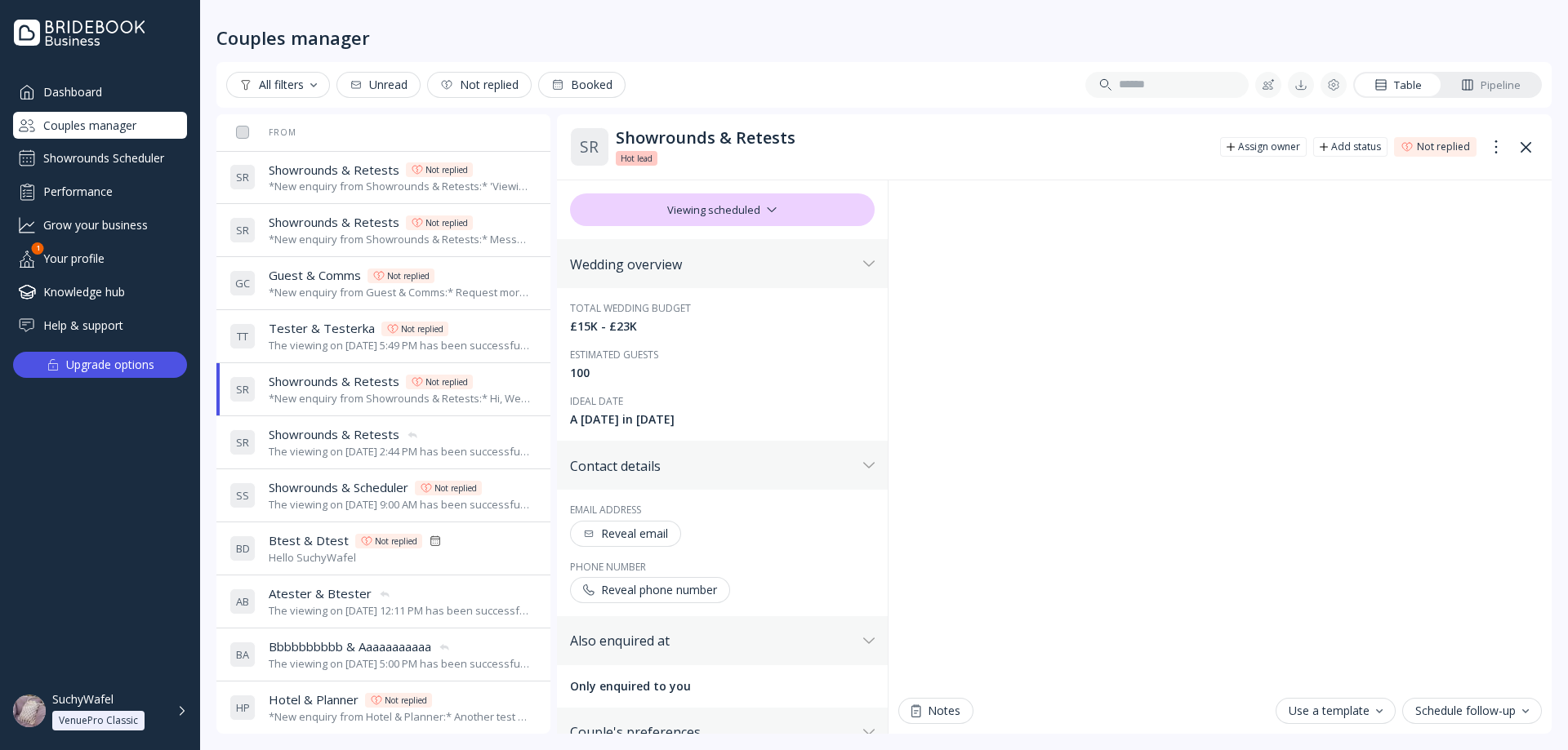
click at [338, 443] on span "Showrounds & Retests" at bounding box center [334, 434] width 131 height 17
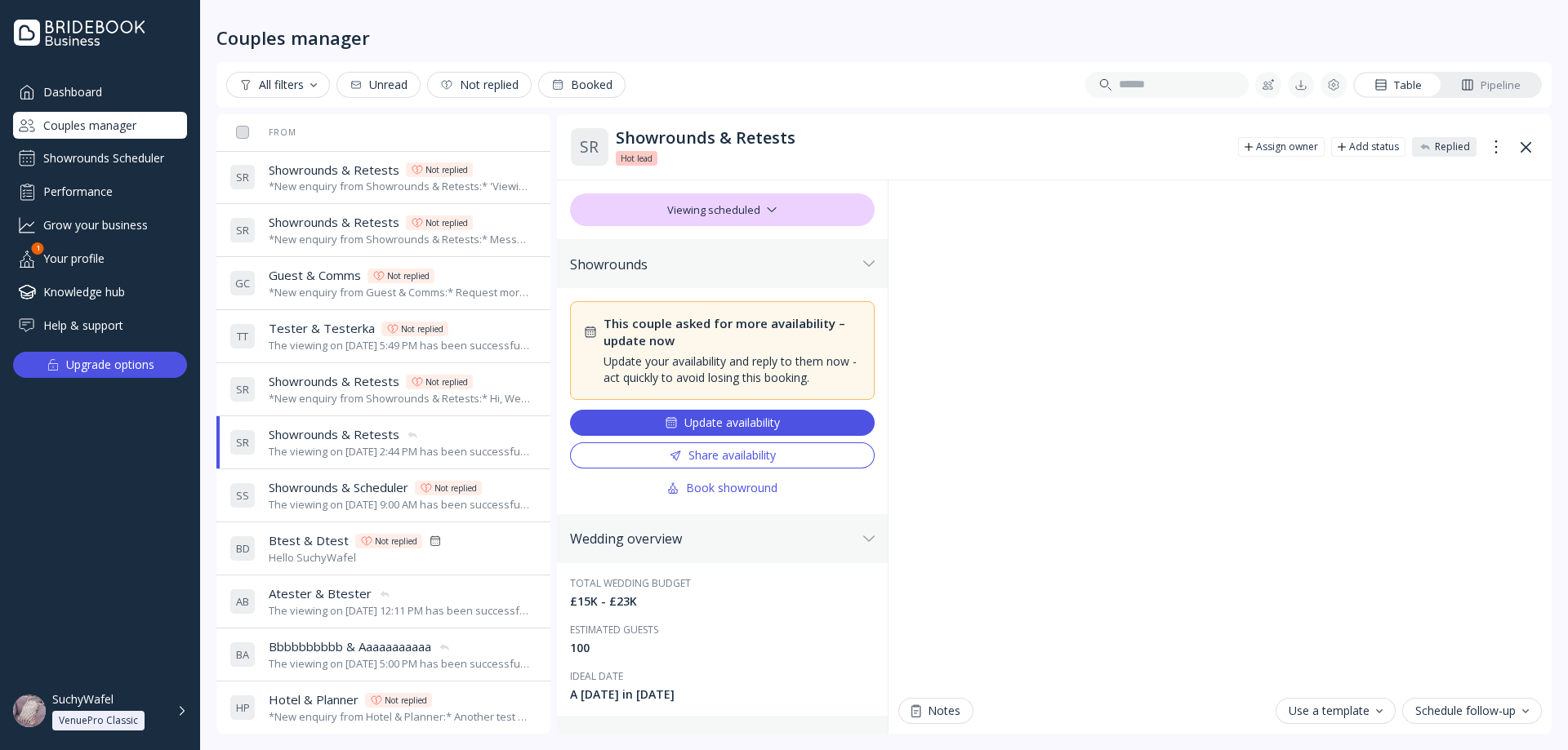
click at [345, 414] on td "S R Showrounds & Retests Showrounds & Retests Not replied *New enquiry from Sho…" at bounding box center [412, 390] width 380 height 53
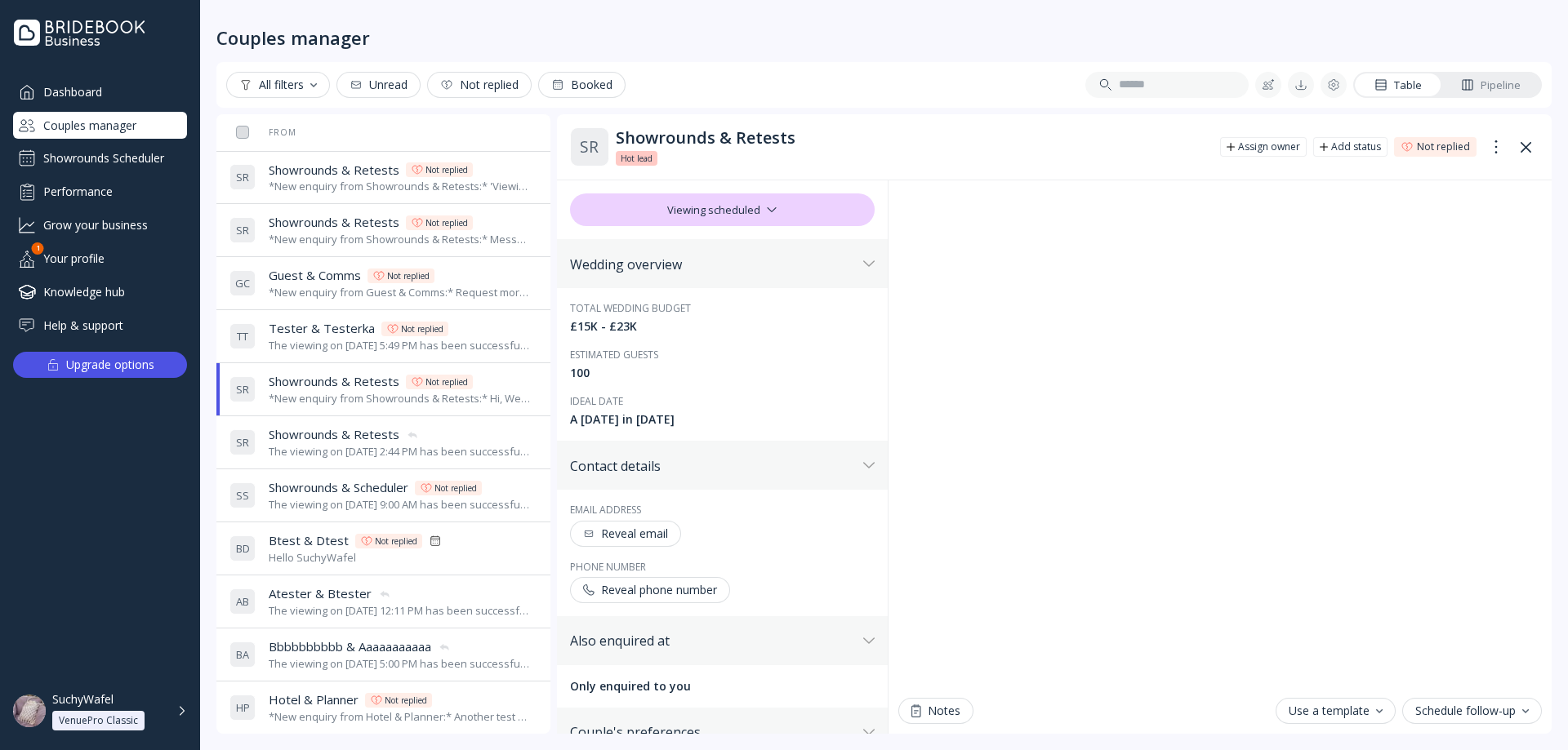
click at [764, 214] on div "Viewing scheduled" at bounding box center [721, 210] width 304 height 32
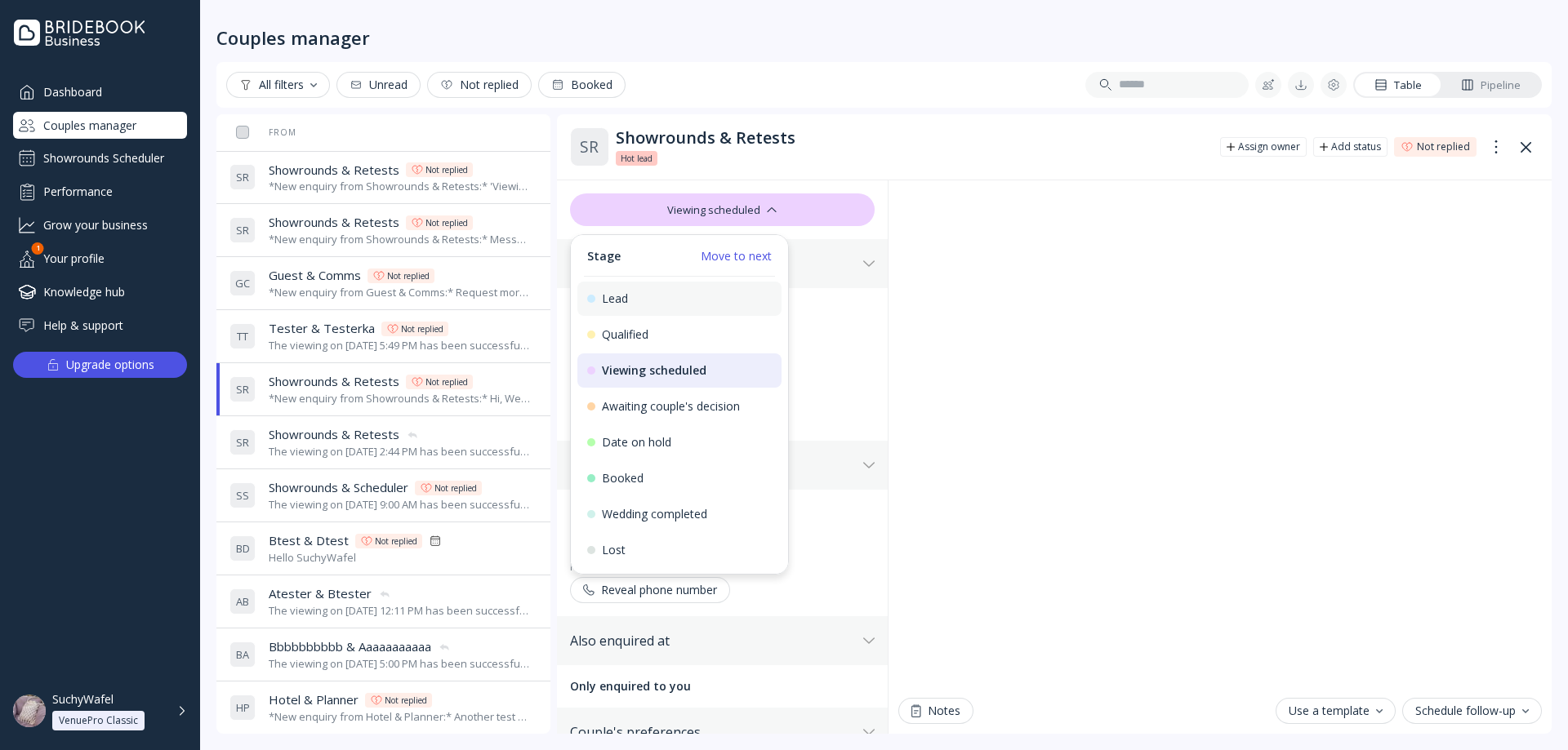
click at [650, 305] on div "Lead" at bounding box center [678, 298] width 184 height 15
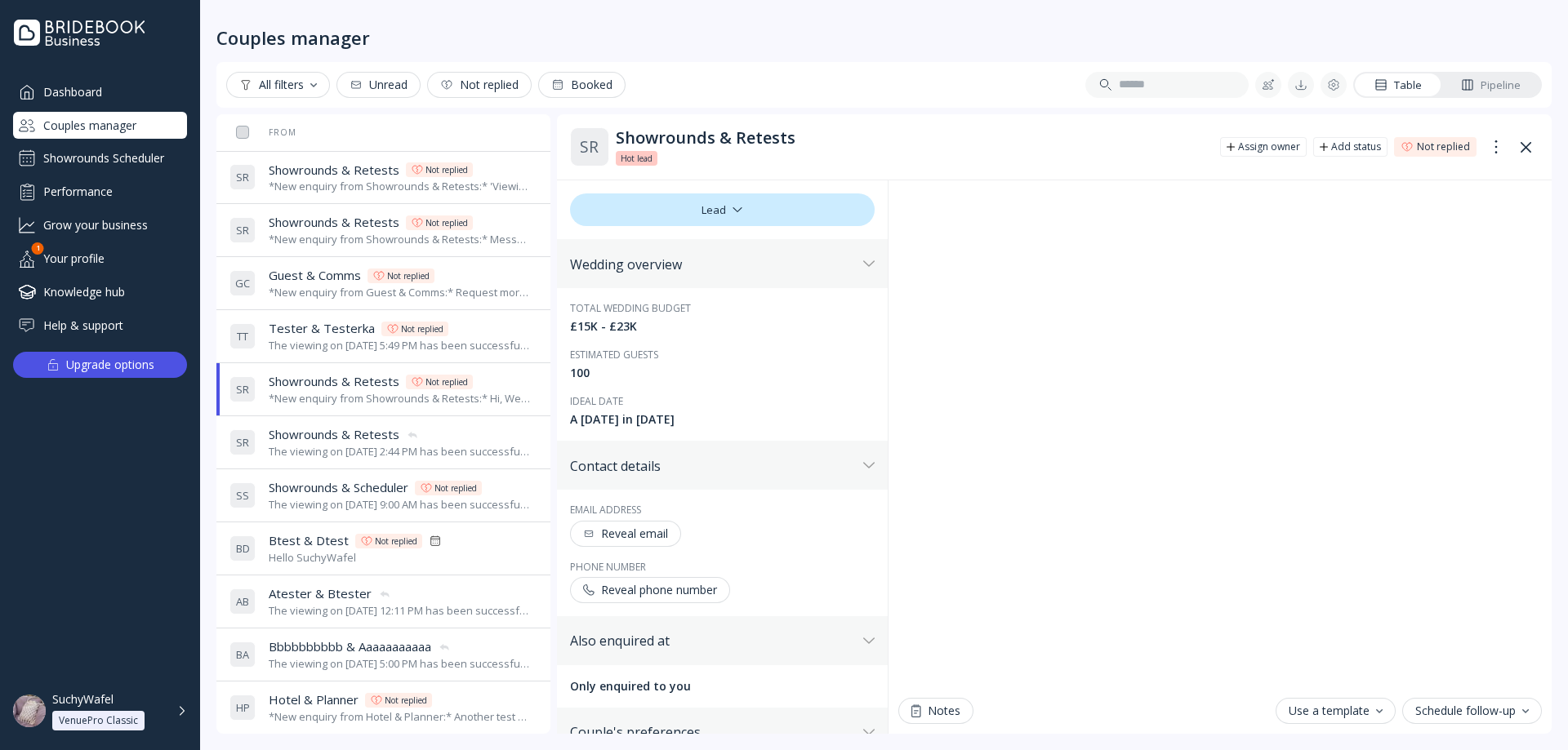
click at [396, 429] on span "Showrounds & Retests" at bounding box center [334, 434] width 131 height 17
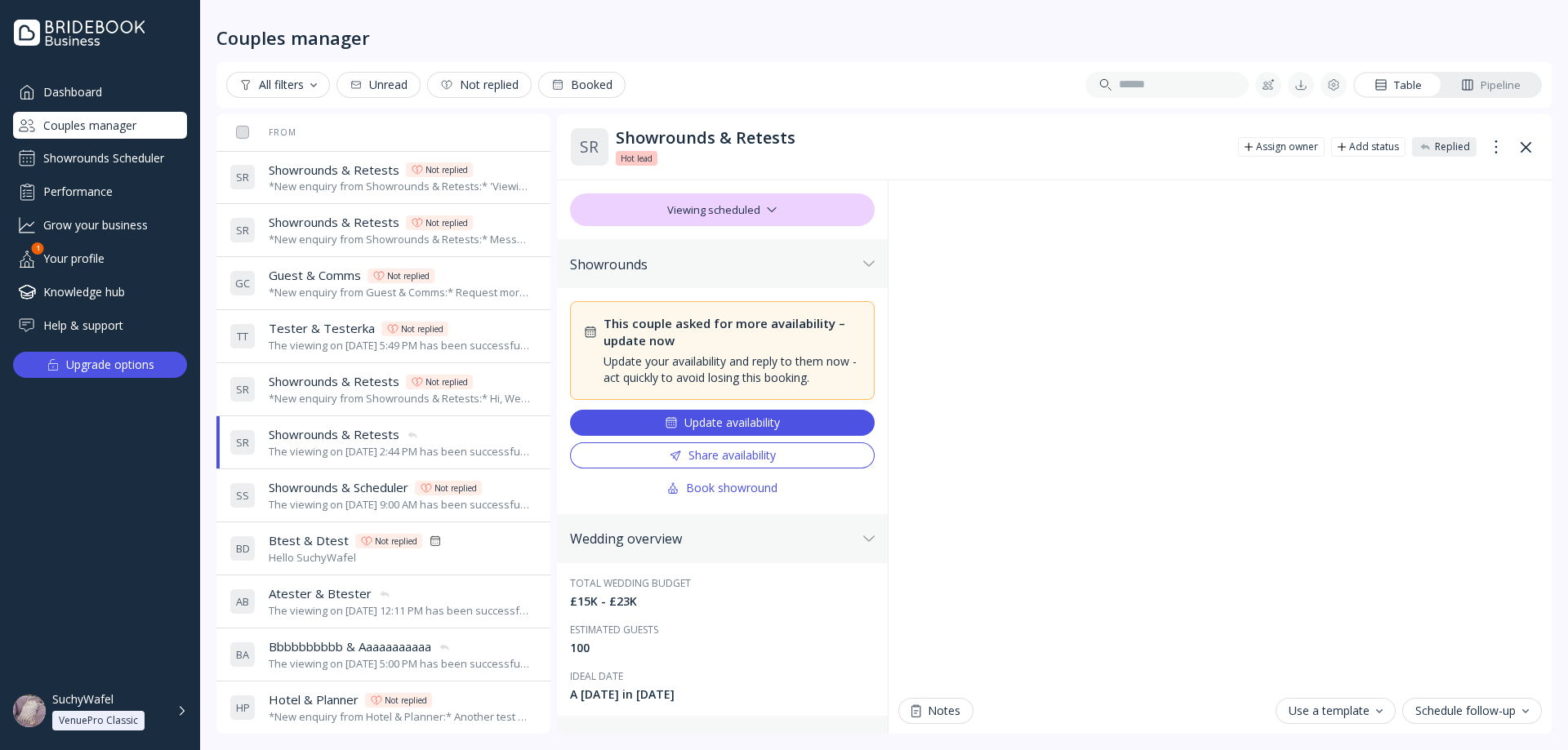
click at [764, 199] on div "Viewing scheduled" at bounding box center [721, 210] width 304 height 32
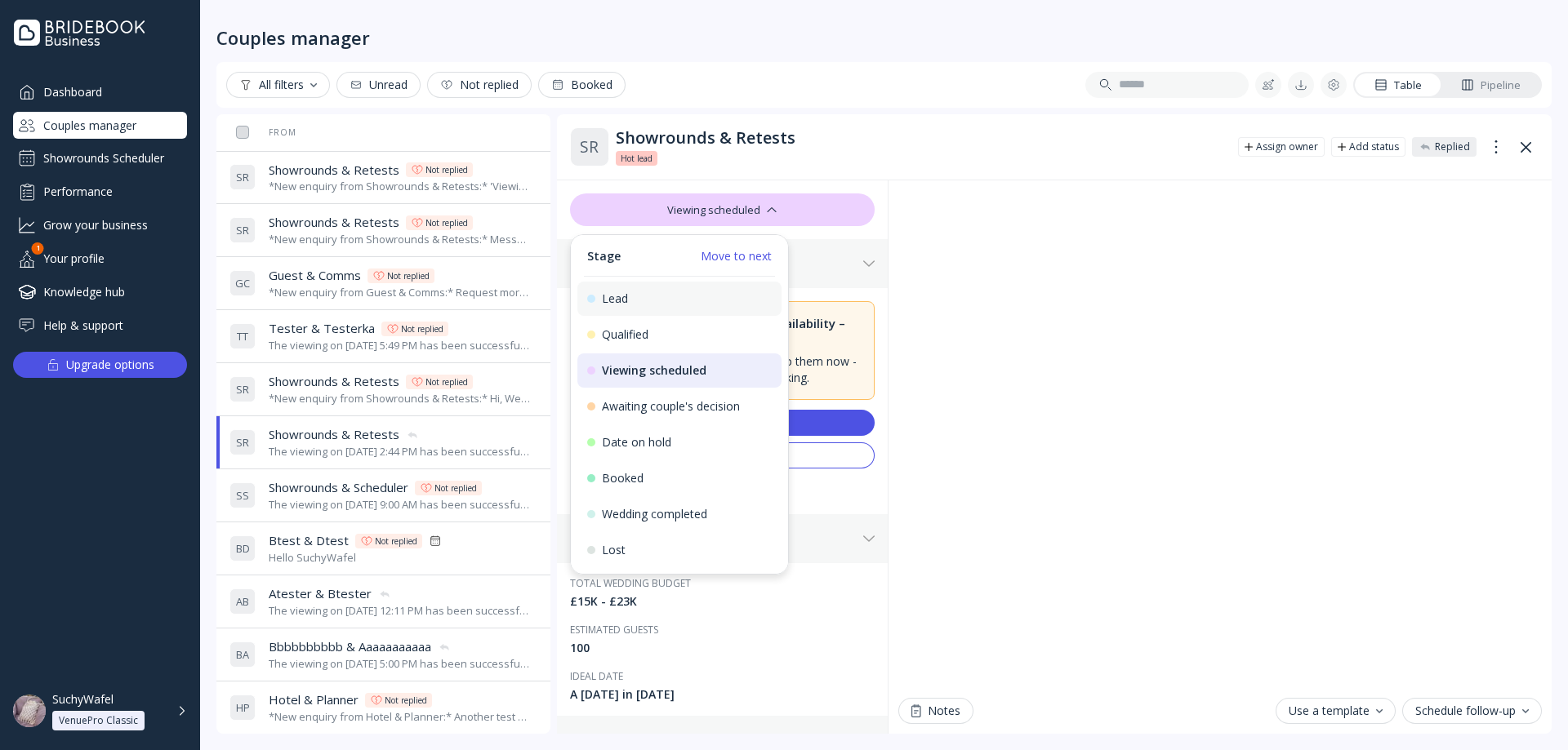
click at [669, 294] on div "Lead" at bounding box center [678, 298] width 184 height 15
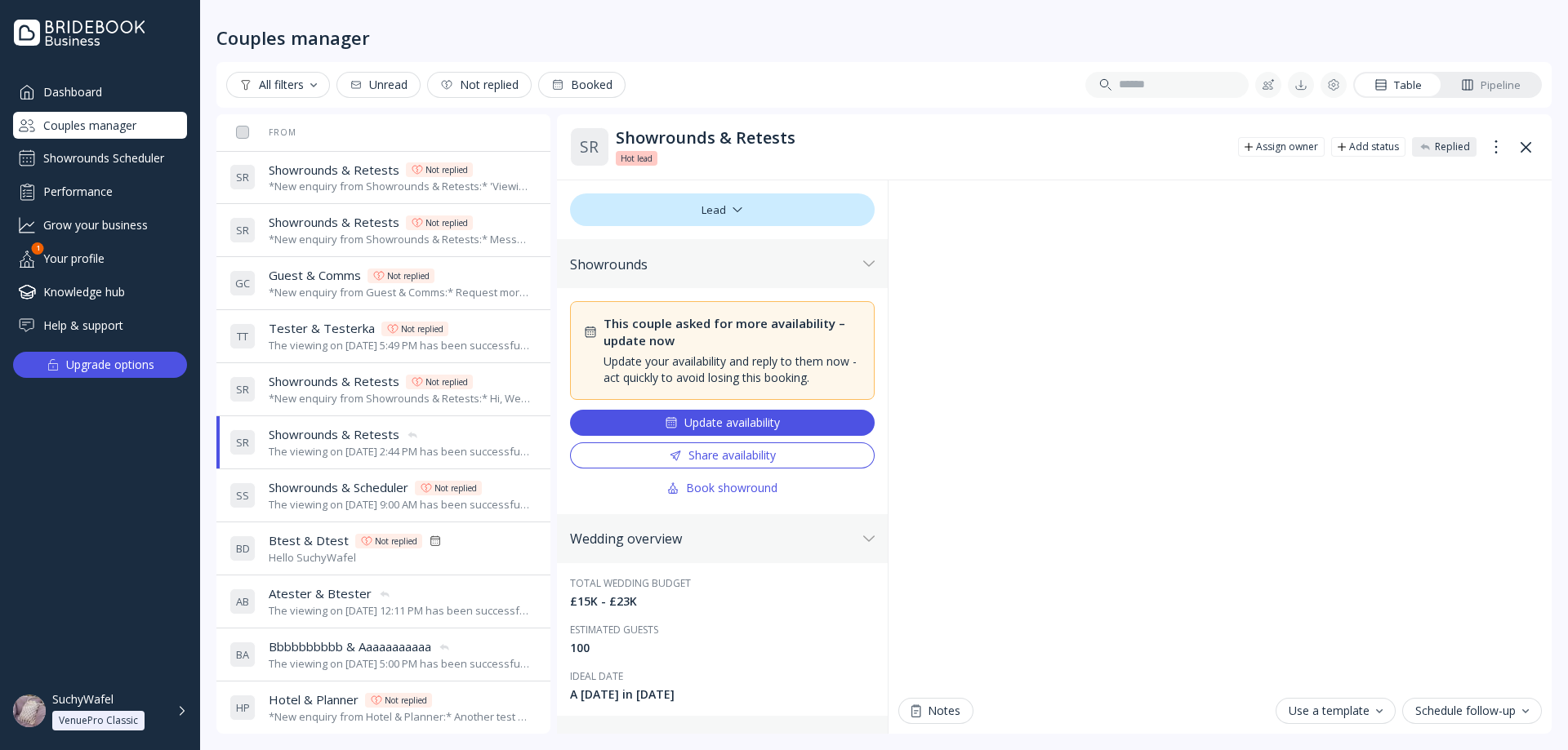
click at [335, 386] on span "Showrounds & Retests" at bounding box center [334, 381] width 131 height 17
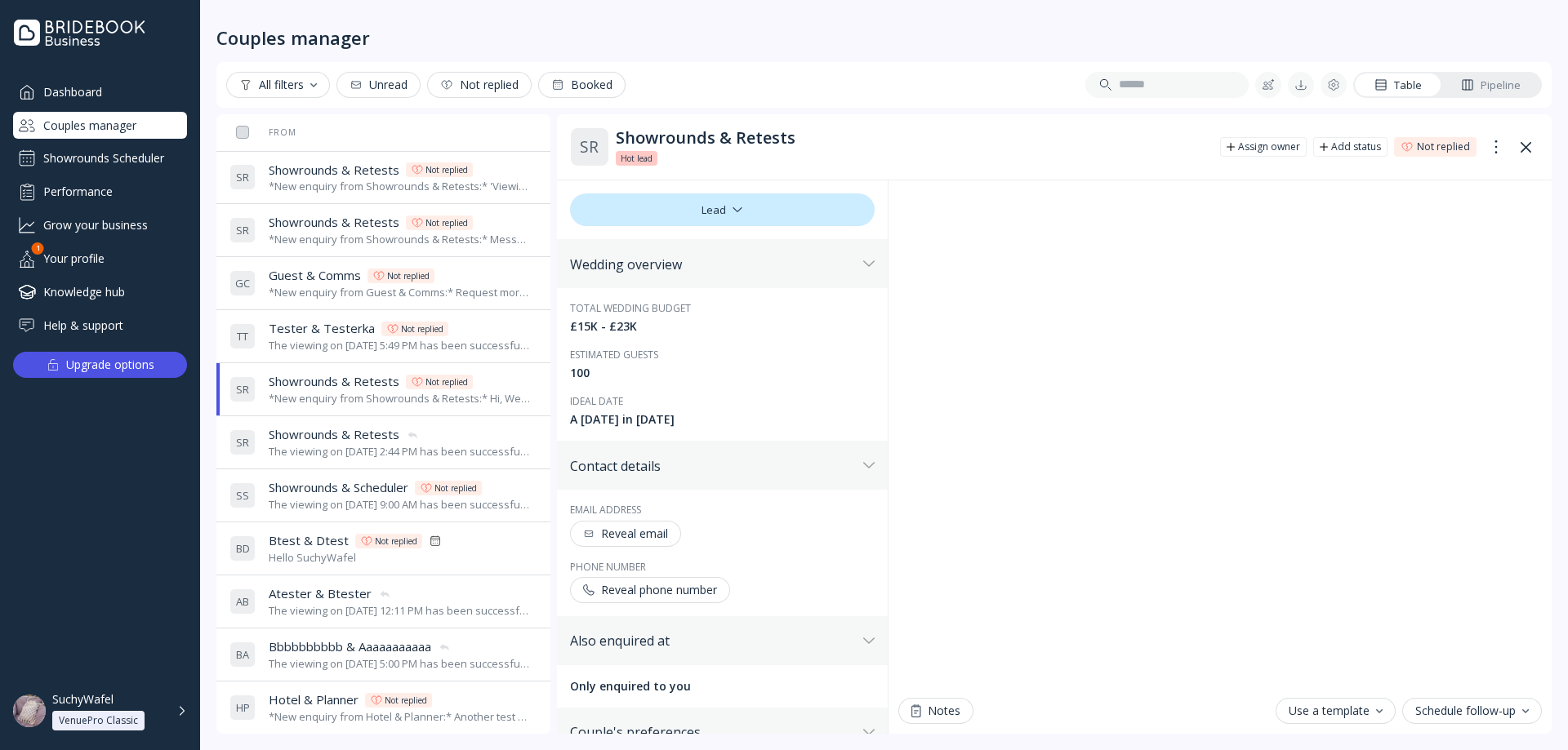
click at [359, 452] on div "The viewing on [DATE] 2:44 PM has been successfully cancelled by SuchyWafel." at bounding box center [400, 452] width 262 height 16
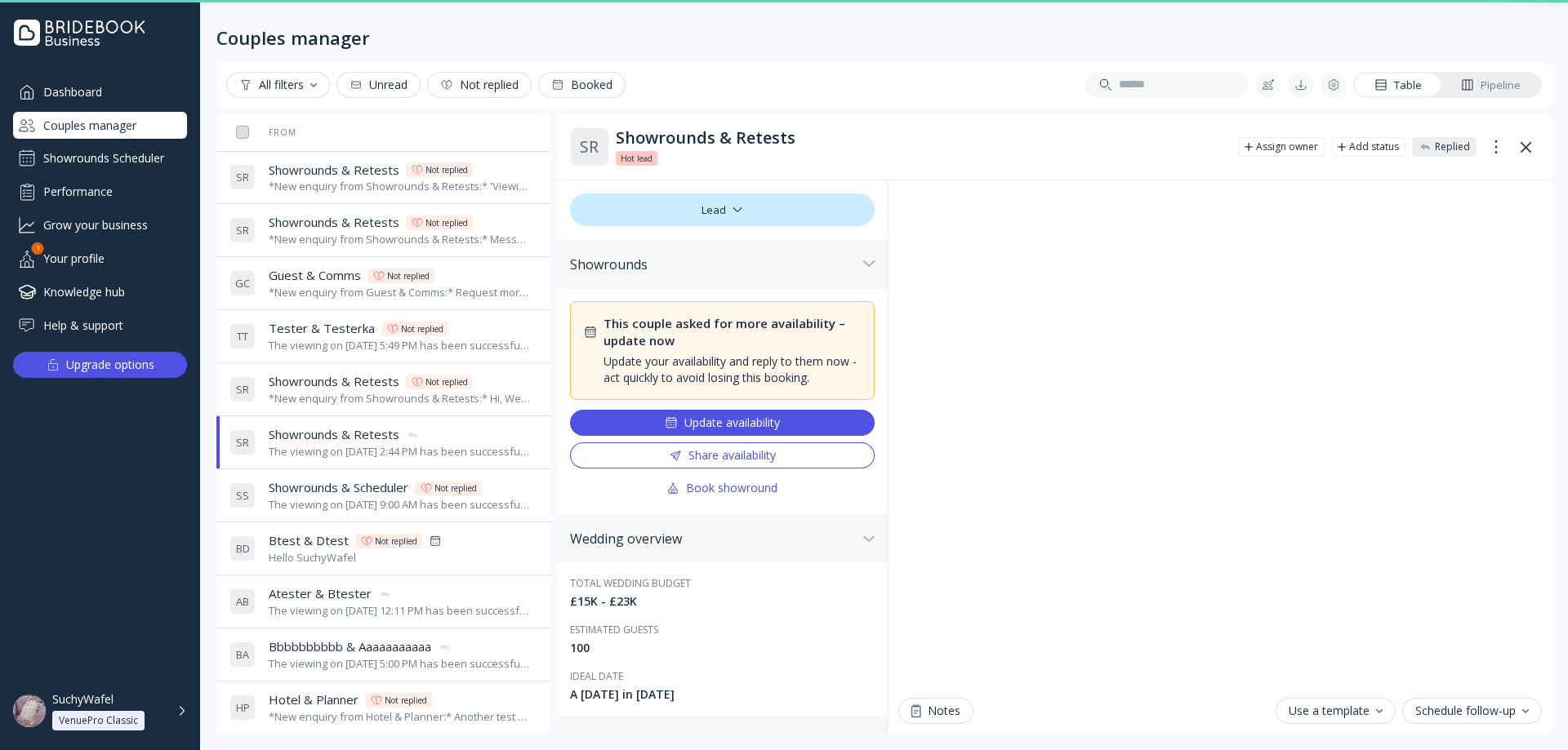
click at [363, 406] on div "S R Showrounds & Retests Showrounds & Retests Not replied *New enquiry from Sho…" at bounding box center [380, 389] width 301 height 45
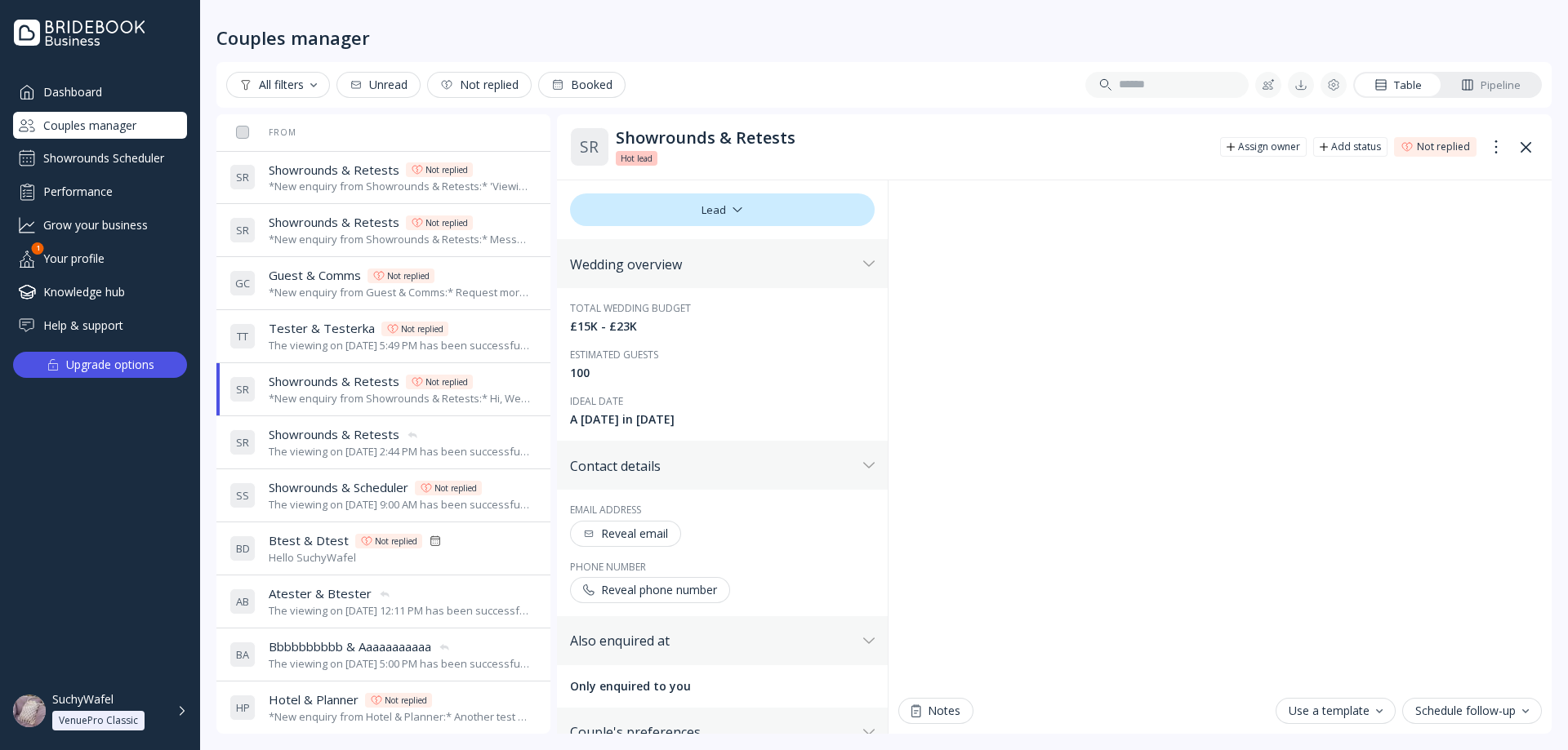
click at [384, 344] on div "The viewing on [DATE] 5:49 PM has been successfully cancelled by SuchyWafel." at bounding box center [400, 345] width 262 height 16
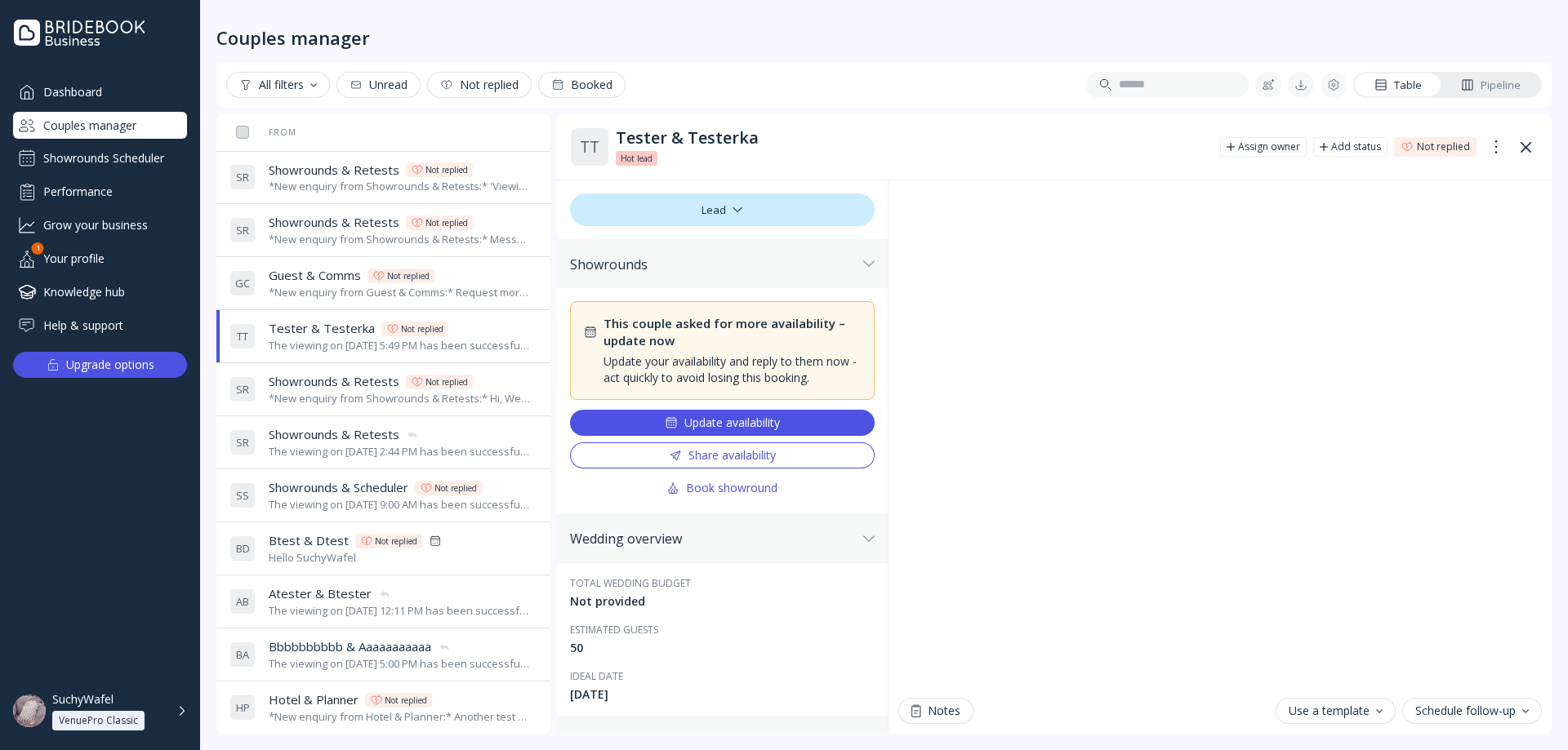
click at [382, 396] on div "*New enquiry from Showrounds & Retests:* Hi, We're interested in your venue! Ca…" at bounding box center [400, 399] width 262 height 16
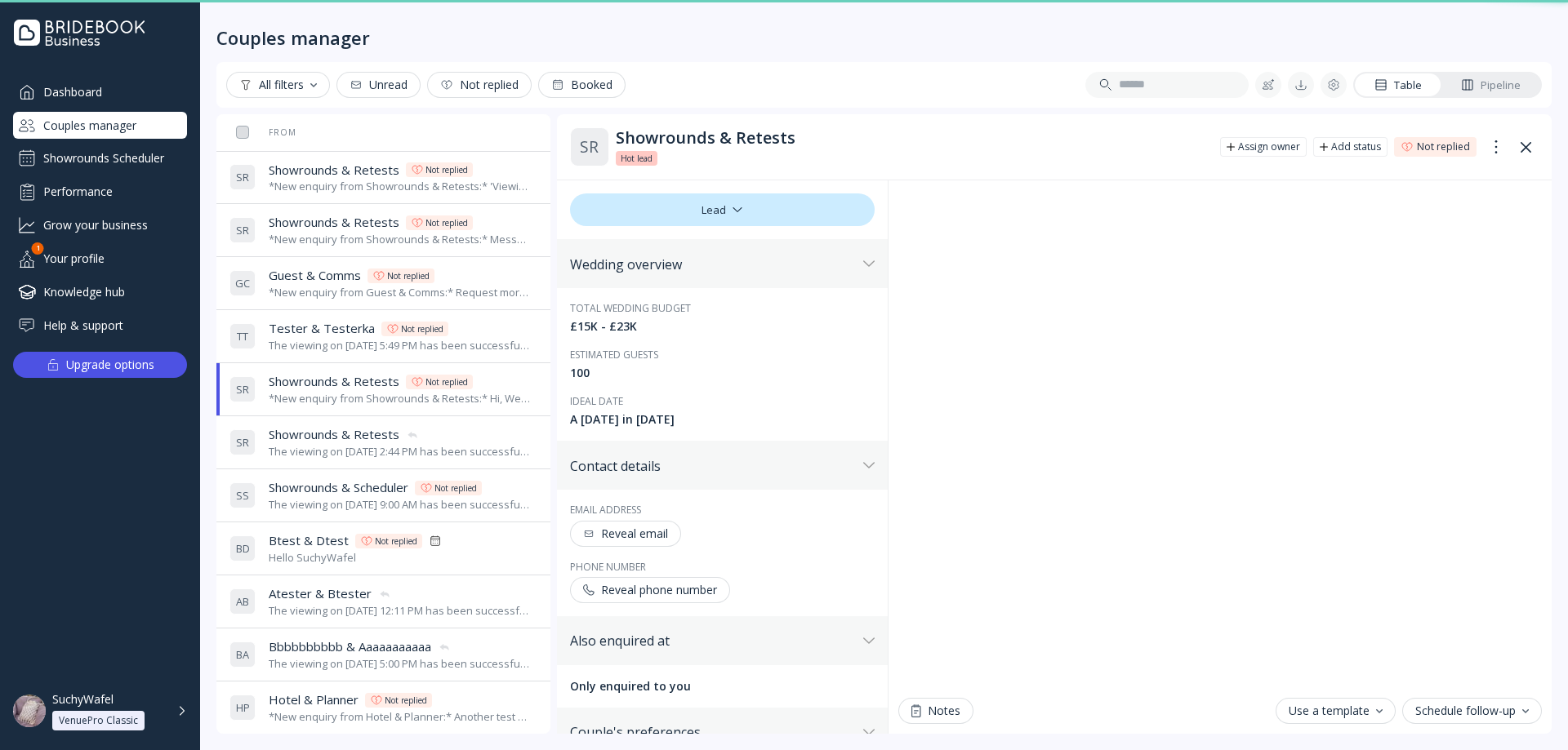
click at [374, 453] on div "The viewing on [DATE] 2:44 PM has been successfully cancelled by SuchyWafel." at bounding box center [400, 452] width 262 height 16
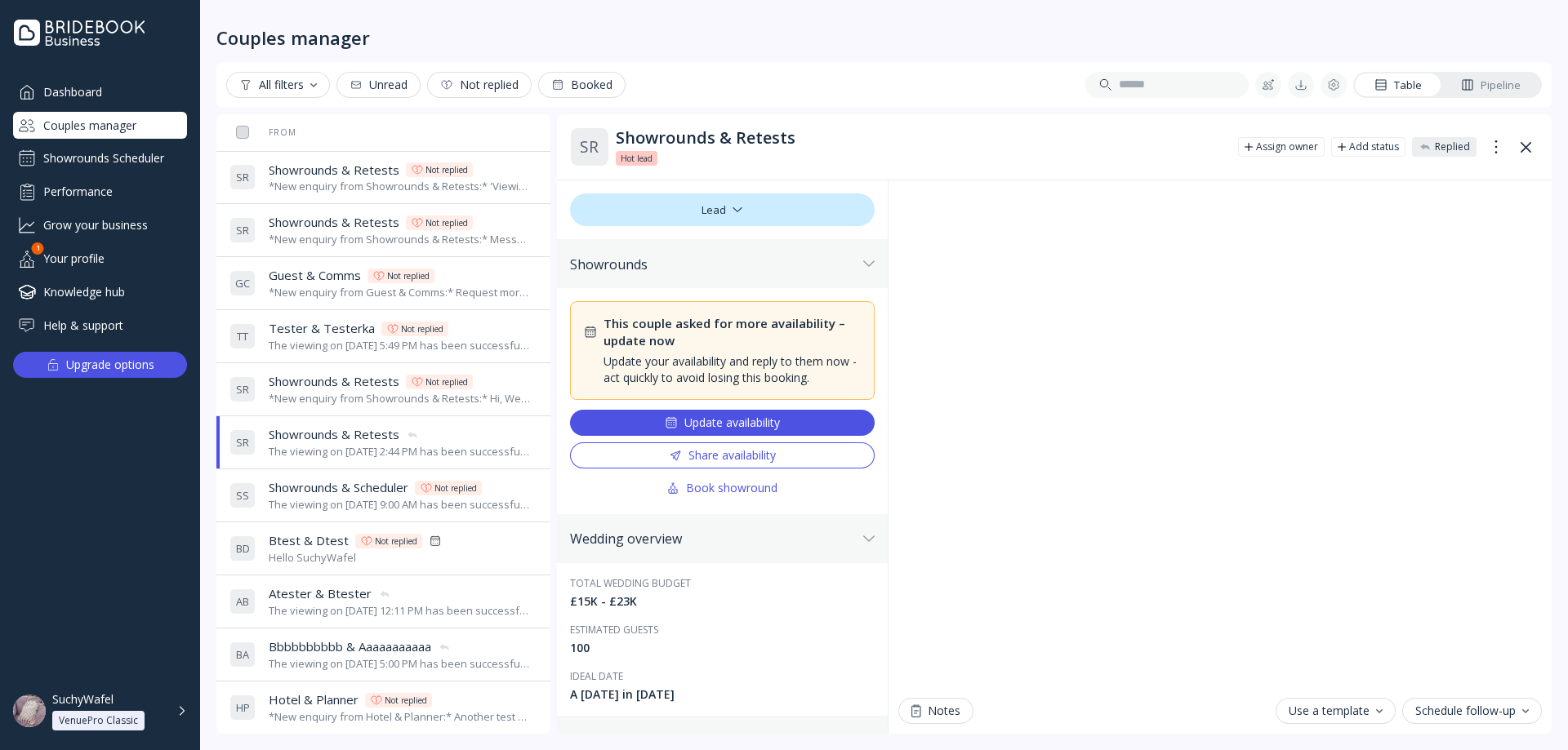
click at [375, 346] on div "The viewing on [DATE] 5:49 PM has been successfully cancelled by SuchyWafel." at bounding box center [400, 345] width 262 height 16
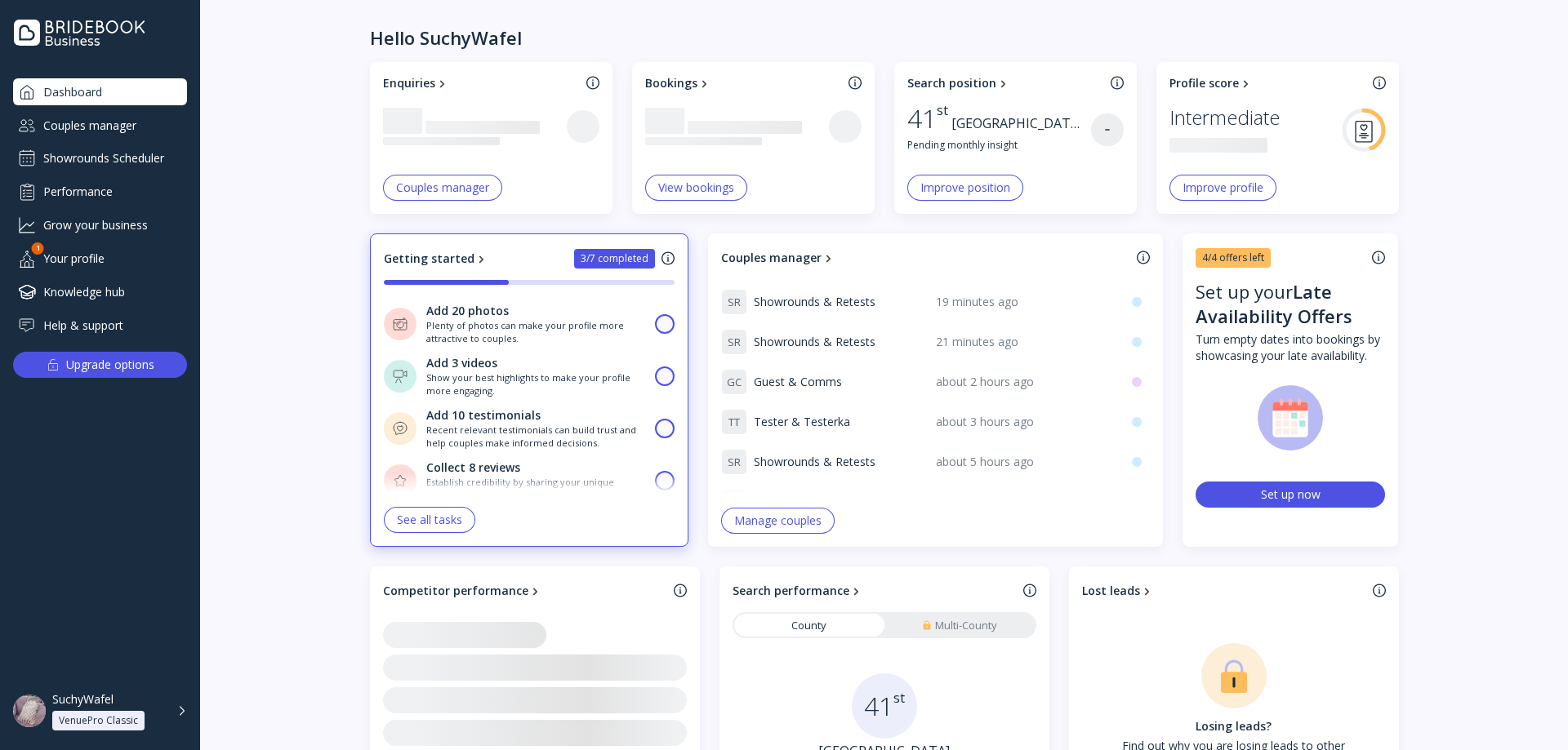
click at [96, 132] on div "Couples manager" at bounding box center [99, 125] width 174 height 27
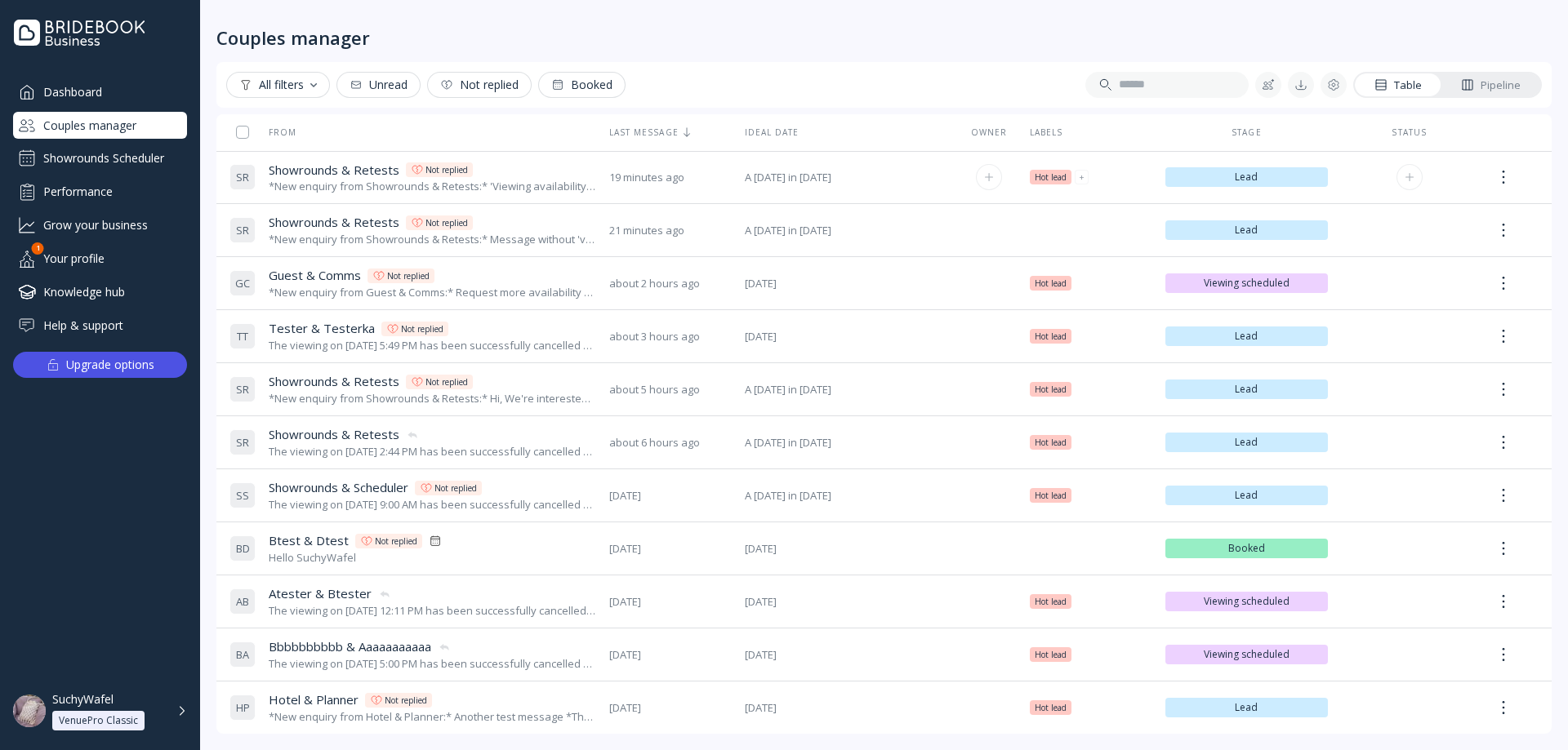
click at [352, 179] on div "*New enquiry from Showrounds & Retests:* 'Viewing availability' ticked test *Th…" at bounding box center [432, 187] width 328 height 16
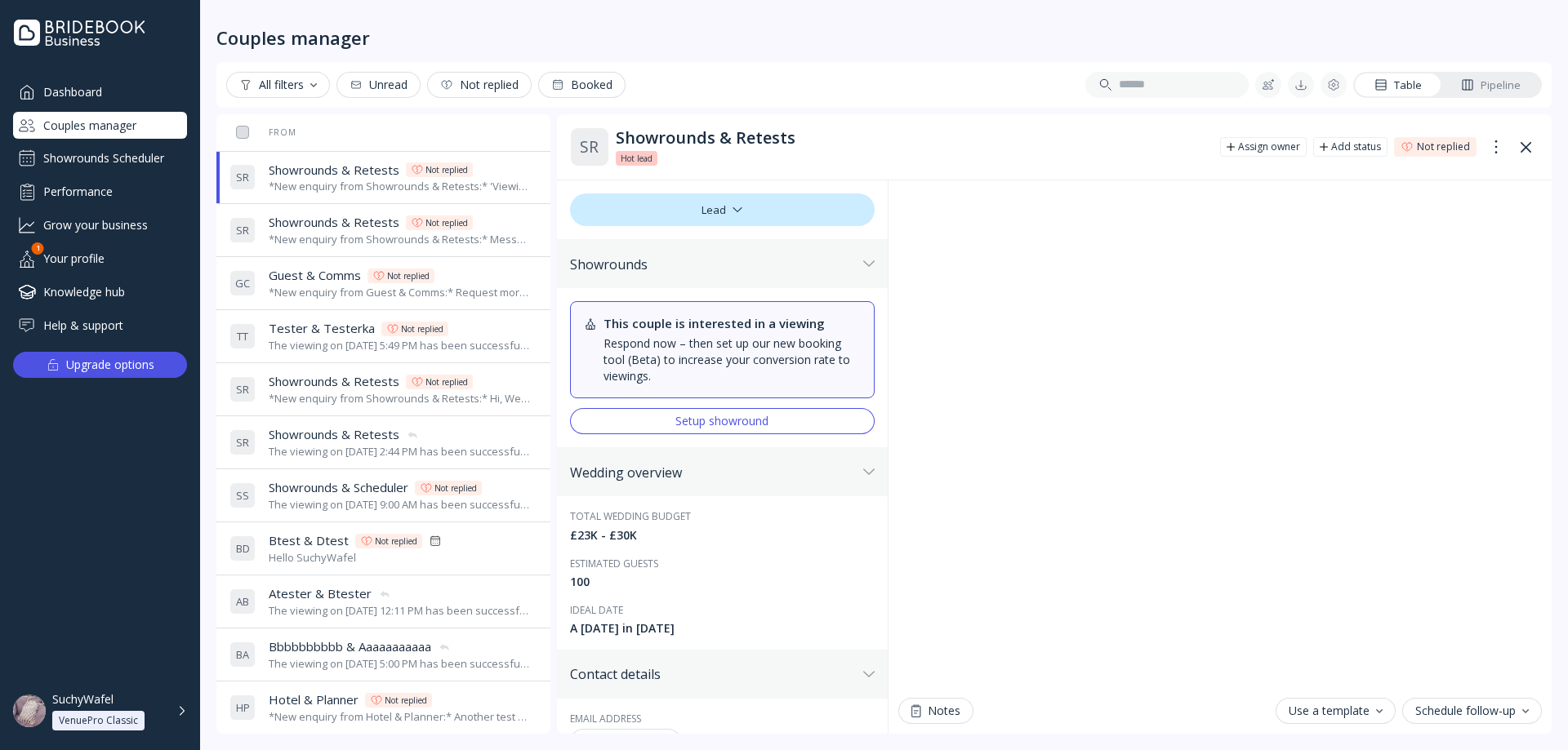
click at [327, 226] on span "Showrounds & Retests" at bounding box center [334, 221] width 131 height 17
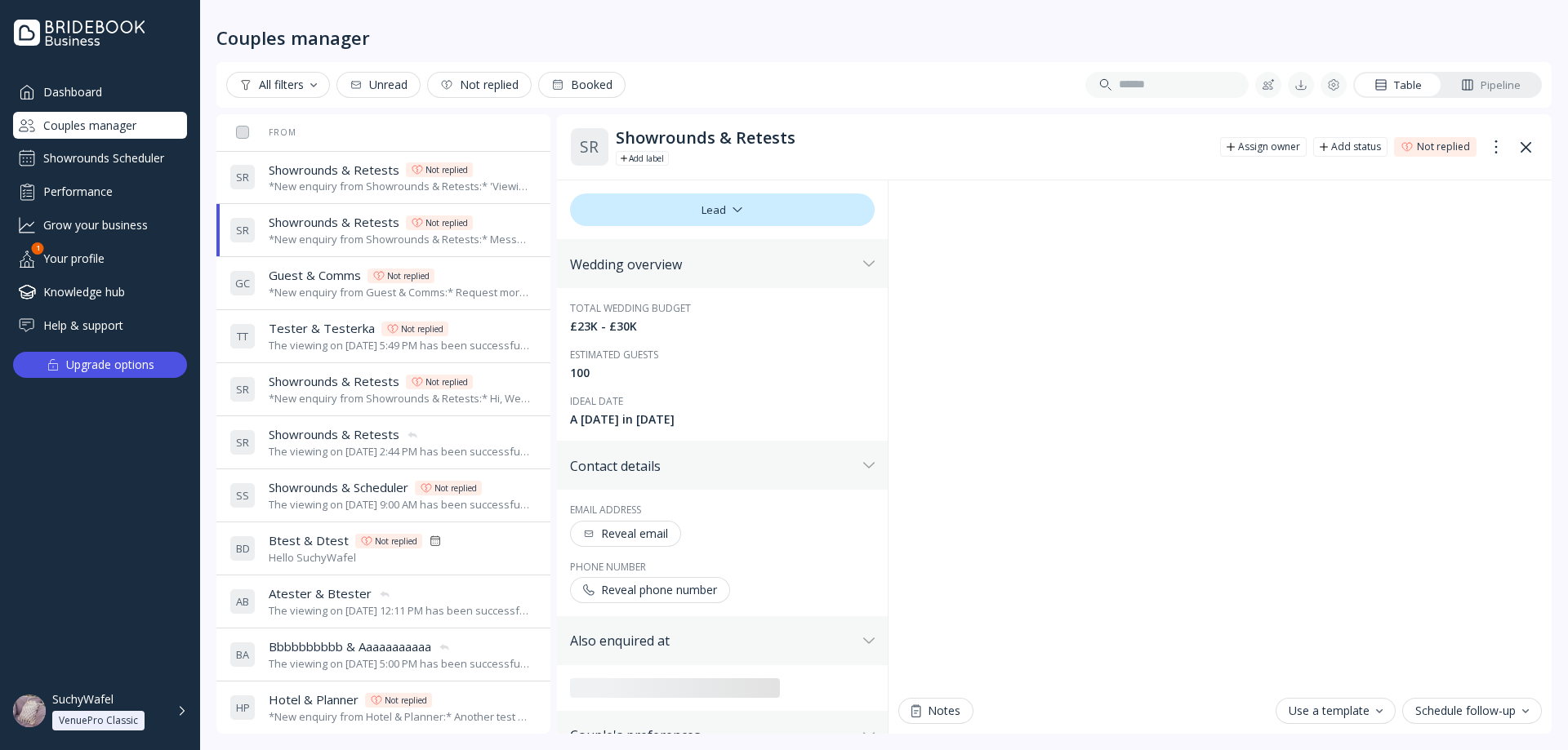
click at [320, 281] on span "Guest & Comms" at bounding box center [315, 275] width 93 height 17
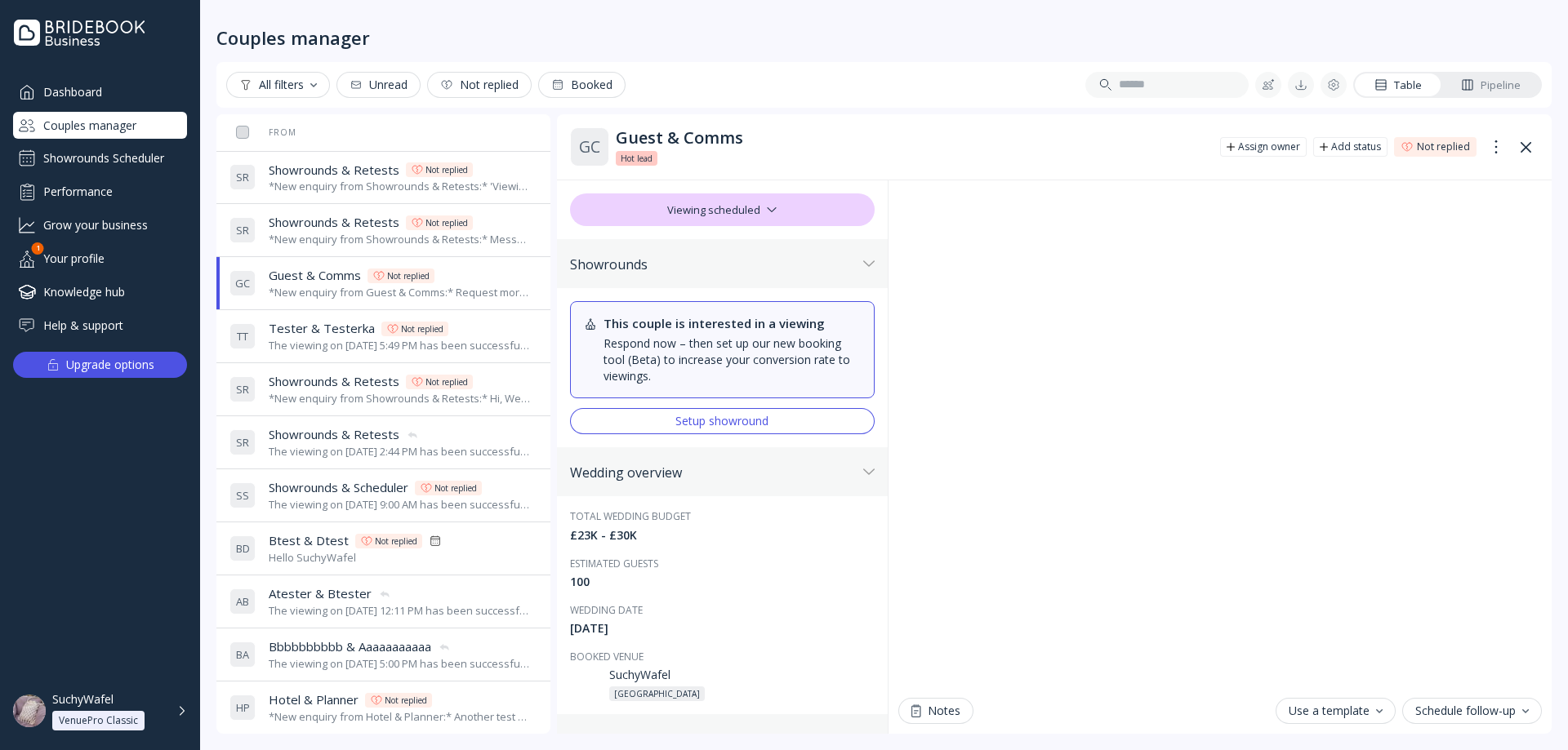
click at [328, 328] on span "Tester & Testerka" at bounding box center [322, 328] width 106 height 17
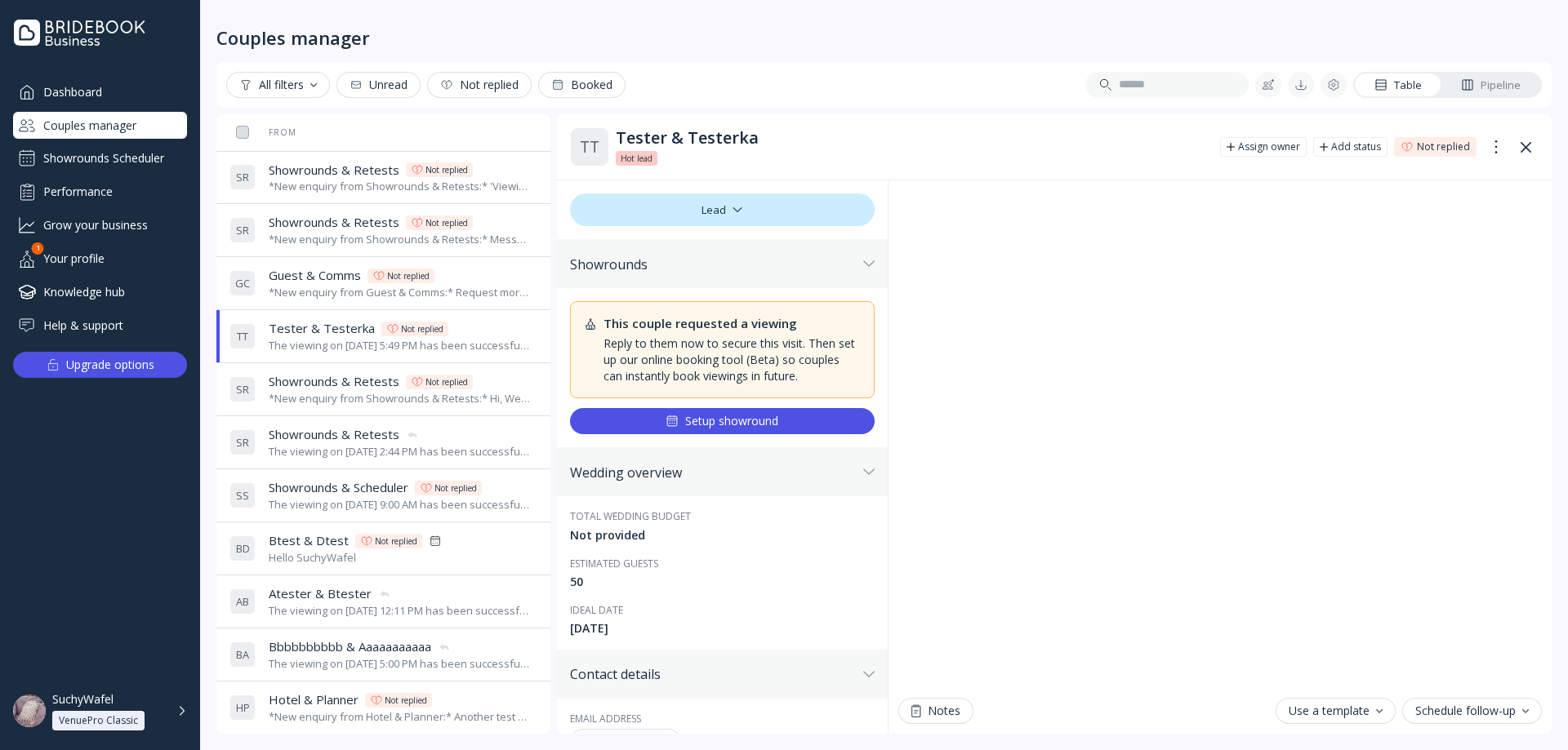
click at [333, 381] on span "Showrounds & Retests" at bounding box center [334, 381] width 131 height 17
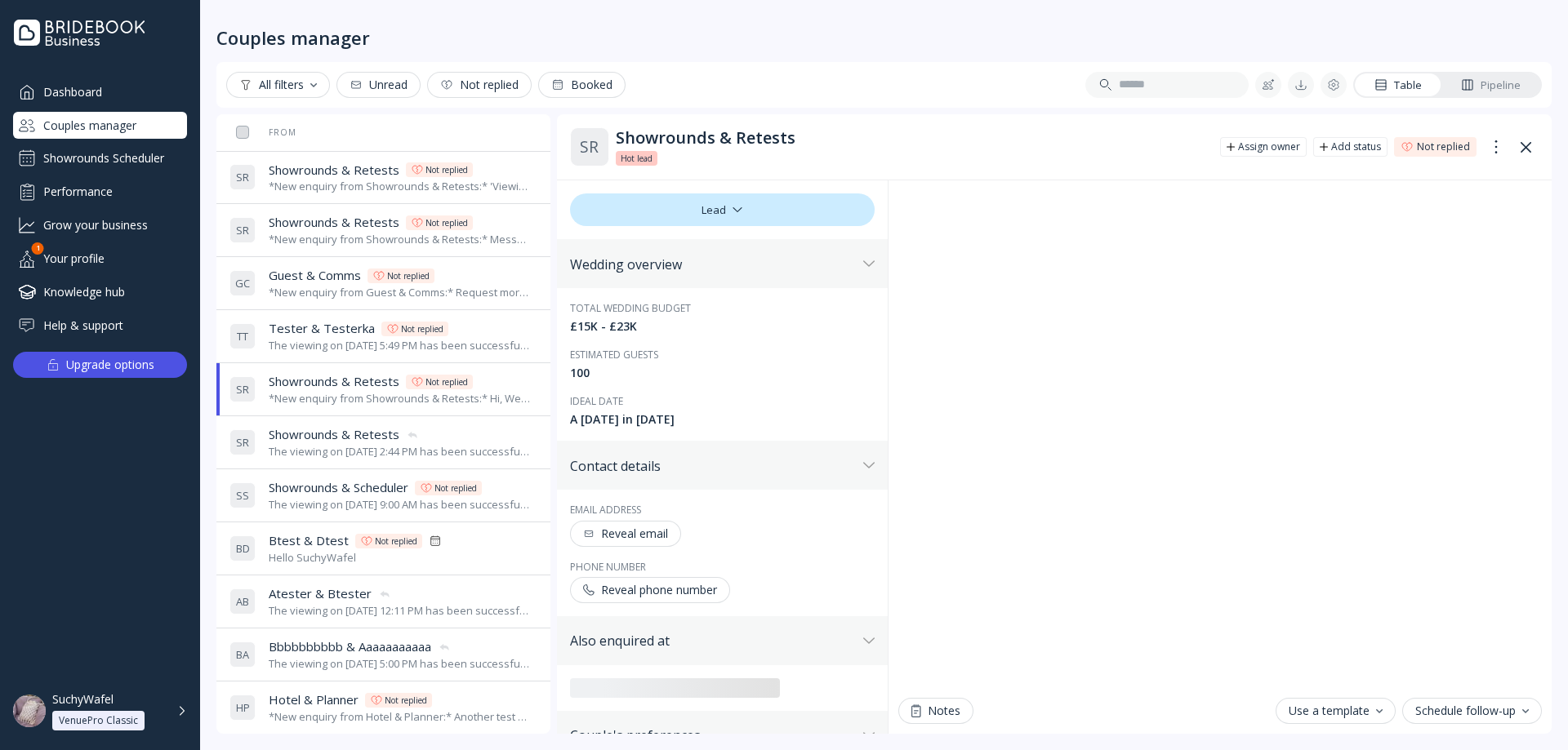
click at [342, 419] on div "S R Showrounds & Retests Showrounds & Retests The viewing on [DATE] 2:44 PM has…" at bounding box center [380, 442] width 301 height 45
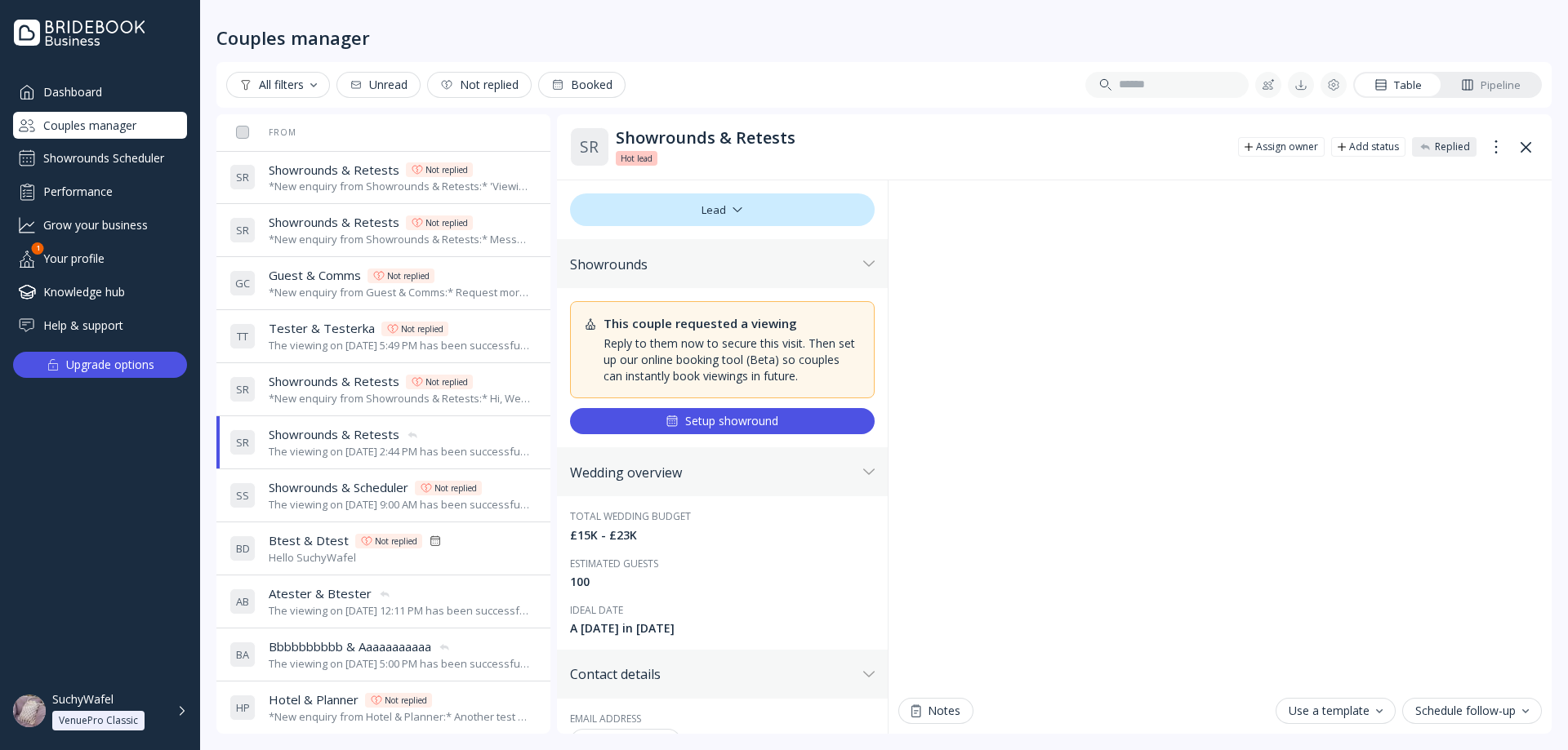
click at [332, 383] on span "Showrounds & Retests" at bounding box center [334, 381] width 131 height 17
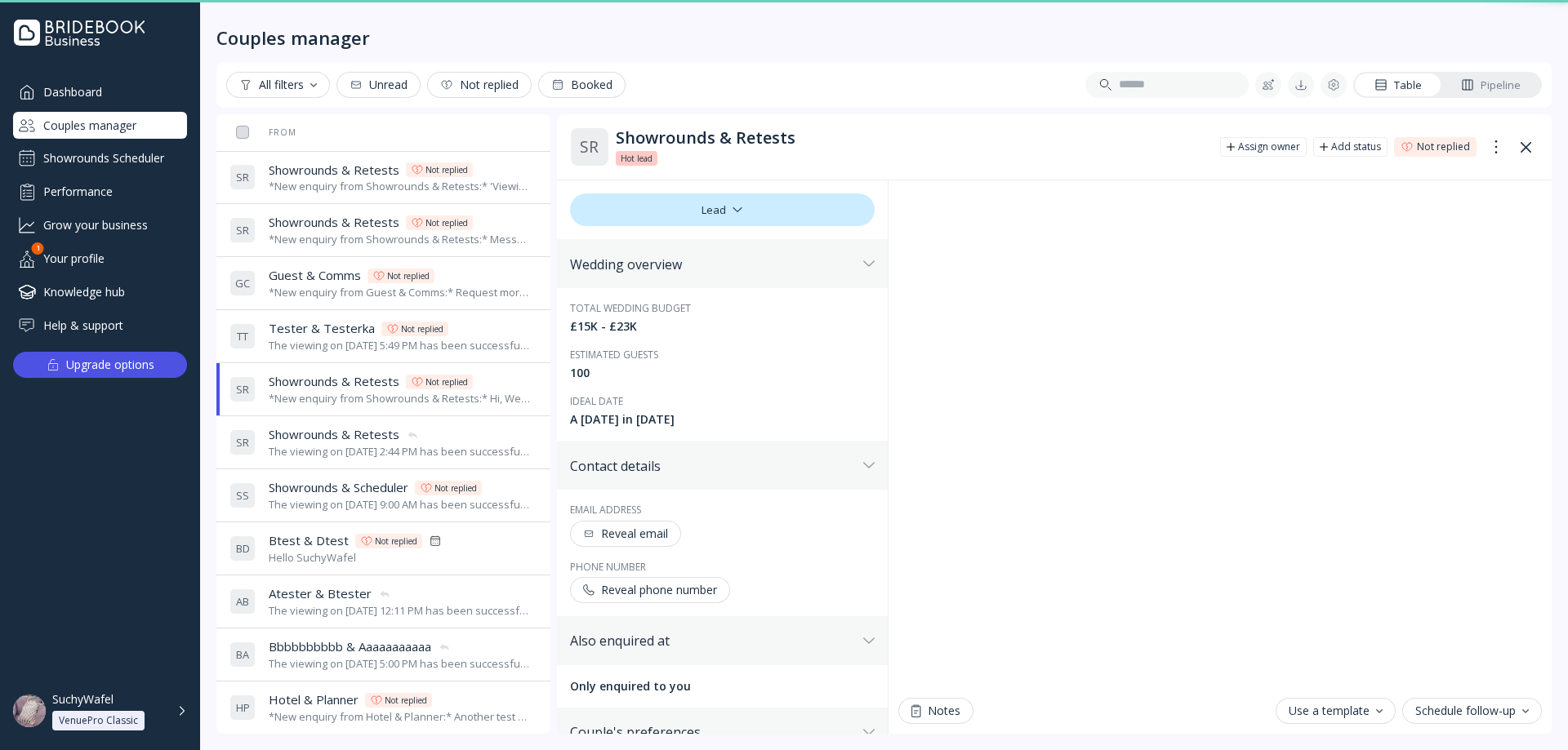
click at [325, 328] on span "Tester & Testerka" at bounding box center [322, 328] width 106 height 17
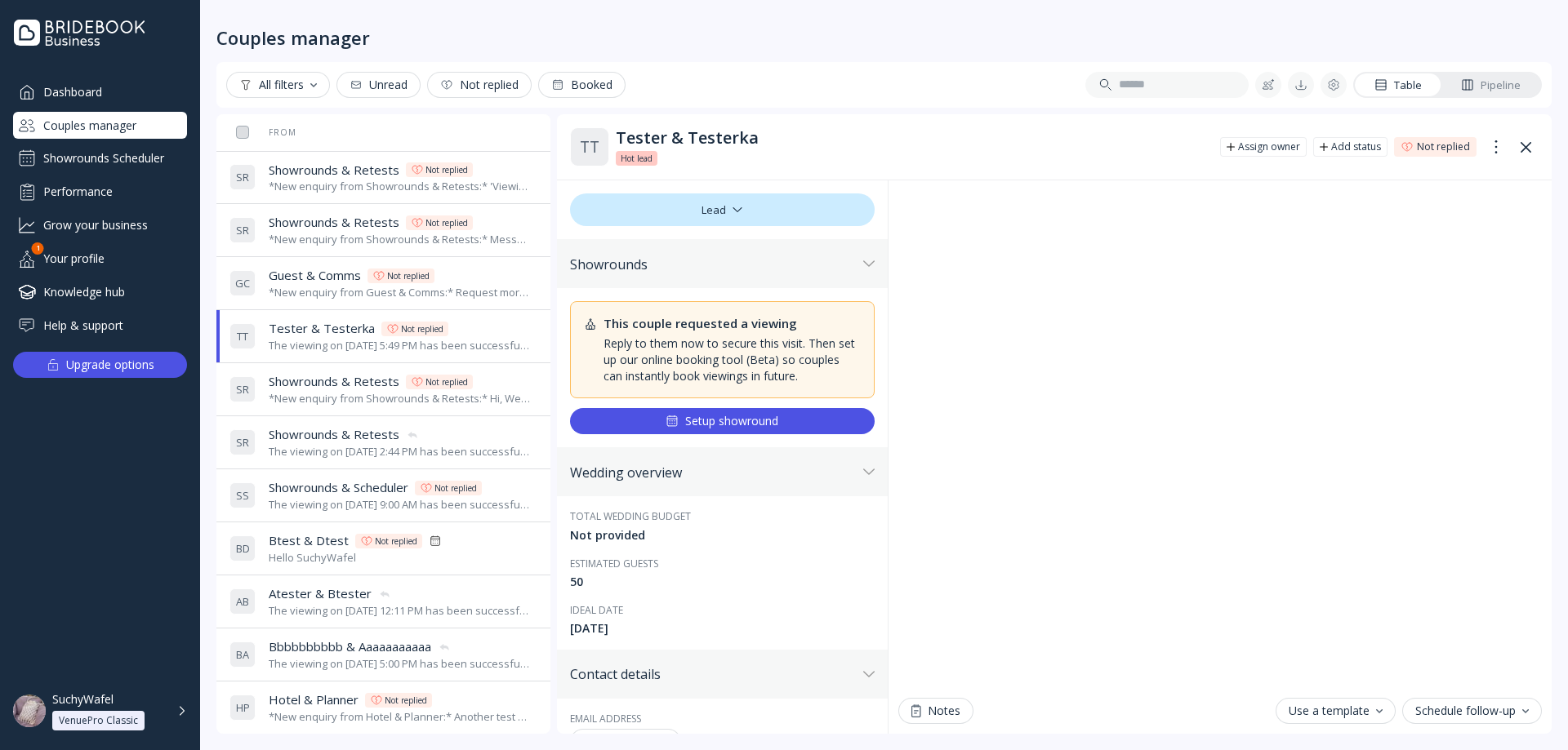
click at [342, 169] on span "Showrounds & Retests" at bounding box center [334, 169] width 131 height 17
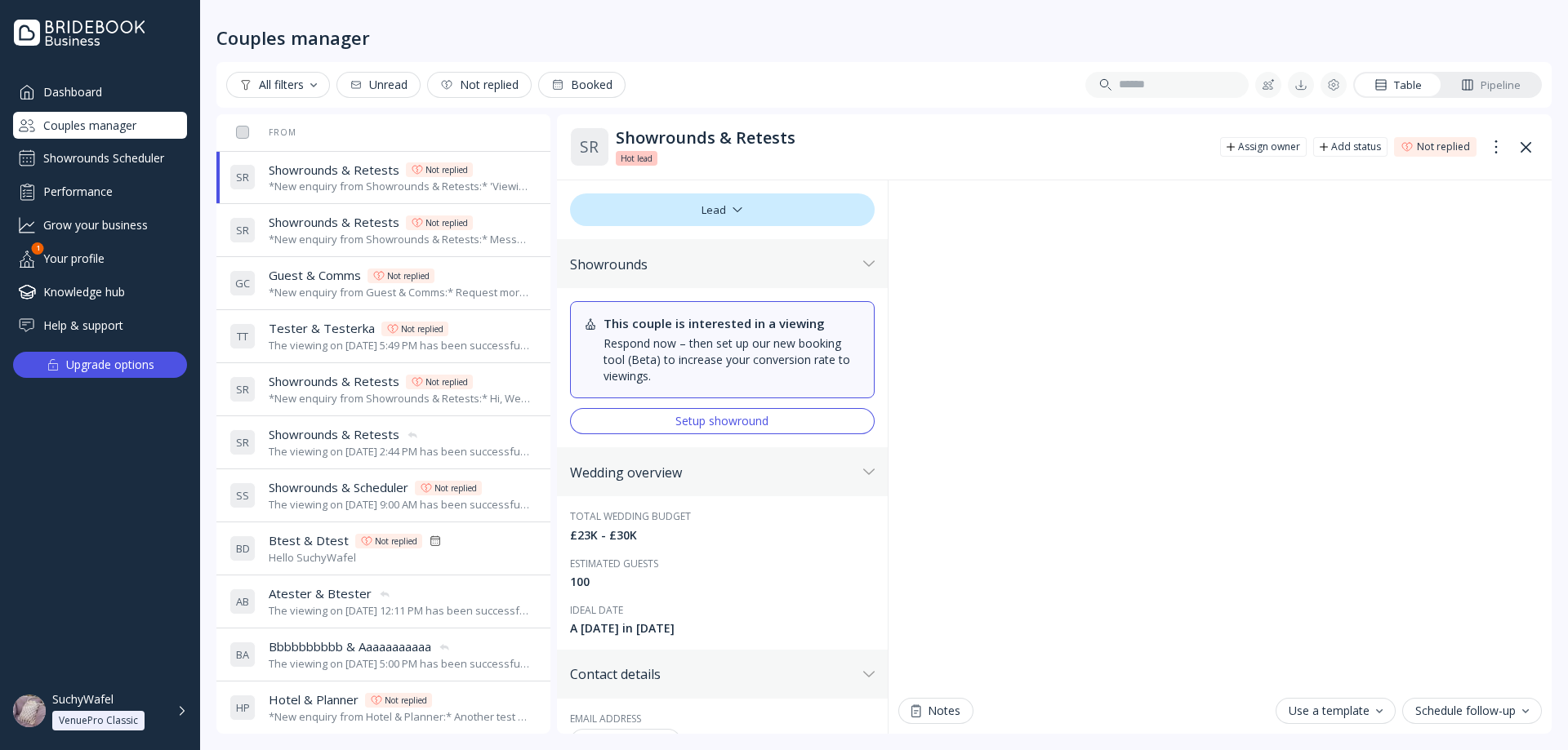
click at [344, 322] on span "Tester & Testerka" at bounding box center [322, 328] width 106 height 17
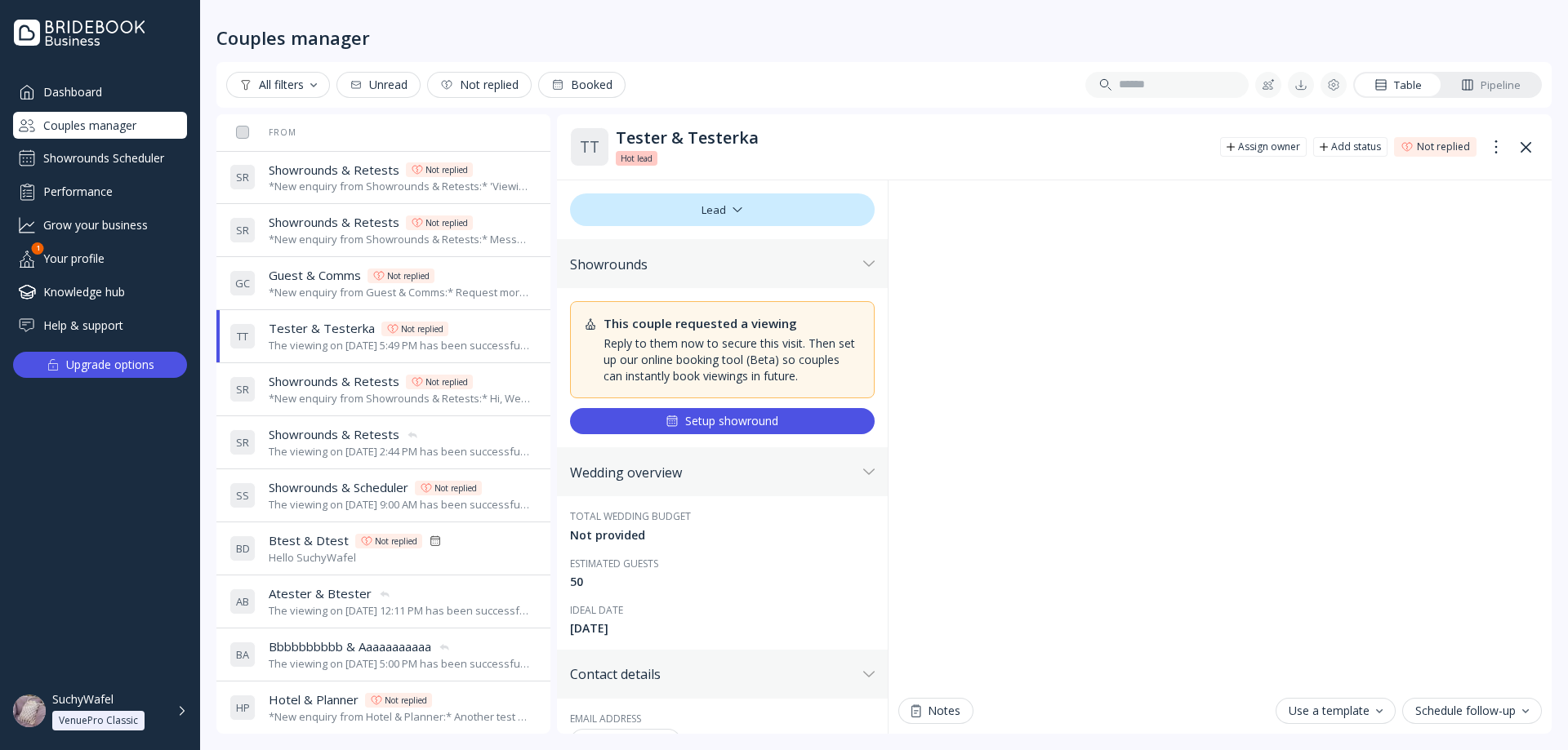
click at [319, 265] on div "G C Guest & Comms Guest & Comms Not replied *New enquiry from Guest & Comms:* R…" at bounding box center [380, 283] width 301 height 45
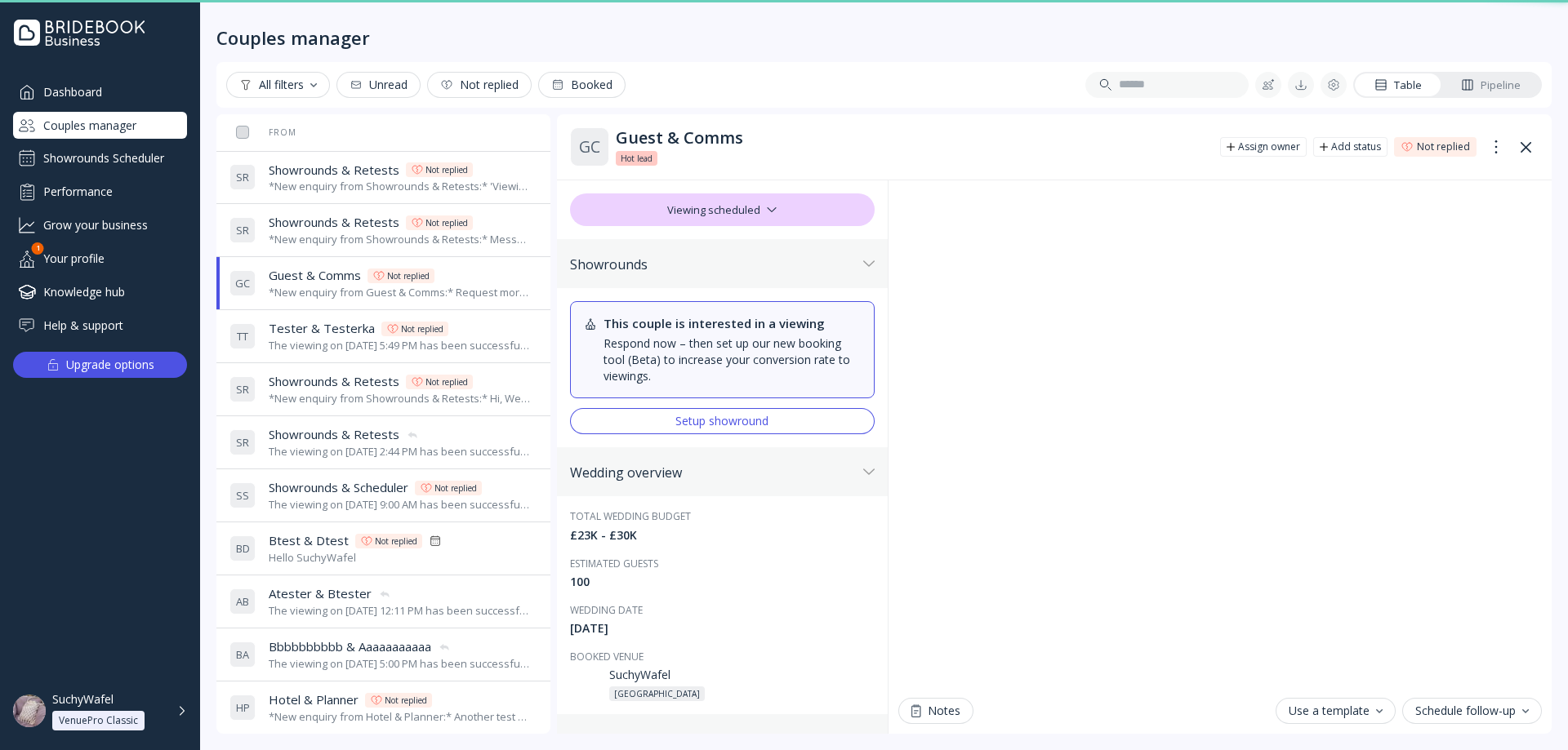
click at [321, 240] on div "*New enquiry from Showrounds & Retests:* Message without 'viewing availability'…" at bounding box center [400, 240] width 262 height 16
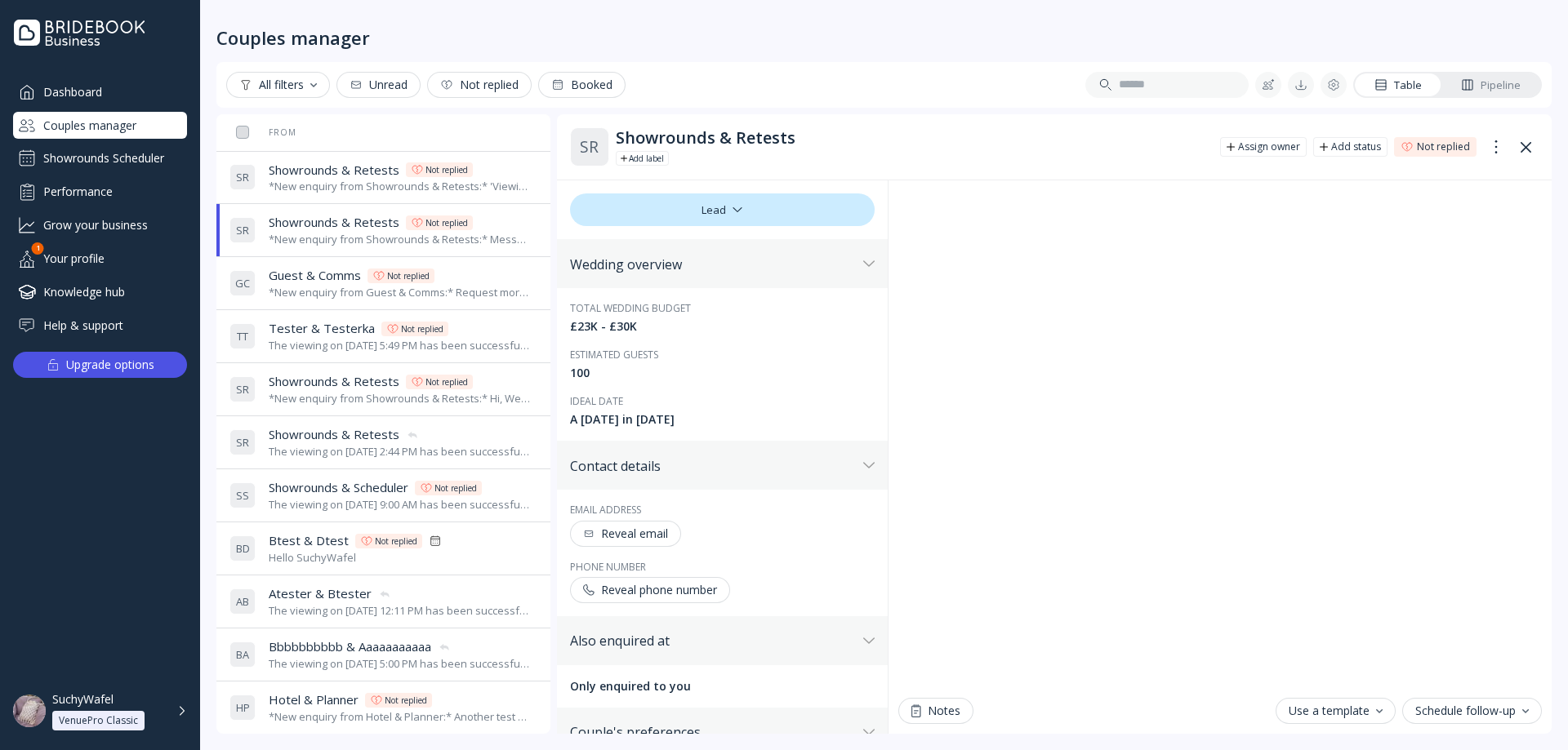
click at [343, 179] on div "*New enquiry from Showrounds & Retests:* 'Viewing availability' ticked test *Th…" at bounding box center [400, 187] width 262 height 16
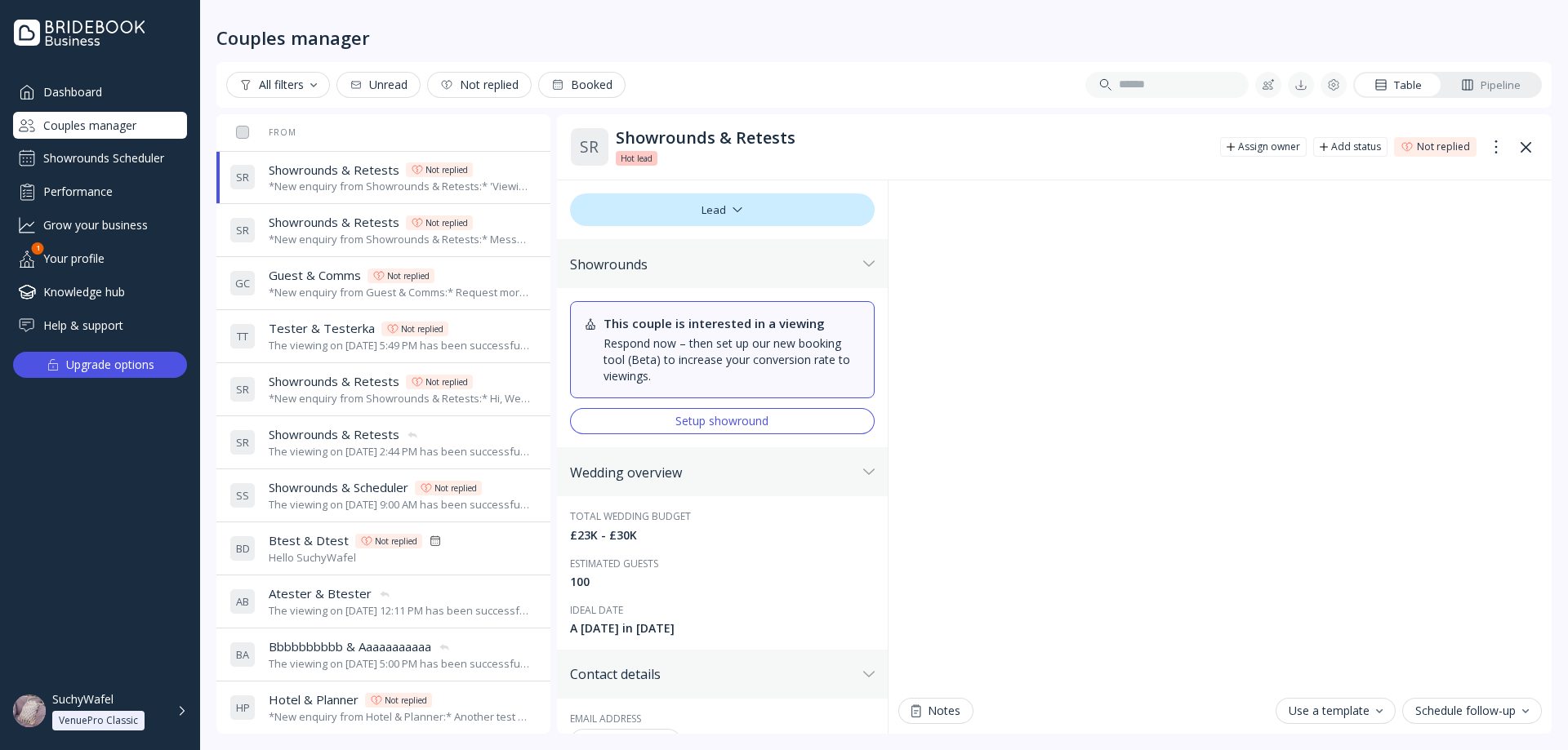
click at [345, 236] on div "*New enquiry from Showrounds & Retests:* Message without 'viewing availability'…" at bounding box center [400, 240] width 262 height 16
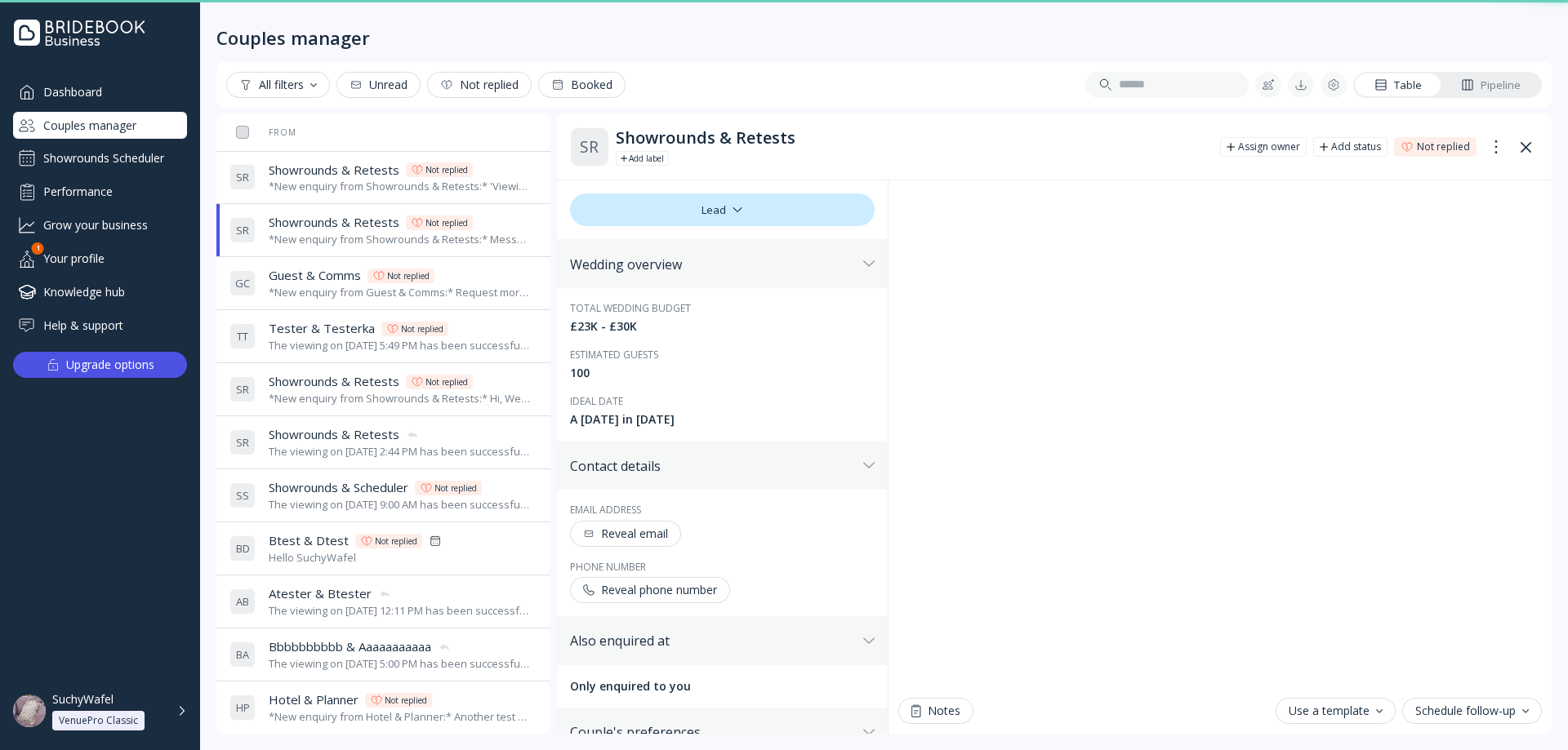
click at [347, 288] on div "*New enquiry from Guest & Comms:* Request more availability test message. *They…" at bounding box center [400, 293] width 262 height 16
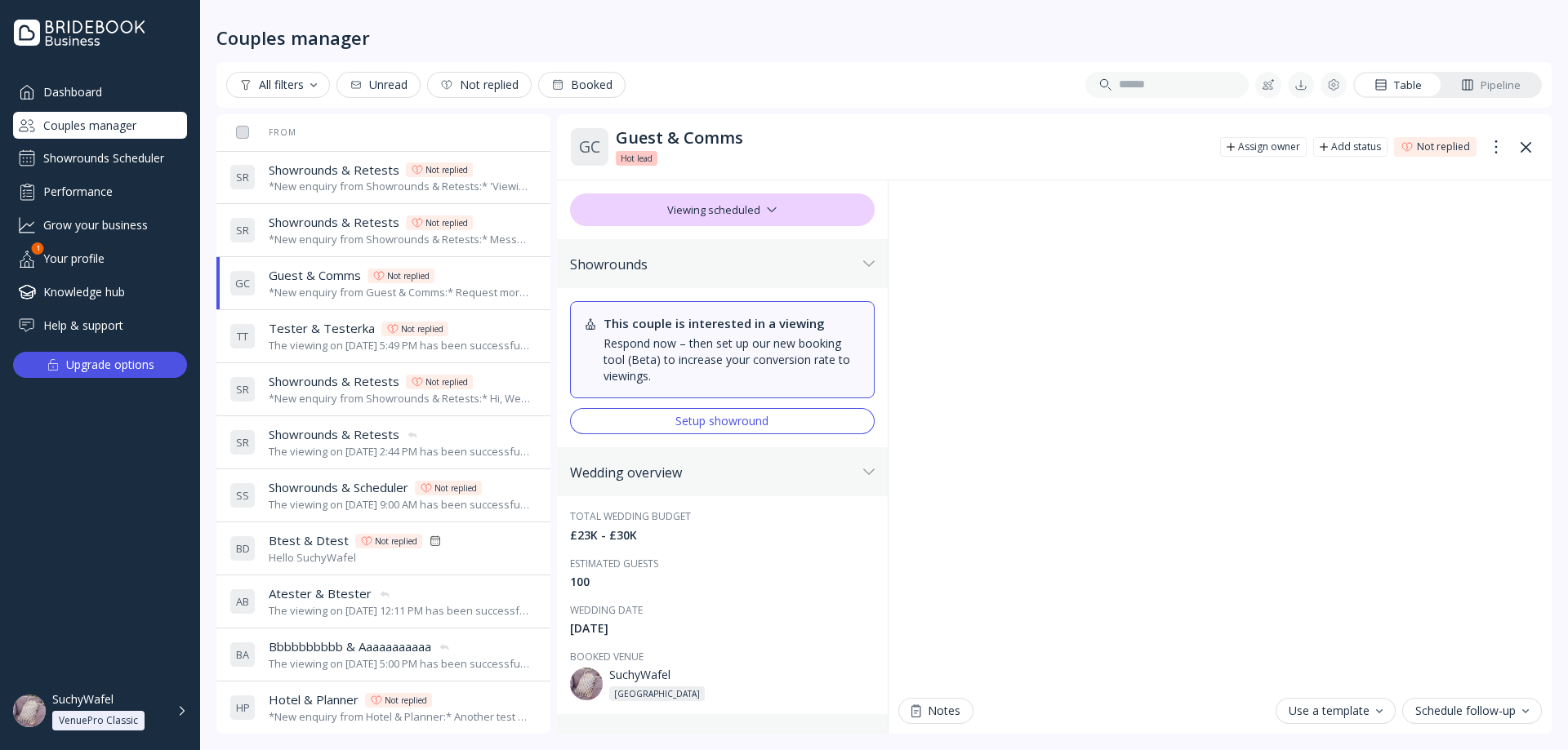
click at [343, 331] on span "Tester & Testerka" at bounding box center [322, 328] width 106 height 17
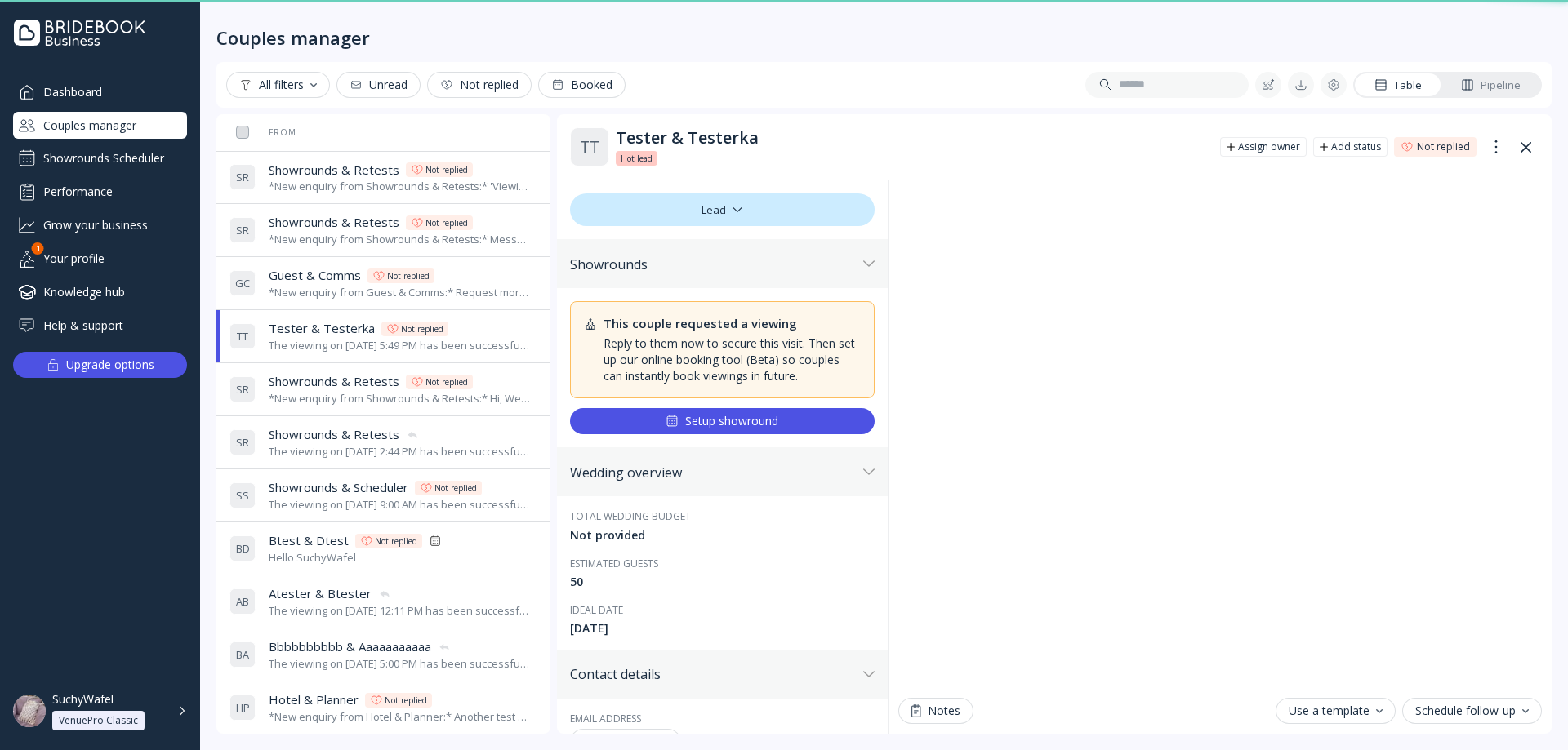
click at [339, 375] on span "Showrounds & Retests" at bounding box center [334, 381] width 131 height 17
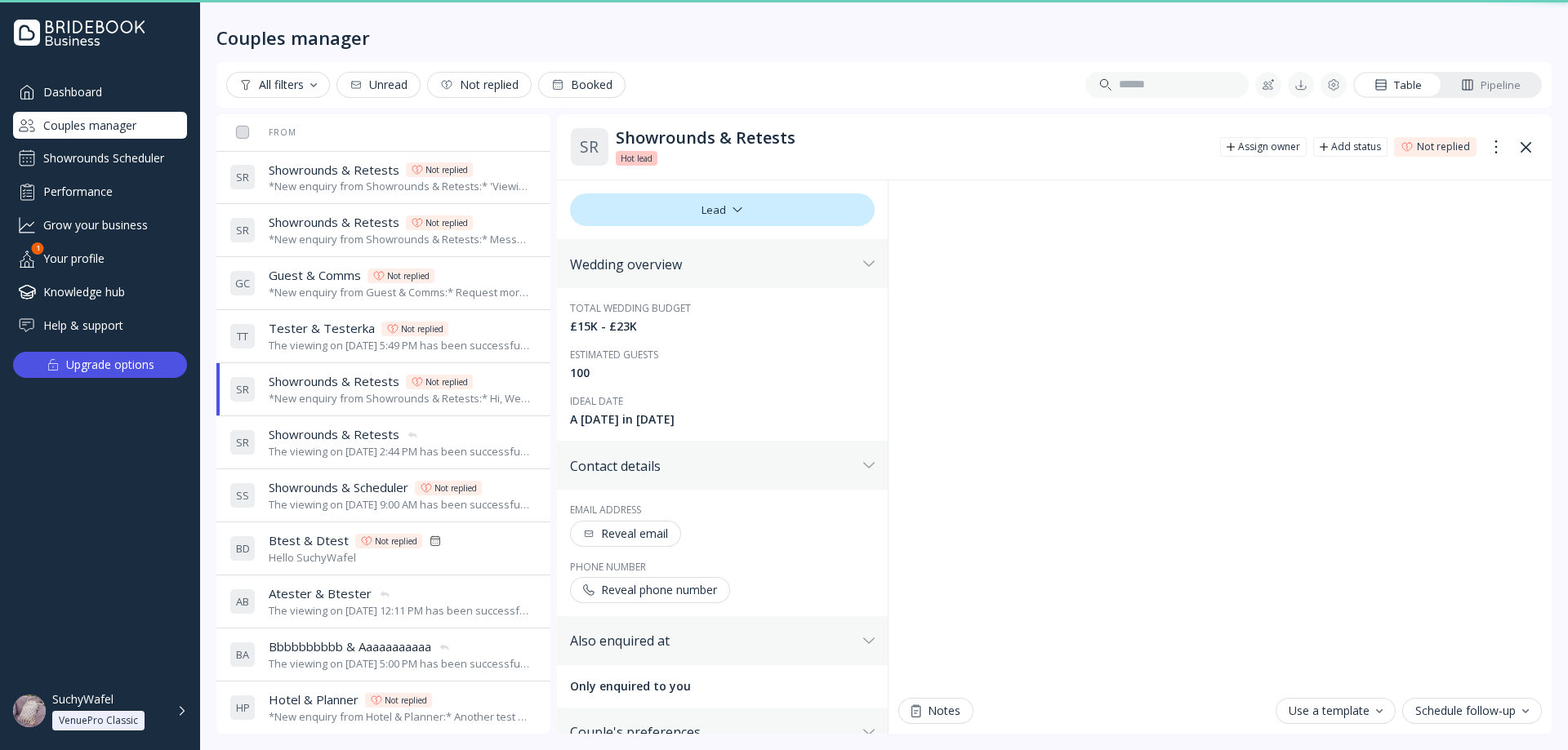
click at [346, 450] on div "The viewing on [DATE] 2:44 PM has been successfully cancelled by SuchyWafel." at bounding box center [400, 452] width 262 height 16
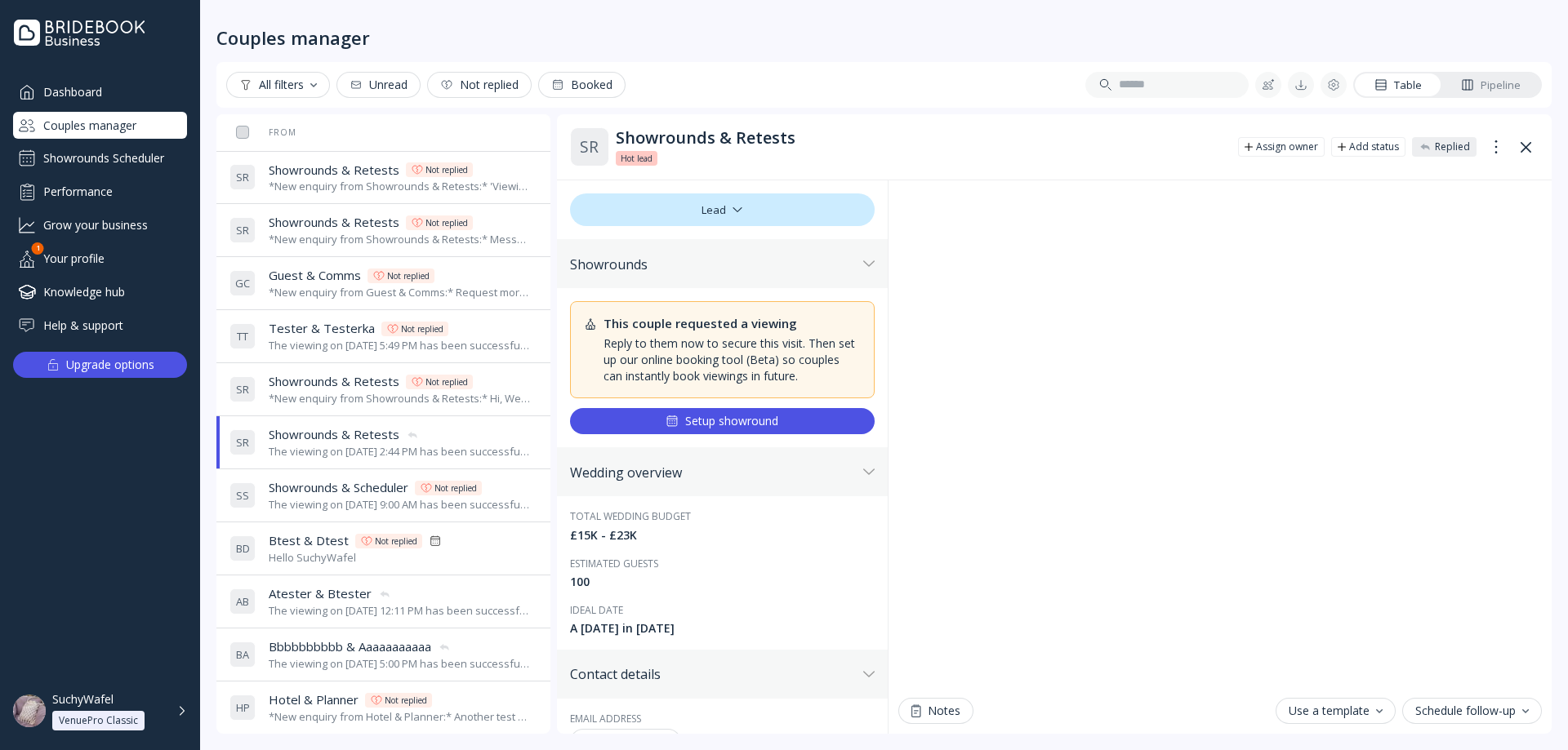
click at [355, 183] on div "*New enquiry from Showrounds & Retests:* 'Viewing availability' ticked test *Th…" at bounding box center [400, 187] width 262 height 16
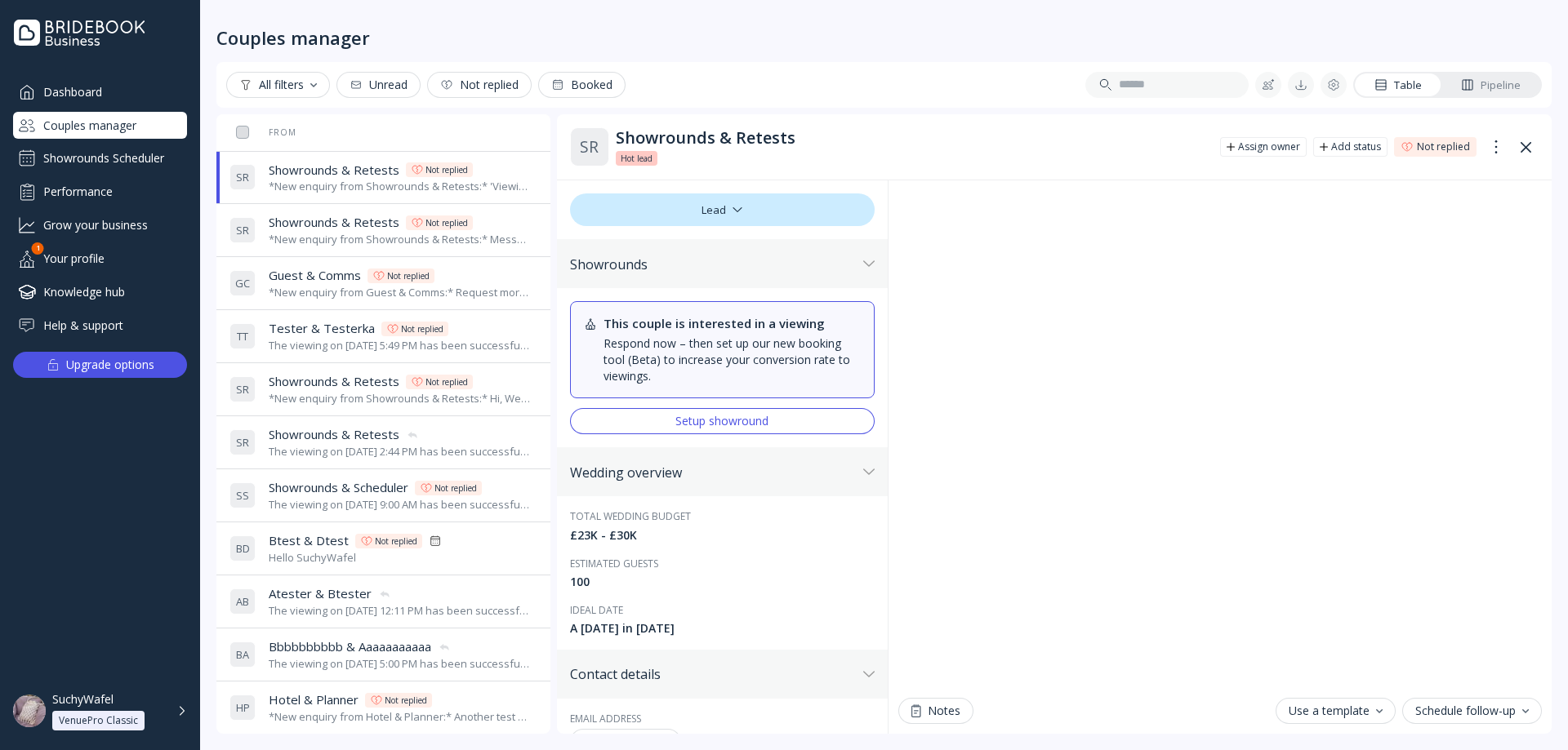
click at [349, 232] on div "*New enquiry from Showrounds & Retests:* Message without 'viewing availability'…" at bounding box center [400, 240] width 262 height 16
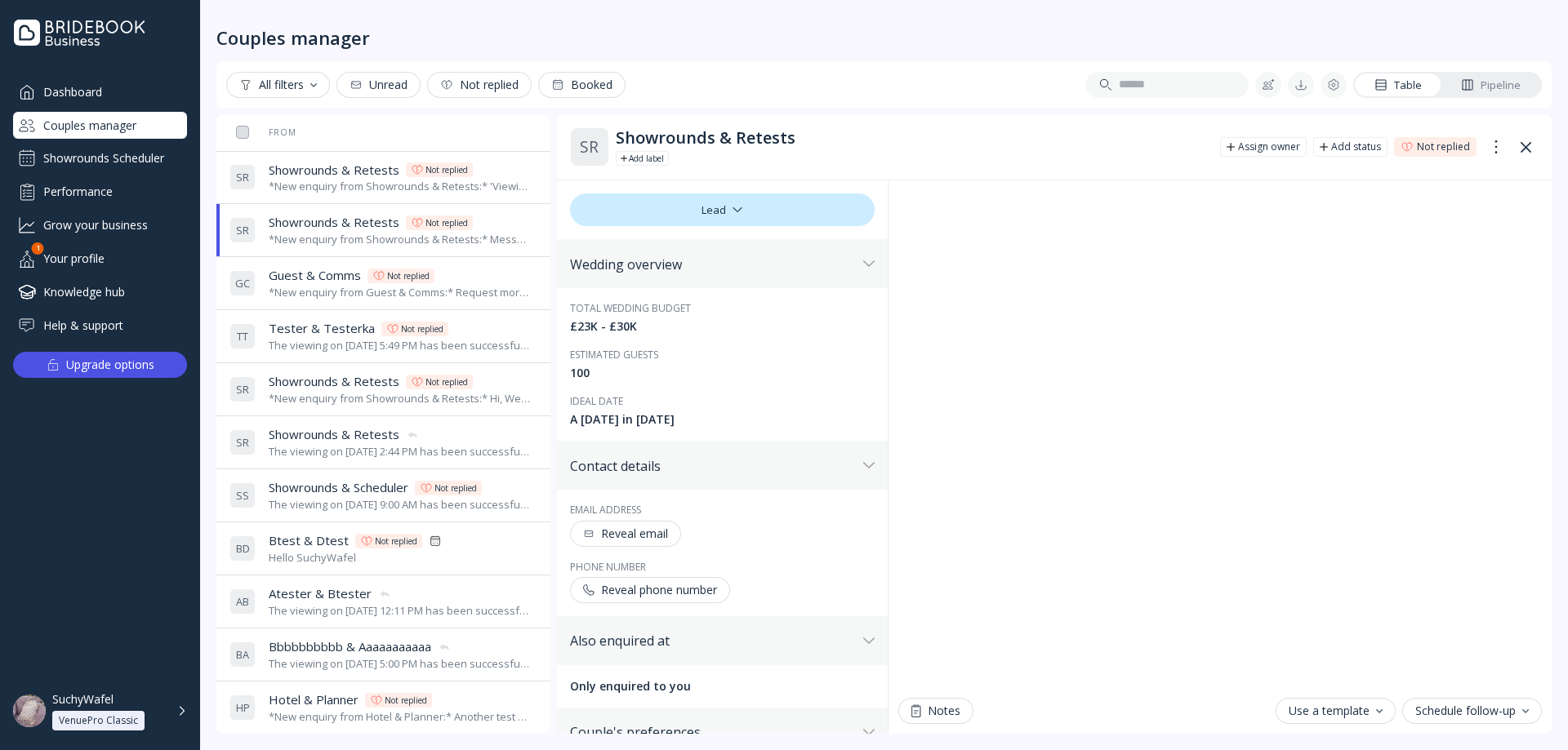
click at [380, 179] on div "*New enquiry from Showrounds & Retests:* 'Viewing availability' ticked test *Th…" at bounding box center [400, 187] width 262 height 16
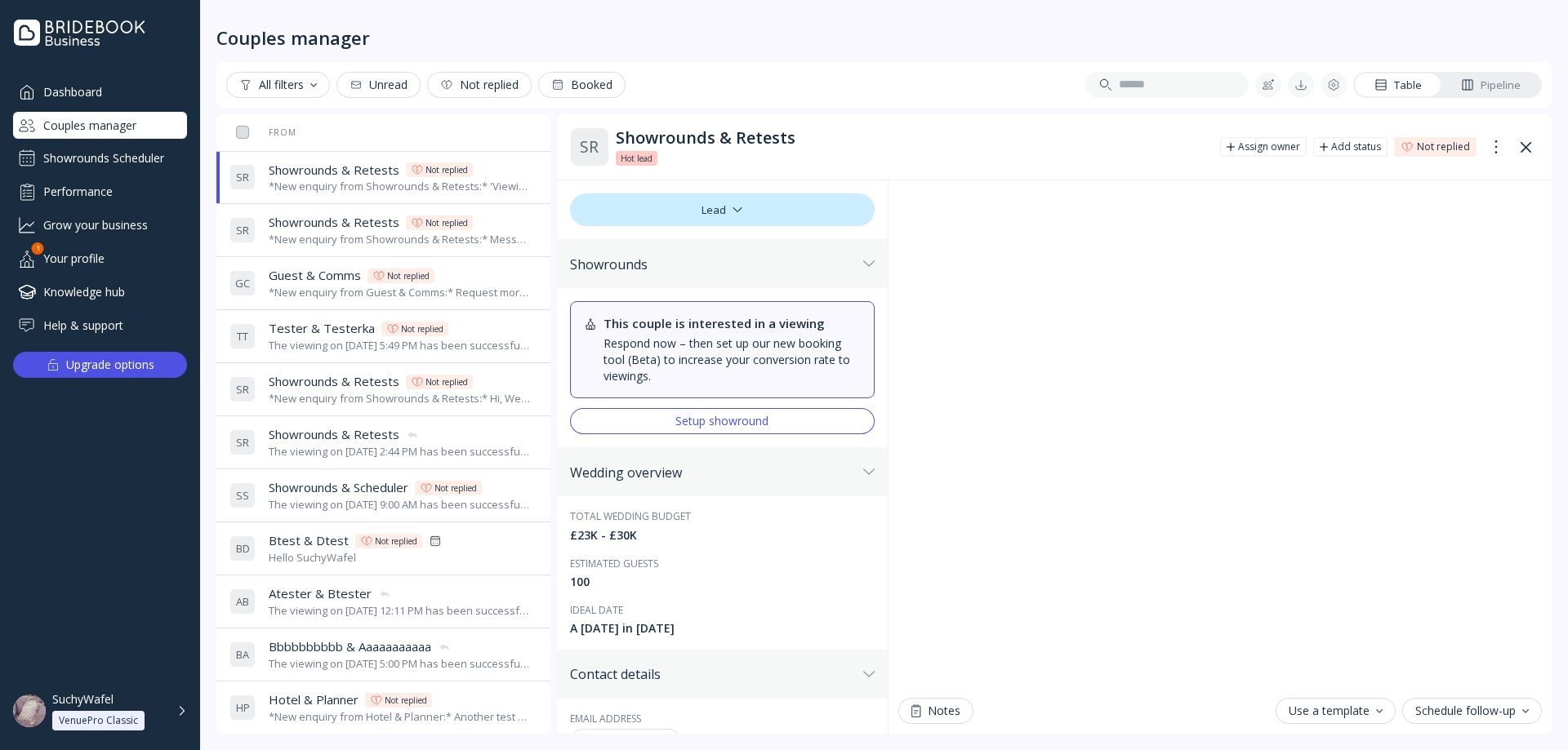
click at [41, 522] on div "Dashboard Couples manager Showrounds Scheduler Performance Grow your business Y…" at bounding box center [99, 365] width 200 height 574
click at [721, 419] on div "Setup showround" at bounding box center [721, 420] width 94 height 13
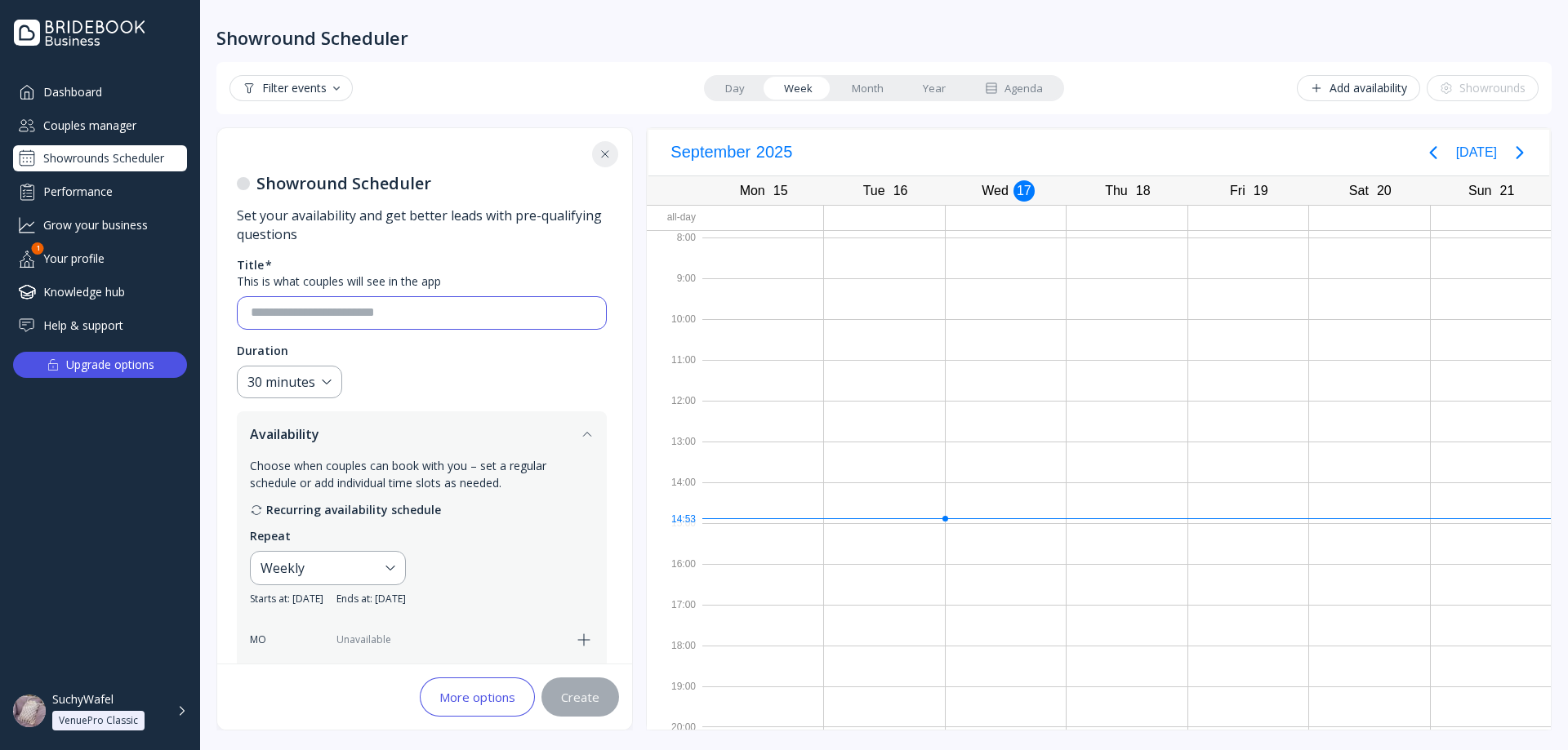
click at [383, 312] on input at bounding box center [422, 313] width 343 height 19
type input "*"
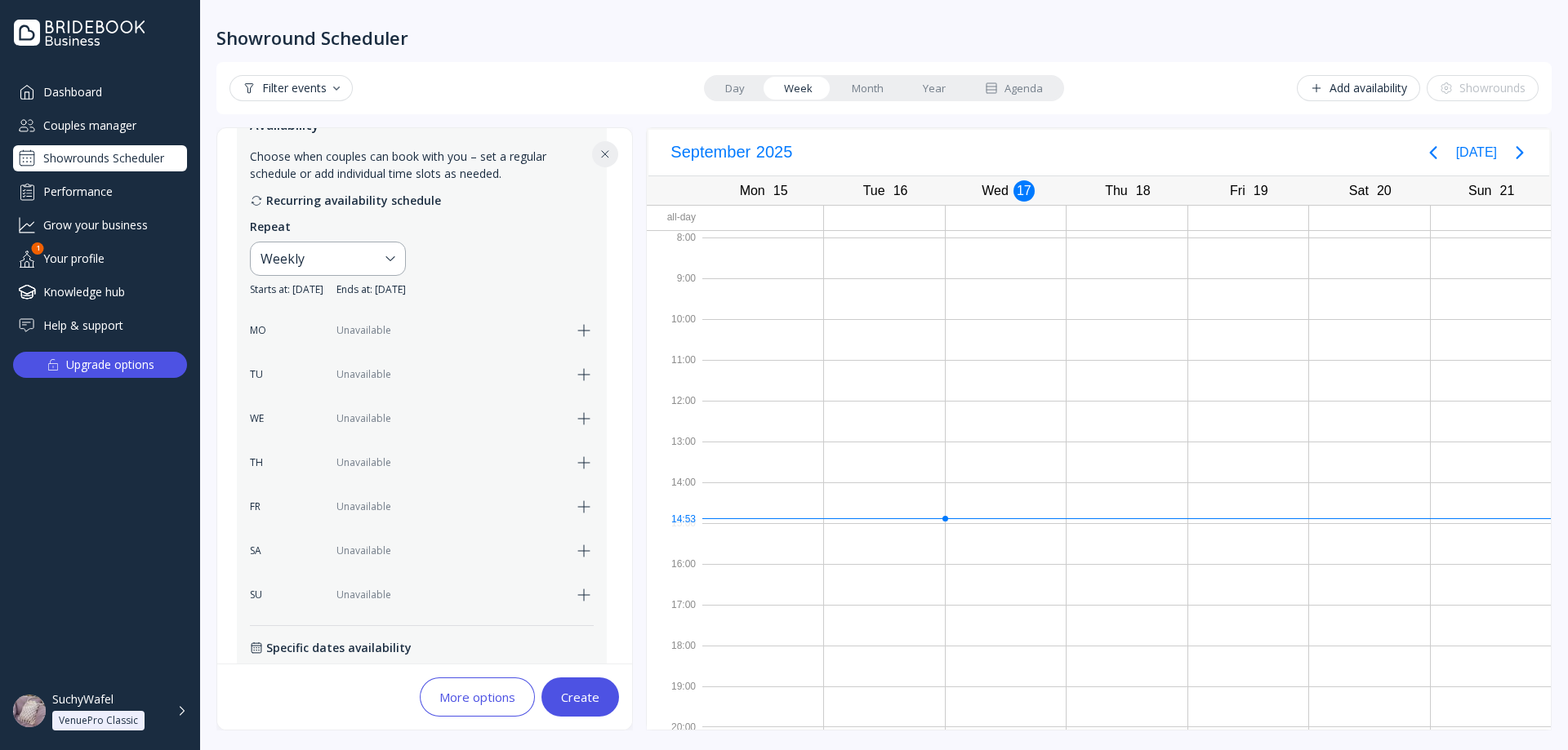
scroll to position [327, 0]
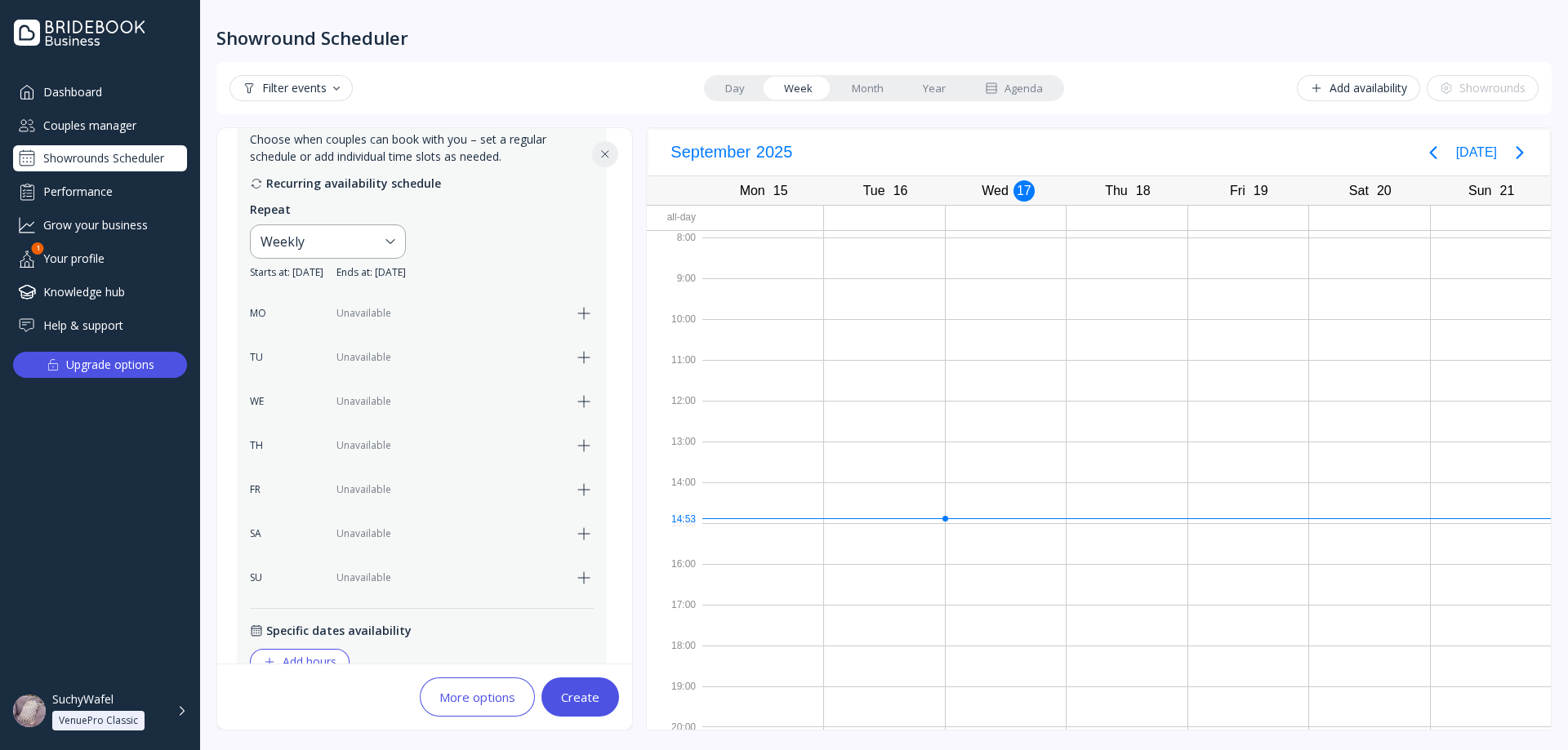
type input "**********"
click at [583, 502] on div "FR Unavailable" at bounding box center [421, 489] width 344 height 34
click at [586, 496] on icon "button" at bounding box center [584, 490] width 20 height 20
click at [368, 492] on div "09:00" at bounding box center [365, 490] width 36 height 20
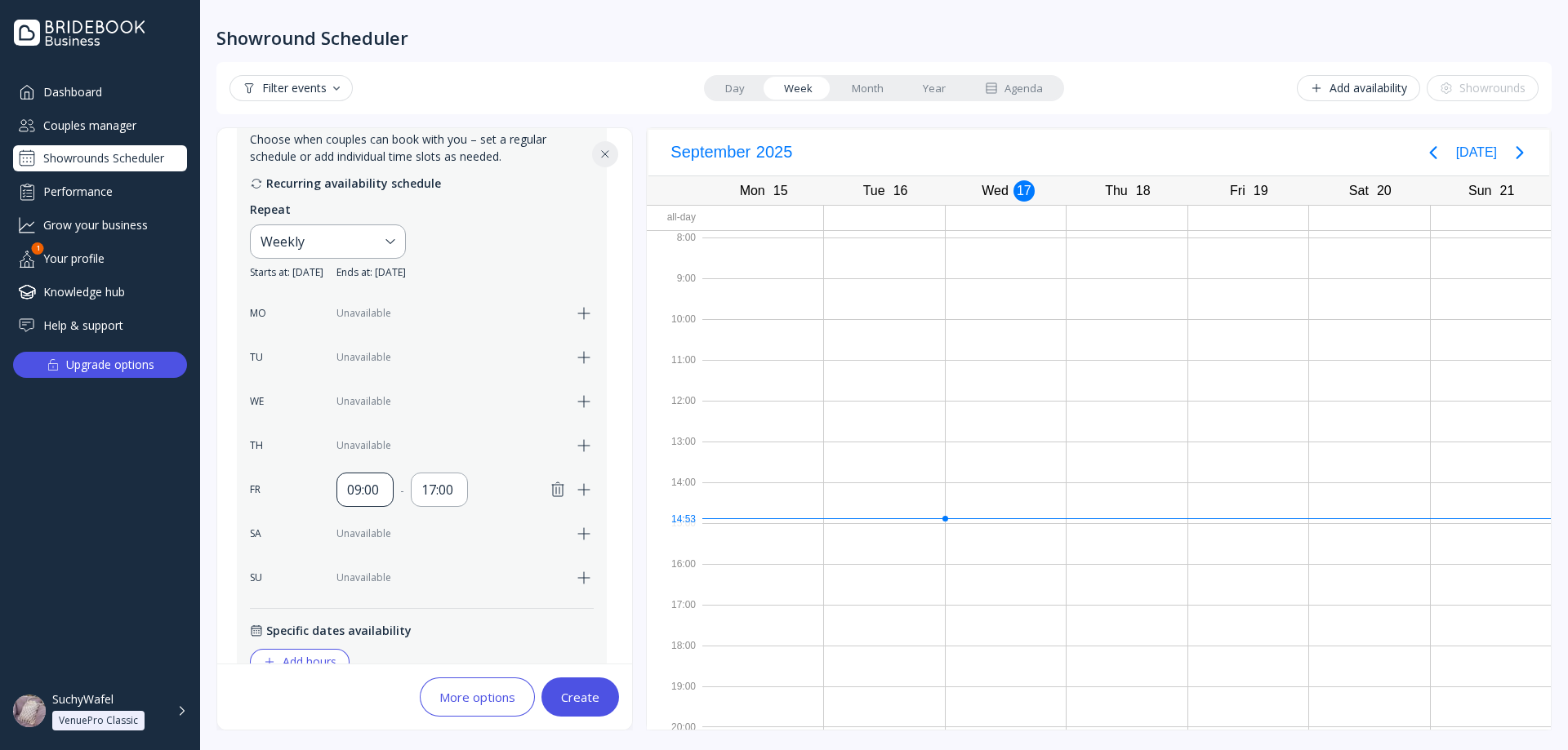
click at [353, 486] on div "09:00" at bounding box center [365, 490] width 36 height 20
click at [490, 446] on div "Unavailable" at bounding box center [450, 445] width 227 height 15
click at [460, 488] on div "17:00" at bounding box center [439, 489] width 57 height 34
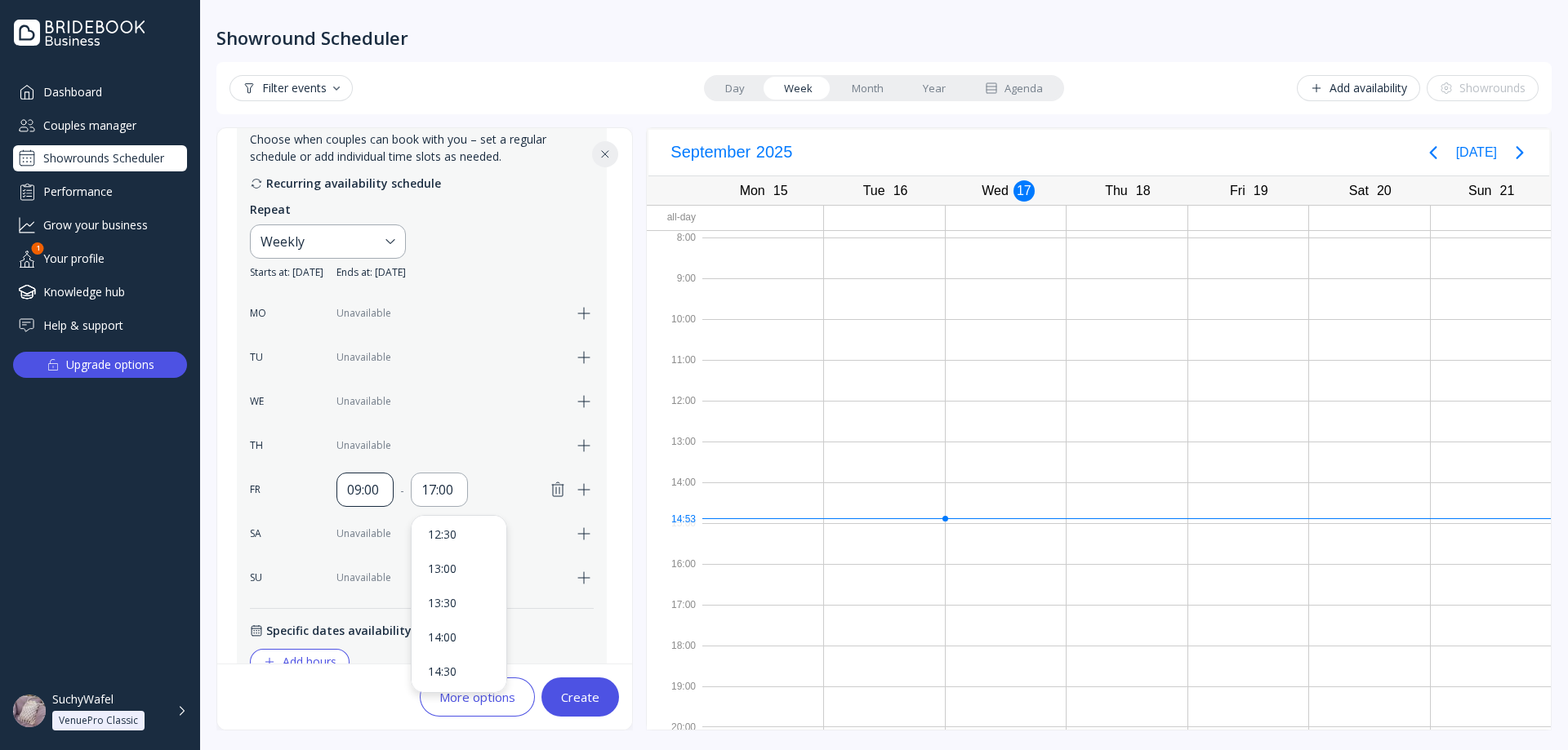
click at [348, 488] on div "09:00" at bounding box center [365, 490] width 36 height 20
click at [380, 539] on div "17:00" at bounding box center [384, 539] width 62 height 15
click at [436, 495] on div "17:00" at bounding box center [439, 490] width 36 height 20
click at [461, 599] on div "18:00" at bounding box center [459, 608] width 82 height 34
click at [579, 697] on div "Create" at bounding box center [580, 697] width 38 height 13
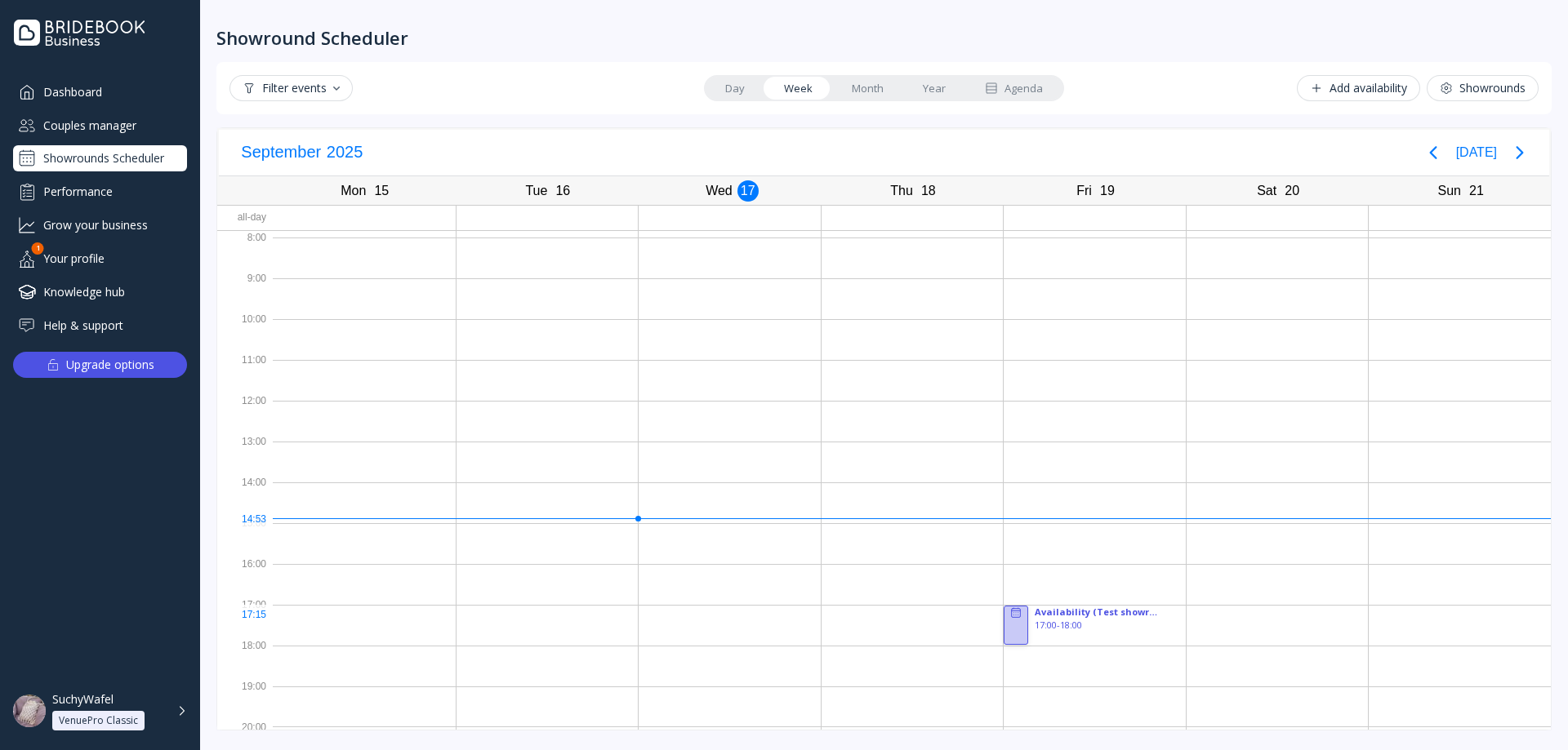
click at [1015, 624] on div at bounding box center [1016, 626] width 25 height 39
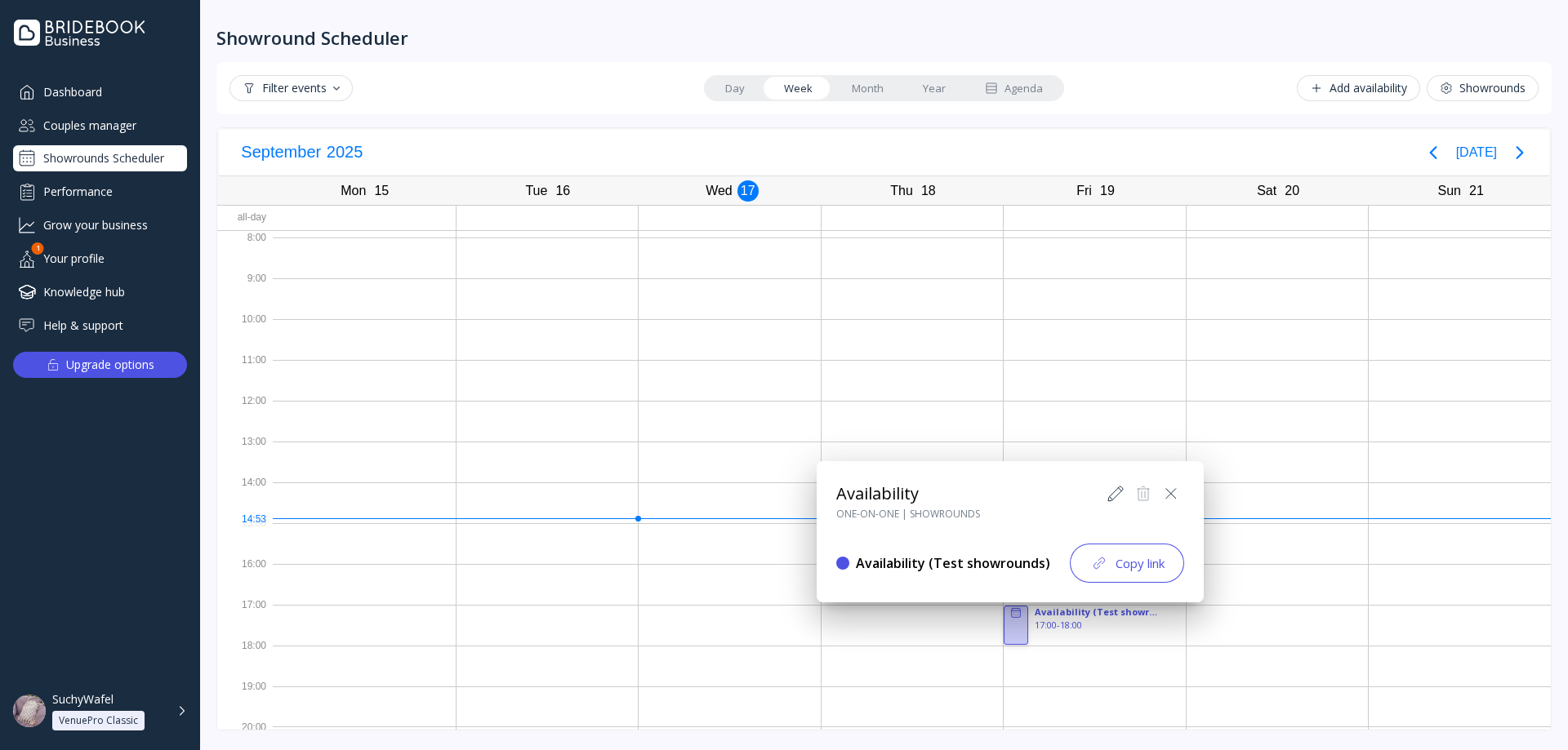
click at [1108, 496] on icon at bounding box center [1115, 493] width 15 height 15
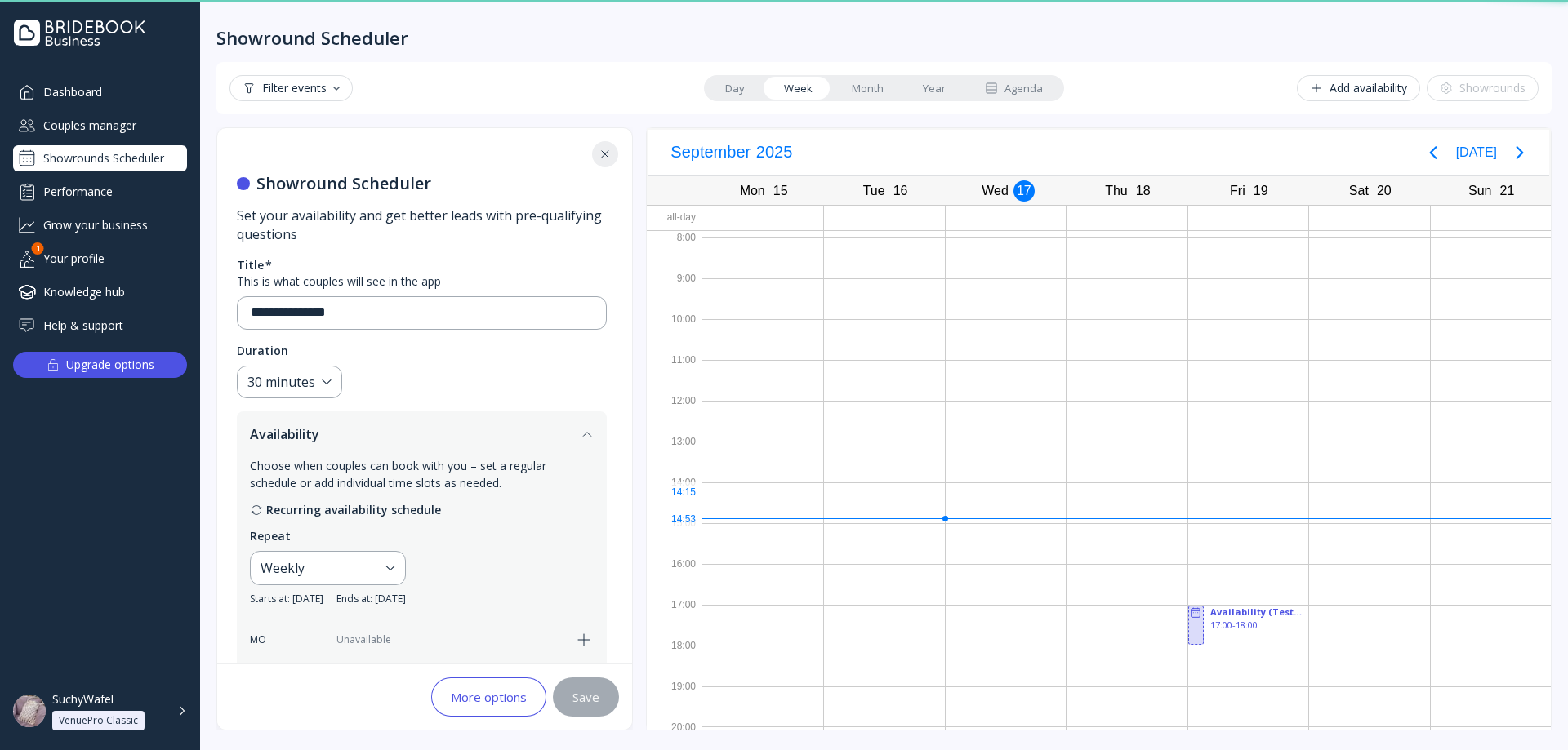
scroll to position [578, 0]
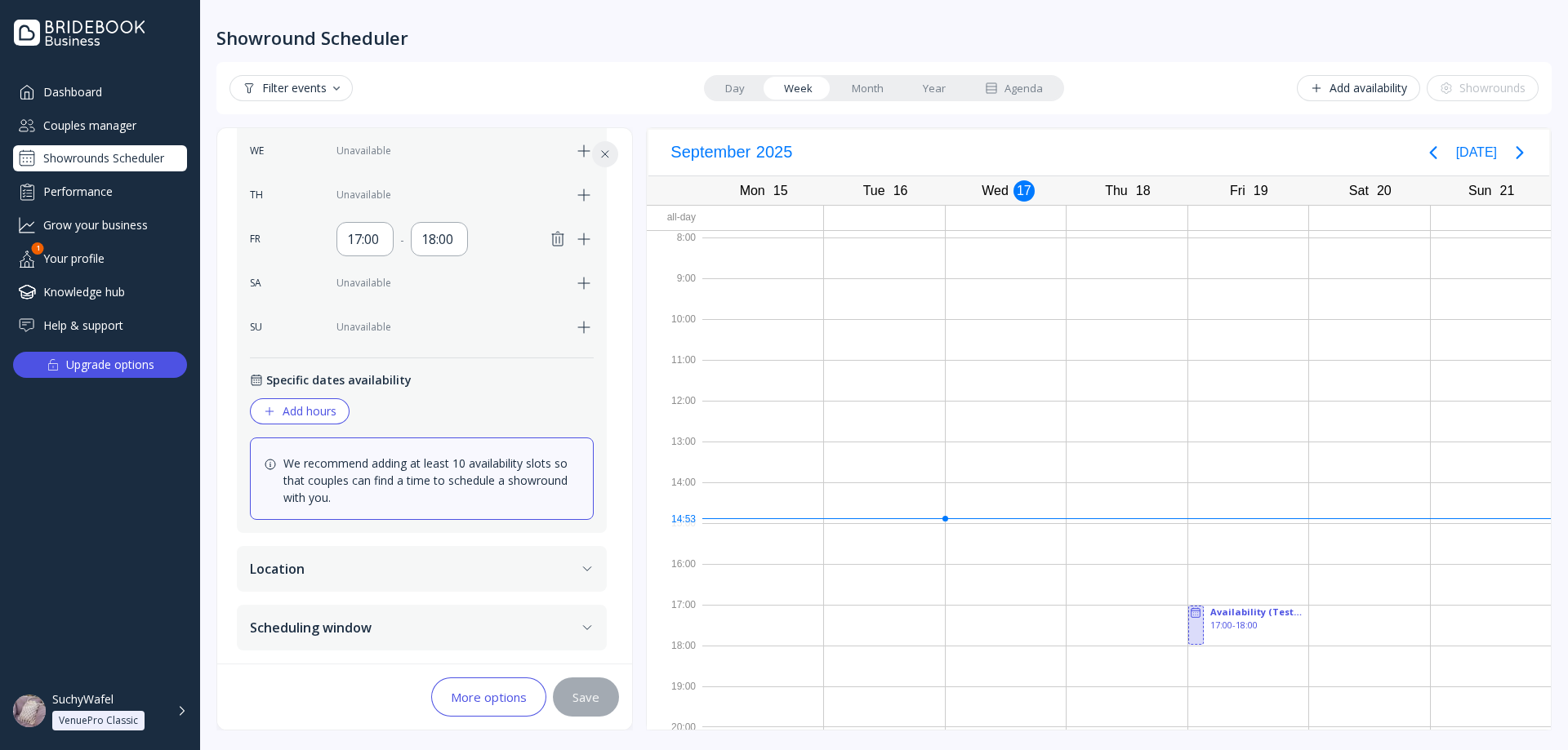
click at [287, 560] on button "Location" at bounding box center [422, 569] width 370 height 45
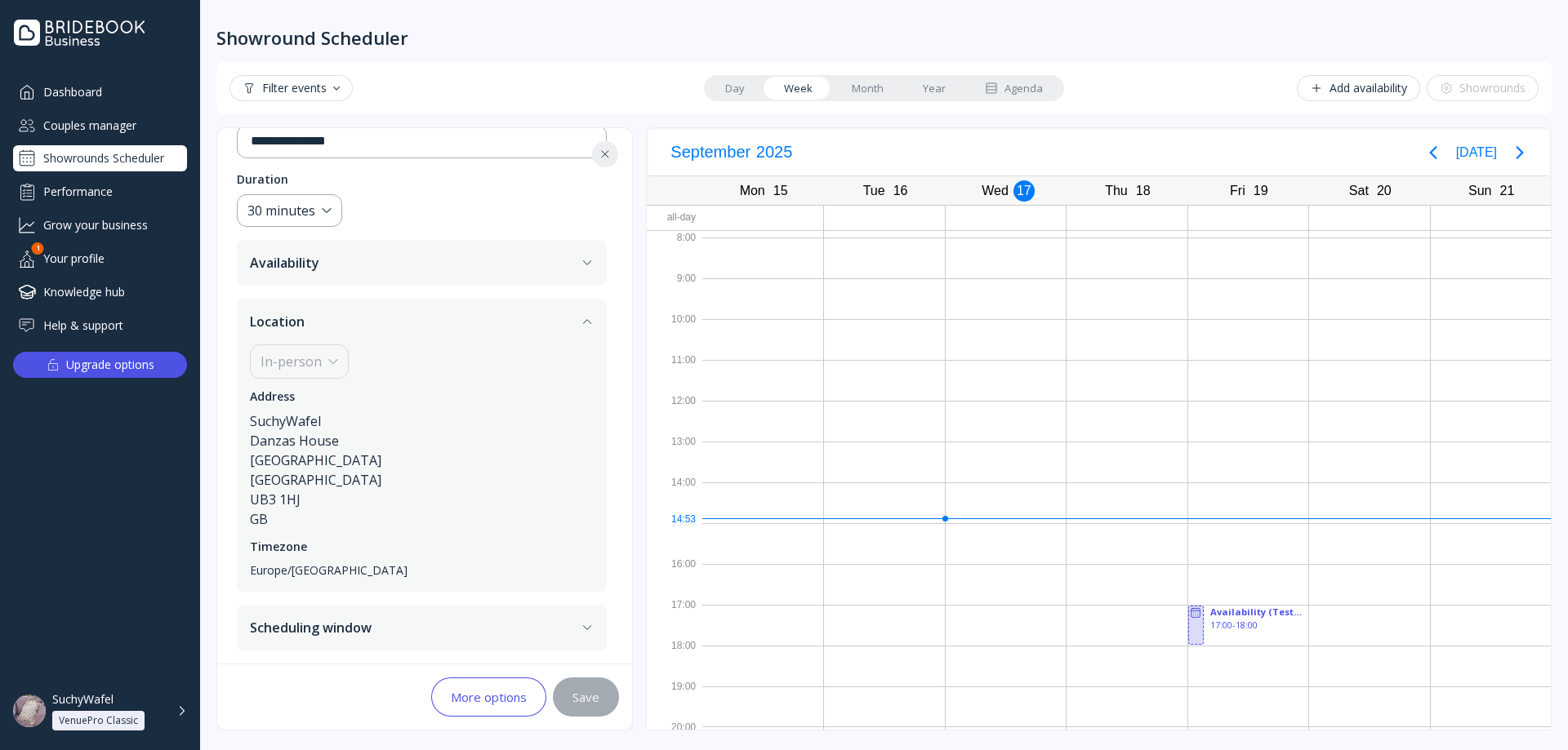
click at [324, 625] on button "Scheduling window" at bounding box center [422, 628] width 370 height 45
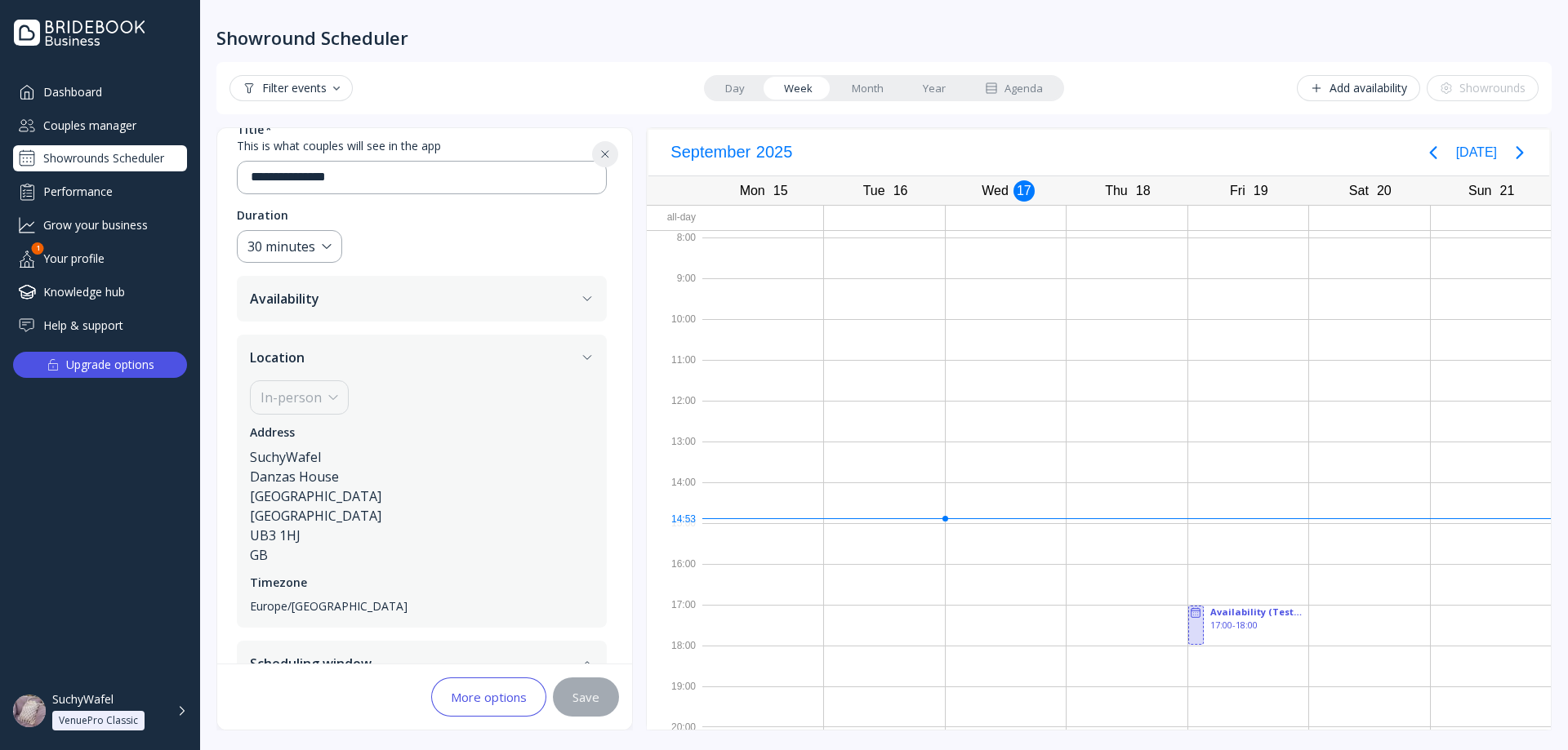
scroll to position [133, 0]
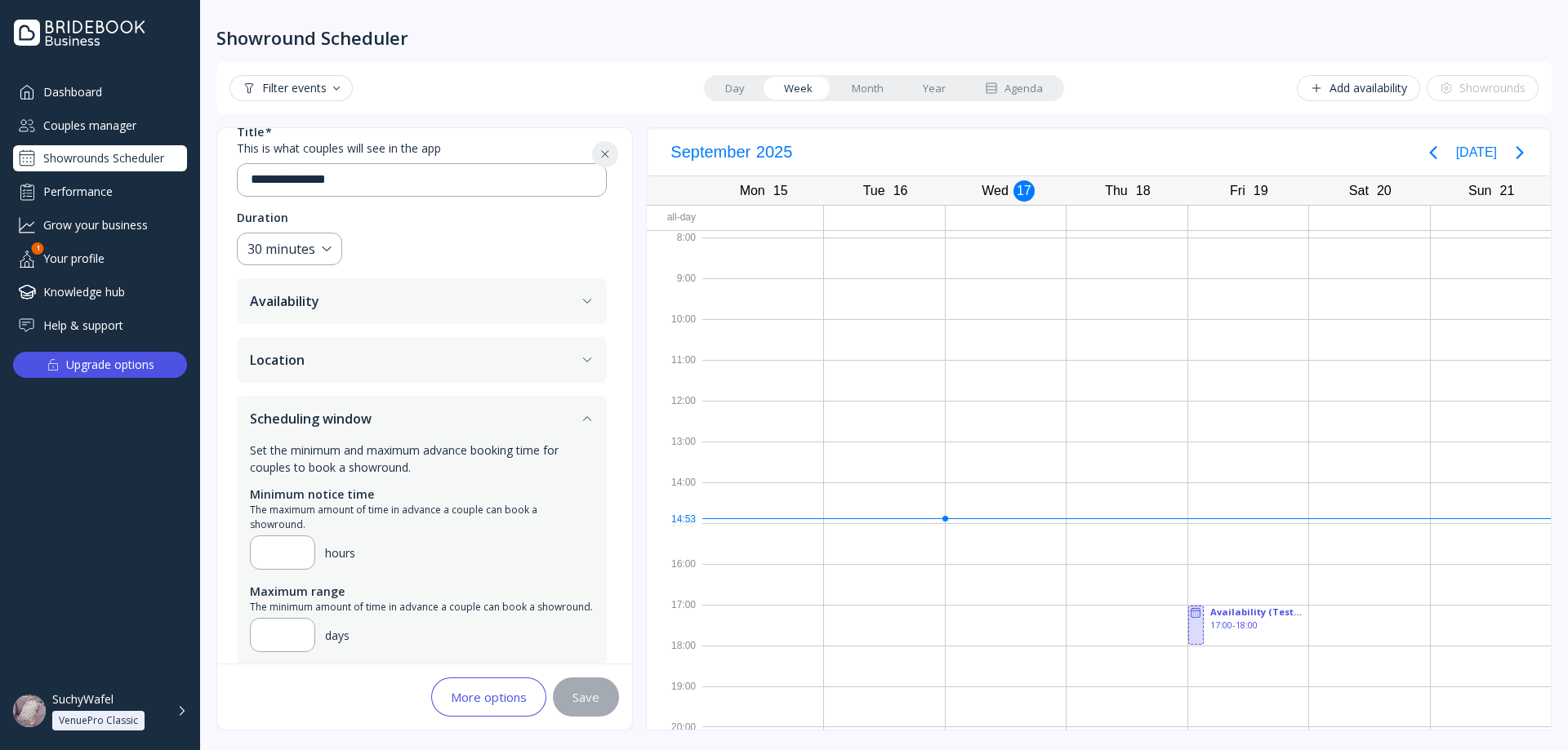
click at [381, 425] on button "Scheduling window" at bounding box center [422, 418] width 370 height 45
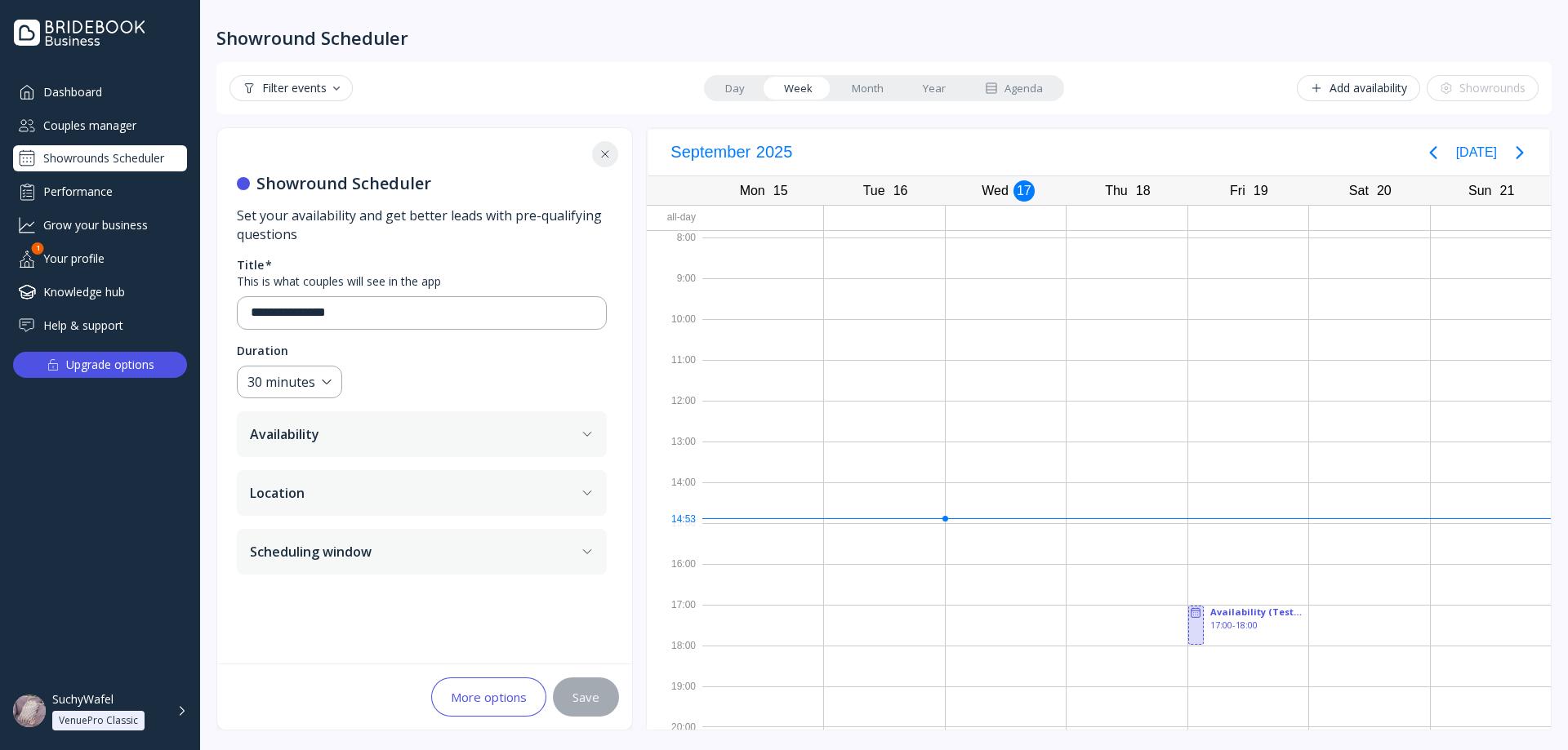
click at [339, 453] on button "Availability" at bounding box center [422, 434] width 370 height 45
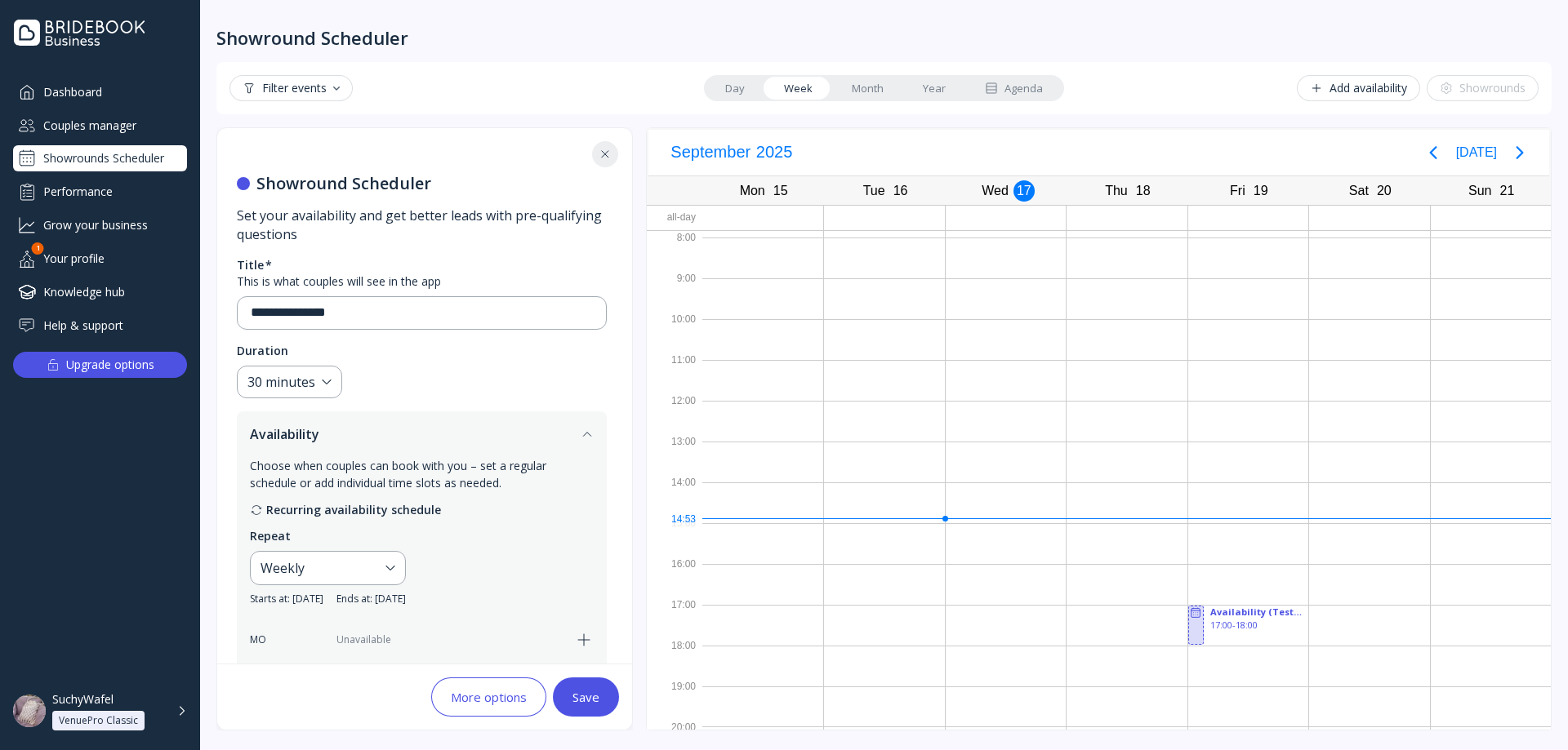
click at [371, 449] on button "Availability" at bounding box center [422, 434] width 370 height 45
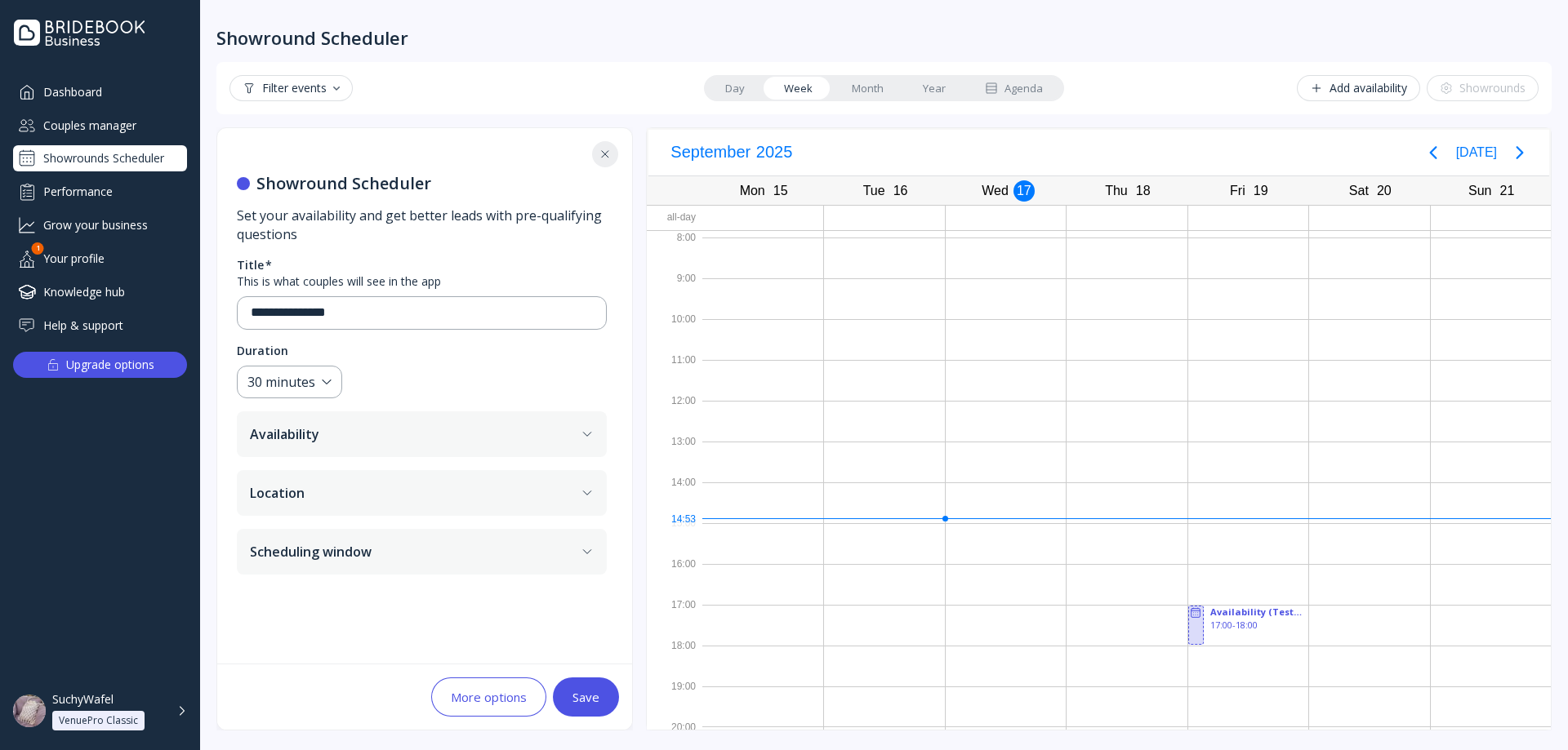
click at [354, 496] on button "Location" at bounding box center [422, 493] width 370 height 45
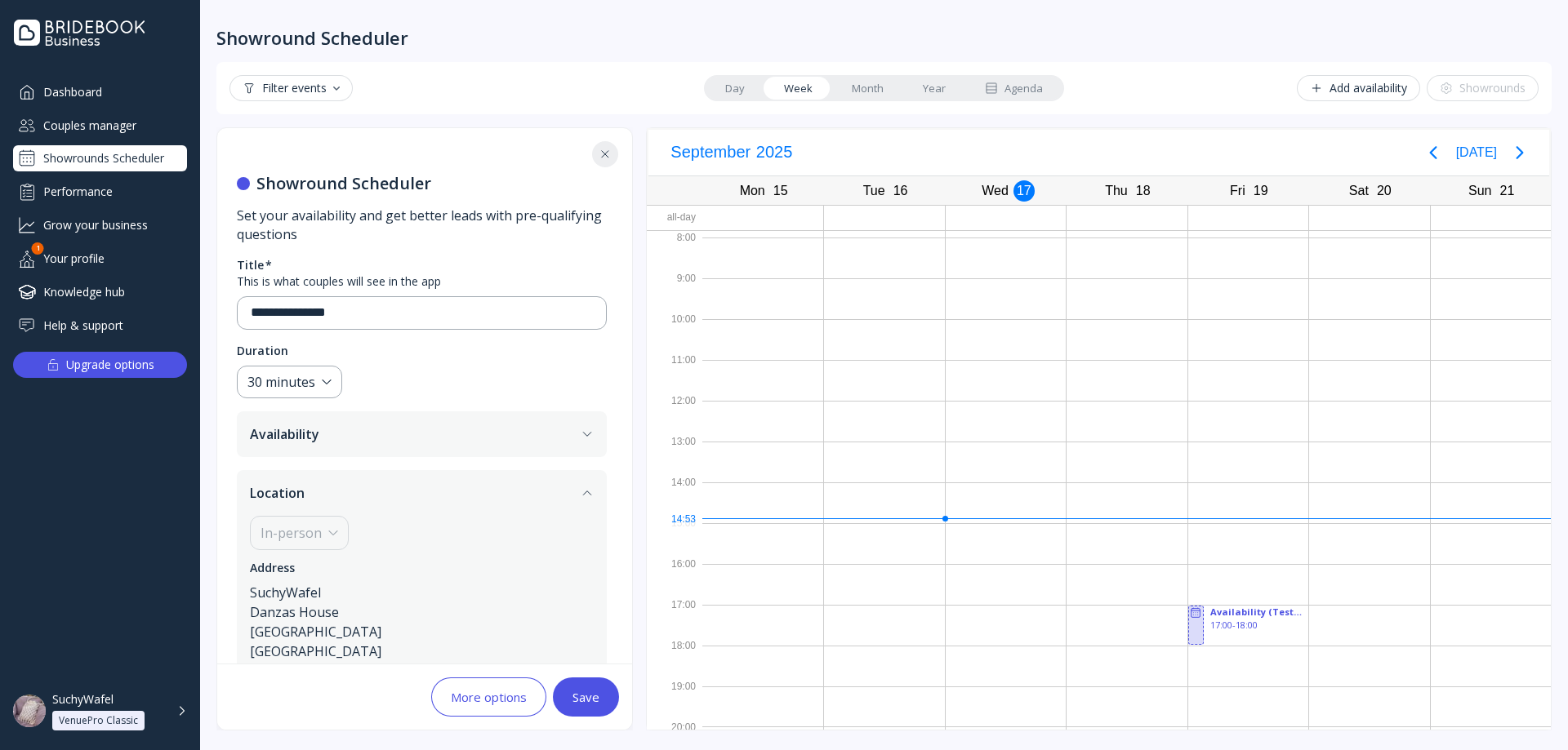
click at [352, 490] on button "Location" at bounding box center [422, 493] width 370 height 45
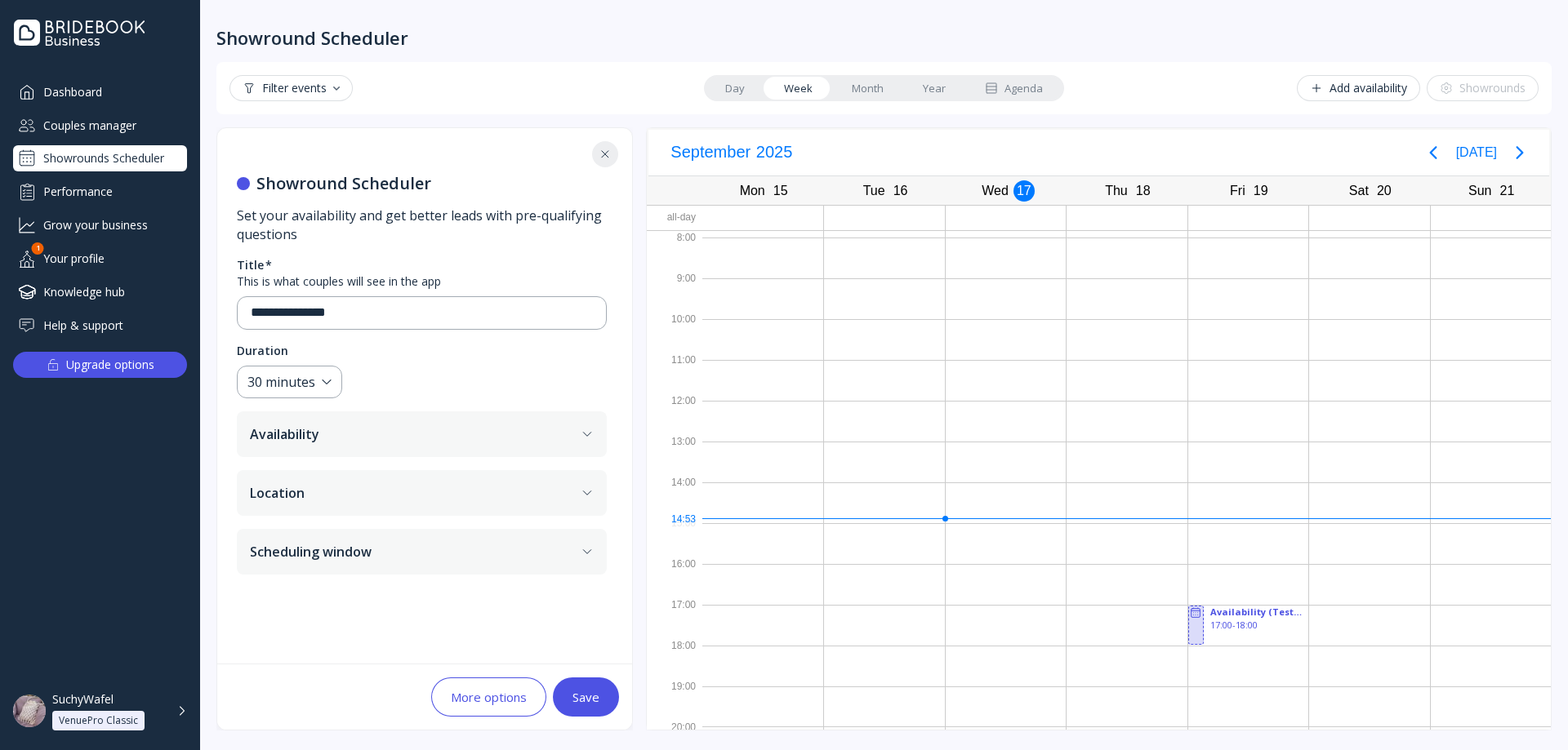
click at [506, 697] on div "More options" at bounding box center [488, 697] width 76 height 13
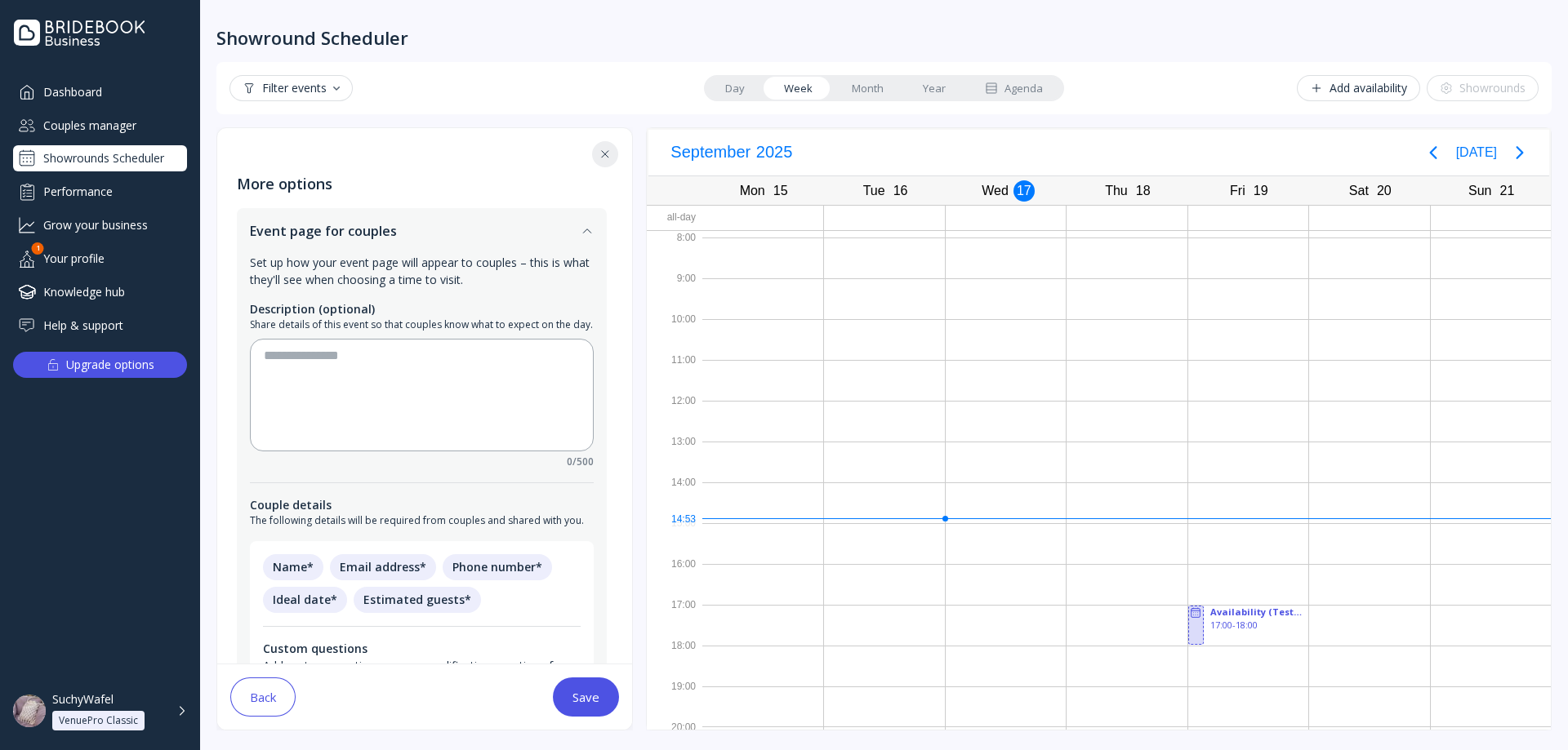
click at [582, 692] on div "Save" at bounding box center [586, 697] width 27 height 13
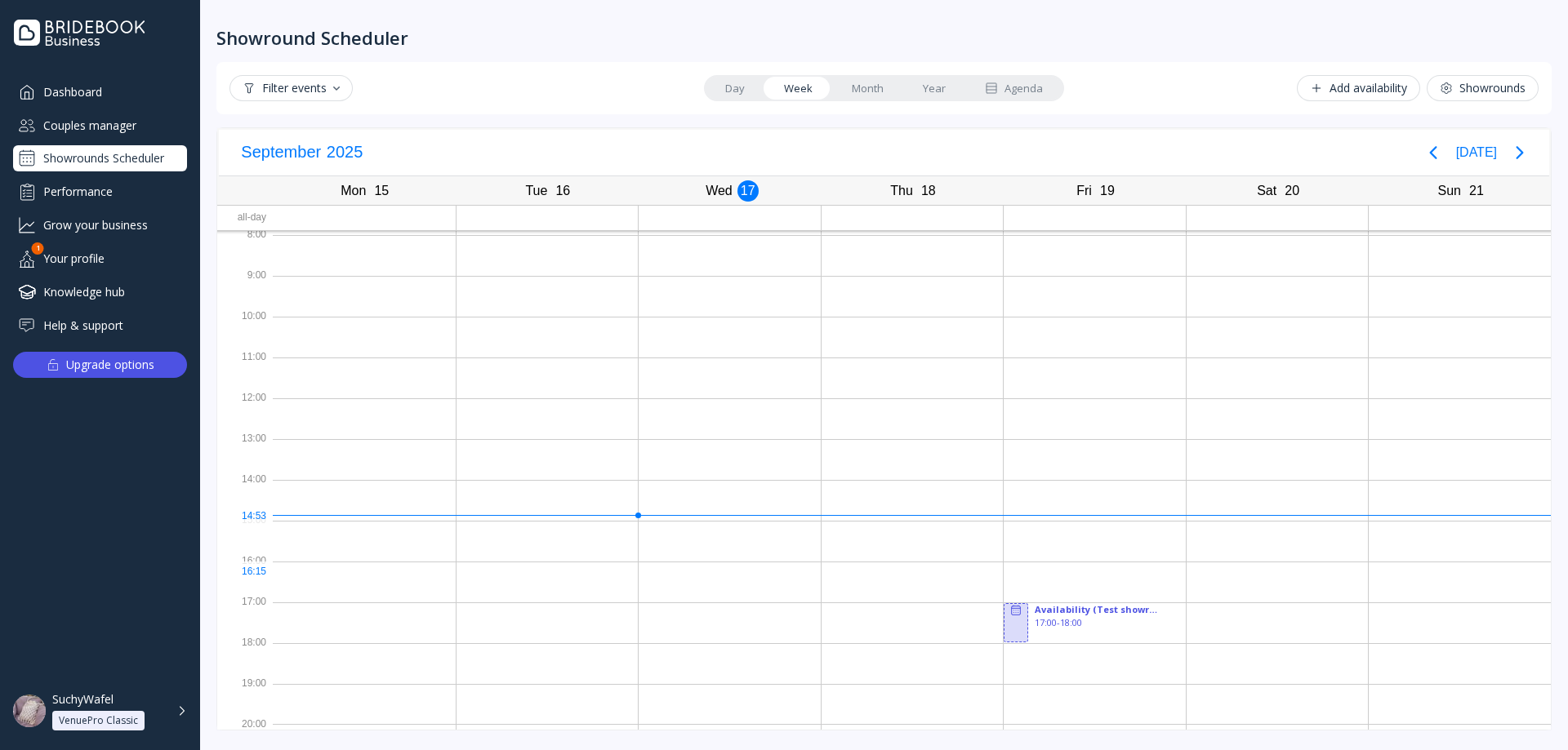
scroll to position [4, 0]
click at [94, 152] on div "Showrounds Scheduler" at bounding box center [99, 158] width 174 height 27
click at [92, 127] on div "Couples manager" at bounding box center [99, 125] width 174 height 27
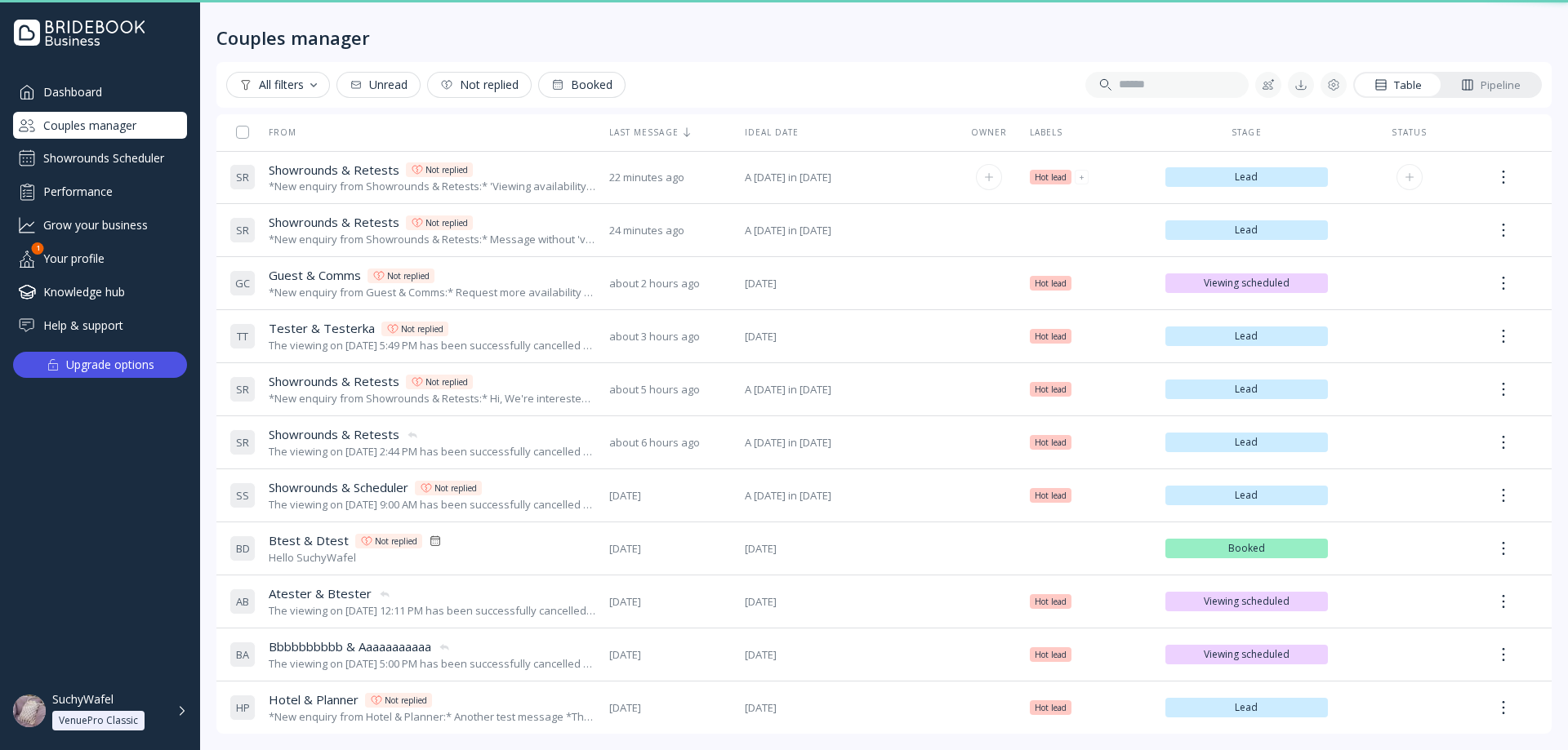
click at [480, 189] on div "*New enquiry from Showrounds & Retests:* 'Viewing availability' ticked test *Th…" at bounding box center [432, 187] width 328 height 16
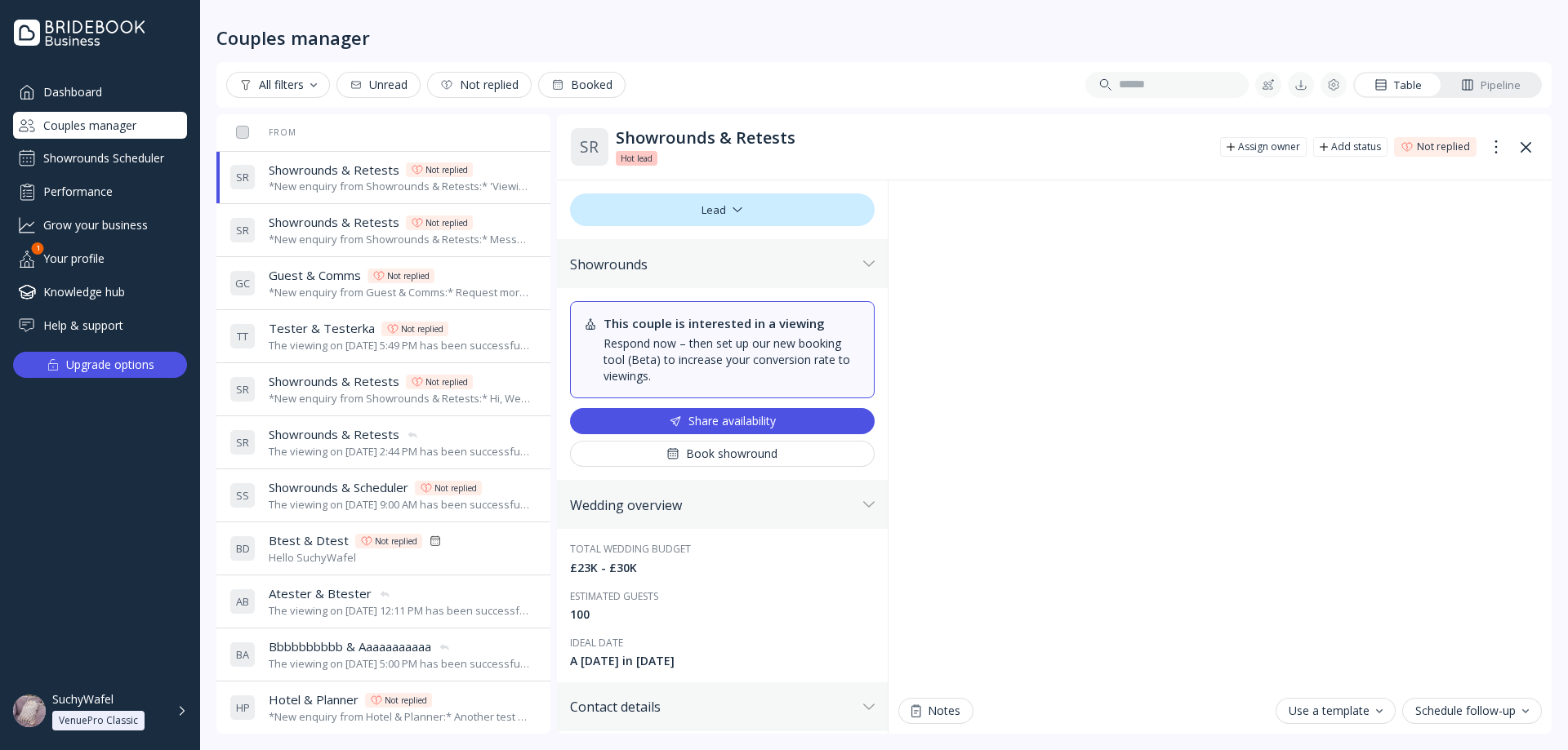
click at [393, 225] on span "Showrounds & Retests" at bounding box center [334, 221] width 131 height 17
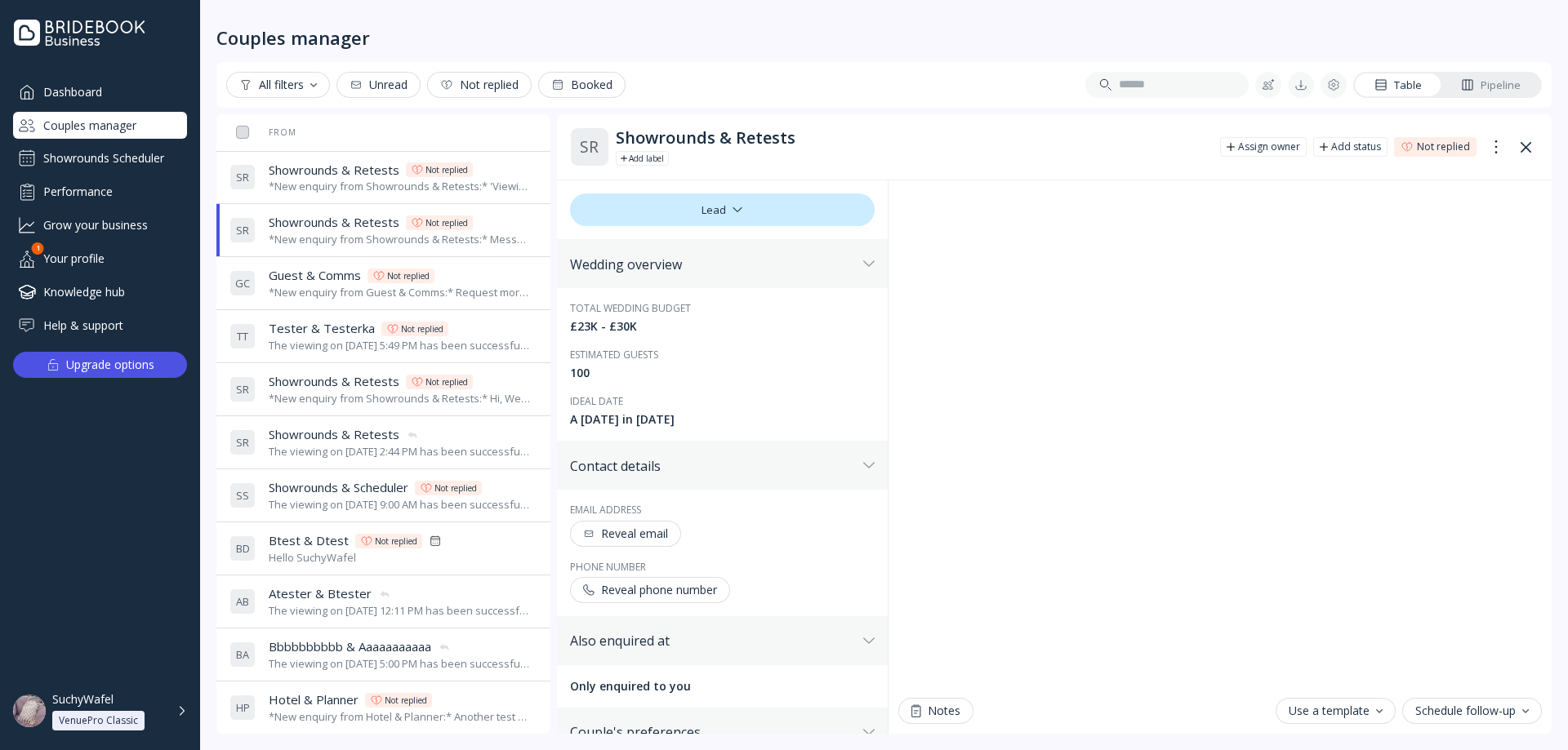
click at [395, 264] on div "G C Guest & Comms Guest & Comms Not replied *New enquiry from Guest & Comms:* R…" at bounding box center [380, 283] width 301 height 45
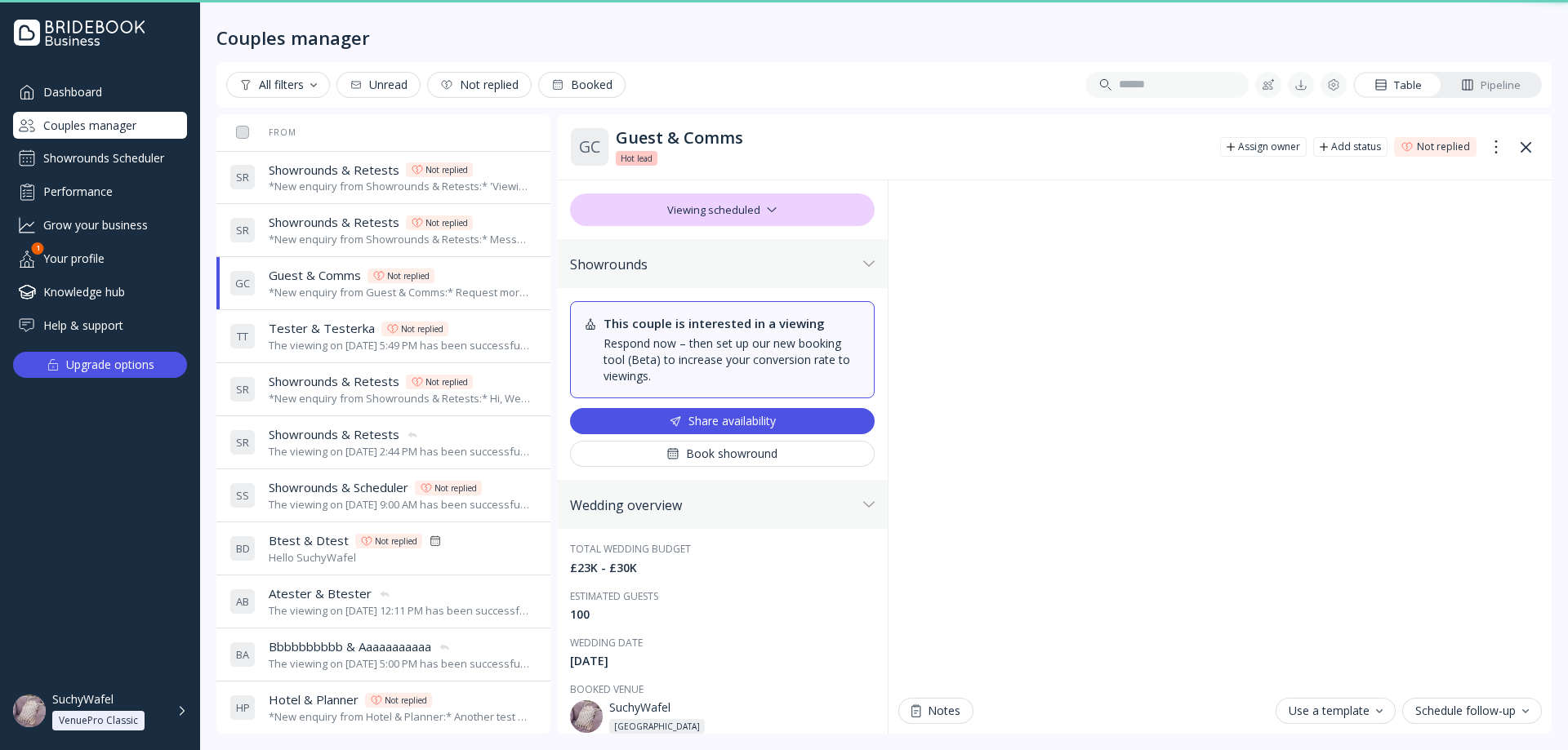
click at [362, 319] on div "T T Tester & Testerka Tester & Testerka Not replied The viewing on [DATE] 5:49 …" at bounding box center [380, 337] width 301 height 45
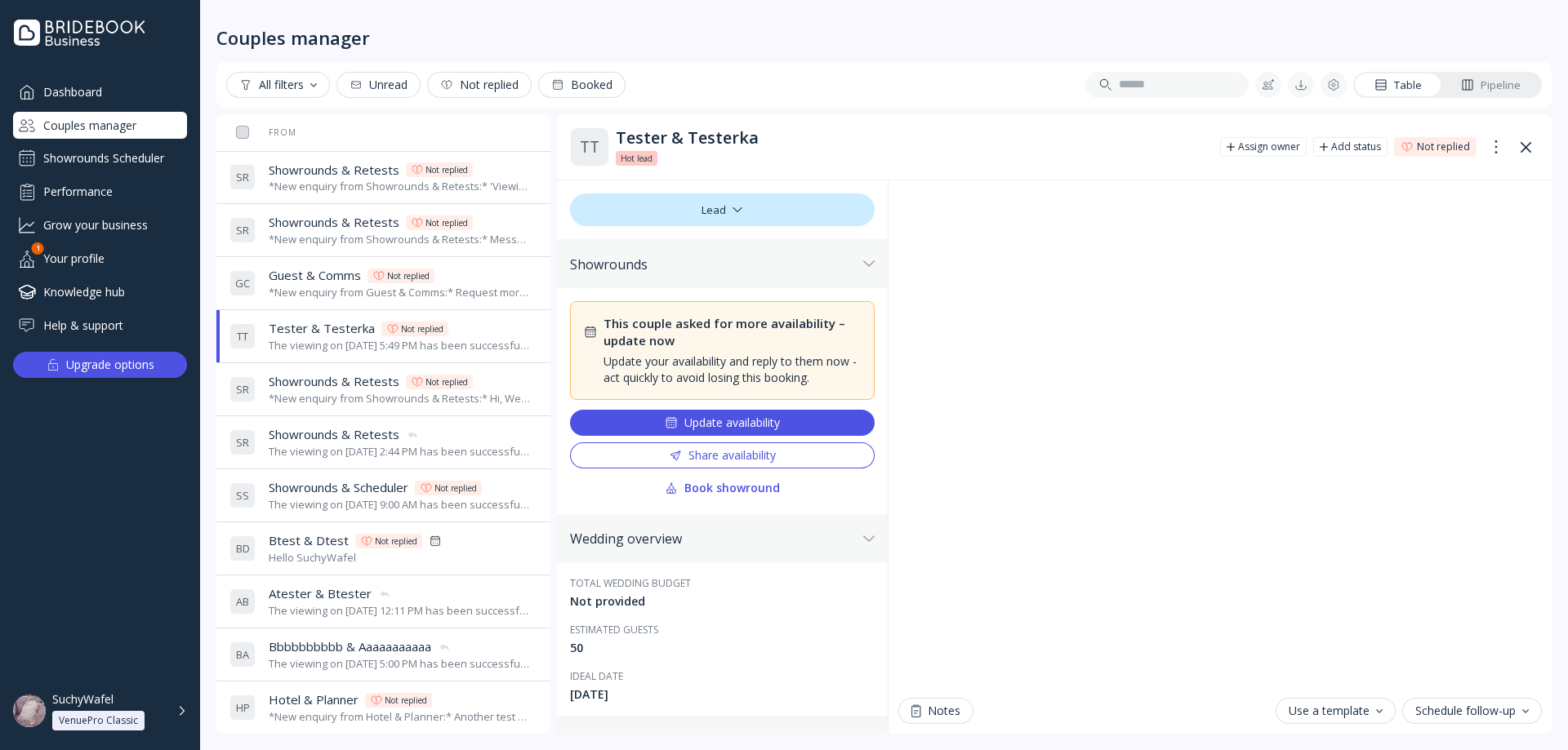
click at [373, 182] on div "*New enquiry from Showrounds & Retests:* 'Viewing availability' ticked test *Th…" at bounding box center [400, 187] width 262 height 16
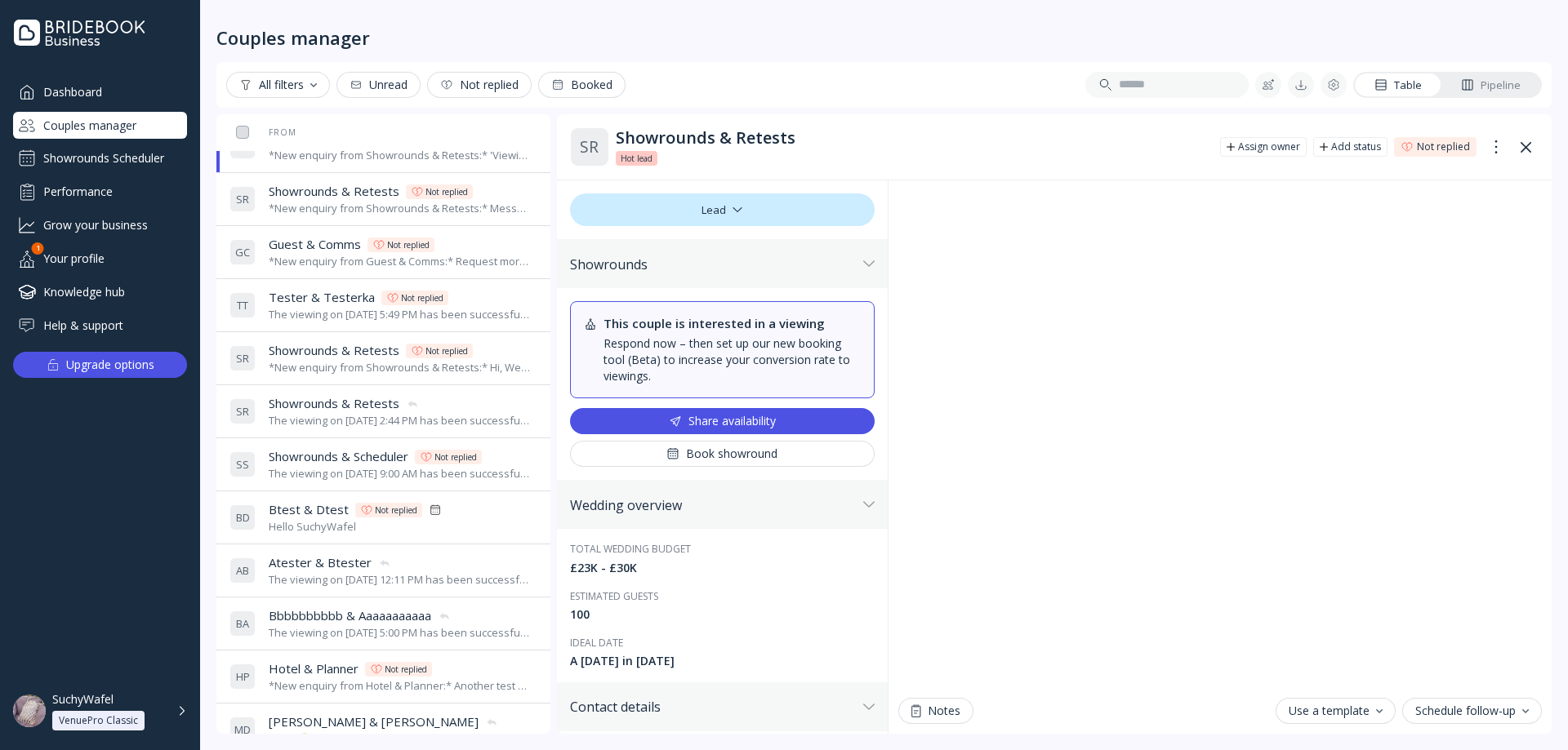
scroll to position [82, 0]
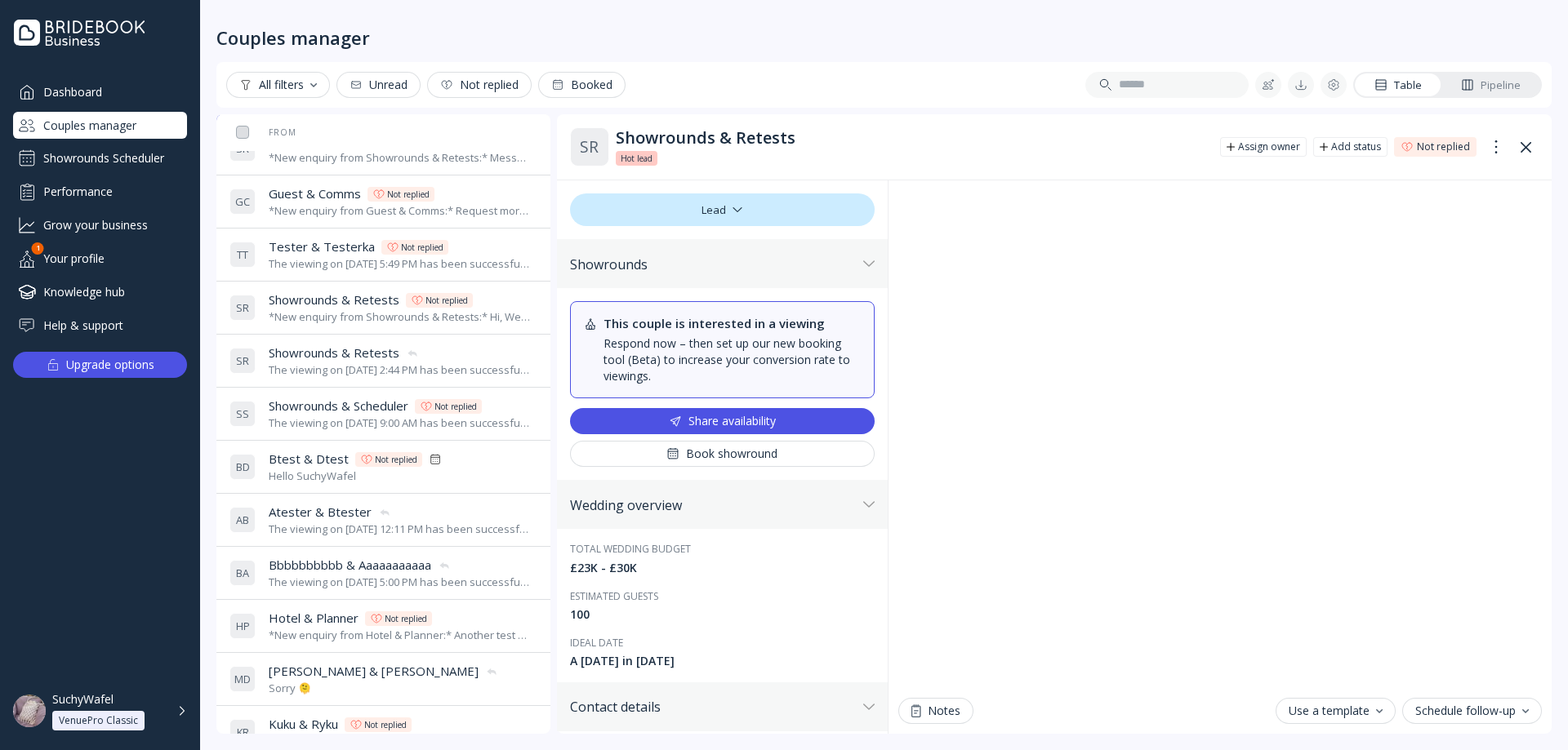
click at [365, 357] on span "Showrounds & Retests" at bounding box center [334, 352] width 131 height 17
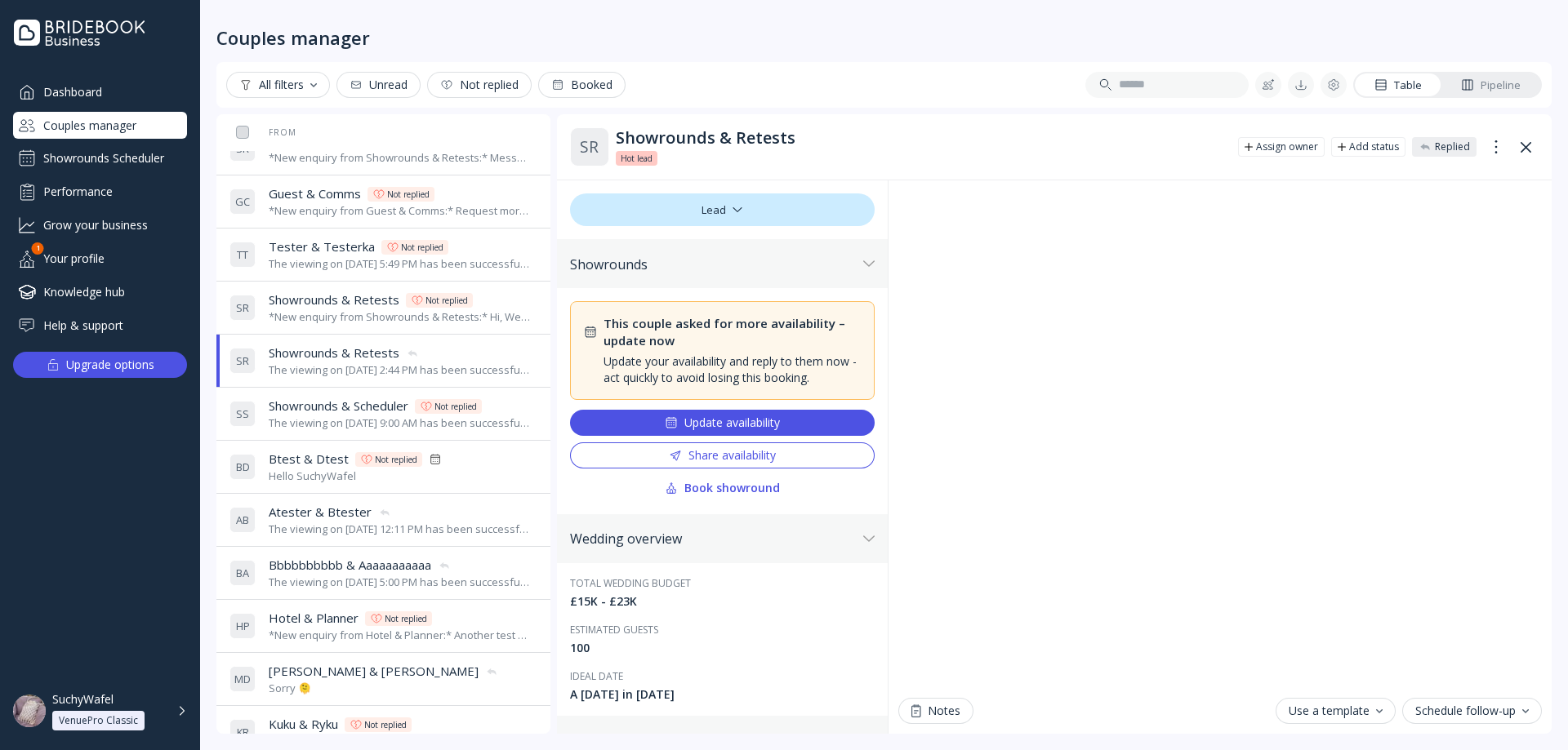
click at [353, 419] on div "The viewing on [DATE] 9:00 AM has been successfully cancelled by SuchyWafel." at bounding box center [400, 423] width 262 height 16
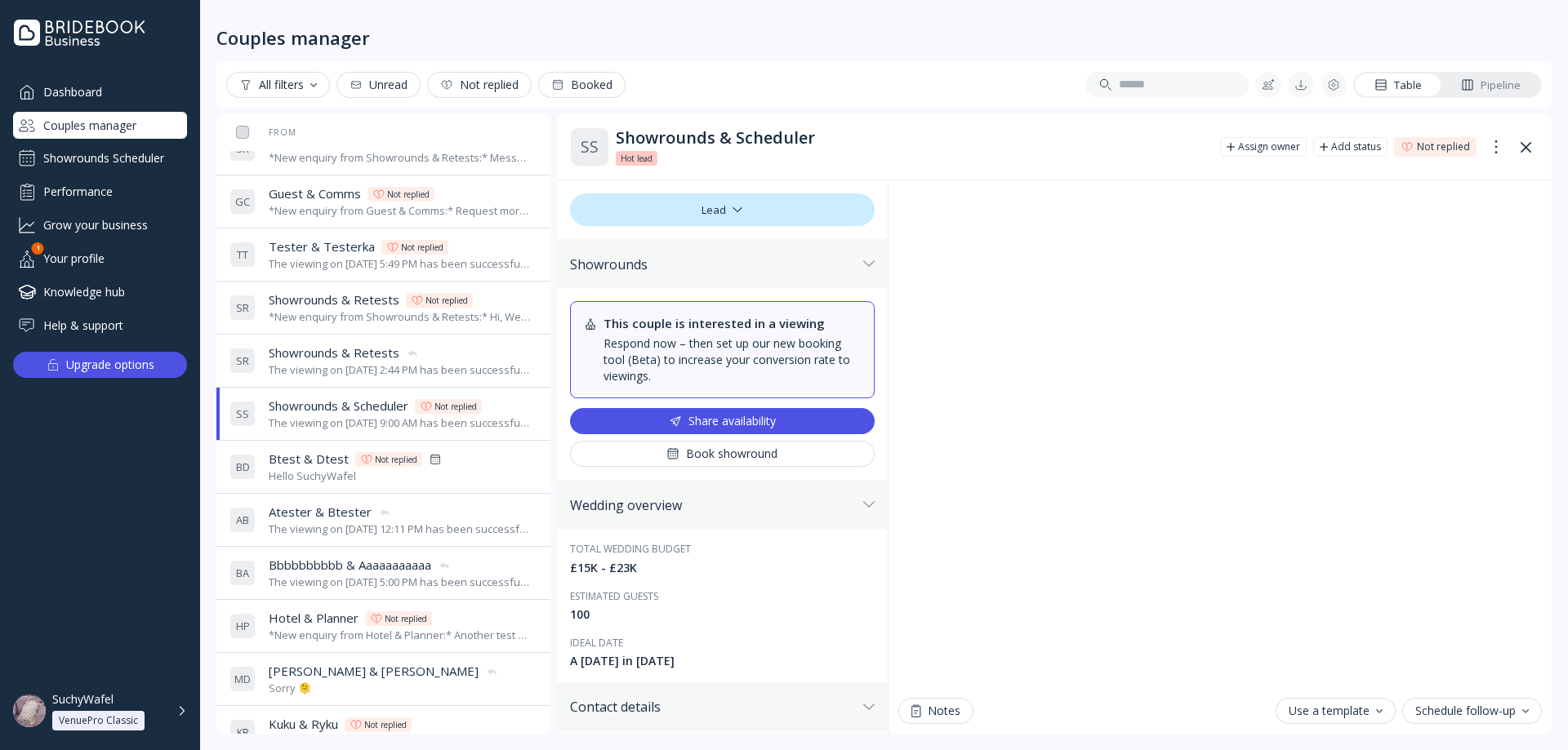
click at [348, 371] on div "The viewing on [DATE] 2:44 PM has been successfully cancelled by SuchyWafel." at bounding box center [400, 370] width 262 height 16
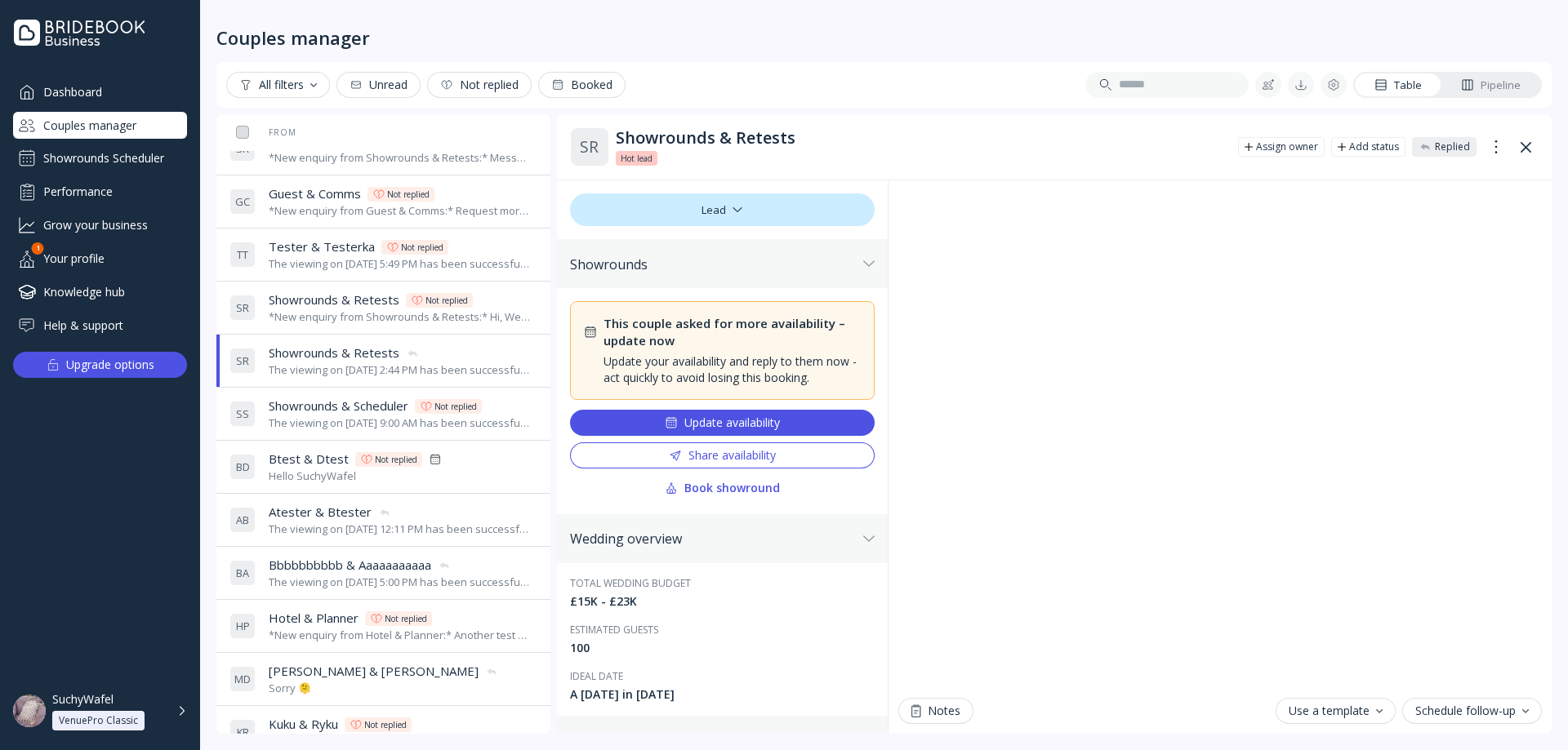
click at [353, 210] on div "*New enquiry from Guest & Comms:* Request more availability test message. *They…" at bounding box center [400, 212] width 262 height 16
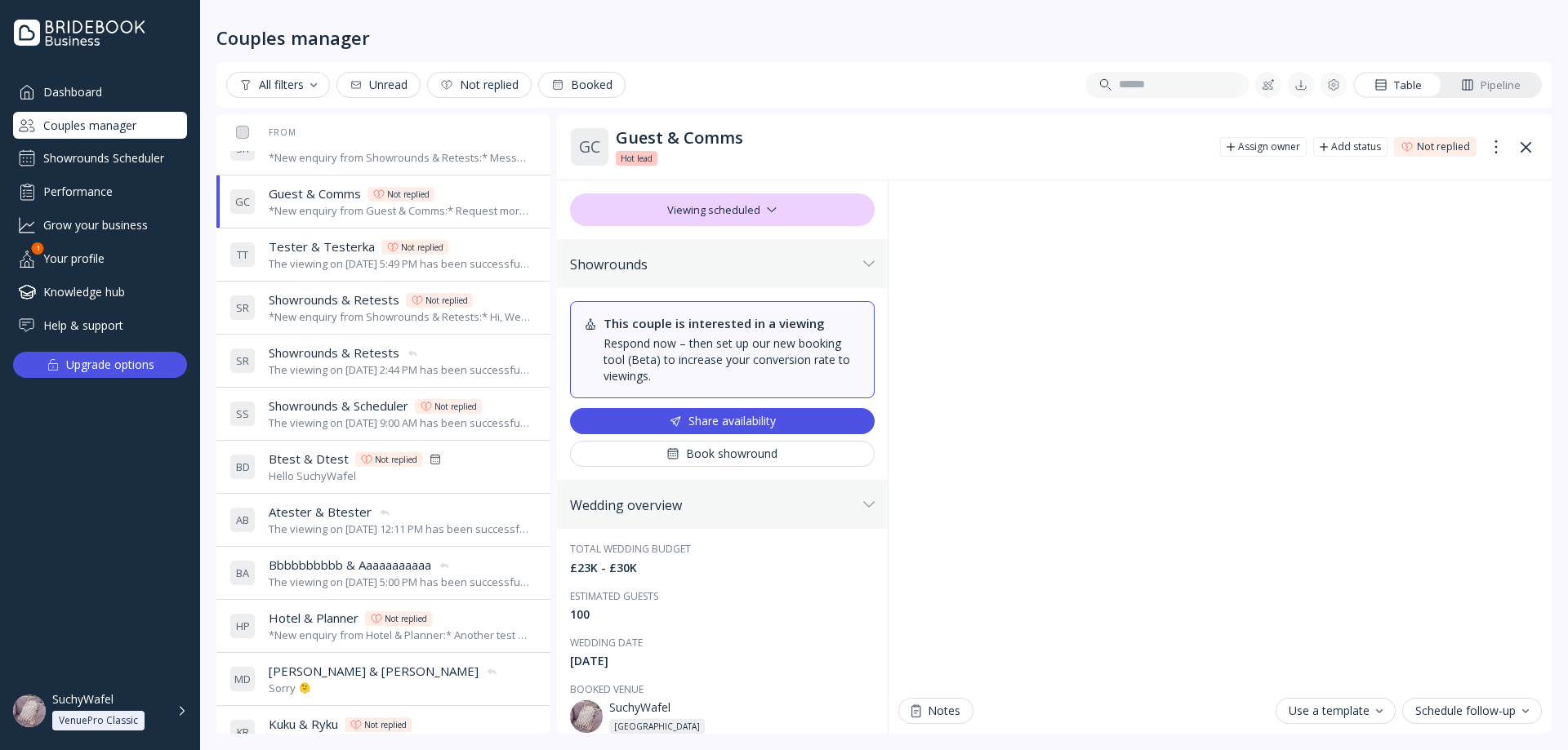
click at [319, 252] on span "Tester & Testerka" at bounding box center [322, 246] width 106 height 17
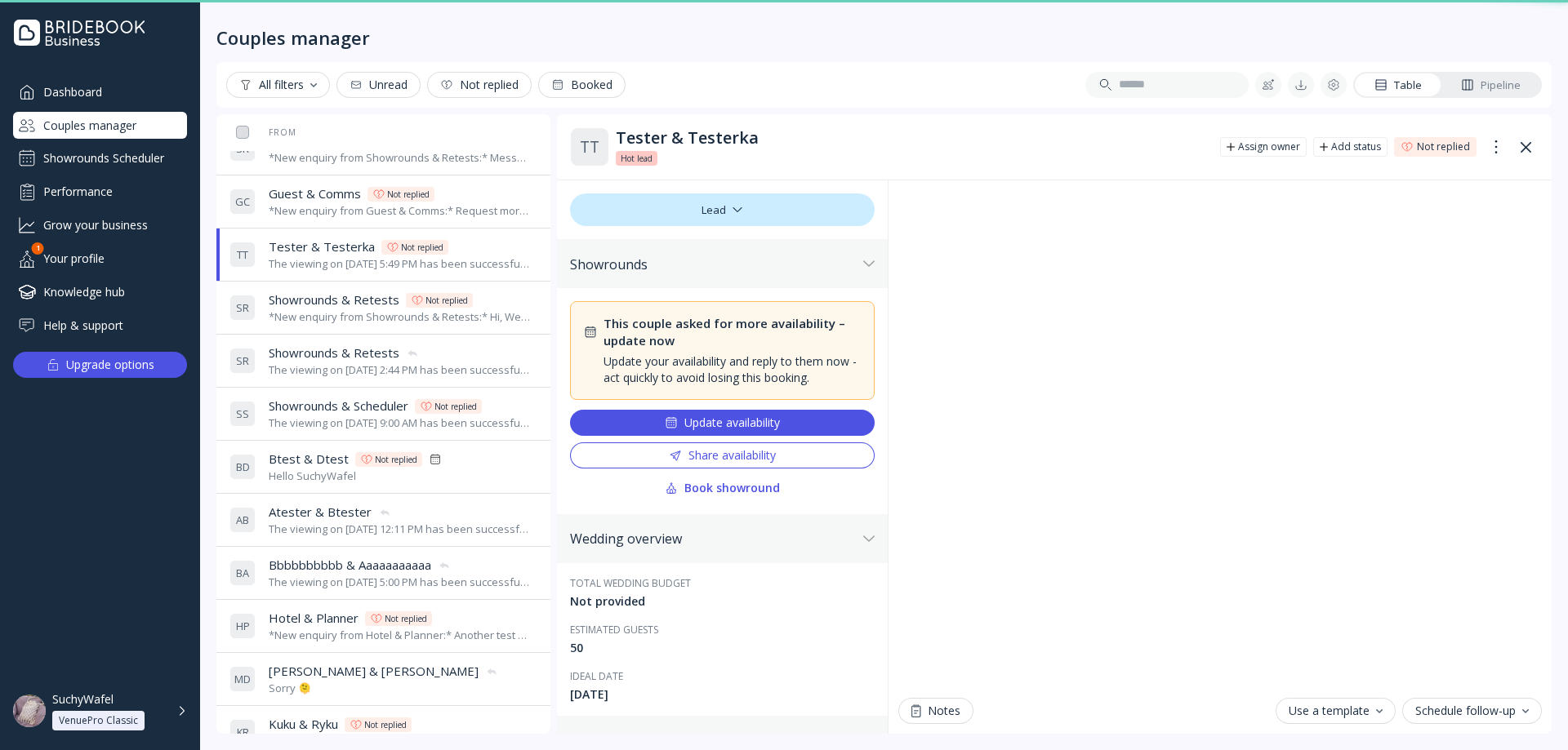
click at [315, 290] on div "S R Showrounds & Retests Showrounds & Retests Not replied *New enquiry from Sho…" at bounding box center [380, 308] width 301 height 45
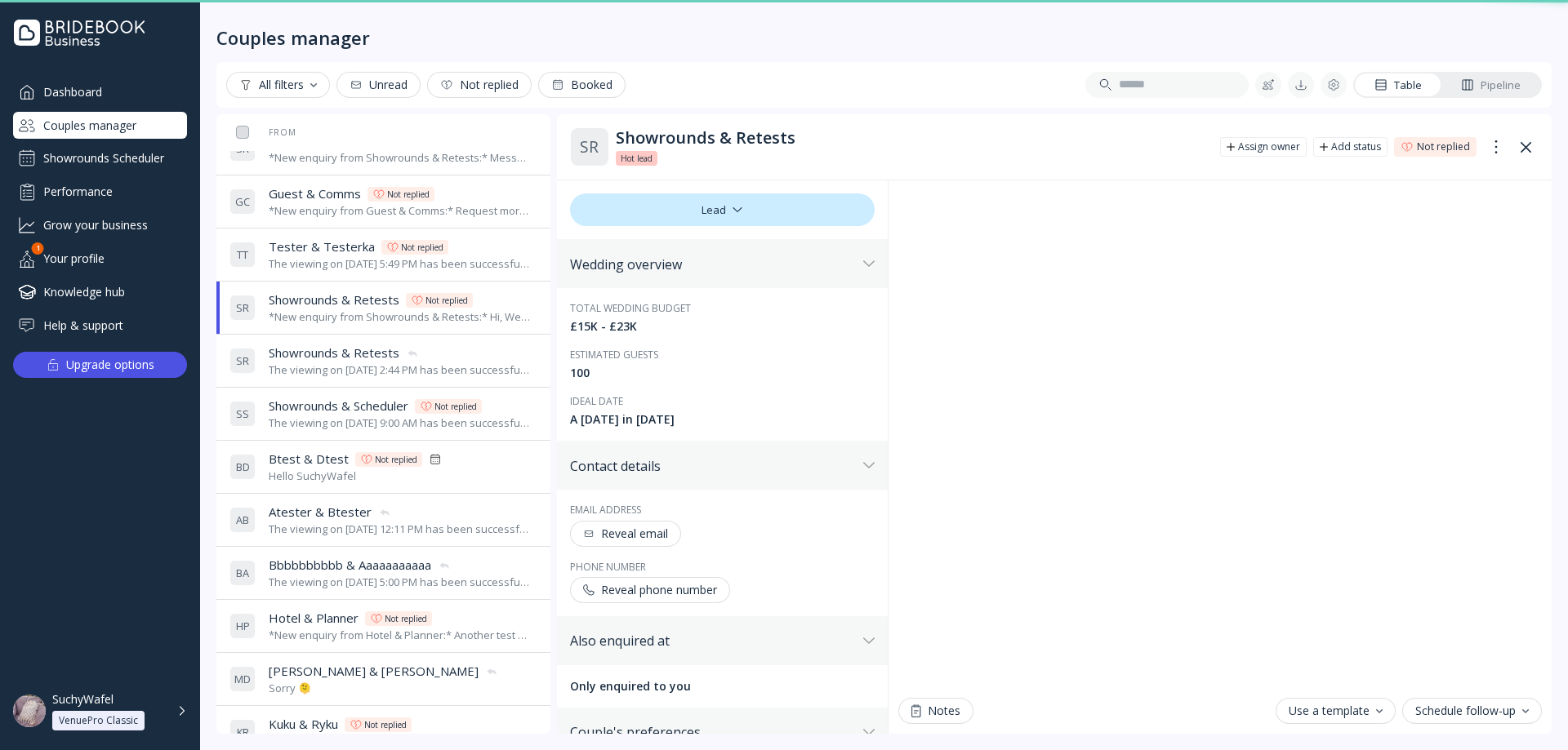
click at [315, 345] on span "Showrounds & Retests" at bounding box center [334, 352] width 131 height 17
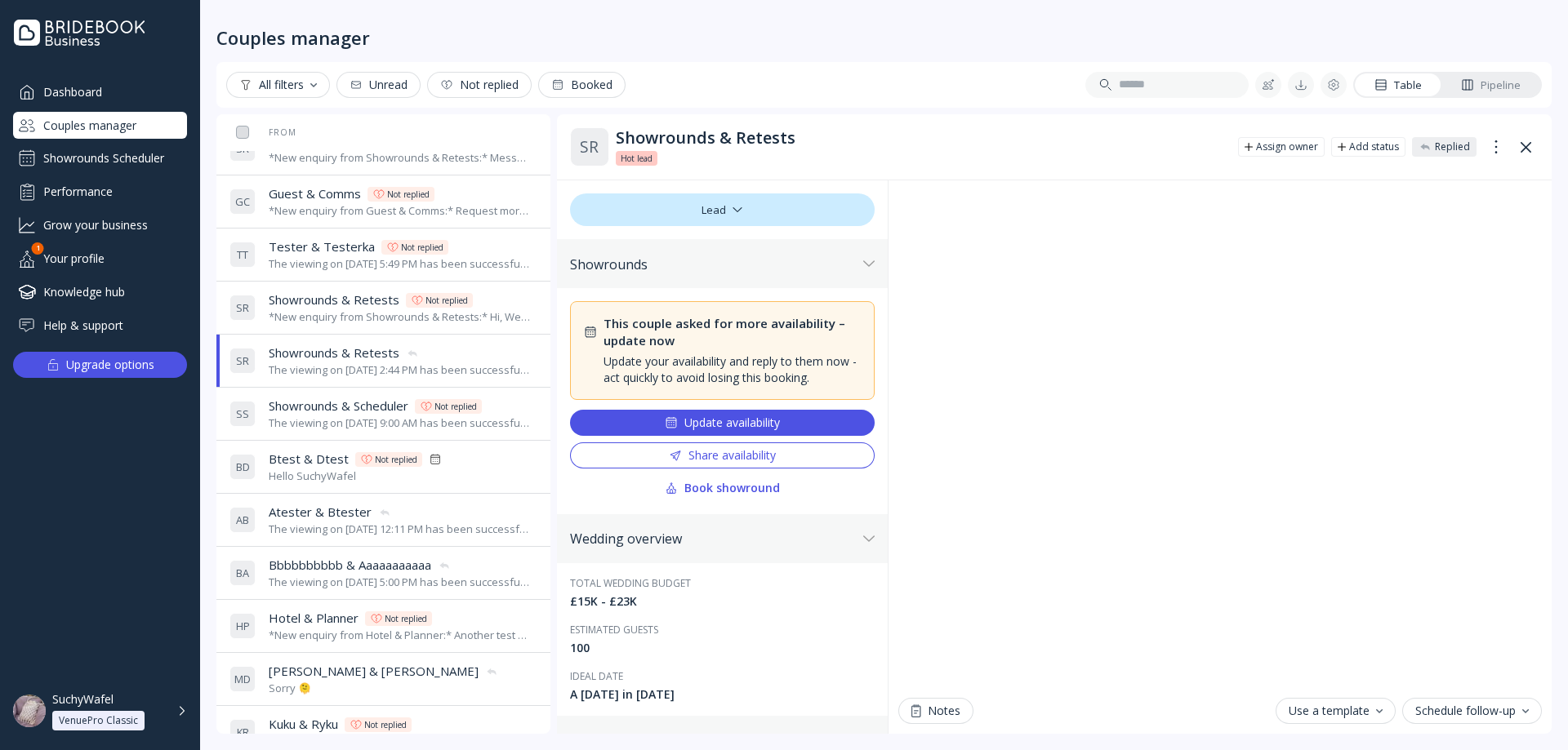
click at [318, 412] on span "Showrounds & Scheduler" at bounding box center [339, 406] width 140 height 17
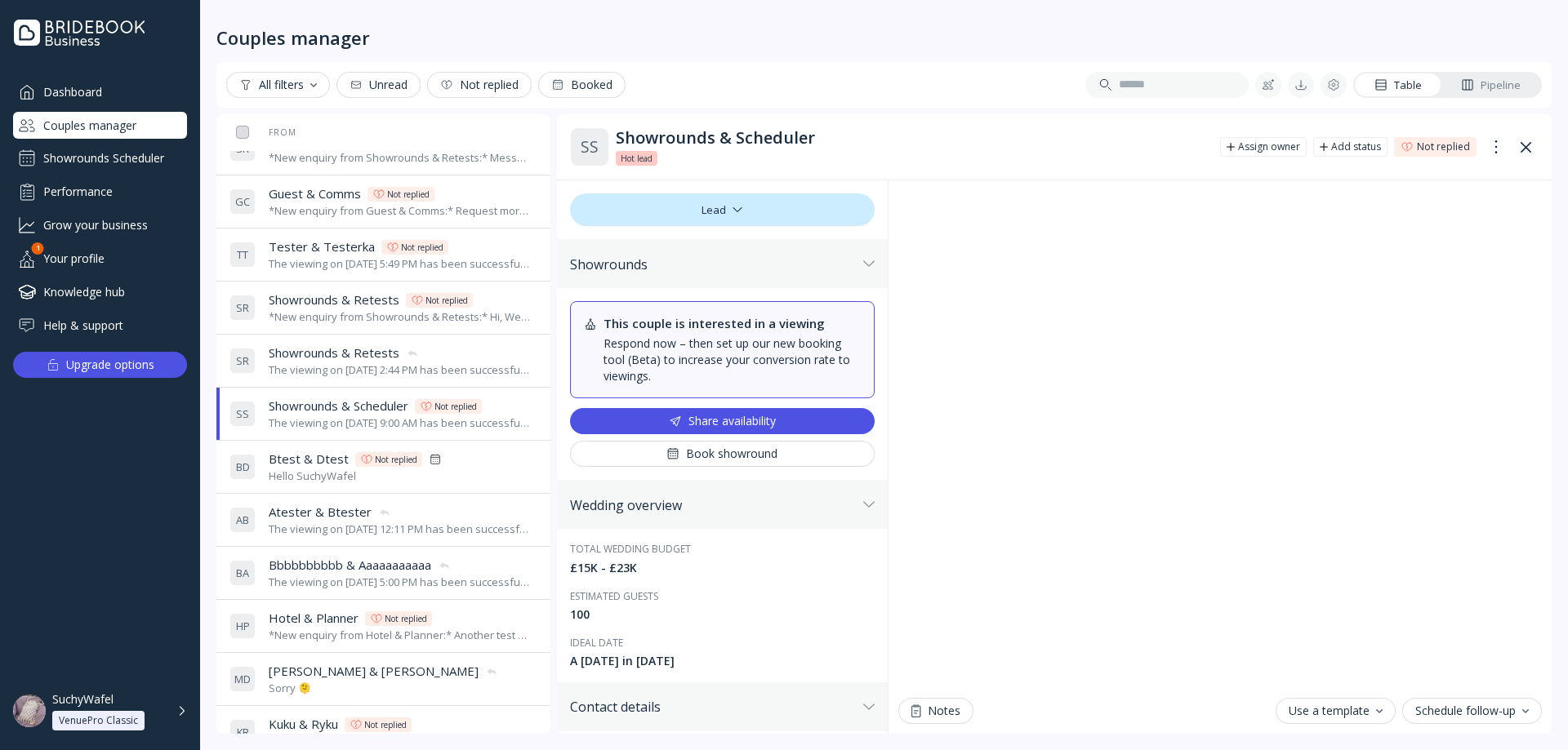
click at [322, 365] on div "The viewing on [DATE] 2:44 PM has been successfully cancelled by SuchyWafel." at bounding box center [400, 370] width 262 height 16
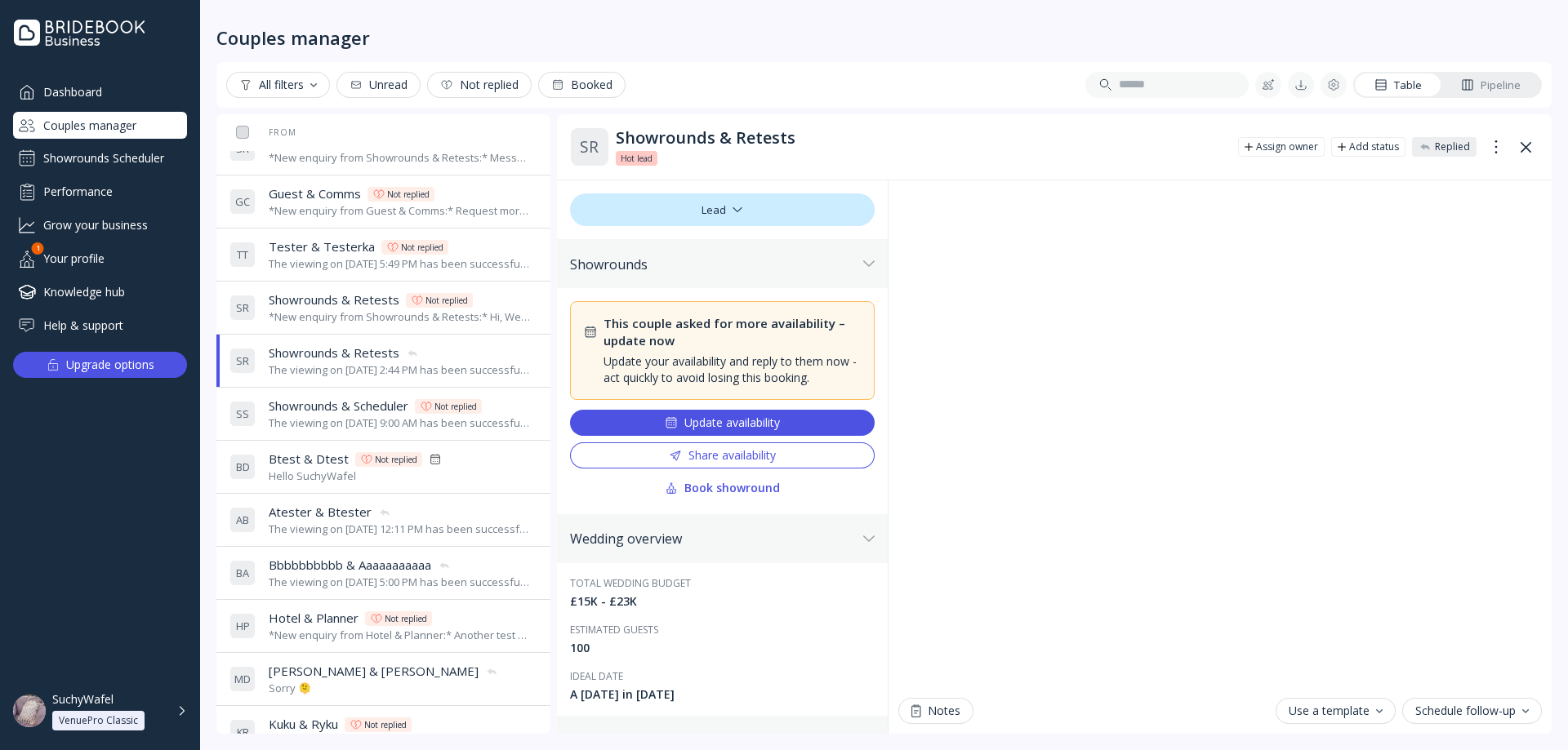
click at [106, 165] on div "Showrounds Scheduler" at bounding box center [99, 158] width 174 height 27
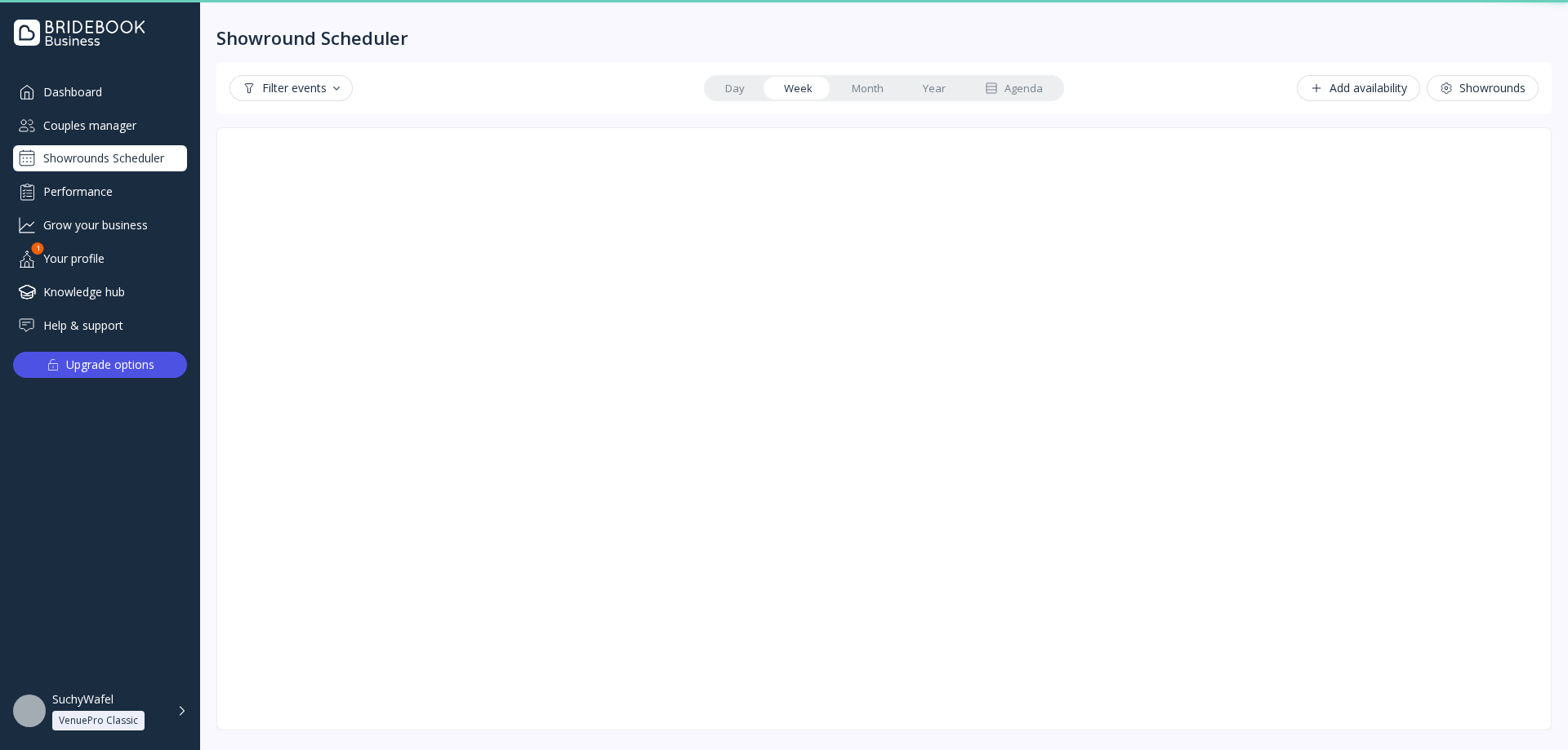
scroll to position [4, 0]
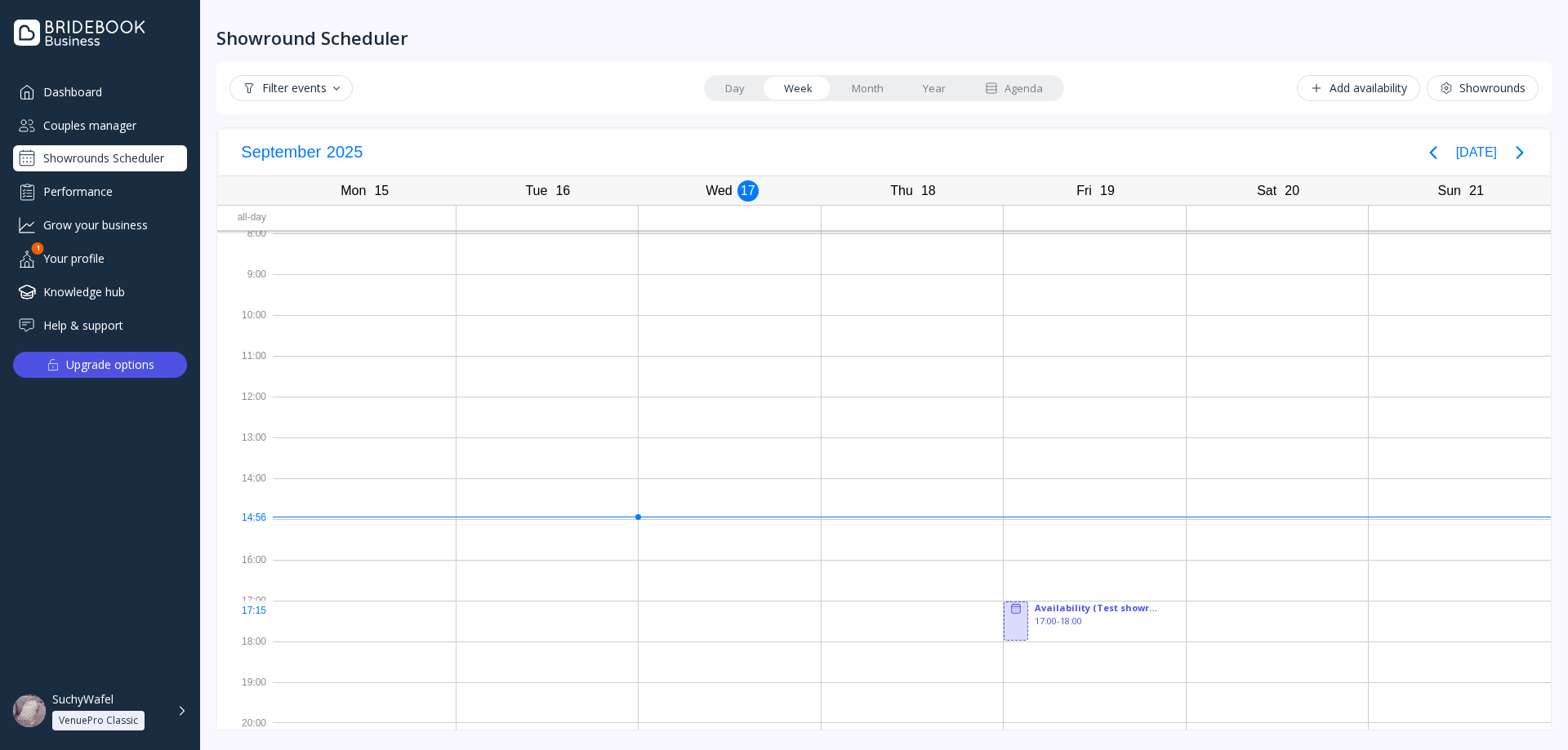
click at [1012, 618] on div at bounding box center [1016, 621] width 25 height 39
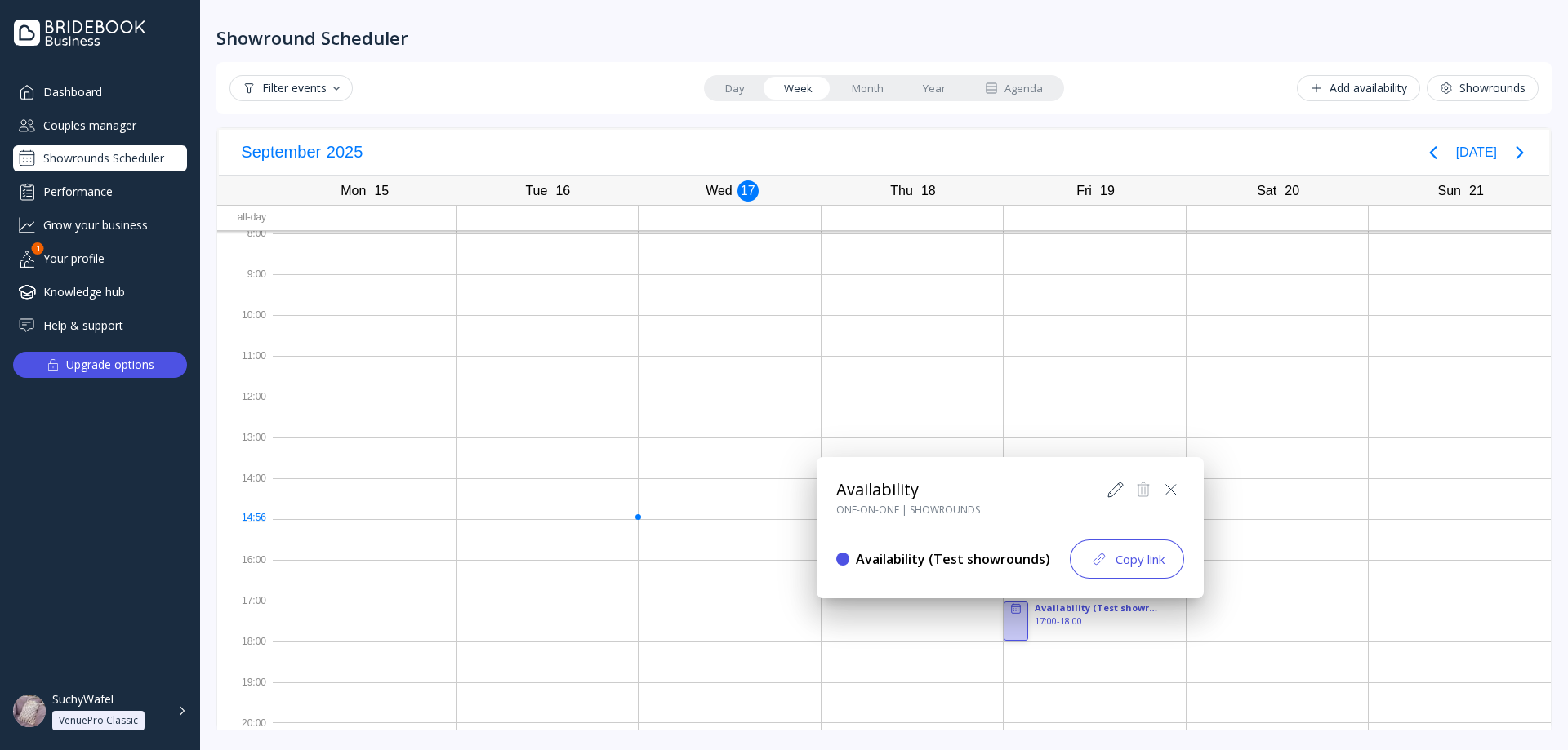
click at [1115, 490] on icon at bounding box center [1115, 490] width 20 height 20
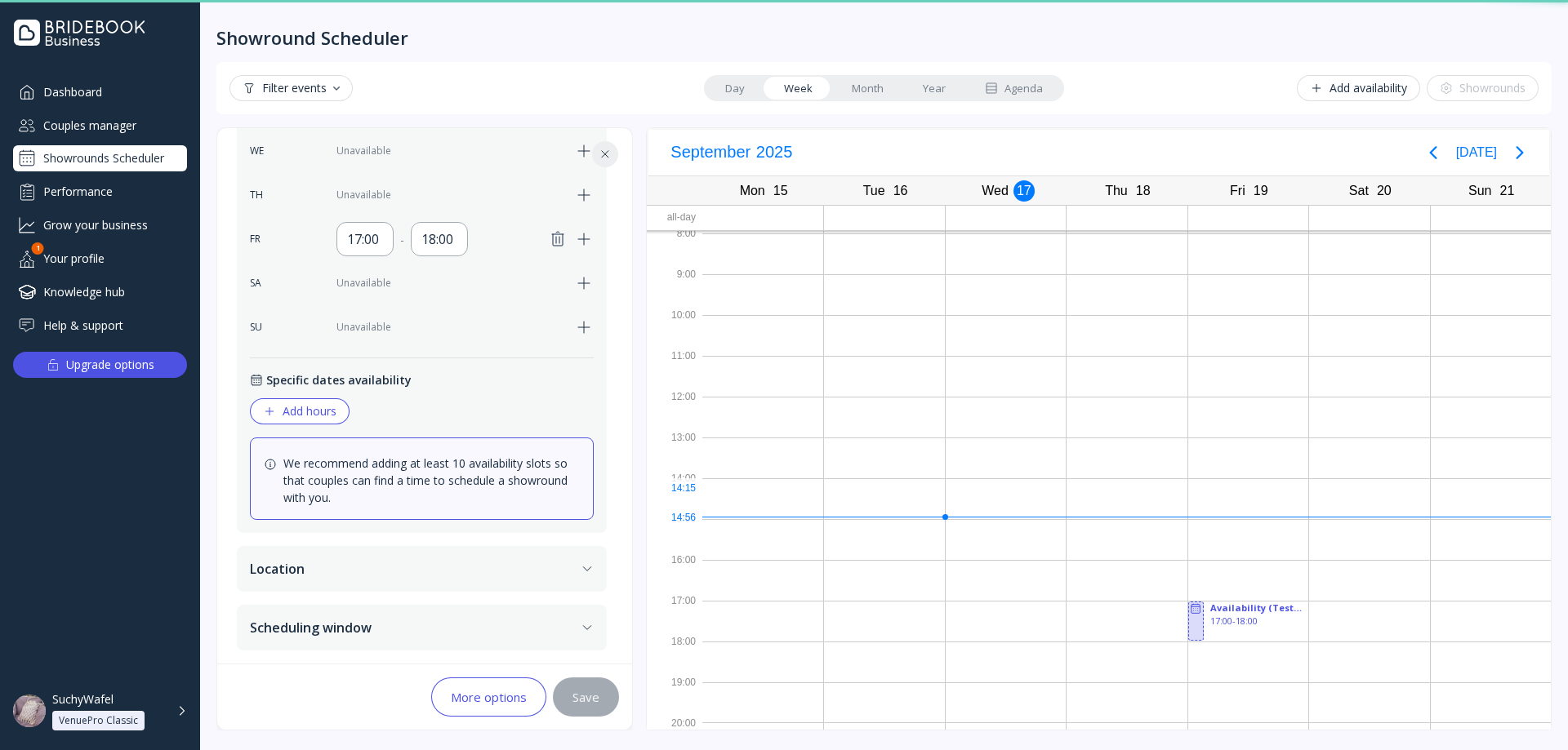
scroll to position [578, 0]
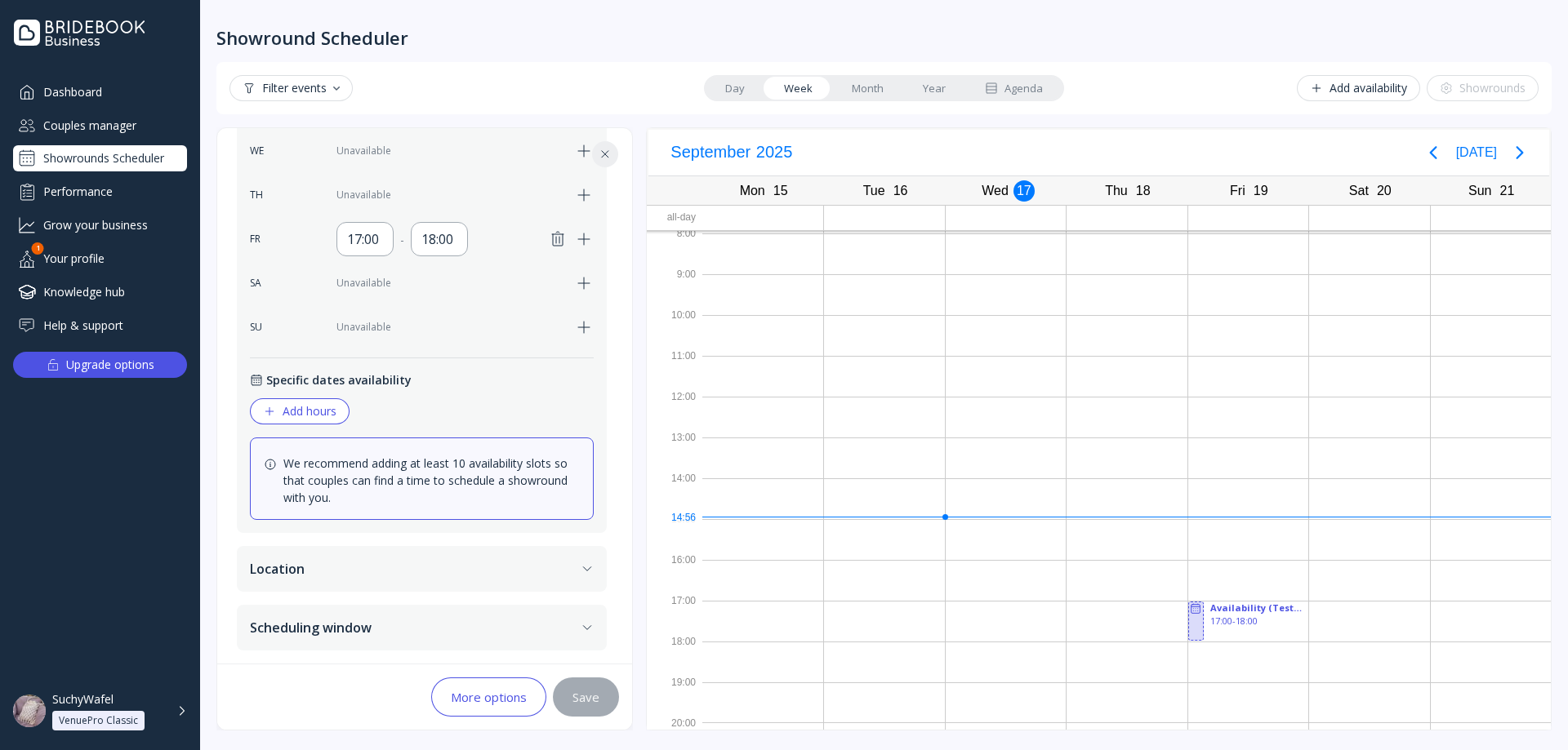
click at [561, 231] on icon "button" at bounding box center [558, 239] width 20 height 20
click at [587, 682] on button "Save" at bounding box center [586, 698] width 66 height 39
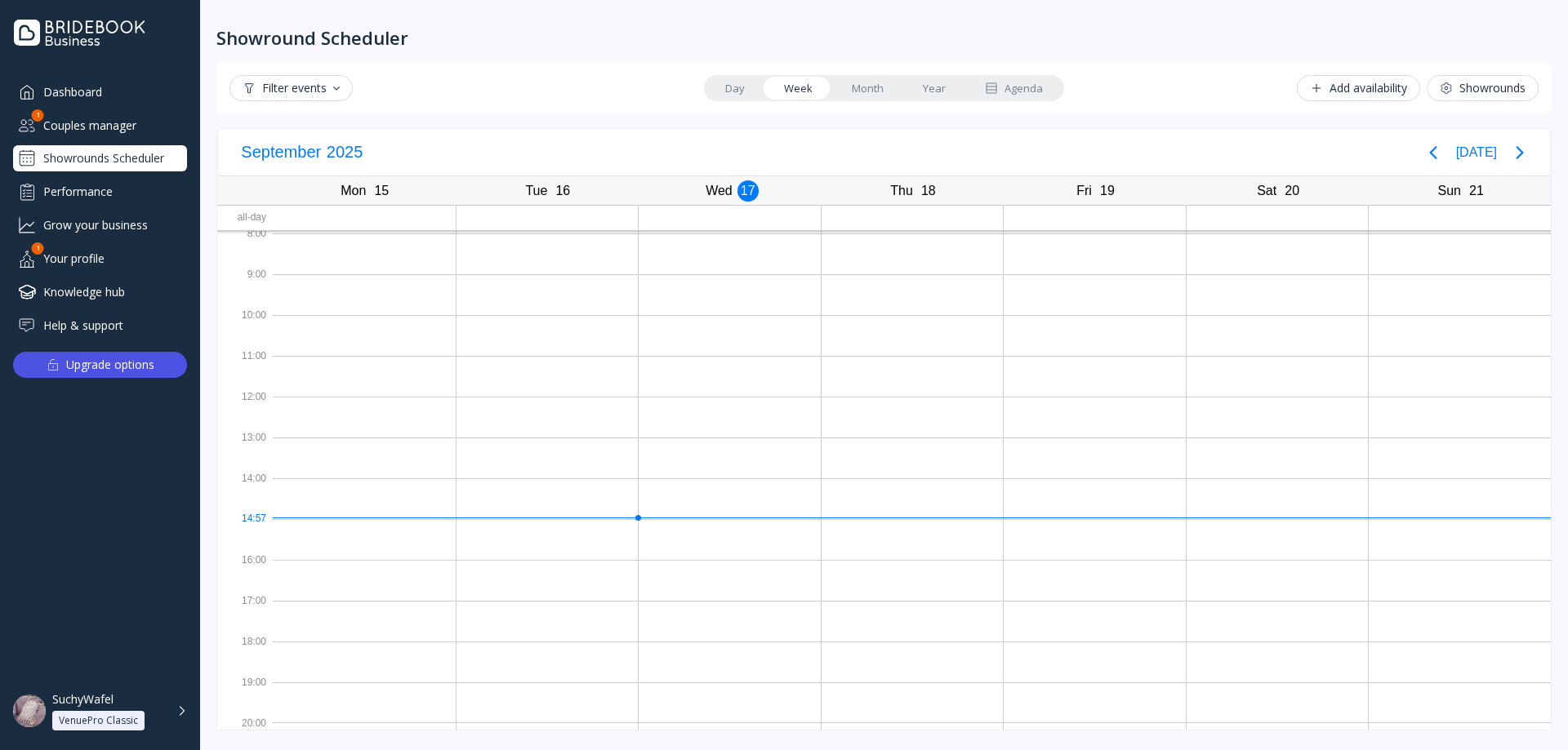
click at [93, 256] on div "Your profile" at bounding box center [99, 258] width 174 height 27
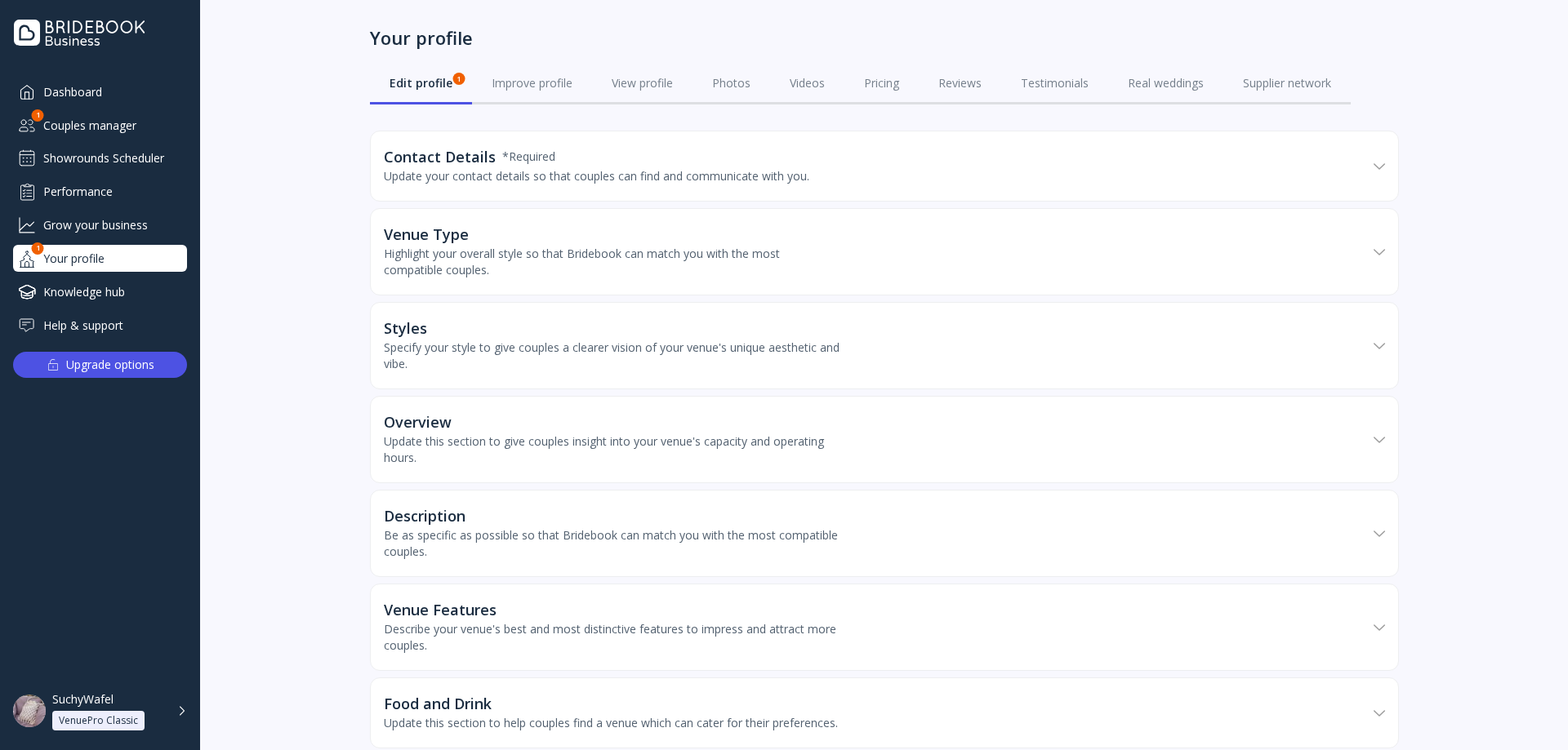
click at [107, 123] on div "Couples manager" at bounding box center [99, 125] width 174 height 27
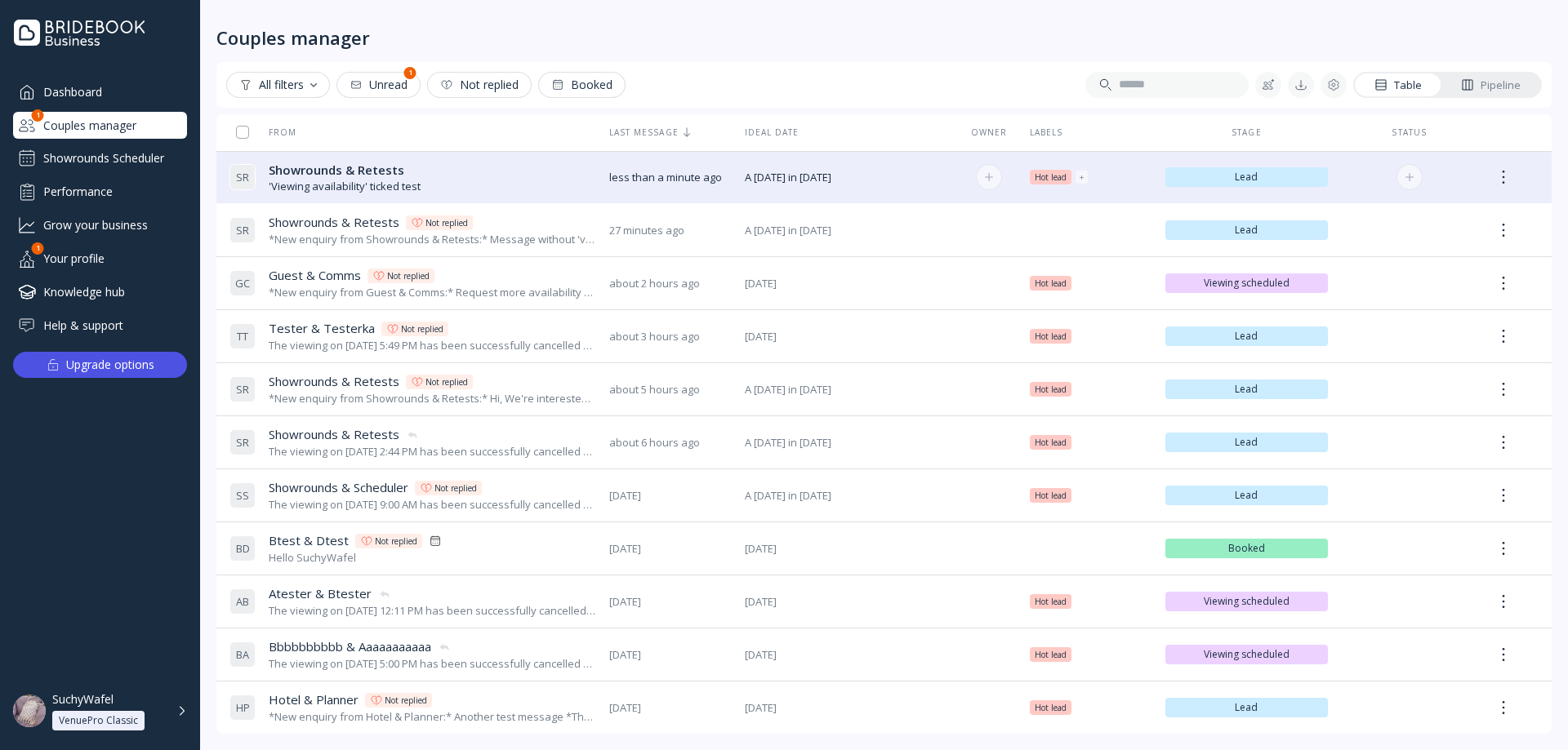
click at [494, 189] on div "S R Showrounds & Retests Showrounds & Retests 'Viewing availability' ticked test" at bounding box center [412, 178] width 366 height 45
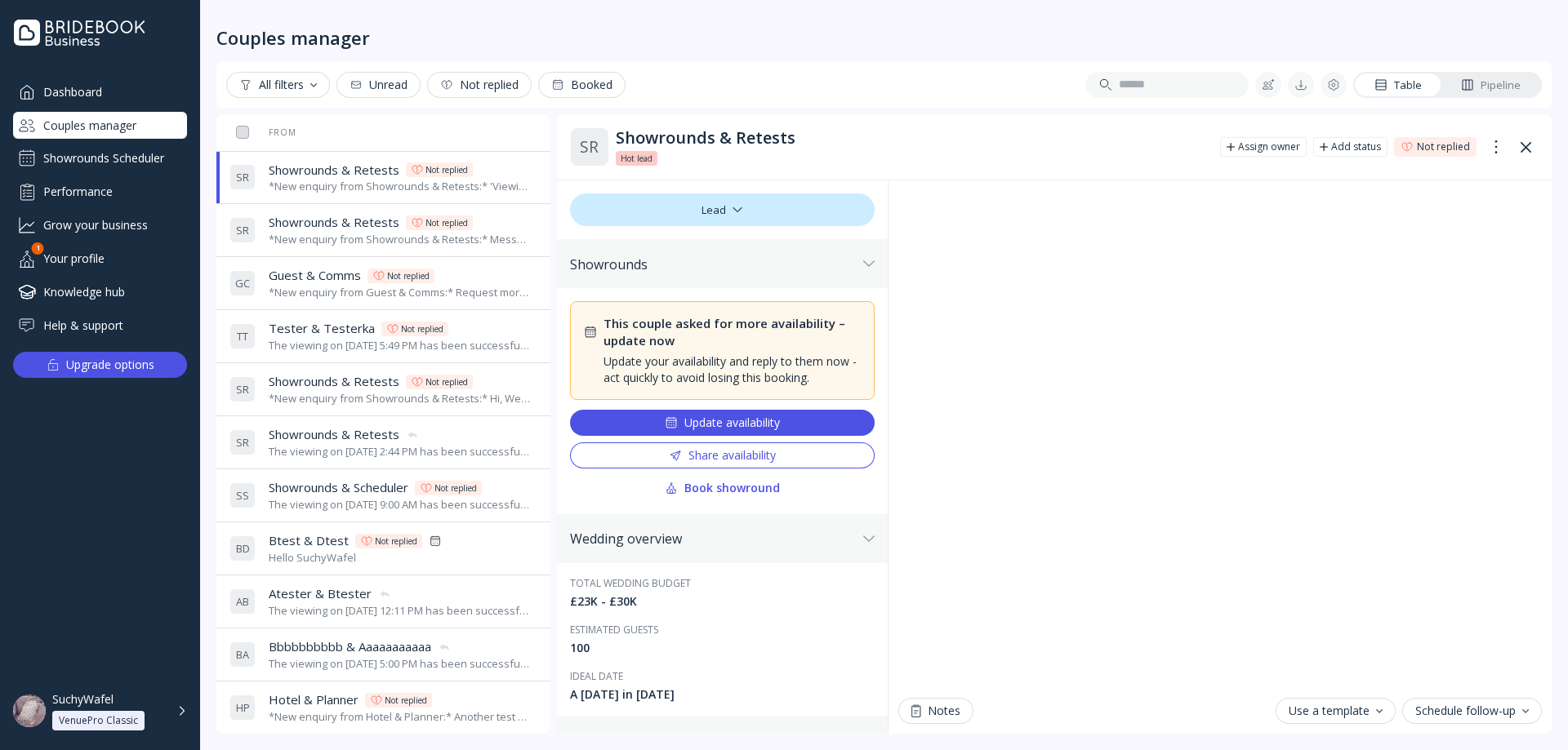
click at [294, 261] on div "G C Guest & Comms Guest & Comms Not replied *New enquiry from Guest & Comms:* R…" at bounding box center [380, 283] width 301 height 45
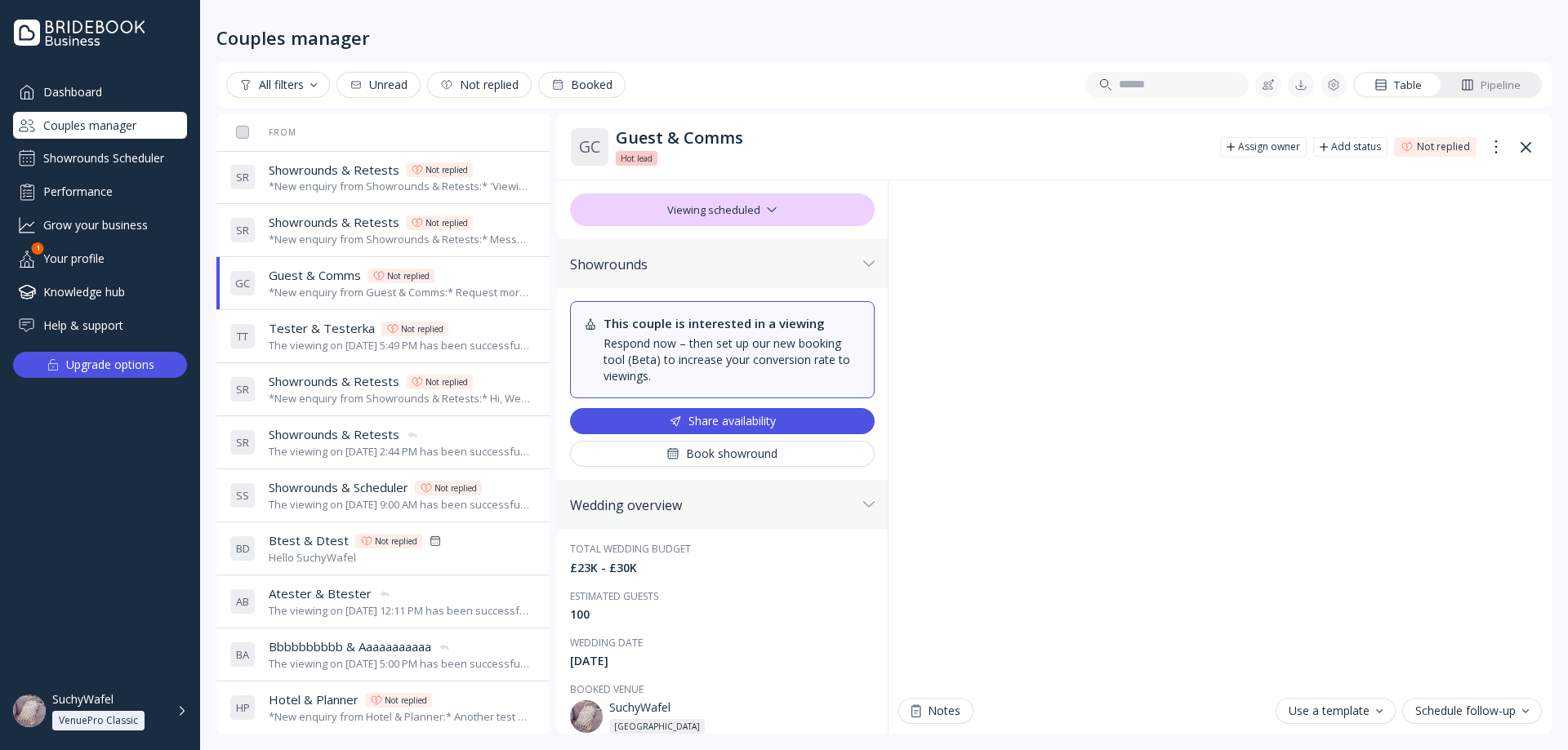
click at [309, 229] on span "Showrounds & Retests" at bounding box center [334, 221] width 131 height 17
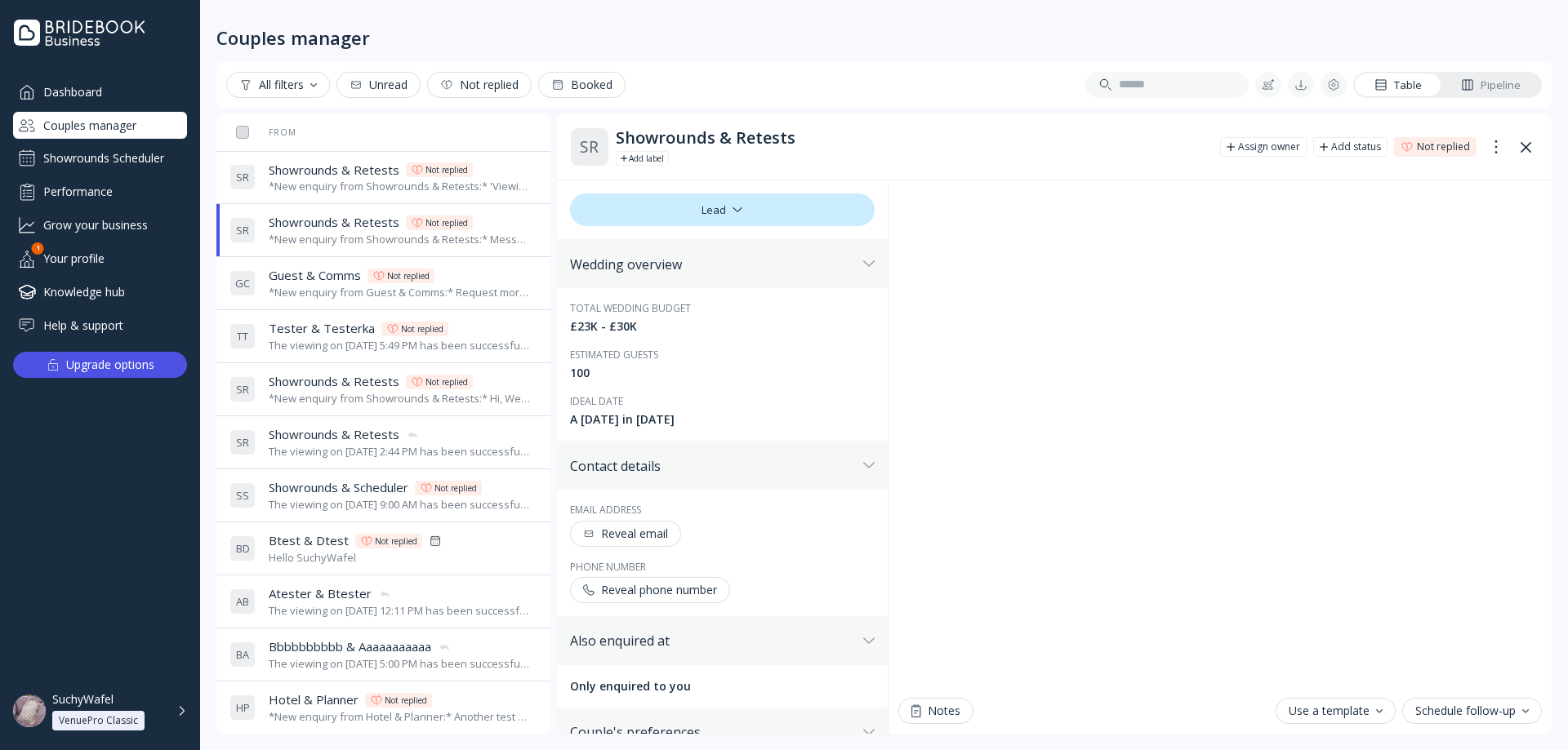
click at [321, 305] on div "G C Guest & Comms Guest & Comms Not replied *New enquiry from Guest & Comms:* R…" at bounding box center [380, 283] width 301 height 45
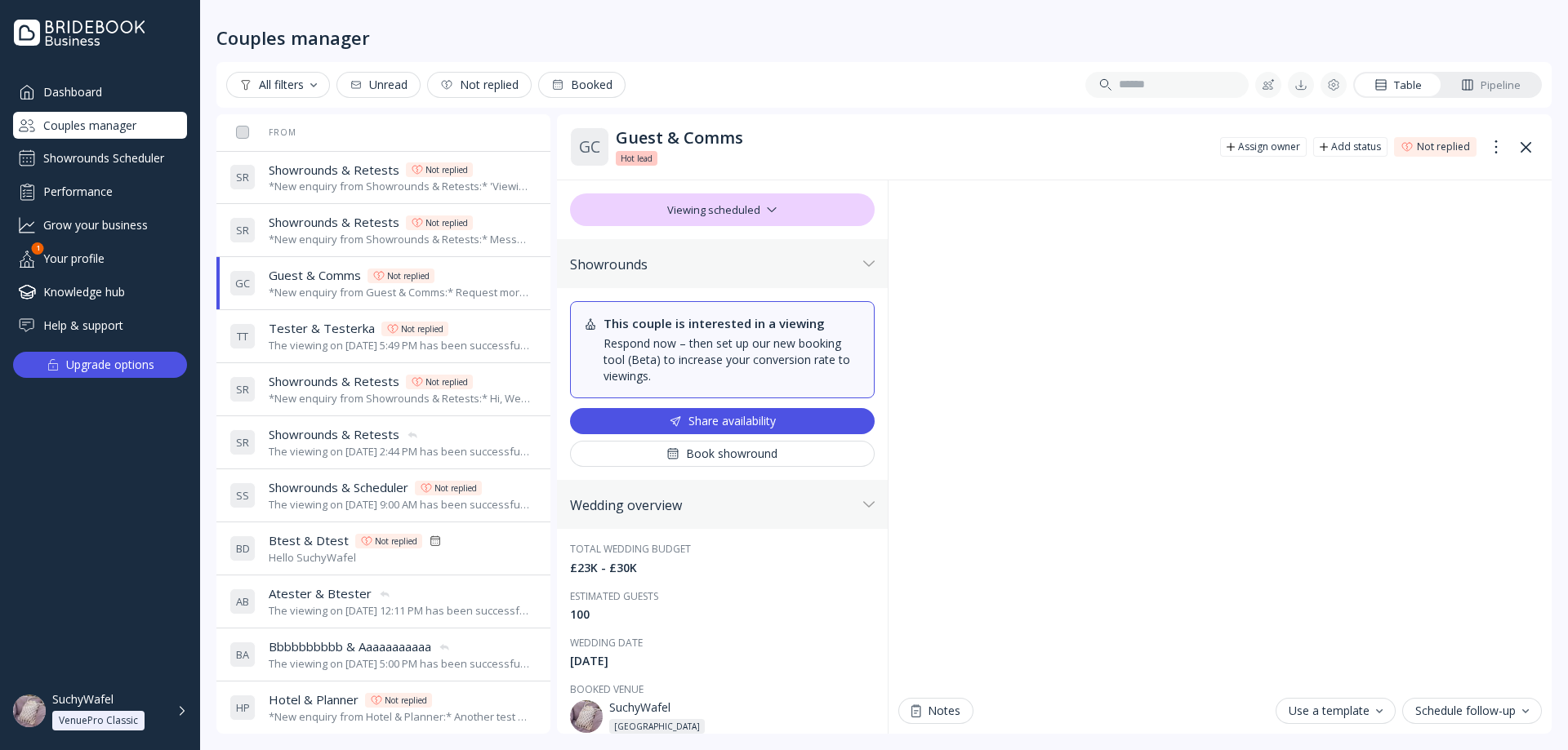
click at [316, 328] on span "Tester & Testerka" at bounding box center [322, 328] width 106 height 17
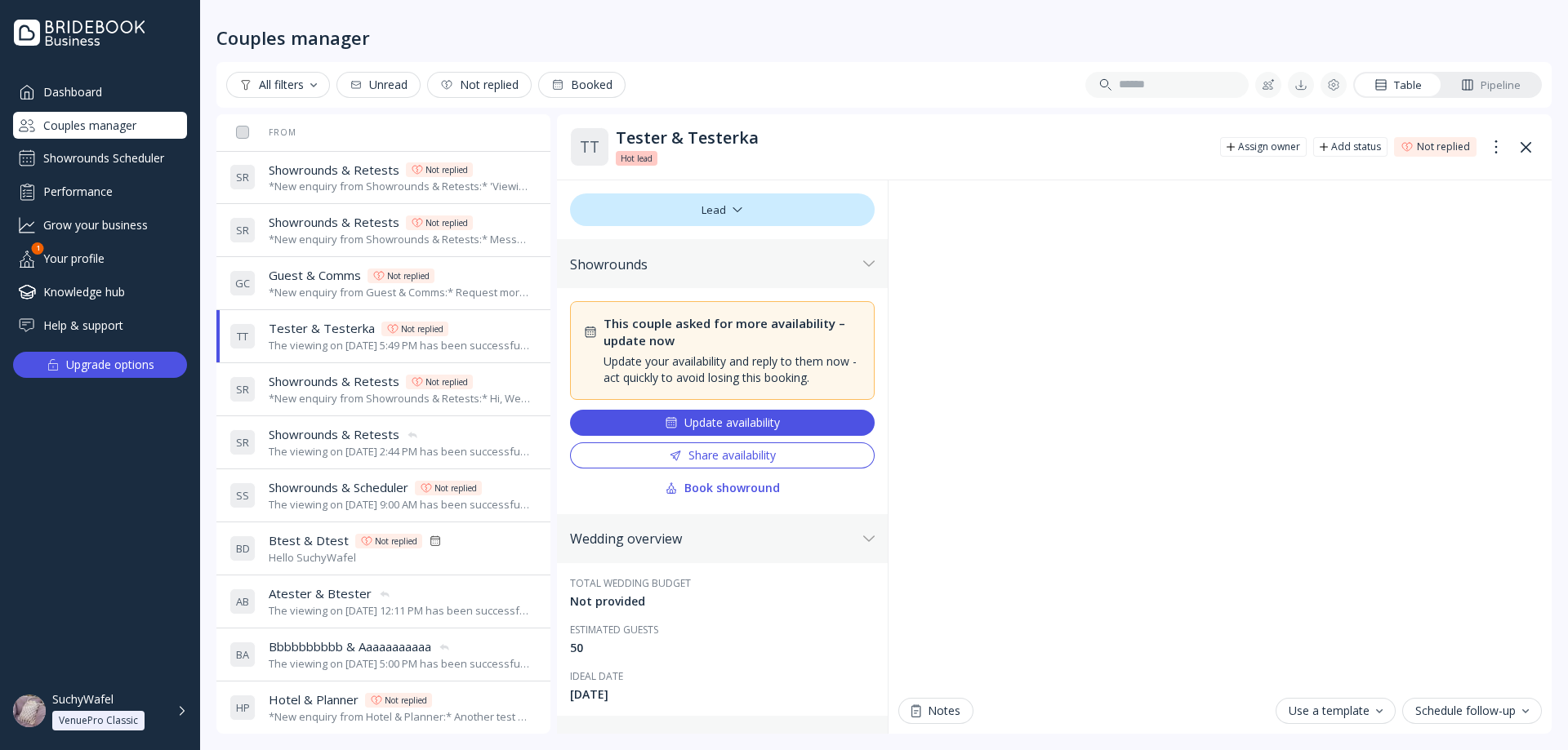
click at [312, 268] on span "Guest & Comms" at bounding box center [315, 275] width 93 height 17
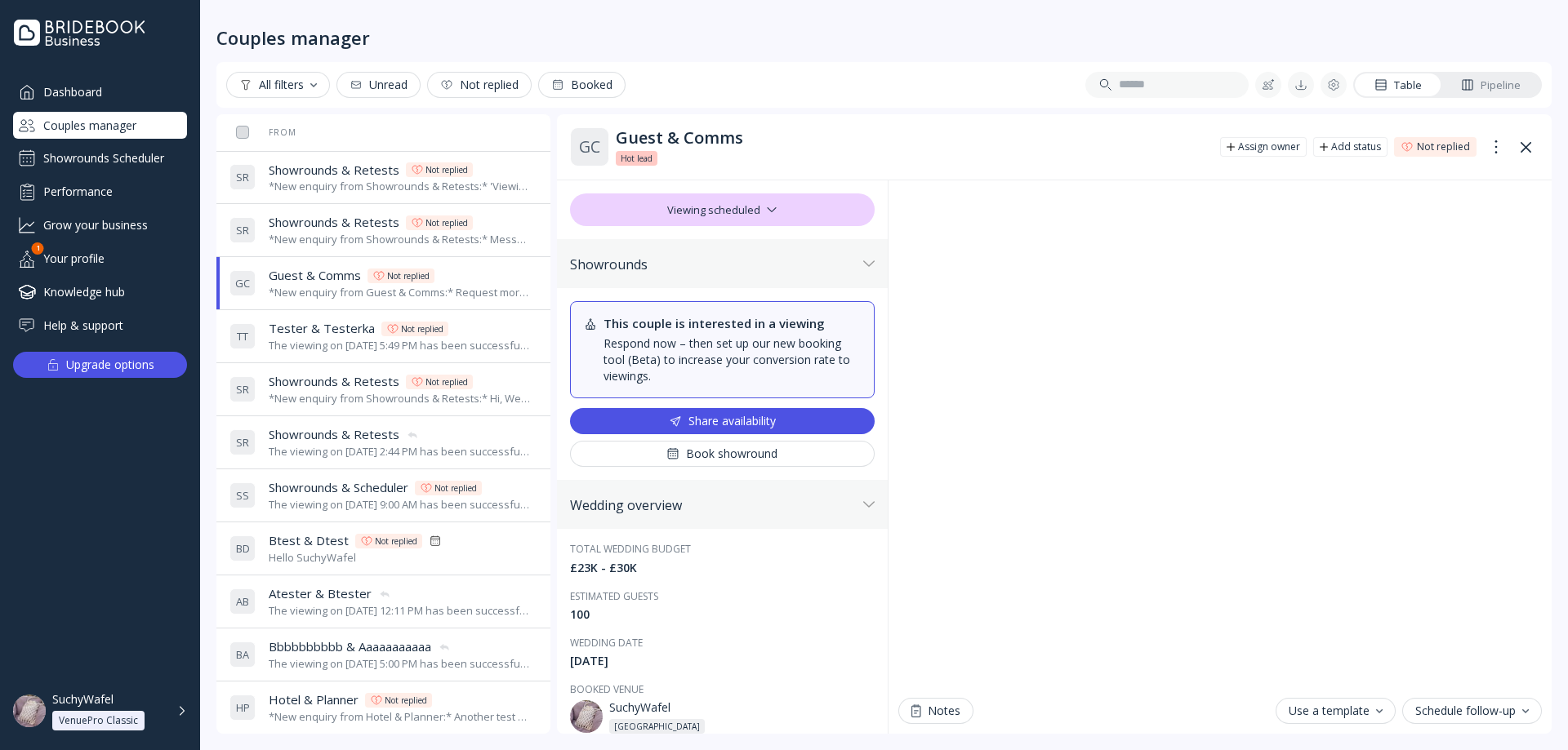
click at [700, 207] on div "Viewing scheduled" at bounding box center [721, 210] width 304 height 32
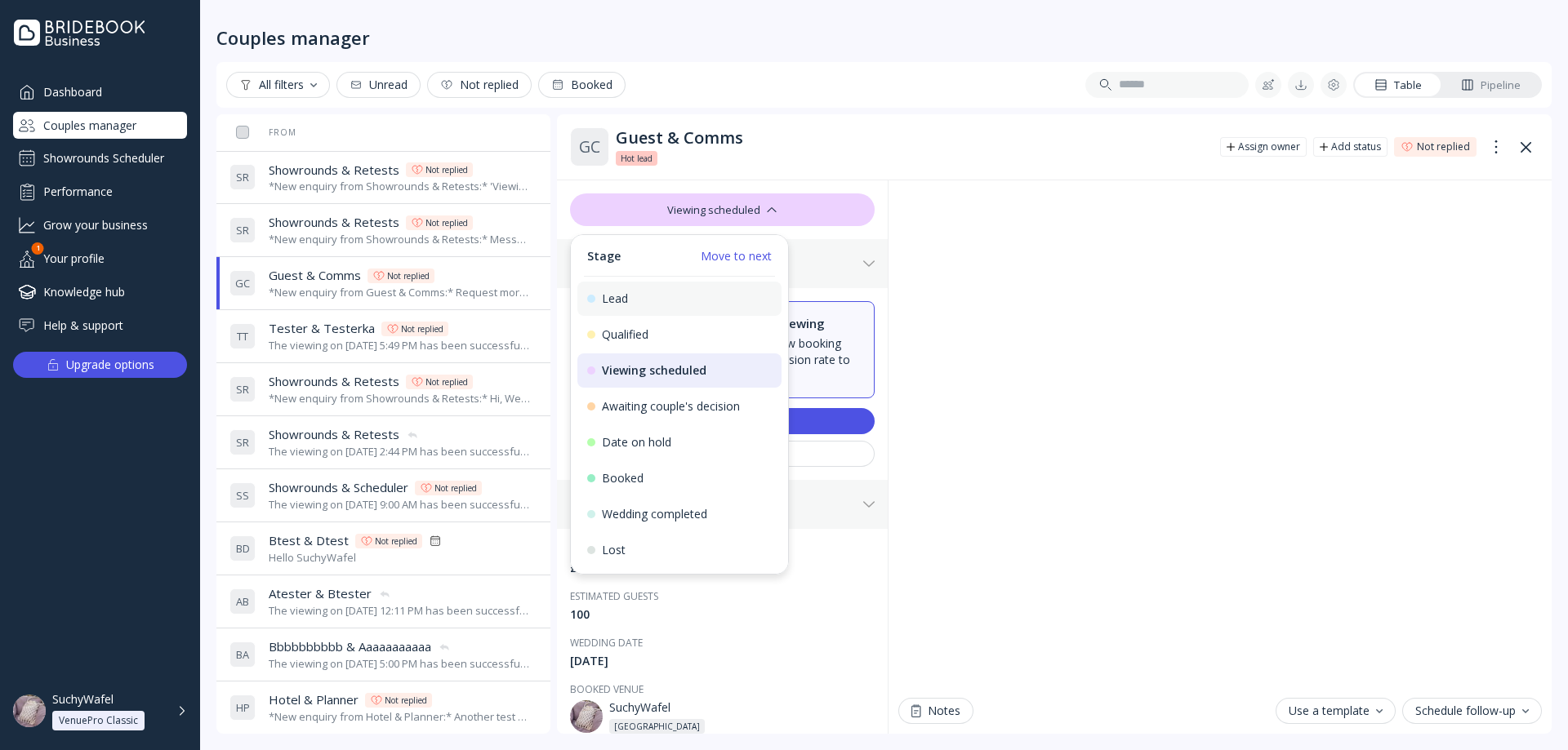
click at [639, 295] on div "Lead" at bounding box center [678, 298] width 184 height 15
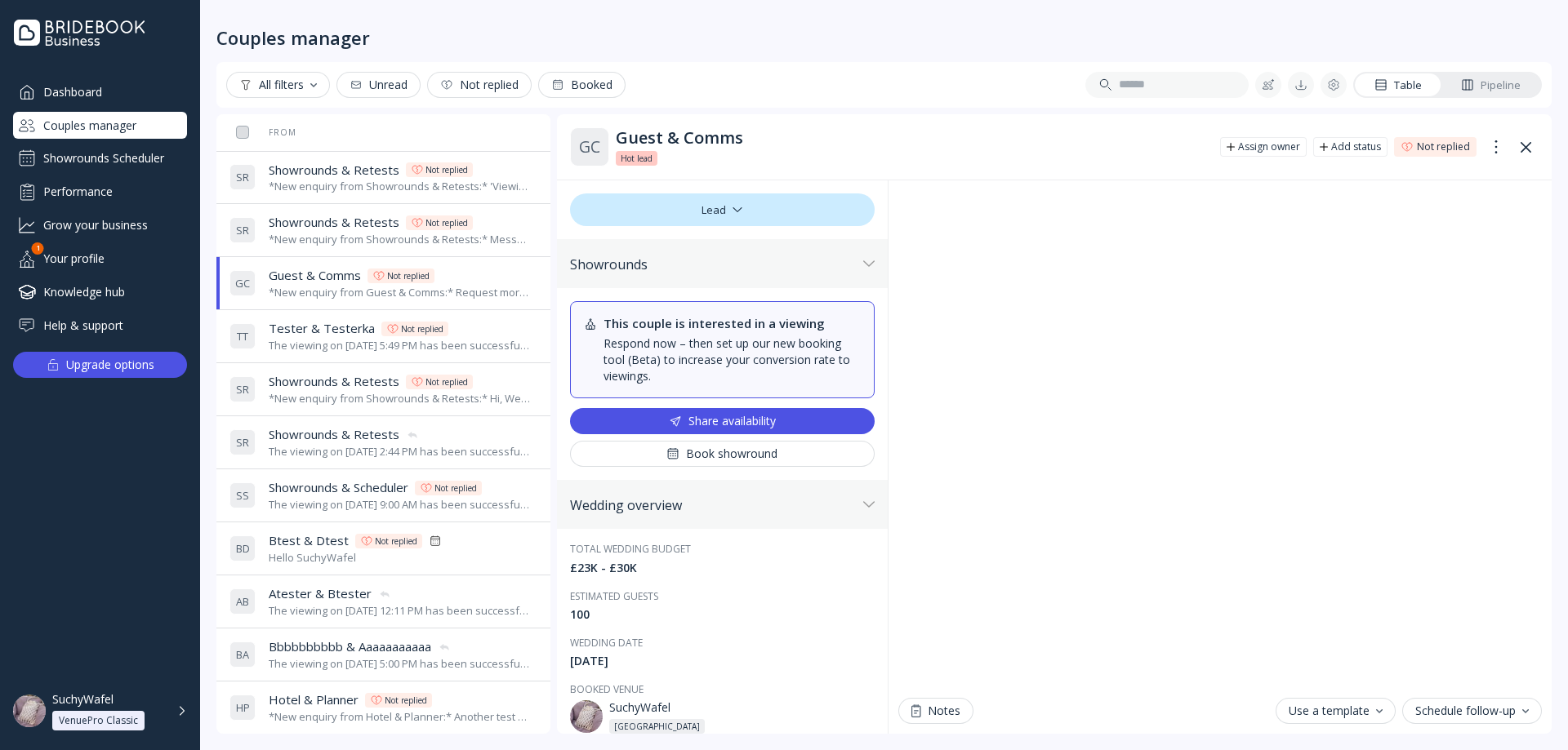
click at [331, 345] on div "The viewing on [DATE] 5:49 PM has been successfully cancelled by SuchyWafel." at bounding box center [400, 345] width 262 height 16
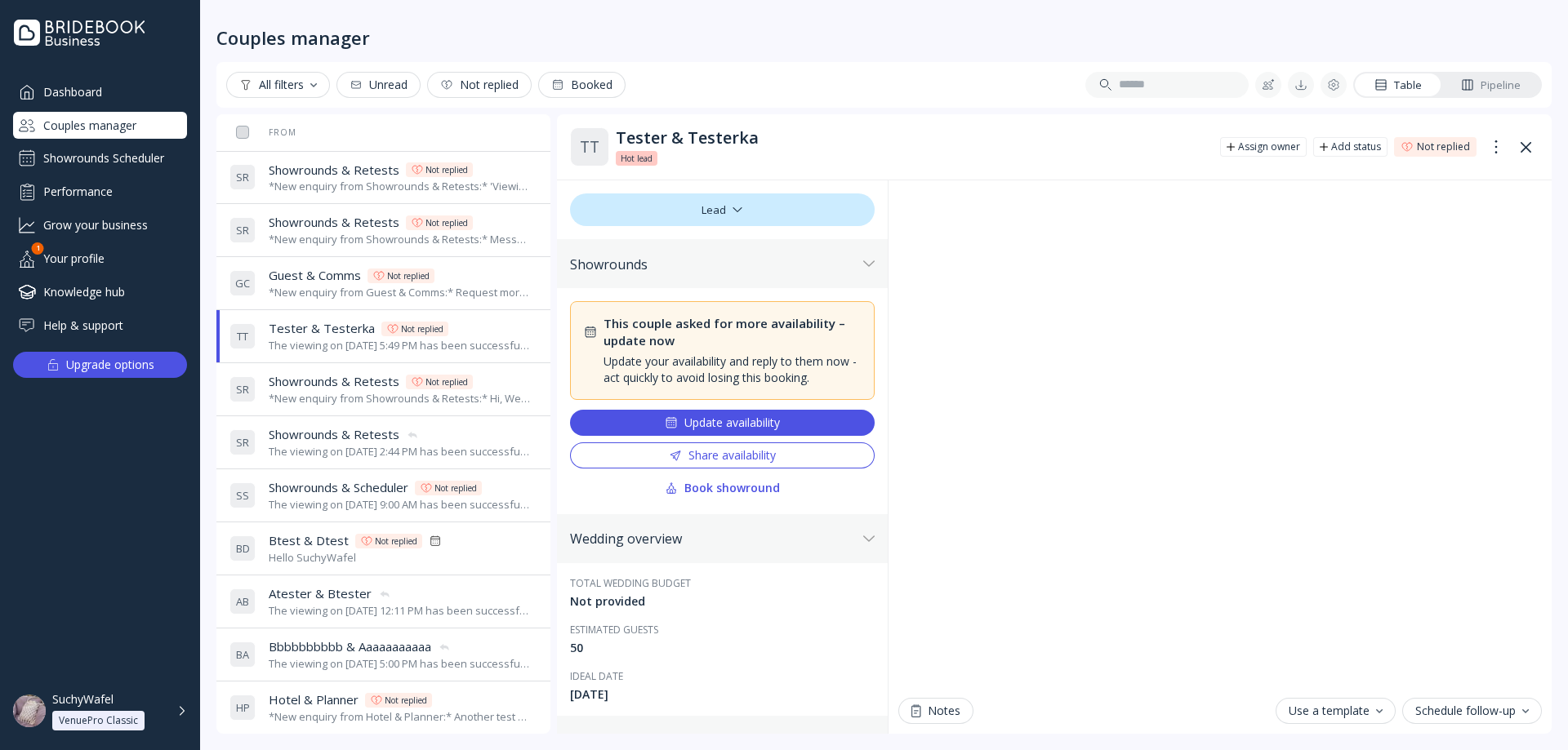
click at [330, 296] on div "*New enquiry from Guest & Comms:* Request more availability test message. *They…" at bounding box center [400, 293] width 262 height 16
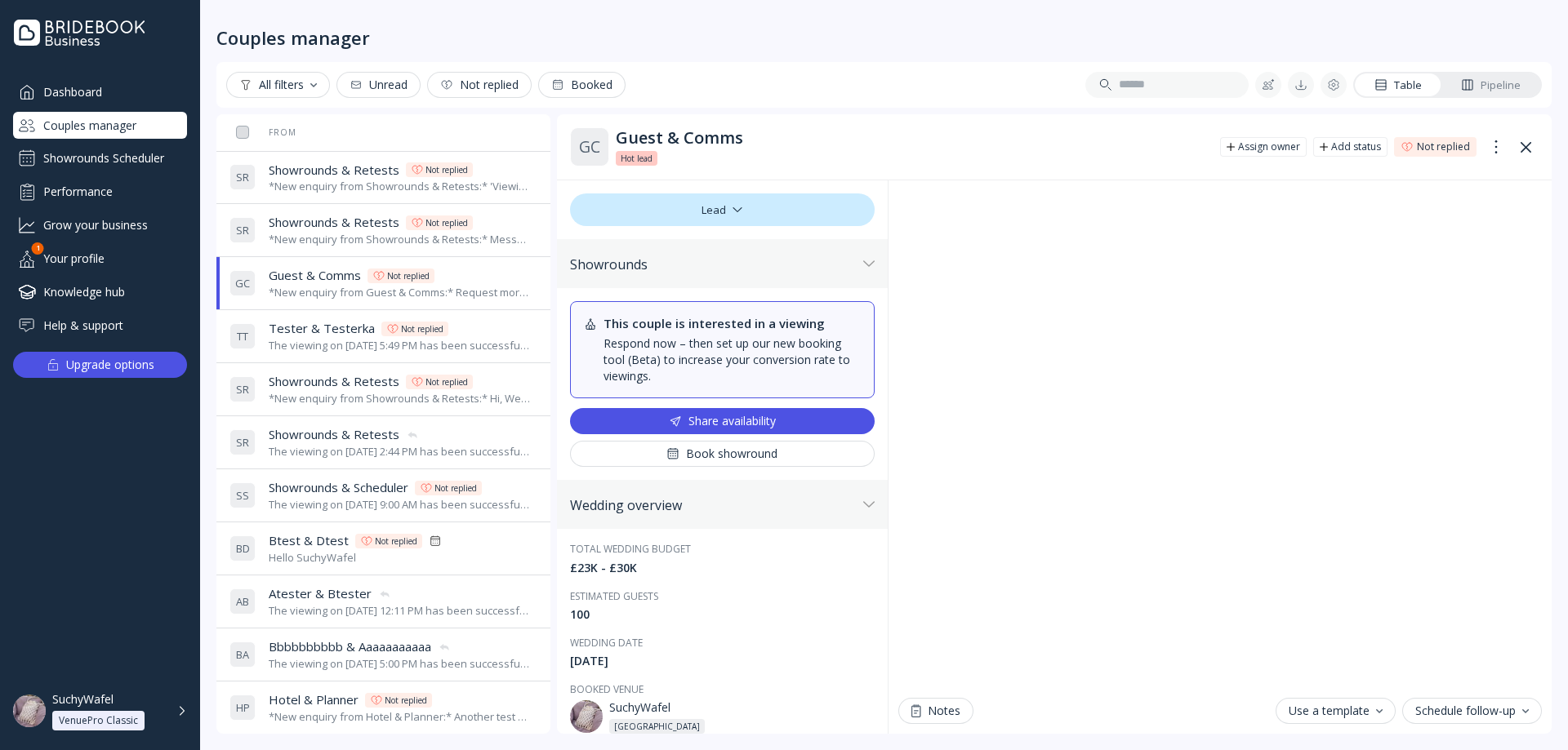
click at [341, 341] on div "The viewing on [DATE] 5:49 PM has been successfully cancelled by SuchyWafel." at bounding box center [400, 345] width 262 height 16
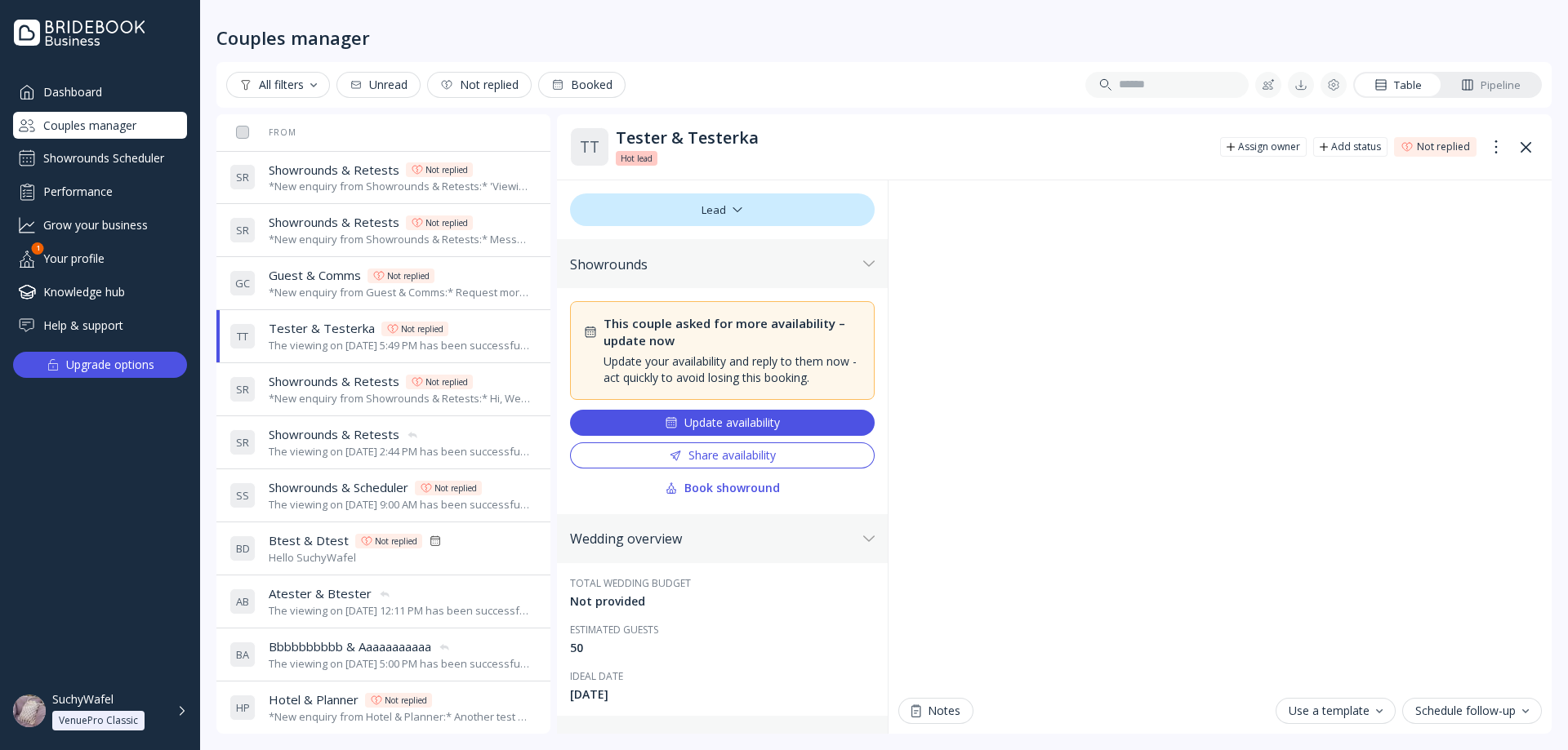
click at [348, 282] on span "Guest & Comms" at bounding box center [315, 275] width 93 height 17
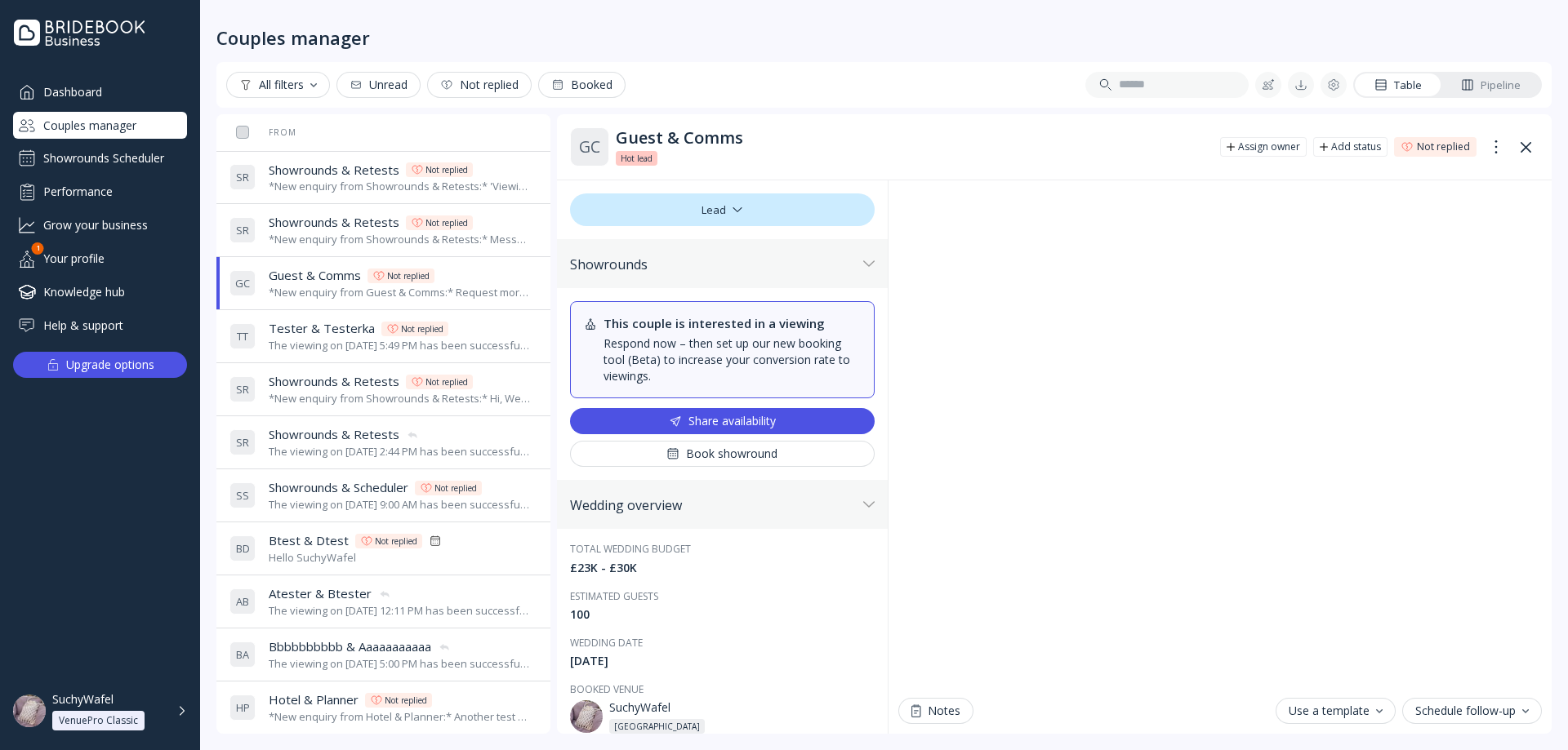
click at [748, 211] on div "Lead" at bounding box center [721, 210] width 304 height 32
click at [352, 184] on div "*New enquiry from Showrounds & Retests:* 'Viewing availability' ticked test *Th…" at bounding box center [400, 187] width 262 height 16
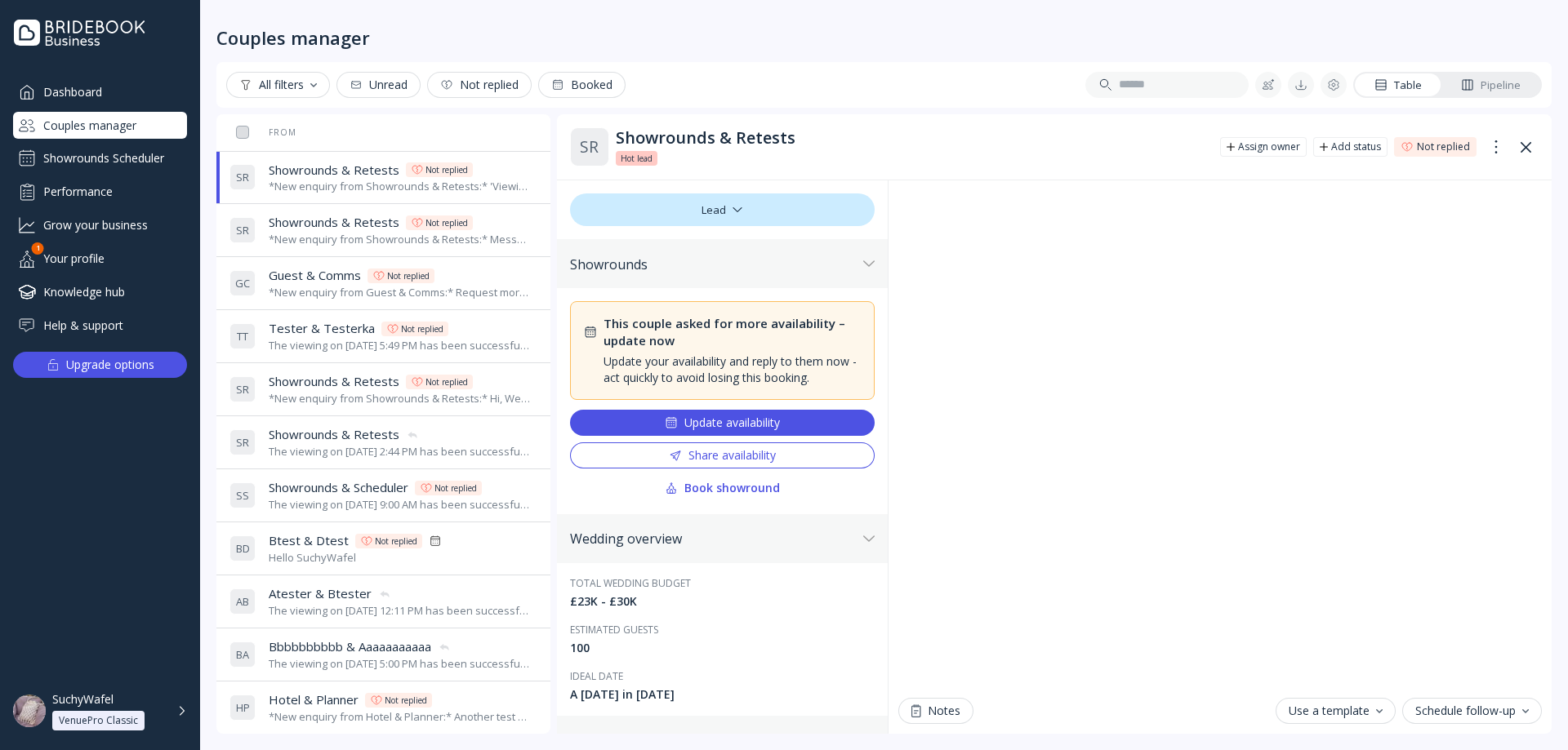
click at [291, 290] on div "*New enquiry from Guest & Comms:* Request more availability test message. *They…" at bounding box center [400, 293] width 262 height 16
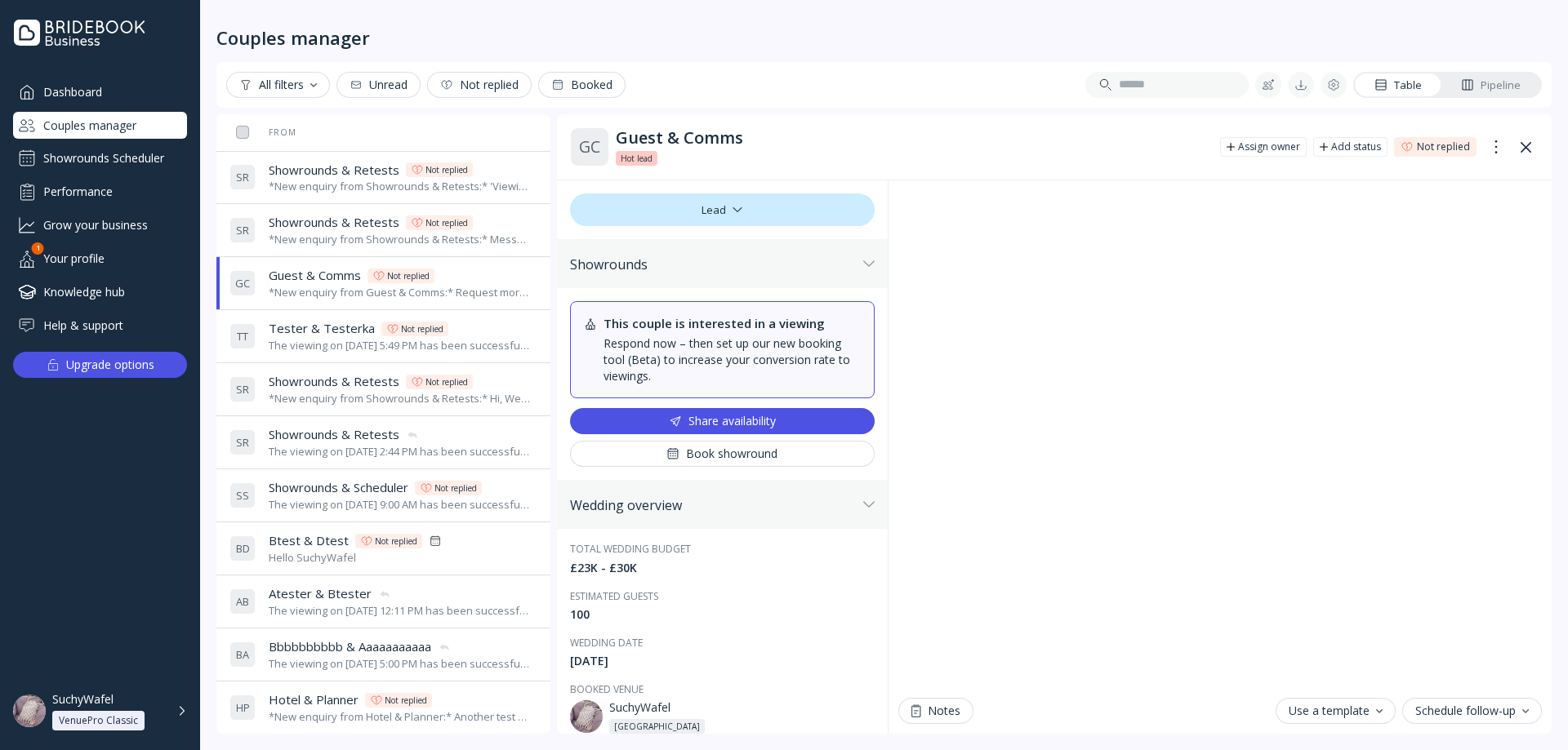
click at [325, 349] on div "The viewing on [DATE] 5:49 PM has been successfully cancelled by SuchyWafel." at bounding box center [400, 345] width 262 height 16
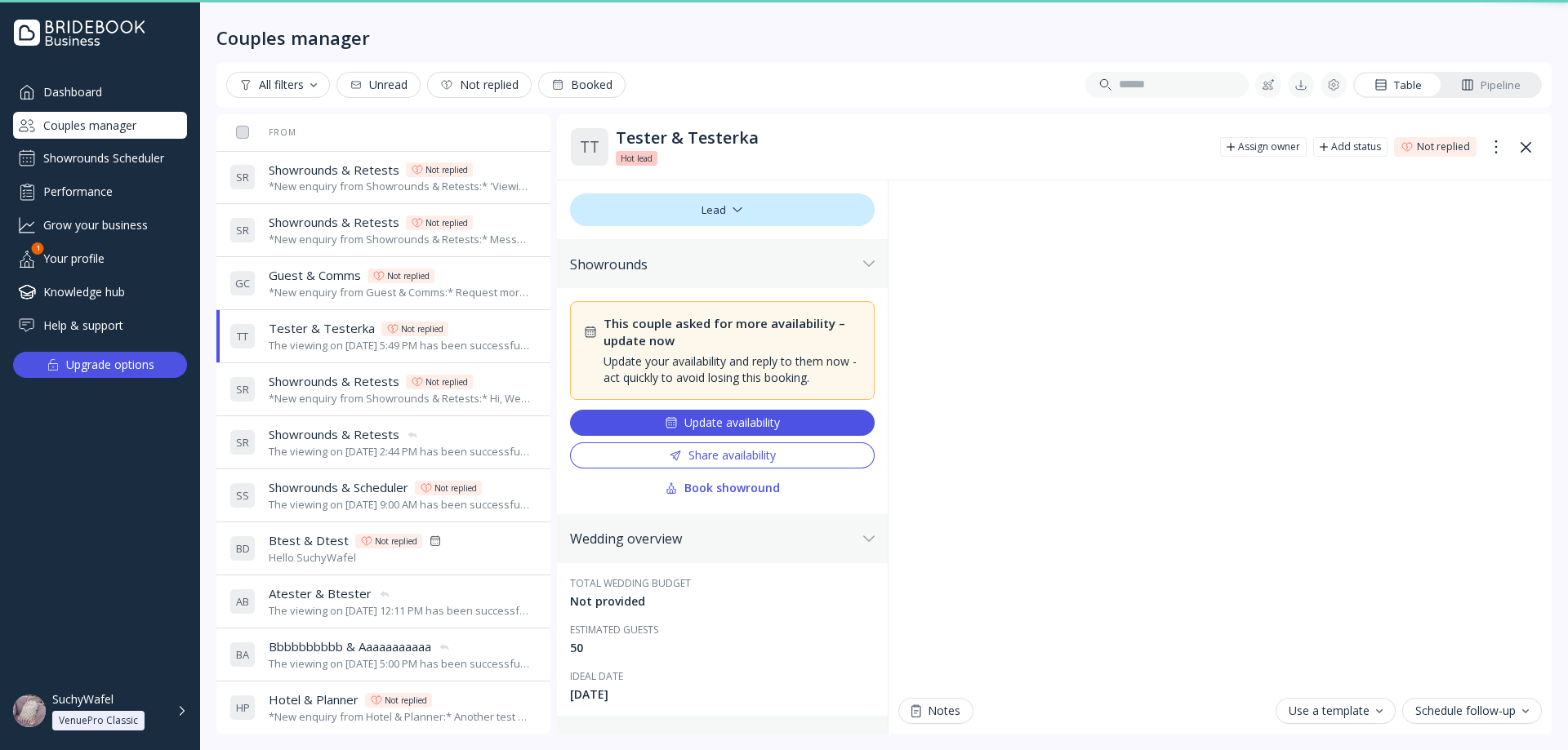
click at [316, 285] on div "*New enquiry from Guest & Comms:* Request more availability test message. *They…" at bounding box center [400, 293] width 262 height 16
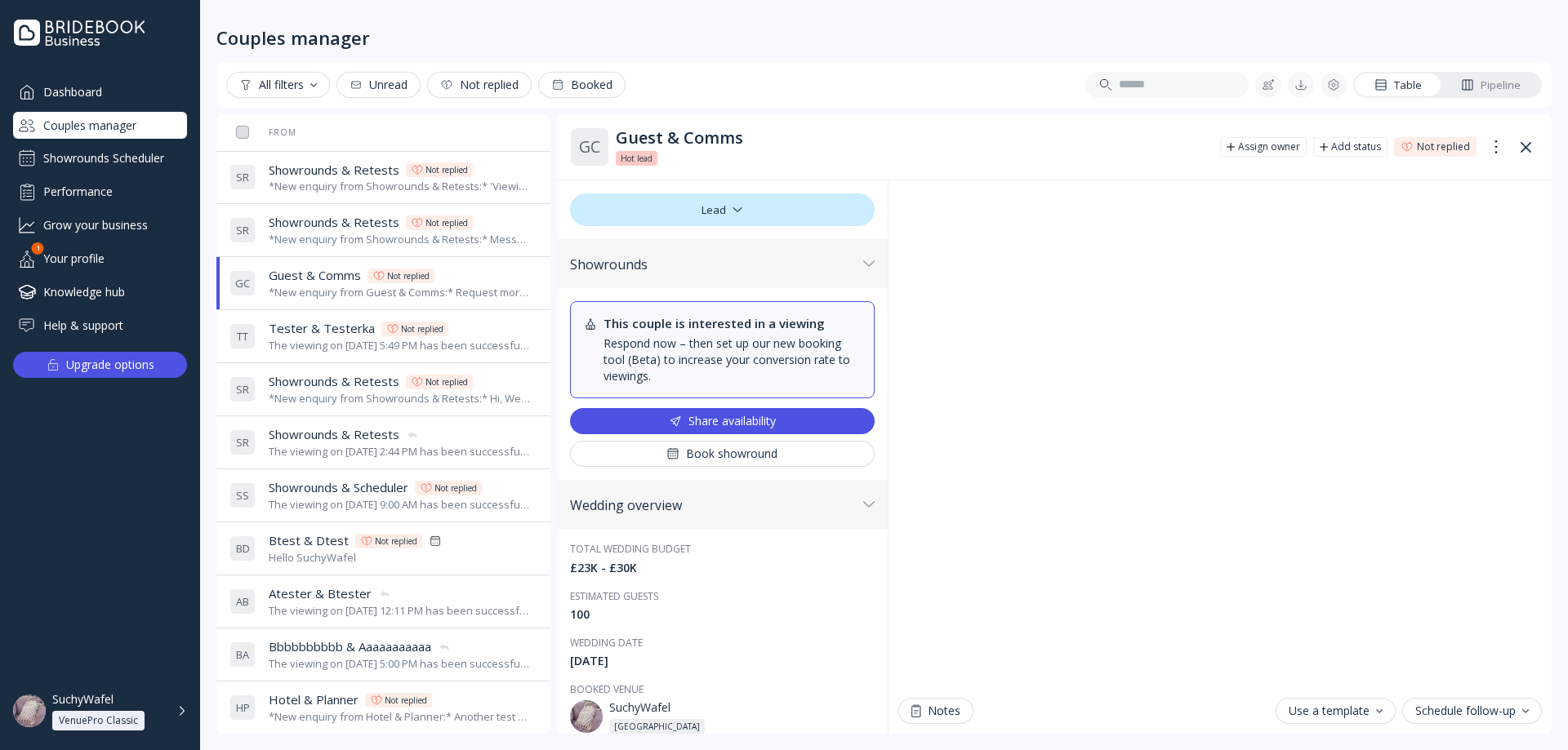
click at [346, 233] on div "*New enquiry from Showrounds & Retests:* Message without 'viewing availability'…" at bounding box center [400, 240] width 262 height 16
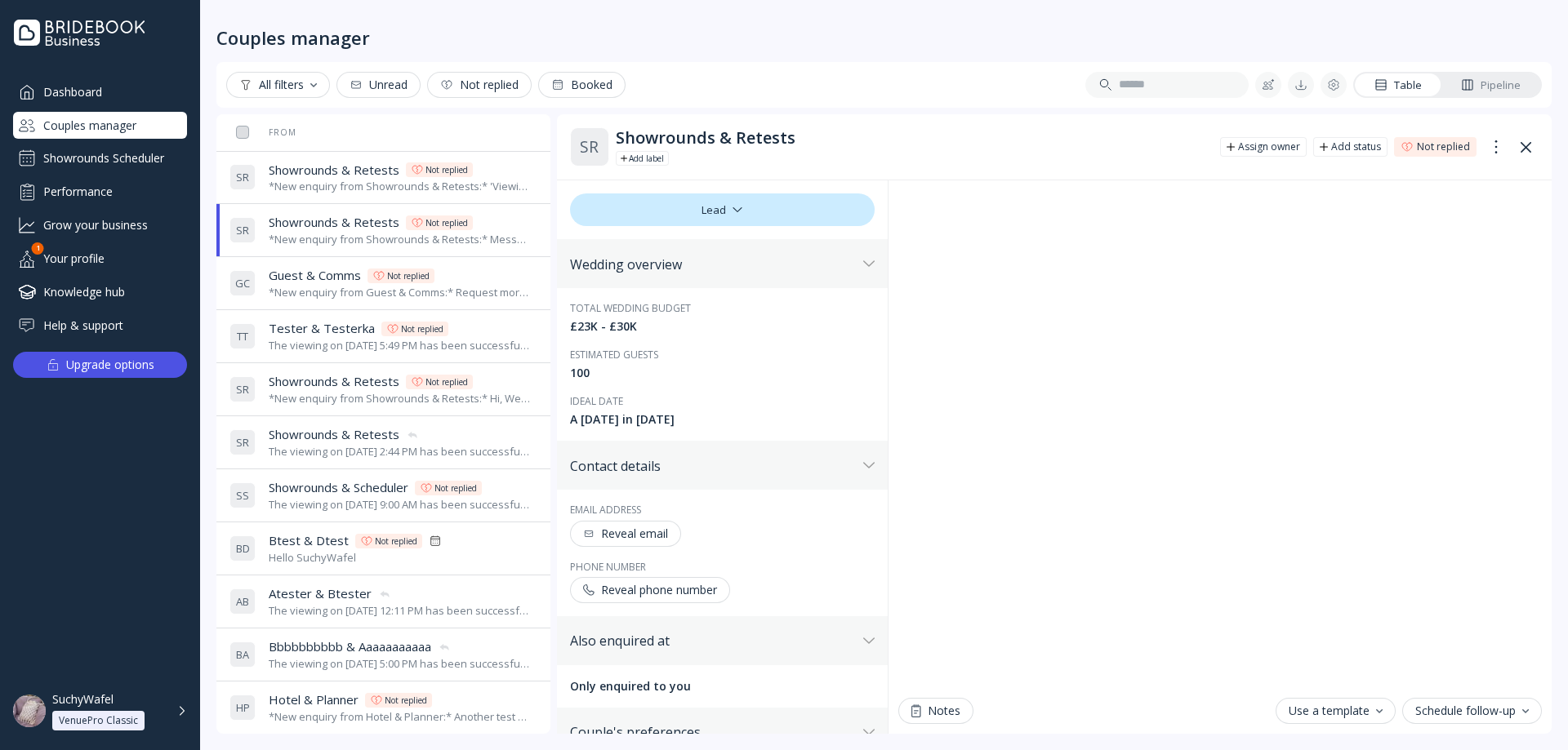
click at [366, 179] on div "*New enquiry from Showrounds & Retests:* 'Viewing availability' ticked test *Th…" at bounding box center [400, 187] width 262 height 16
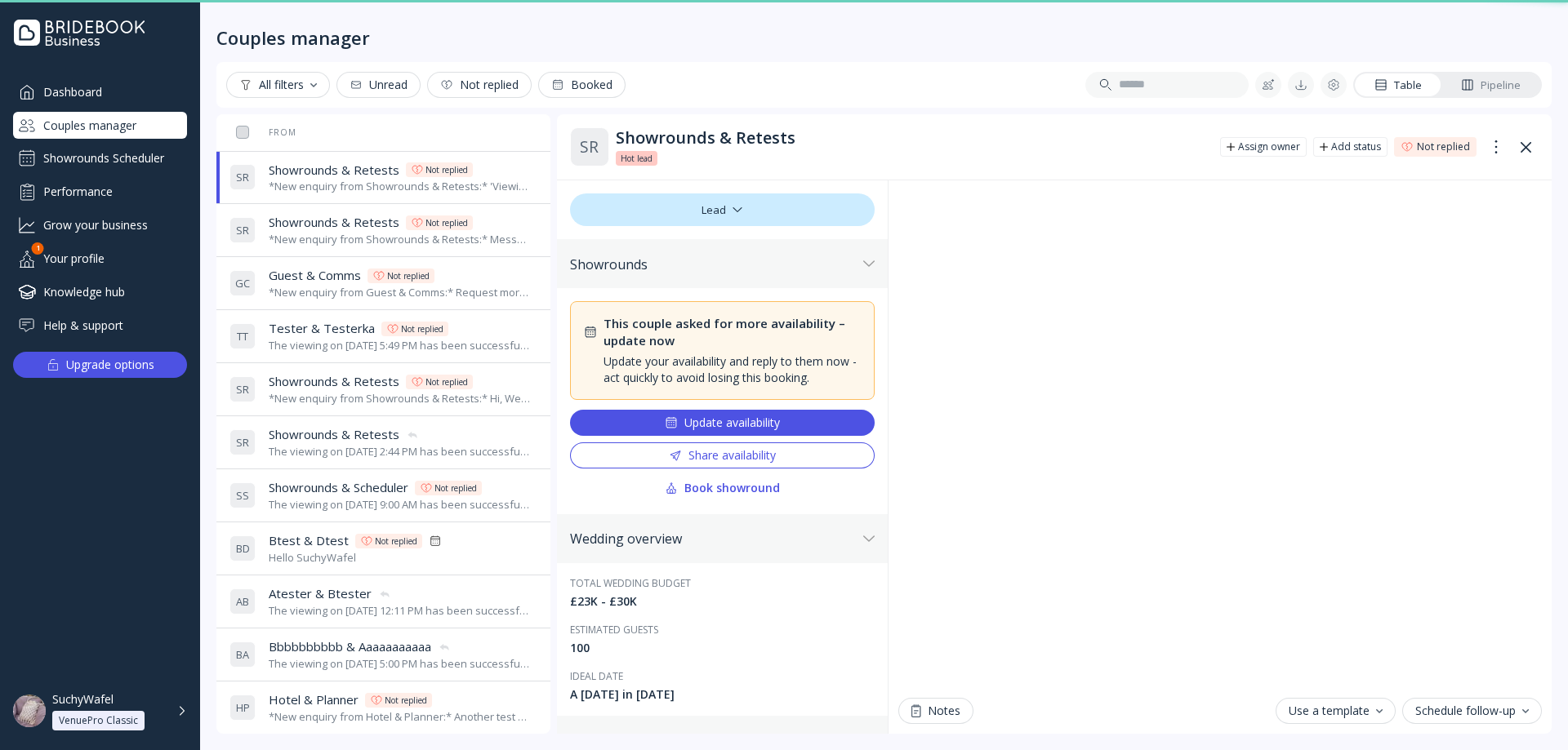
click at [347, 242] on div "*New enquiry from Showrounds & Retests:* Message without 'viewing availability'…" at bounding box center [400, 240] width 262 height 16
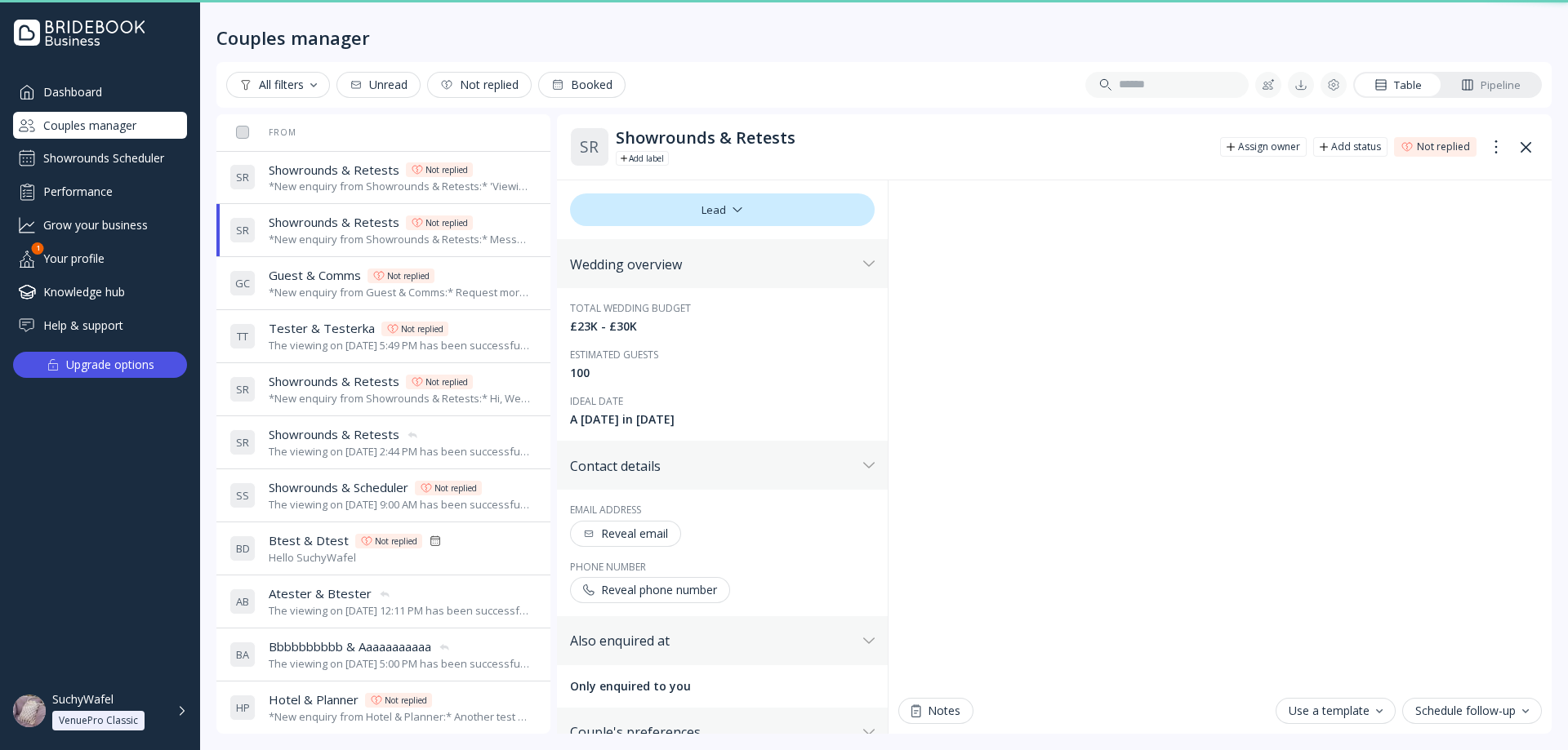
click at [345, 292] on div "*New enquiry from Guest & Comms:* Request more availability test message. *They…" at bounding box center [400, 293] width 262 height 16
